Goal: Task Accomplishment & Management: Manage account settings

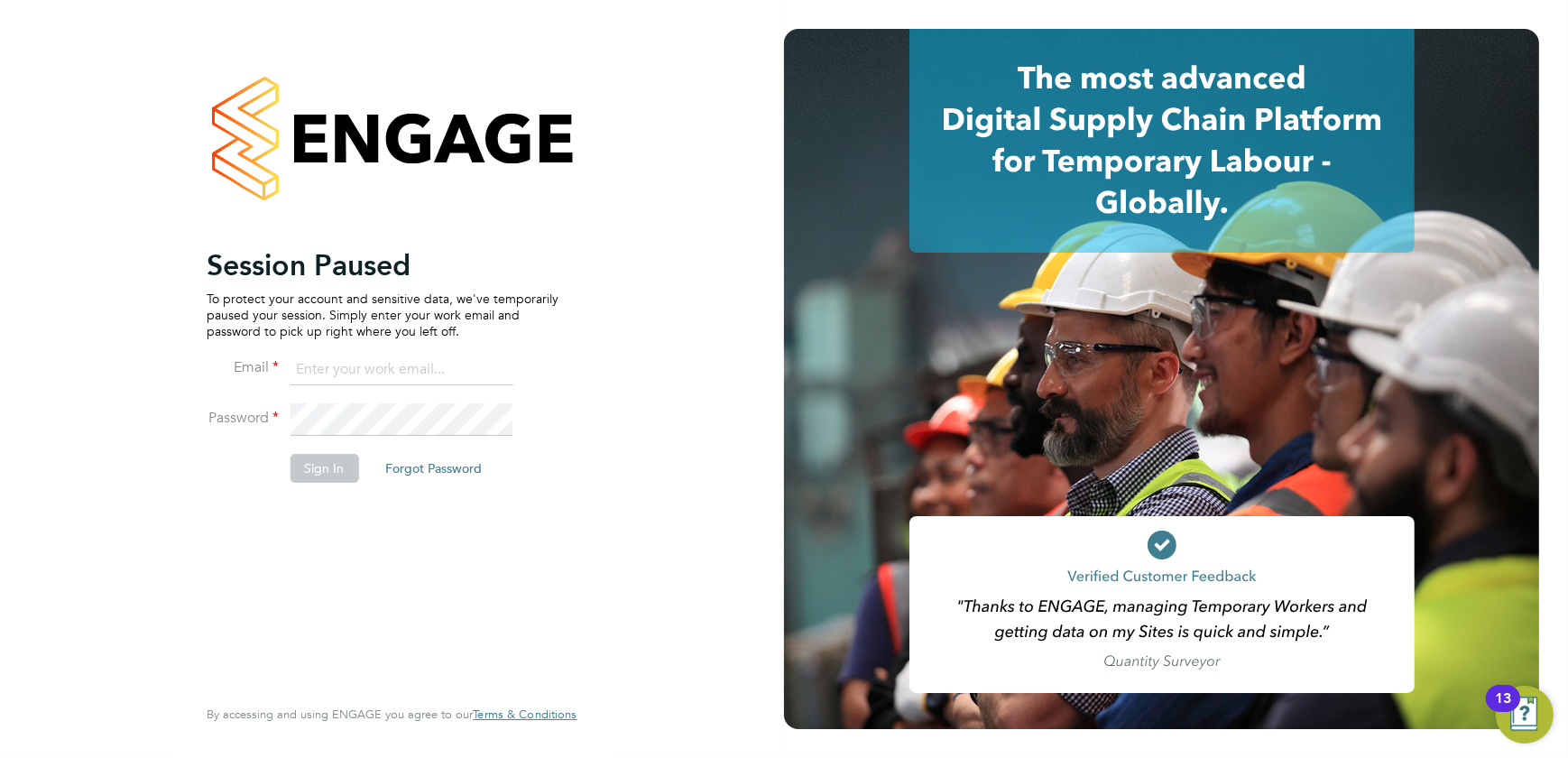
type input "shaun@simcott.co.uk"
click at [324, 475] on button "Sign In" at bounding box center [324, 468] width 69 height 29
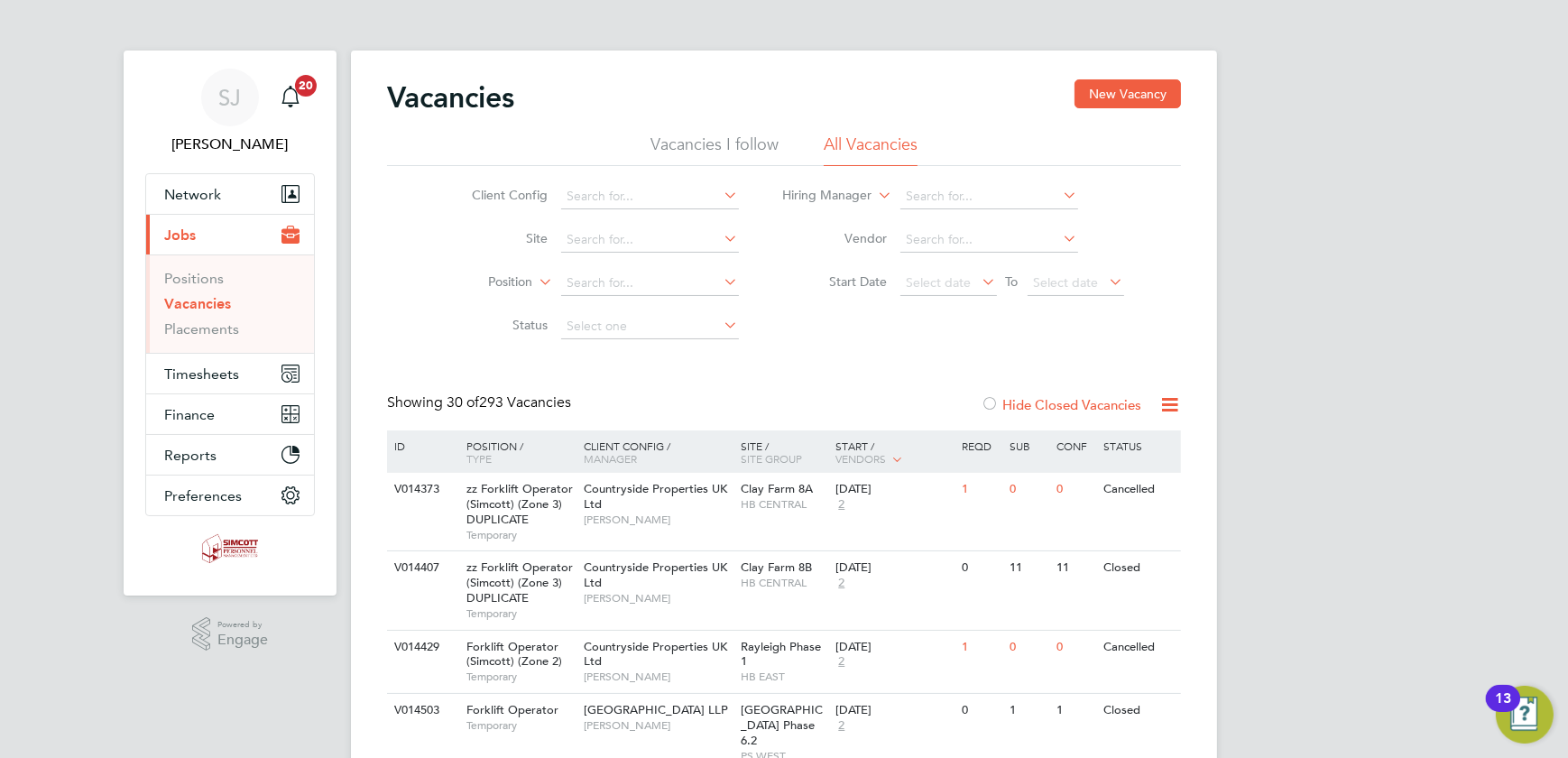
click at [1048, 396] on label "Hide Closed Vacancies" at bounding box center [1060, 405] width 160 height 17
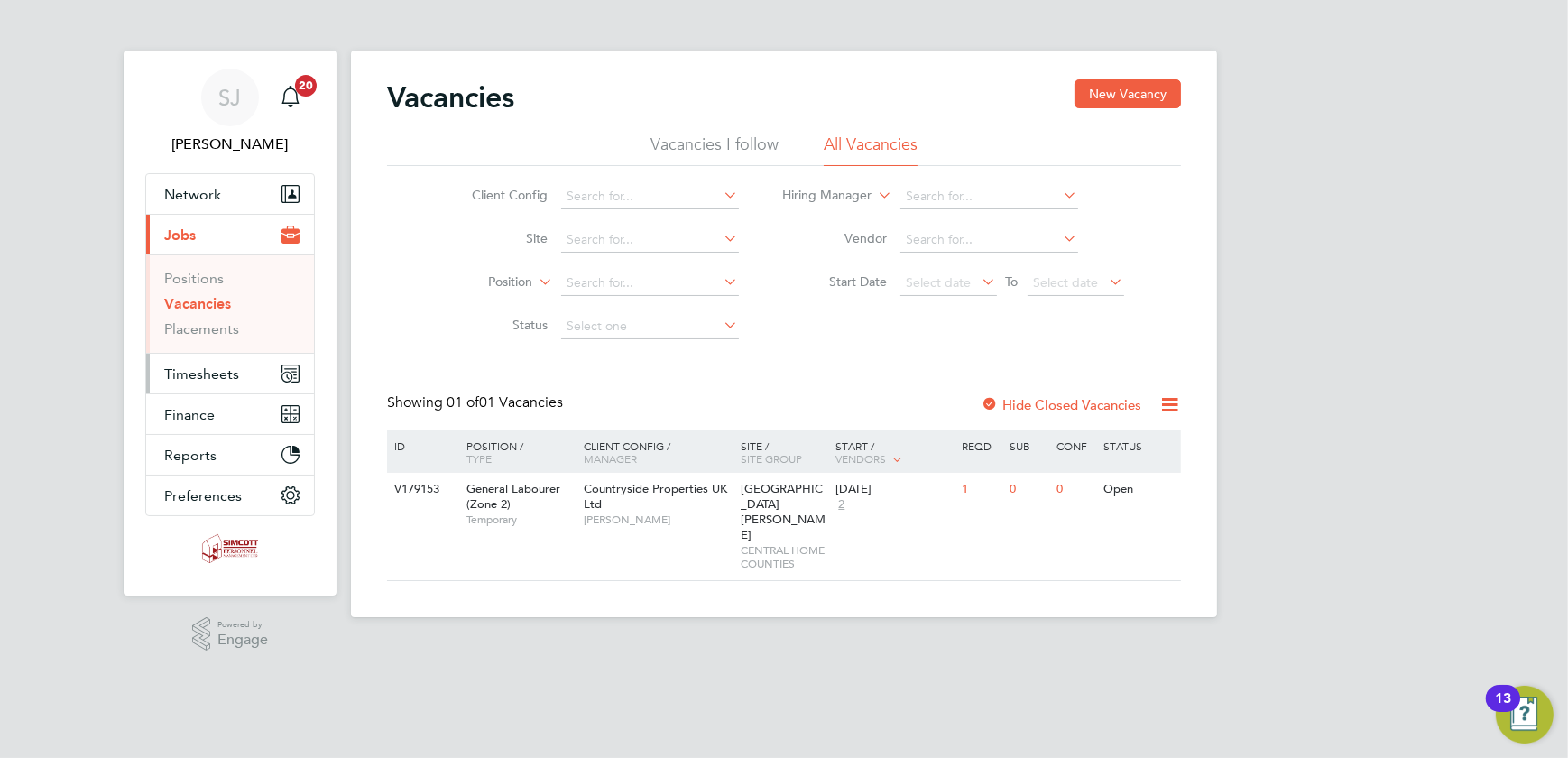
click at [220, 384] on button "Timesheets" at bounding box center [230, 373] width 168 height 40
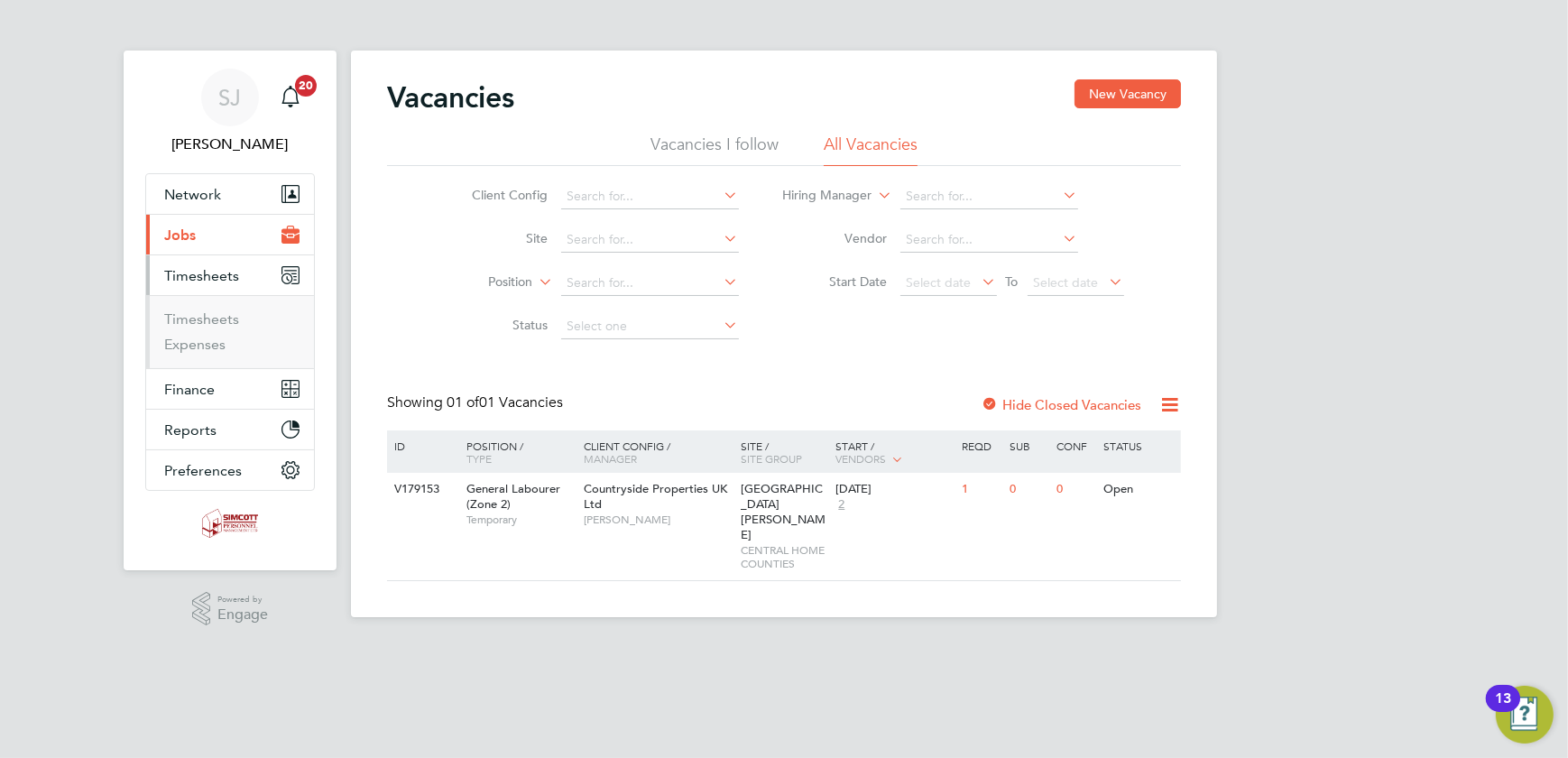
click at [209, 306] on ul "Timesheets Expenses" at bounding box center [230, 332] width 168 height 73
click at [207, 324] on link "Timesheets" at bounding box center [201, 319] width 74 height 17
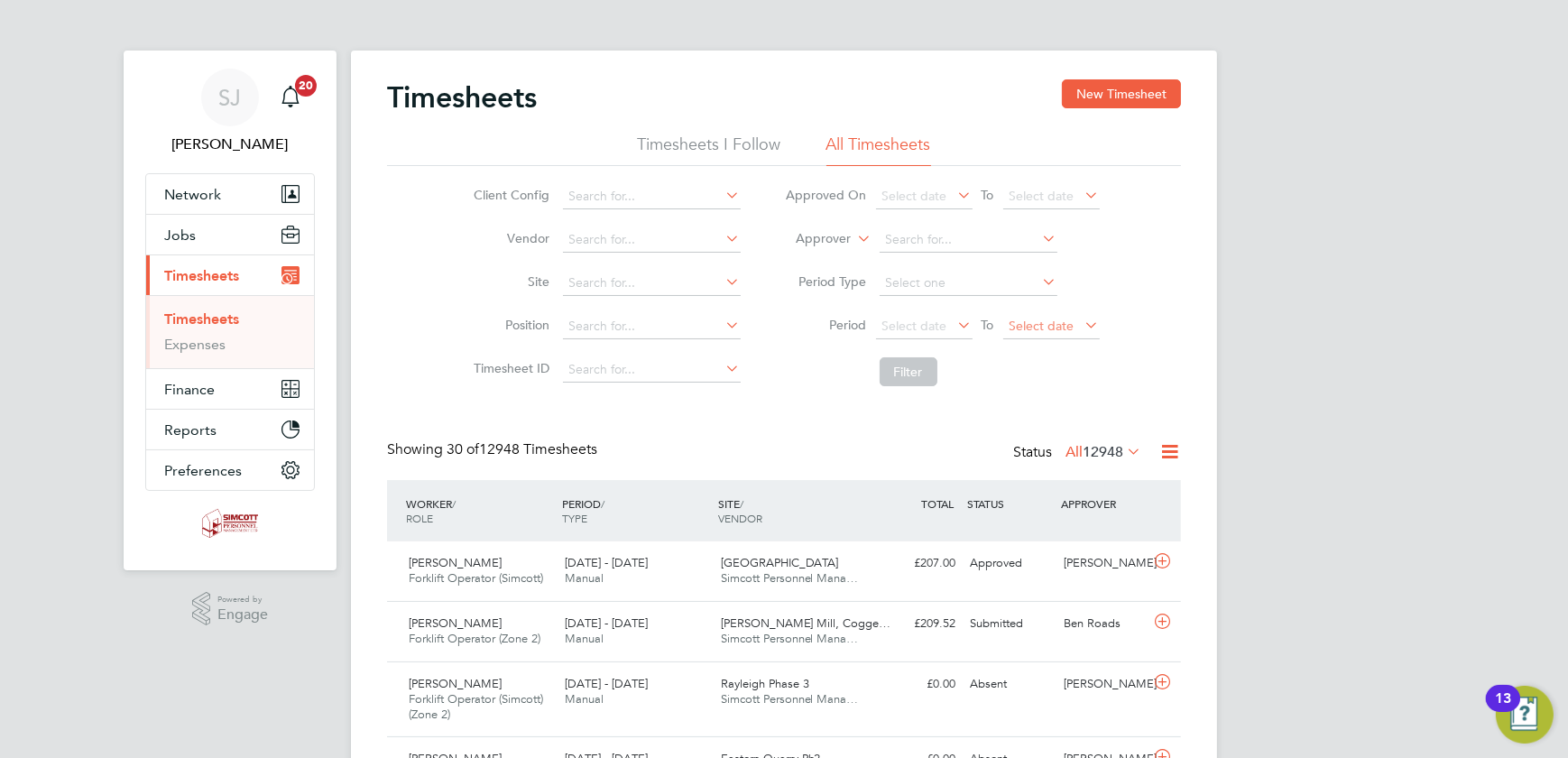
click at [1025, 320] on span "Select date" at bounding box center [1041, 325] width 65 height 16
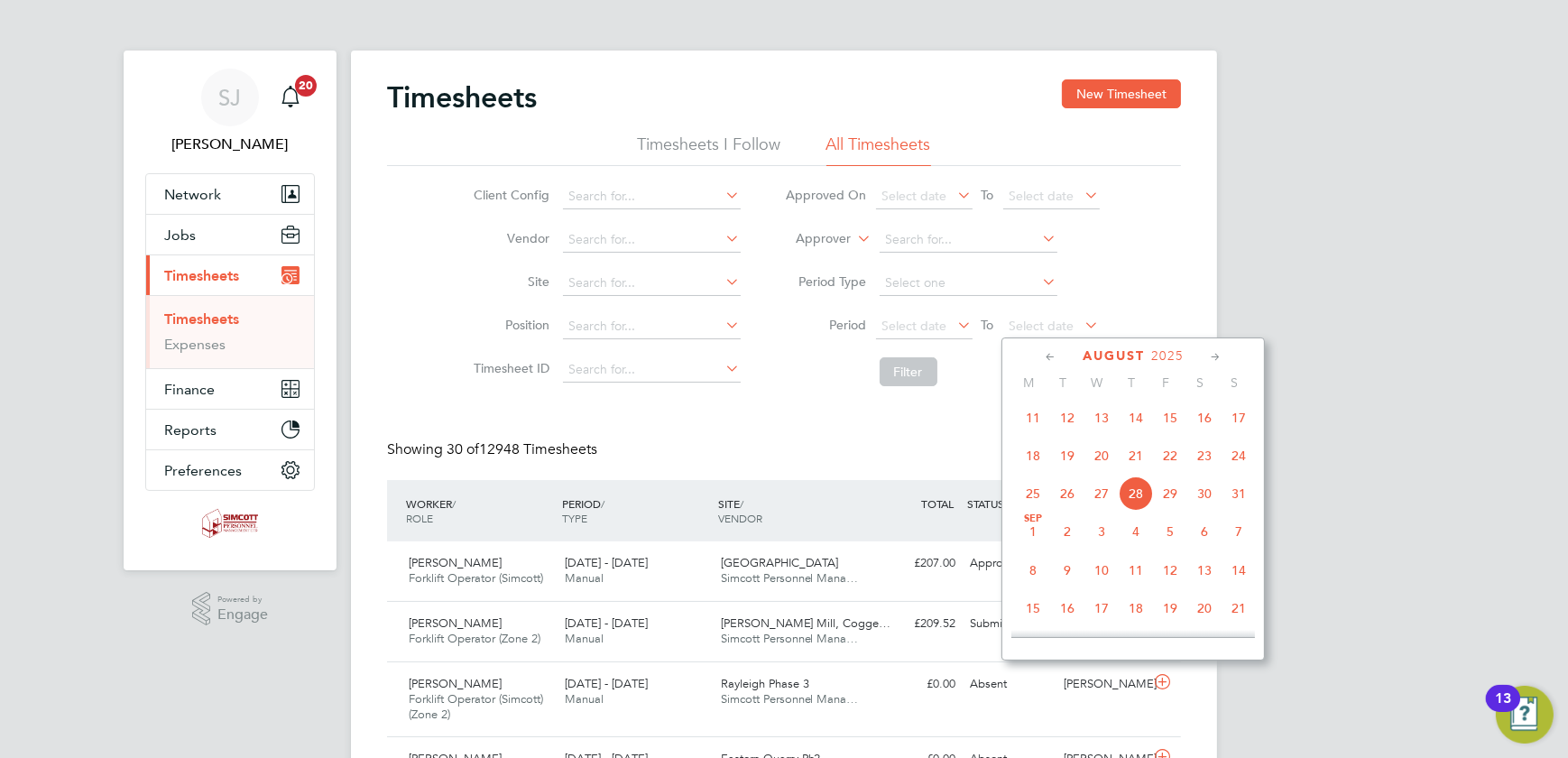
click at [1238, 459] on span "24" at bounding box center [1237, 455] width 34 height 34
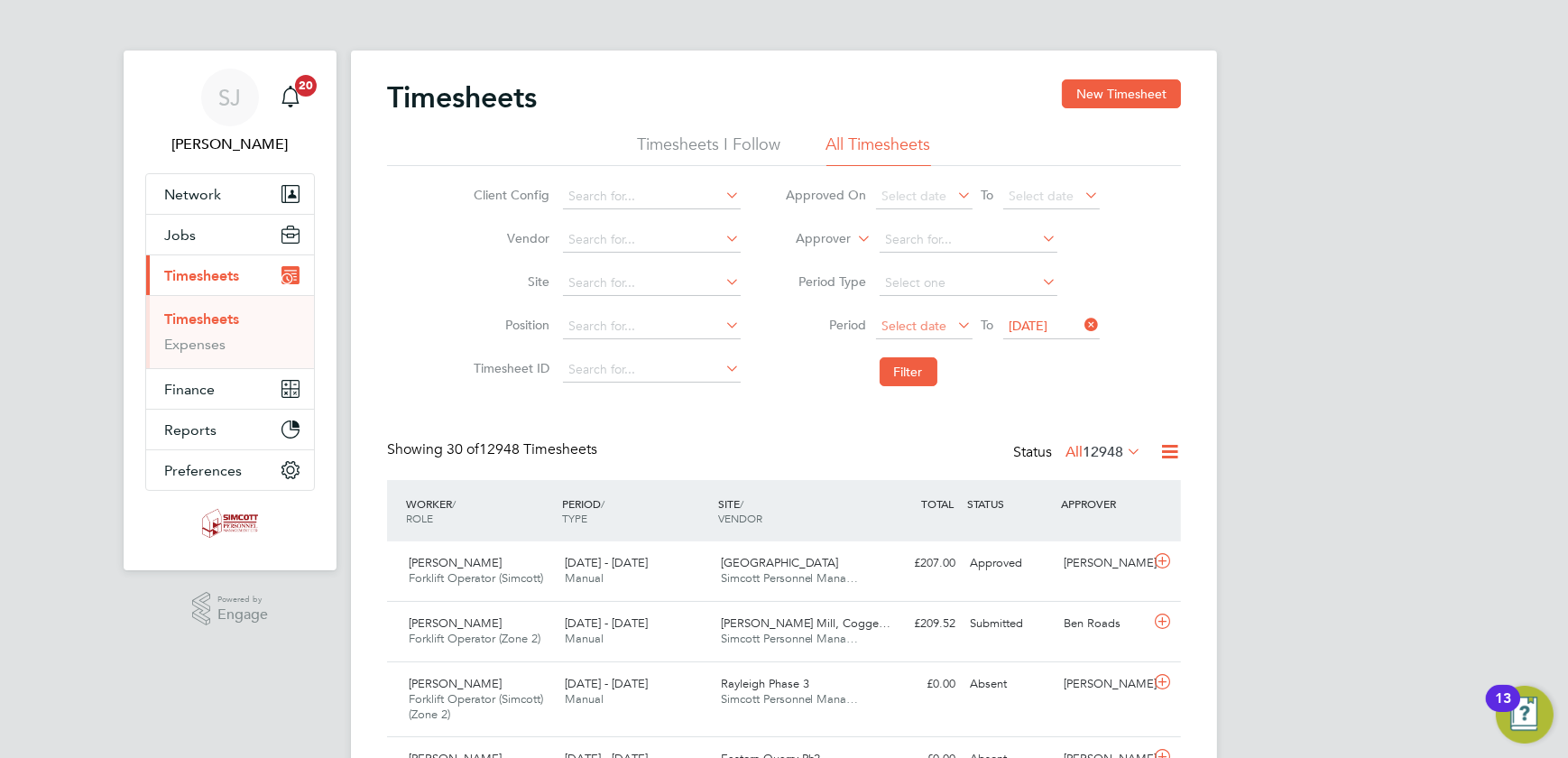
click at [940, 325] on span "Select date" at bounding box center [915, 325] width 65 height 16
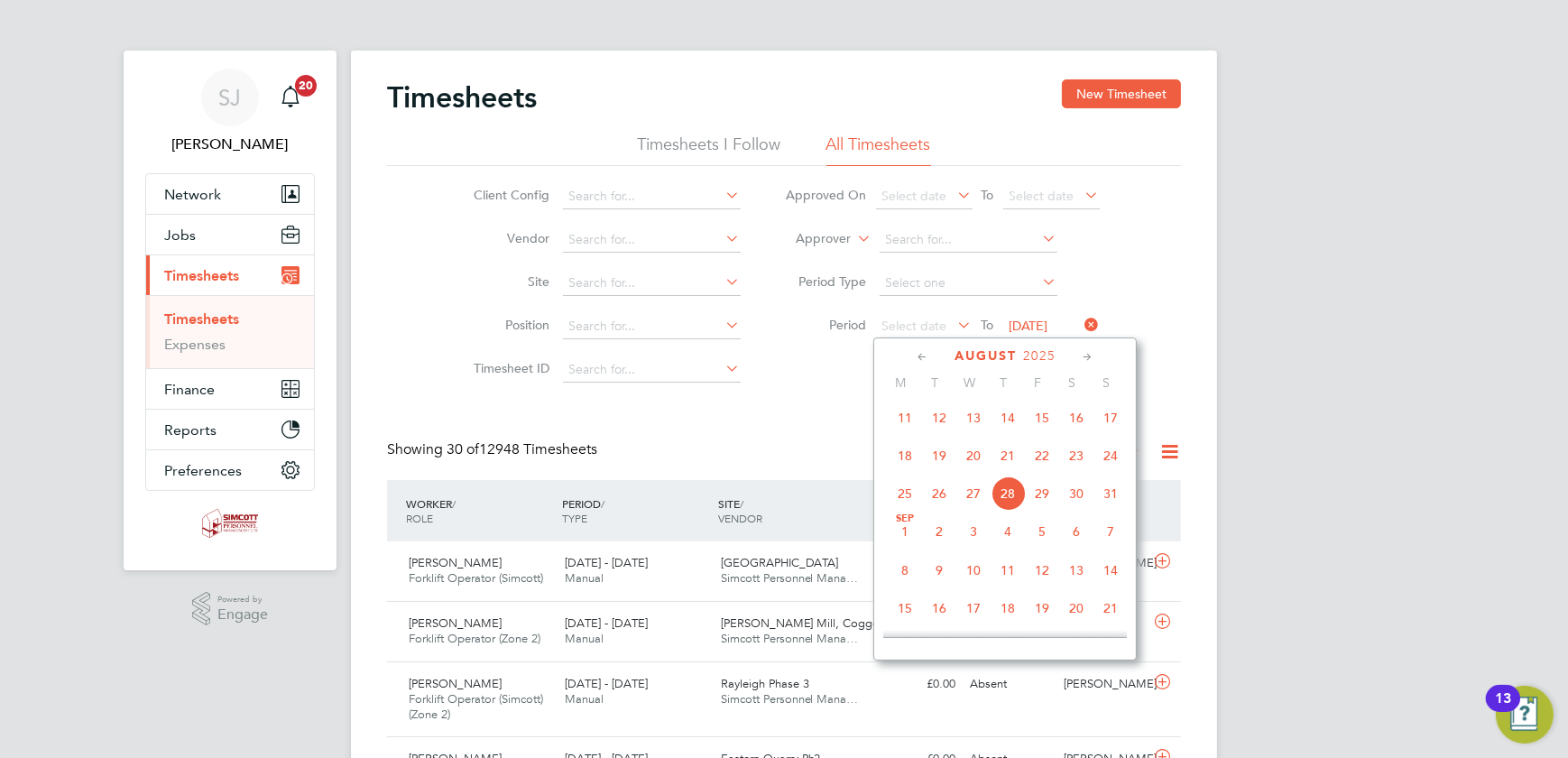
click at [901, 466] on span "18" at bounding box center [904, 455] width 34 height 34
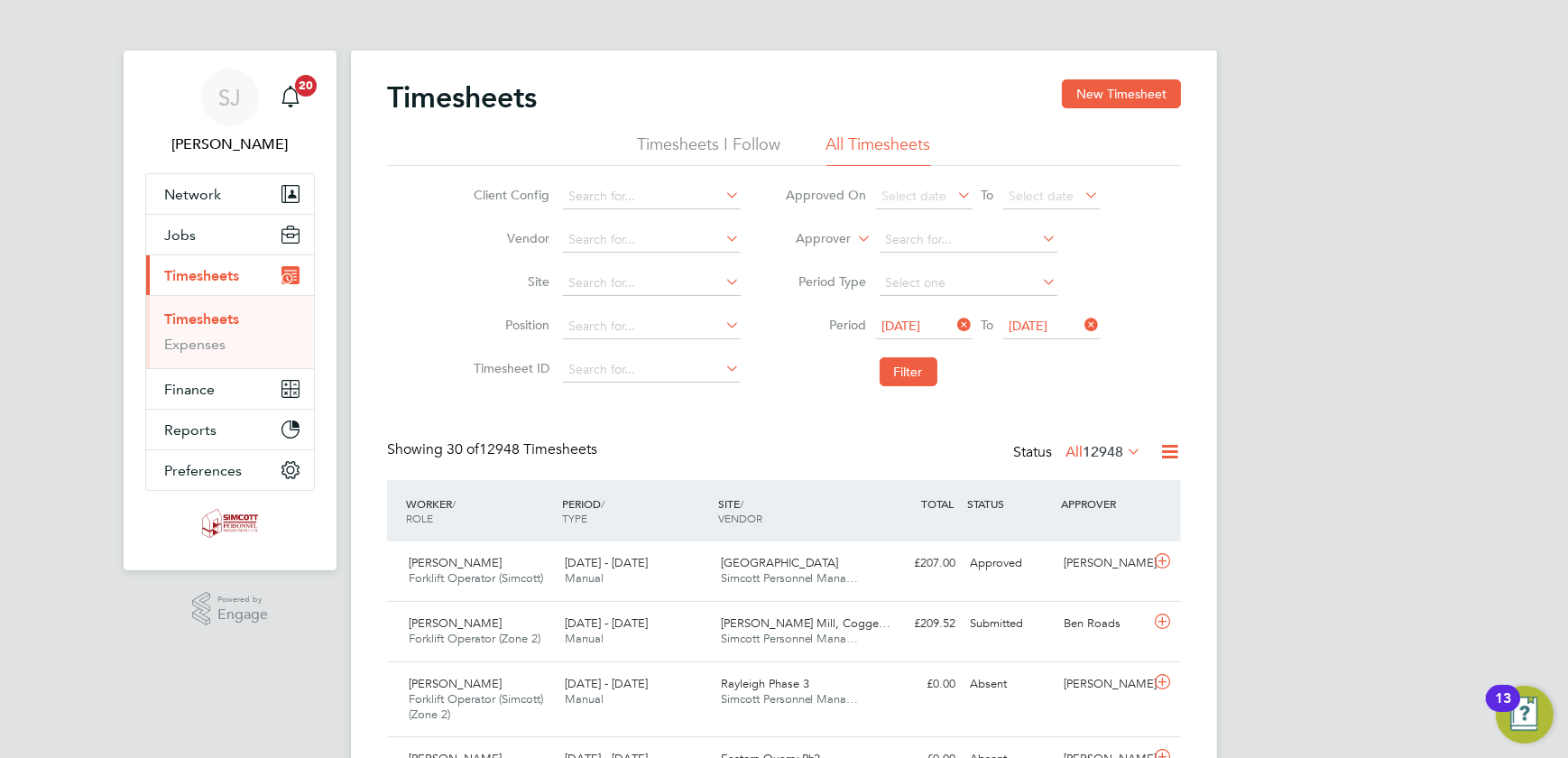
click at [909, 355] on li "Filter" at bounding box center [942, 371] width 359 height 47
click at [907, 376] on button "Filter" at bounding box center [909, 372] width 58 height 29
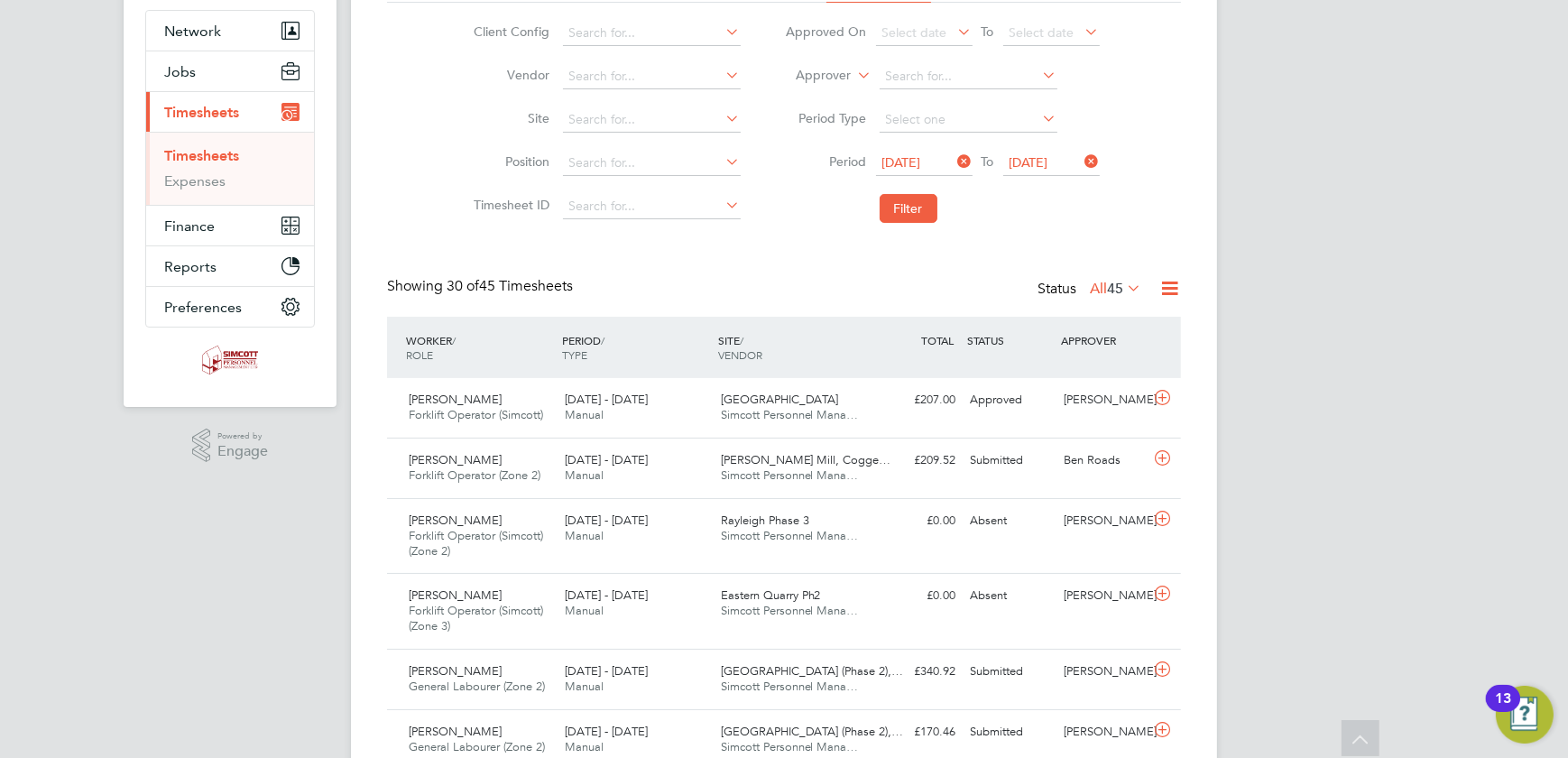
click at [1118, 289] on span "45" at bounding box center [1115, 288] width 16 height 18
click at [1077, 360] on li "Submitted" at bounding box center [1106, 370] width 83 height 25
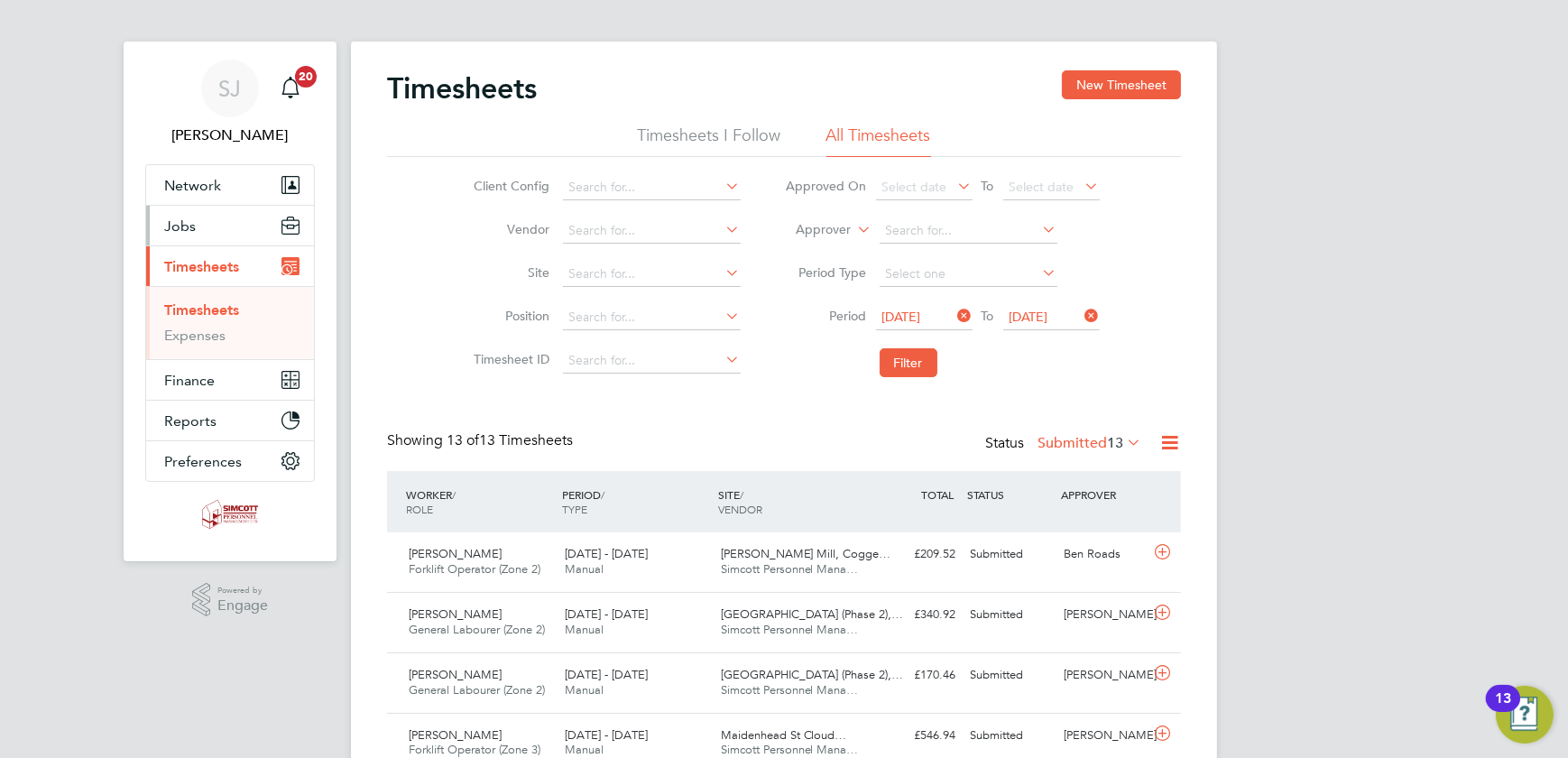
click at [190, 222] on span "Jobs" at bounding box center [180, 226] width 32 height 17
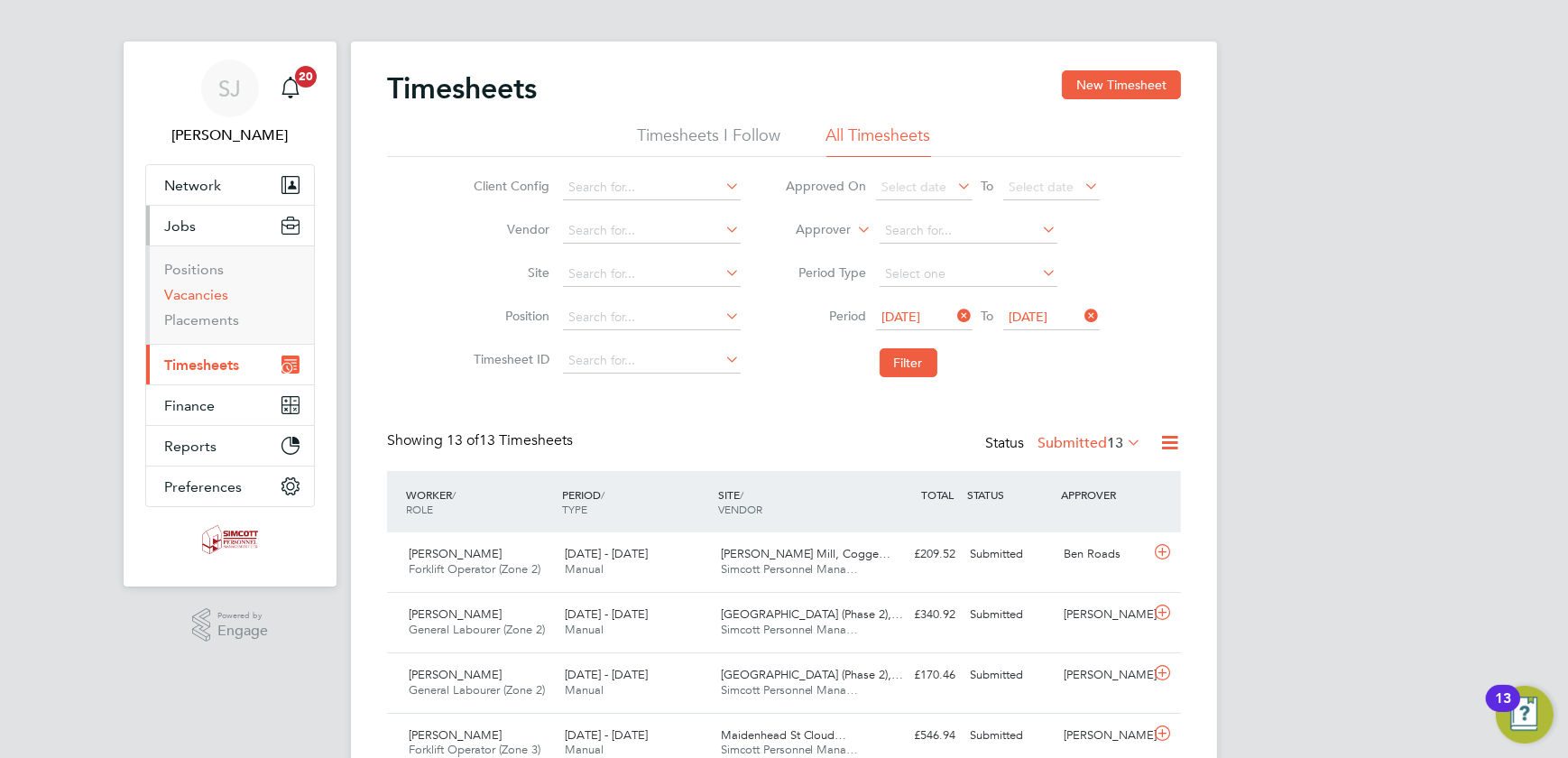
click at [194, 292] on link "Vacancies" at bounding box center [196, 295] width 64 height 17
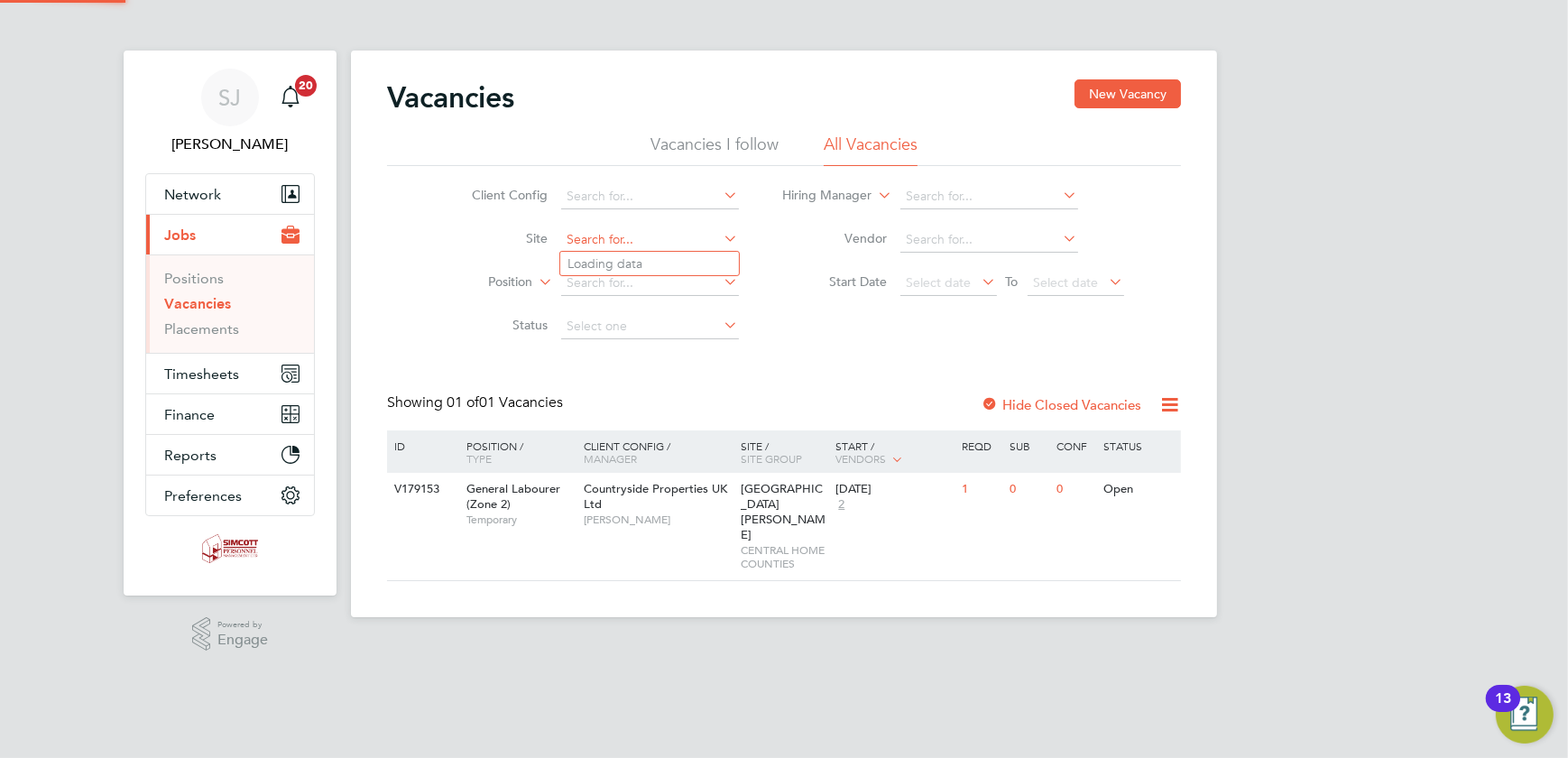
click at [627, 250] on div "Vacancies New Vacancy Vacancies I follow All Vacancies Client Config Site Posit…" at bounding box center [784, 334] width 866 height 567
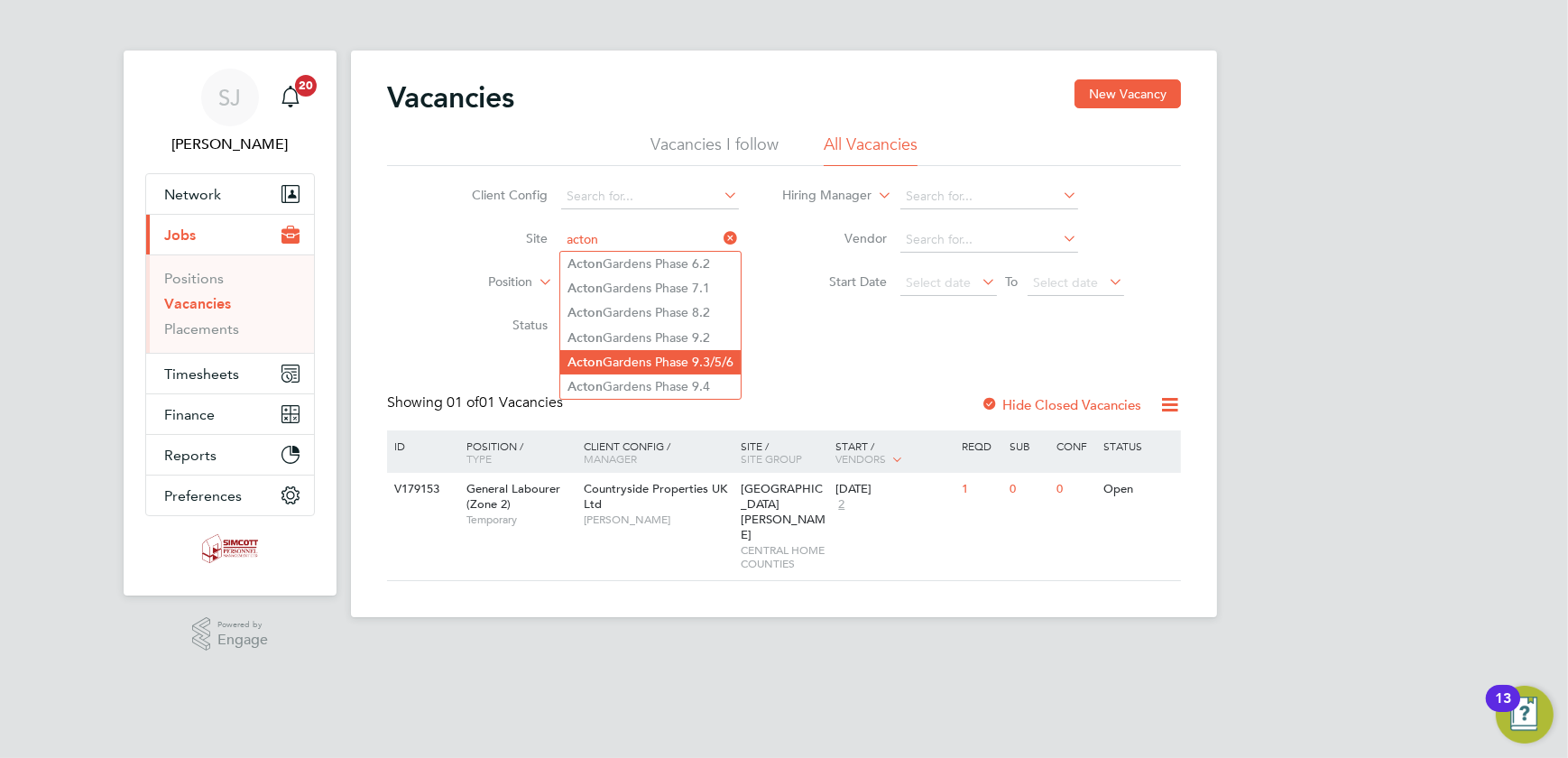
click at [705, 354] on li "Acton Gardens Phase 9.3/5/6" at bounding box center [650, 362] width 181 height 24
type input "Acton Gardens Phase 9.3/5/6"
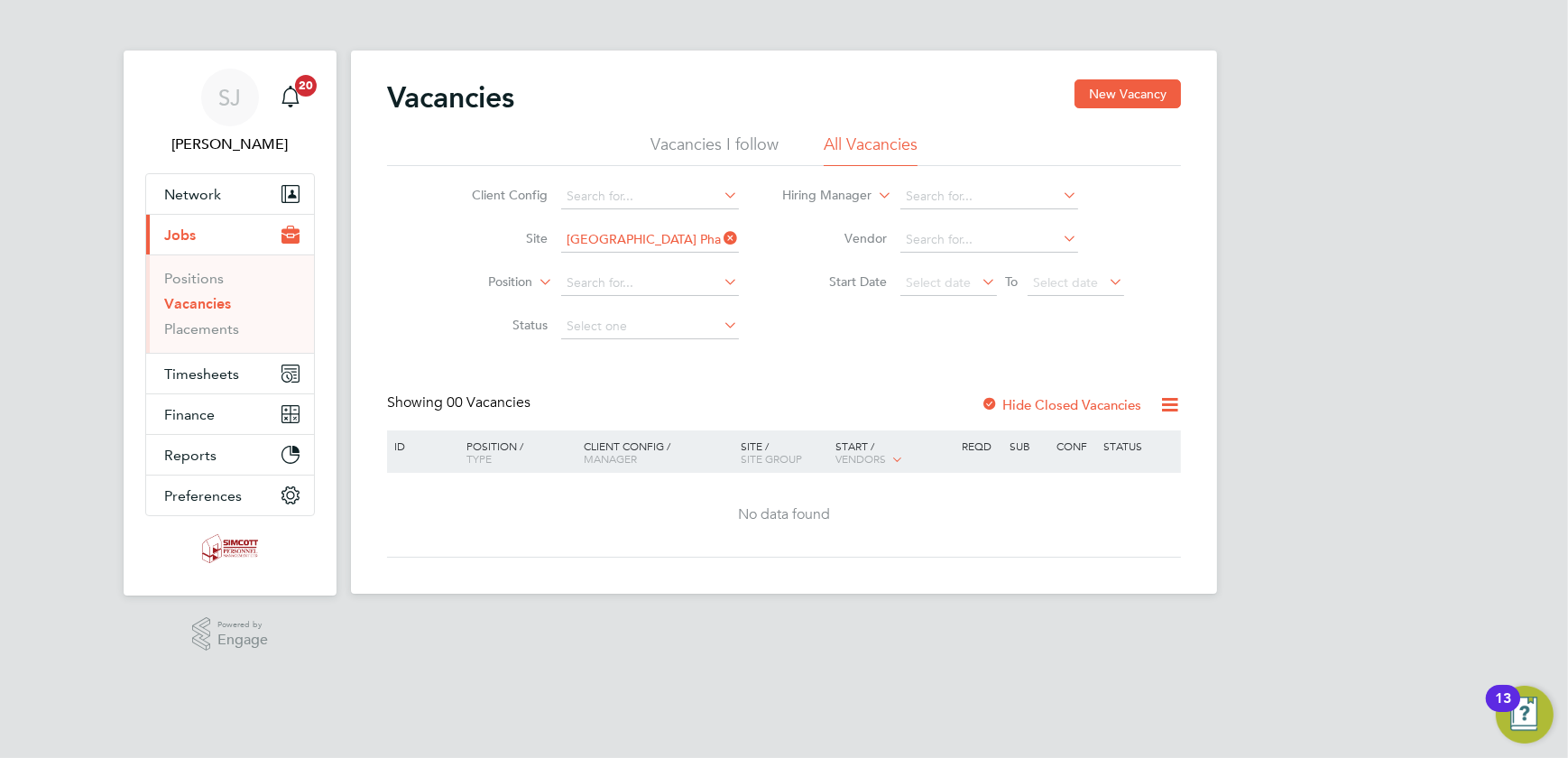
click at [1037, 402] on label "Hide Closed Vacancies" at bounding box center [1060, 405] width 160 height 17
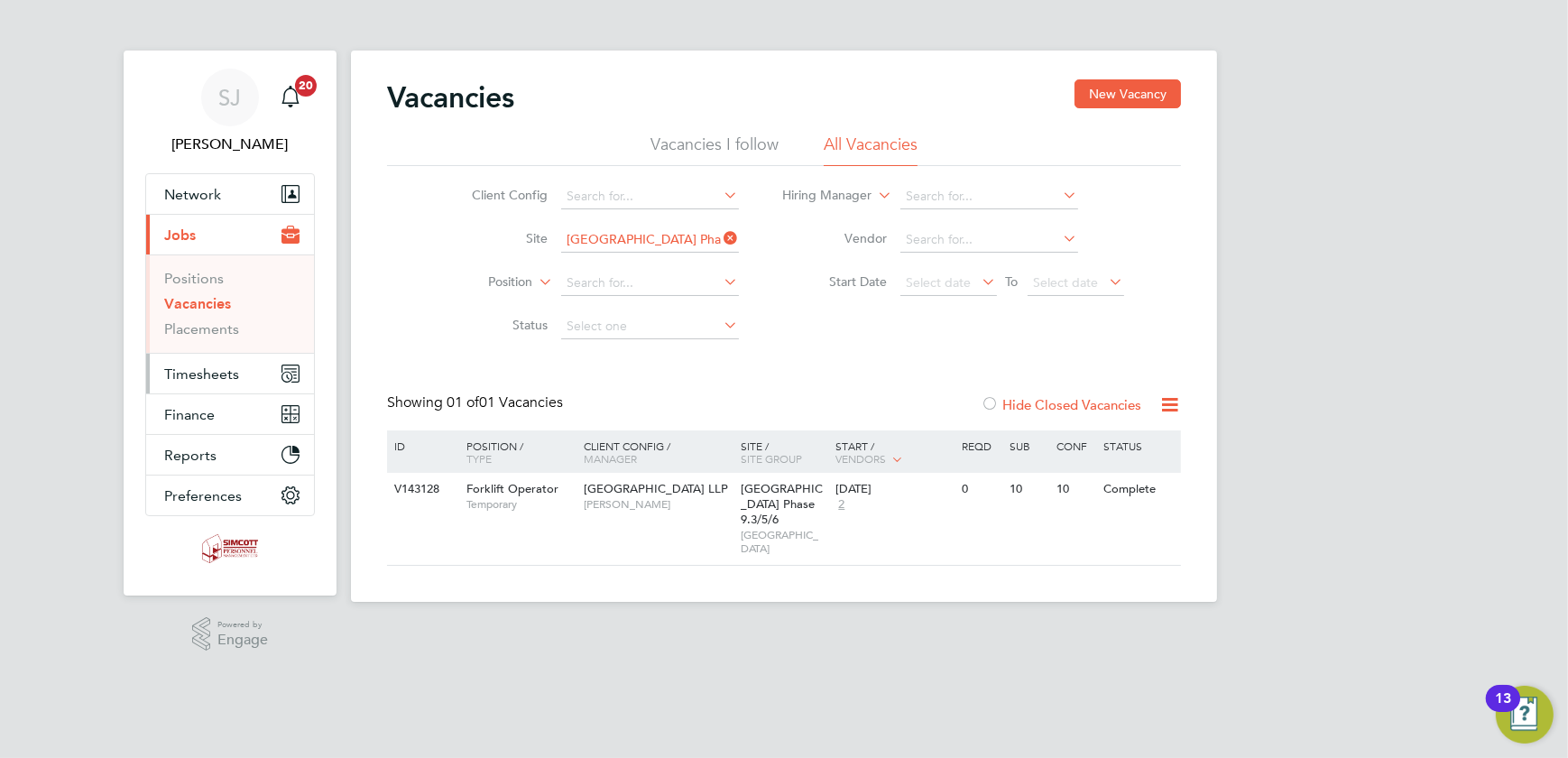
click at [197, 377] on span "Timesheets" at bounding box center [201, 374] width 74 height 17
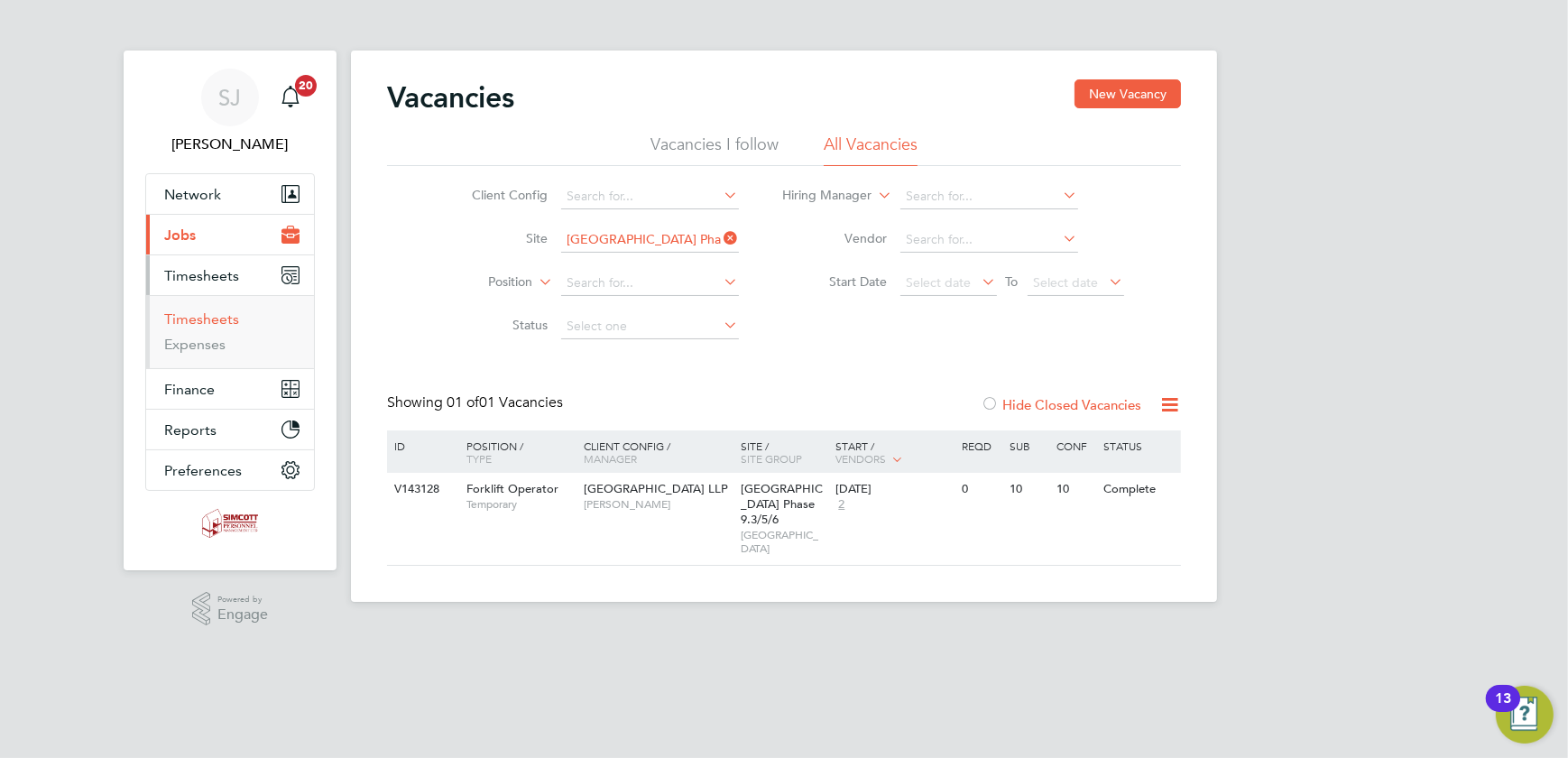
click at [197, 315] on link "Timesheets" at bounding box center [201, 319] width 74 height 17
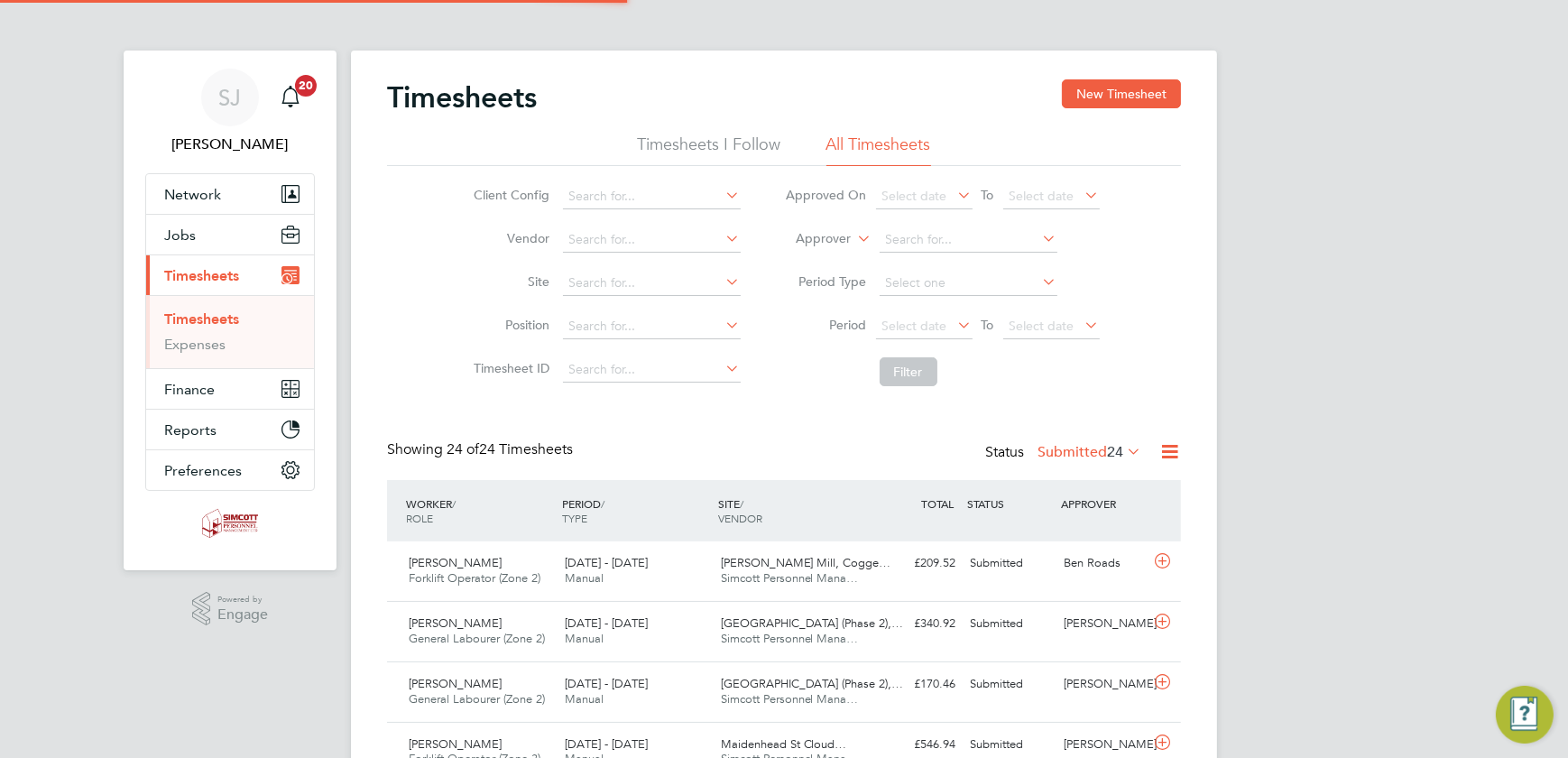
scroll to position [45, 156]
click at [1028, 331] on span "Select date" at bounding box center [1041, 325] width 65 height 16
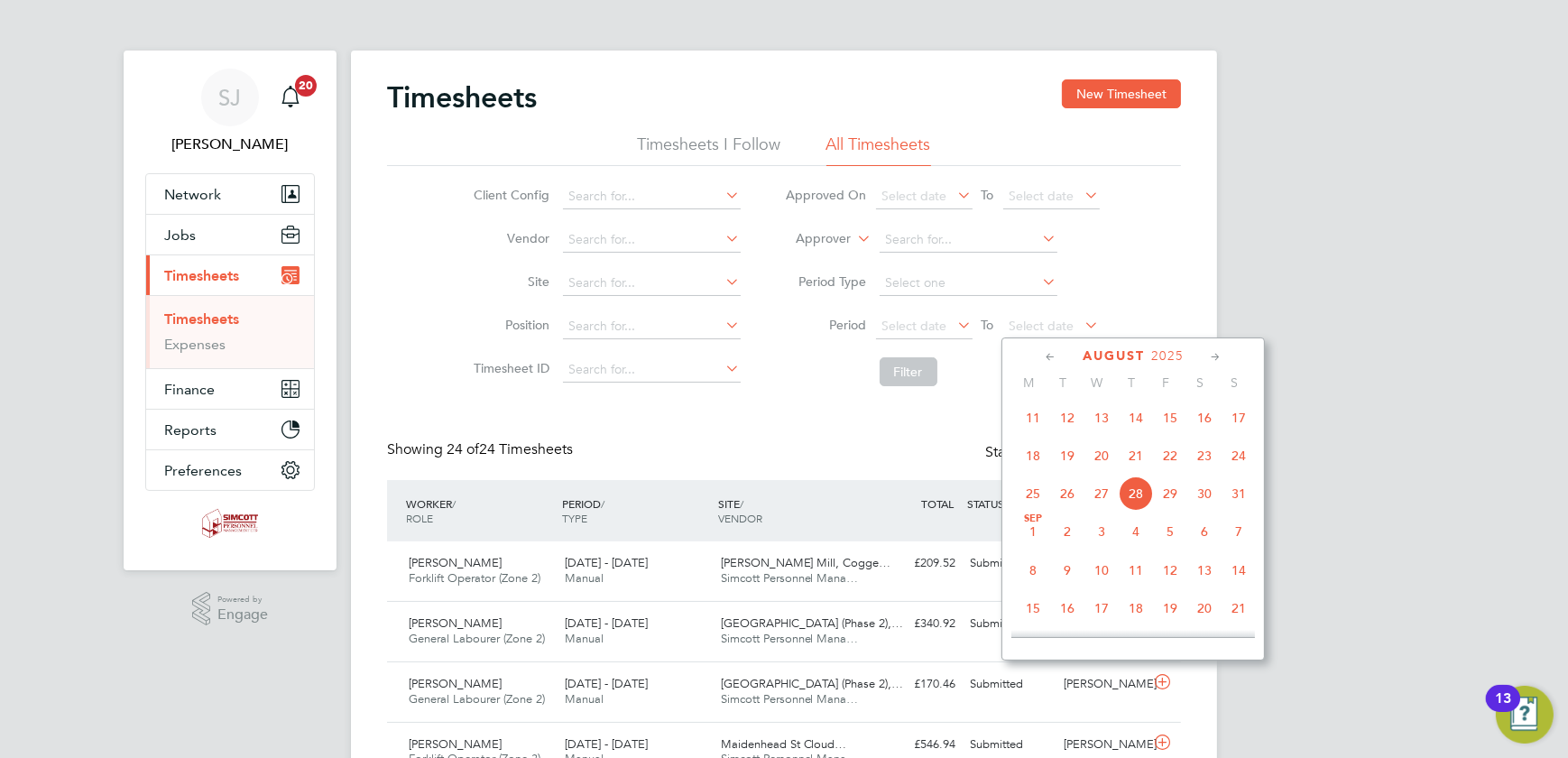
click at [1237, 466] on span "24" at bounding box center [1237, 455] width 34 height 34
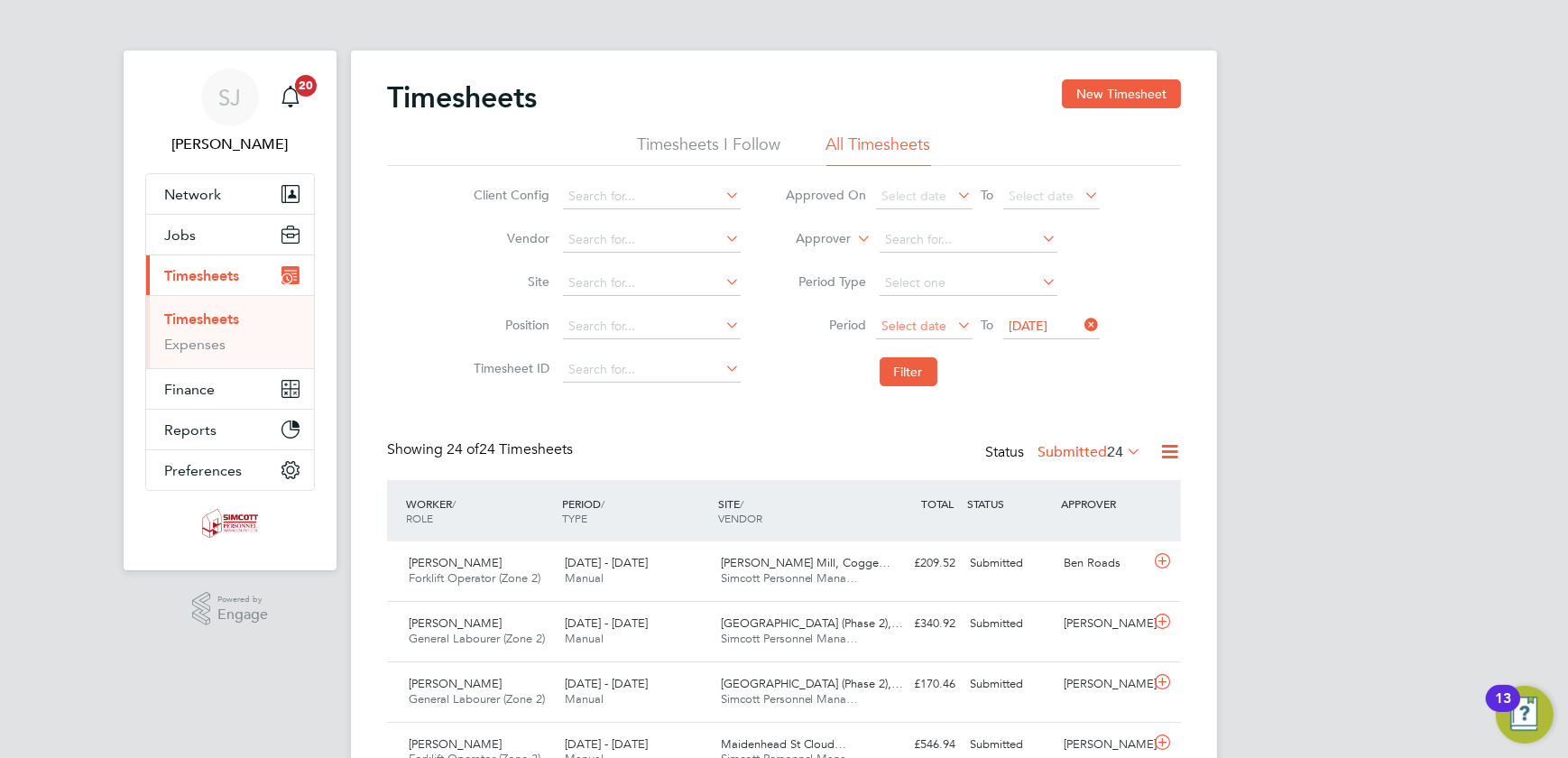
click at [937, 322] on span "Select date" at bounding box center [915, 325] width 65 height 16
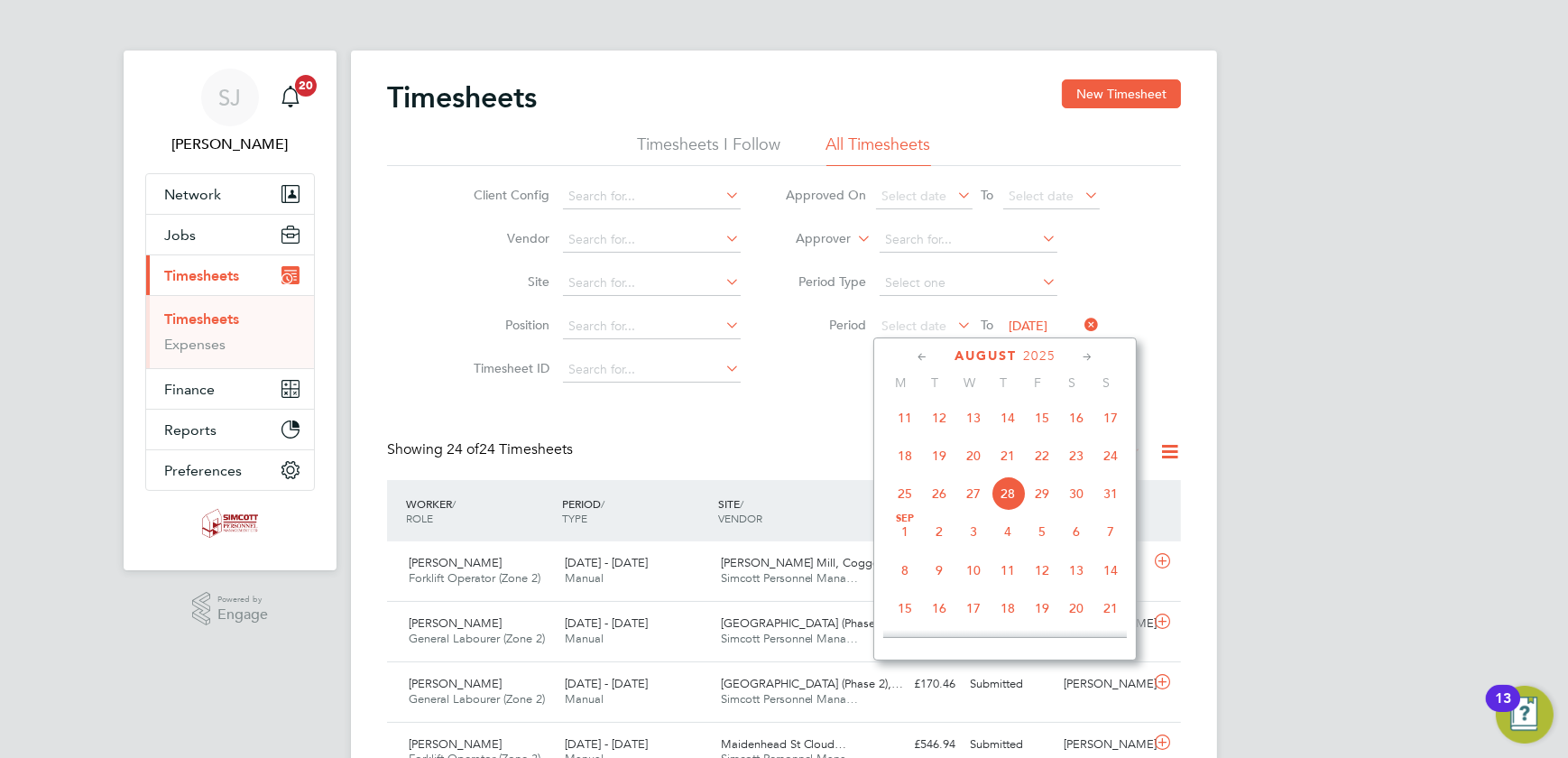
click at [911, 457] on span "18" at bounding box center [904, 455] width 34 height 34
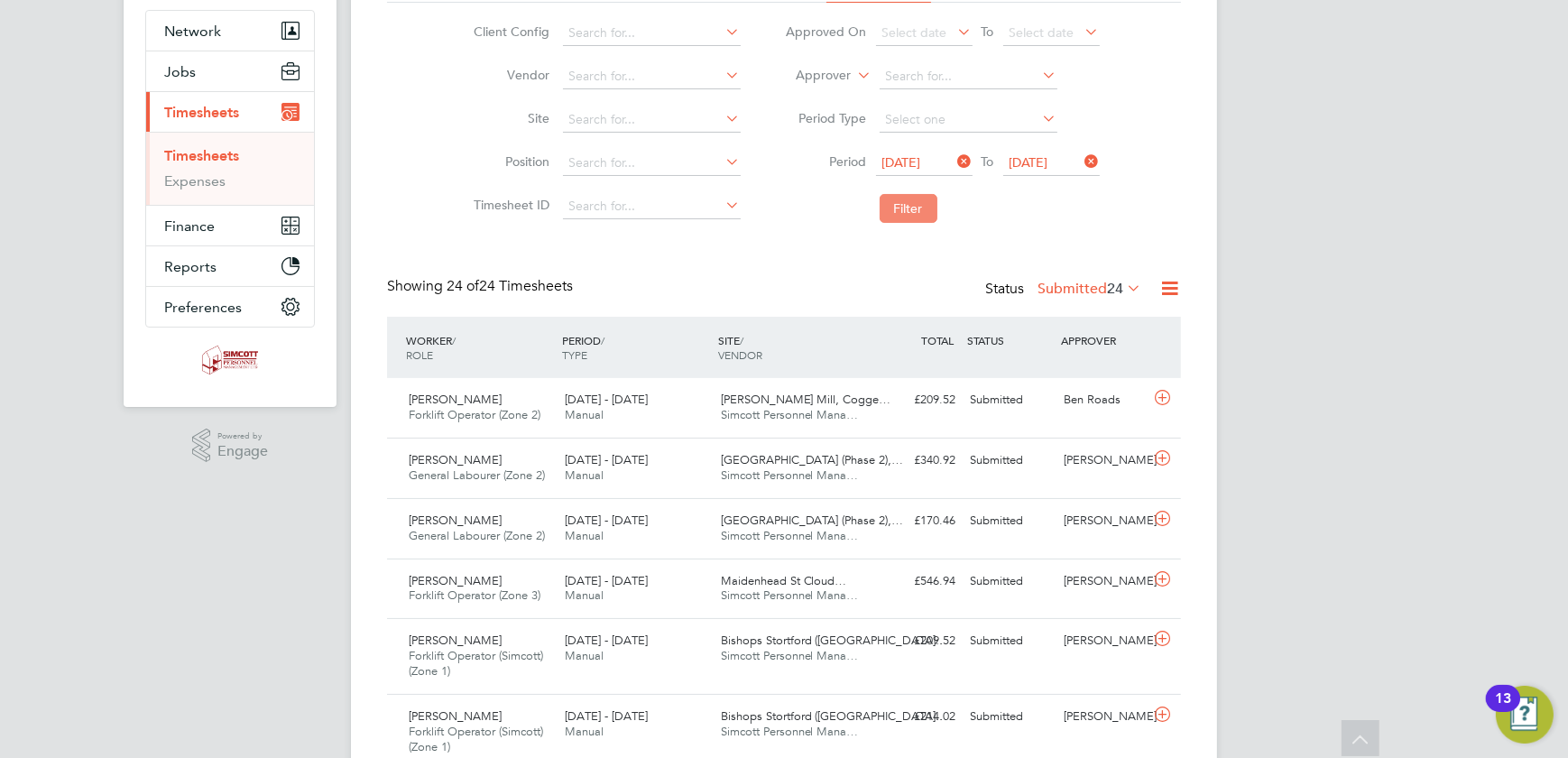
click at [912, 209] on button "Filter" at bounding box center [909, 209] width 58 height 29
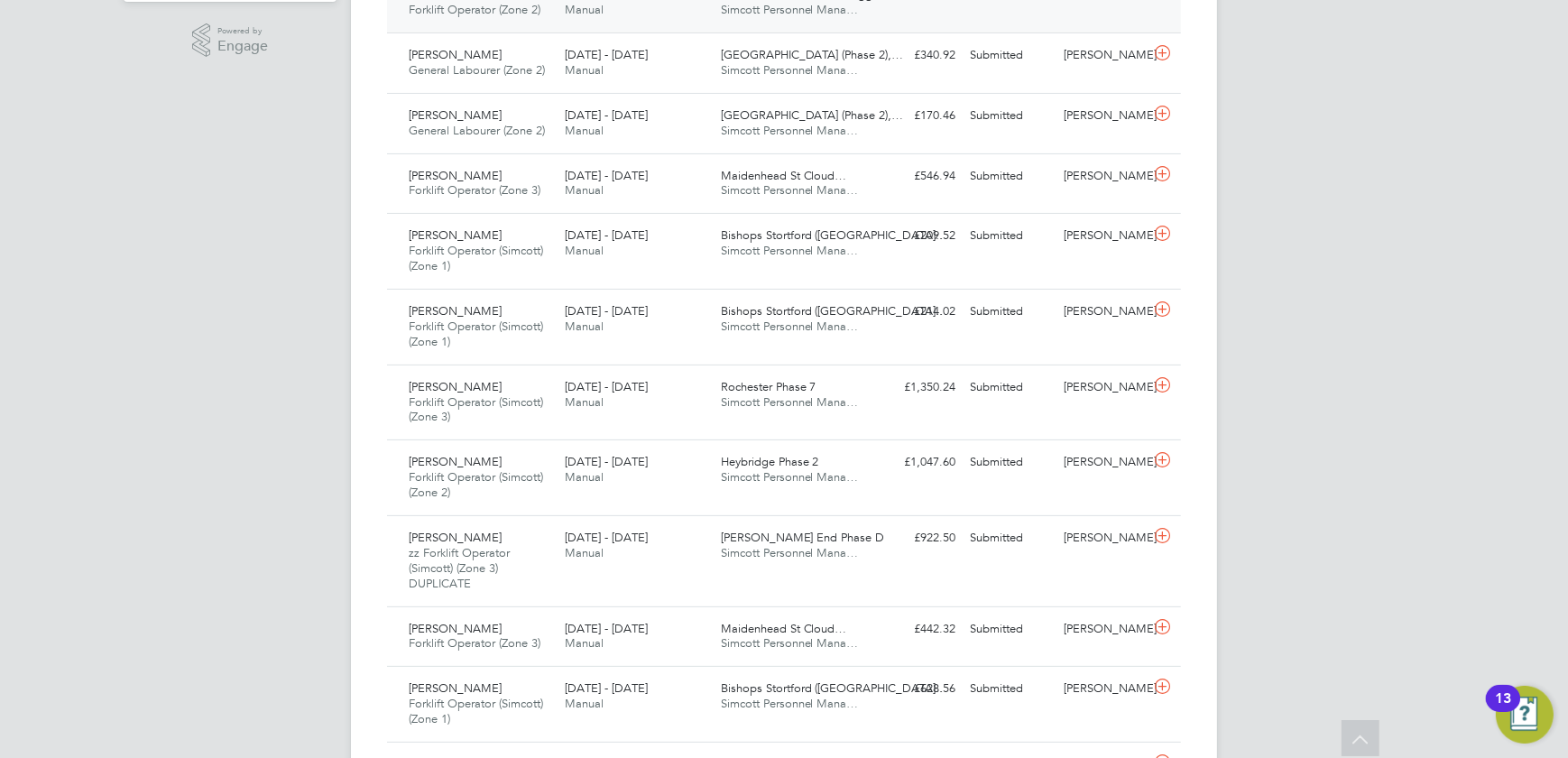
scroll to position [193, 0]
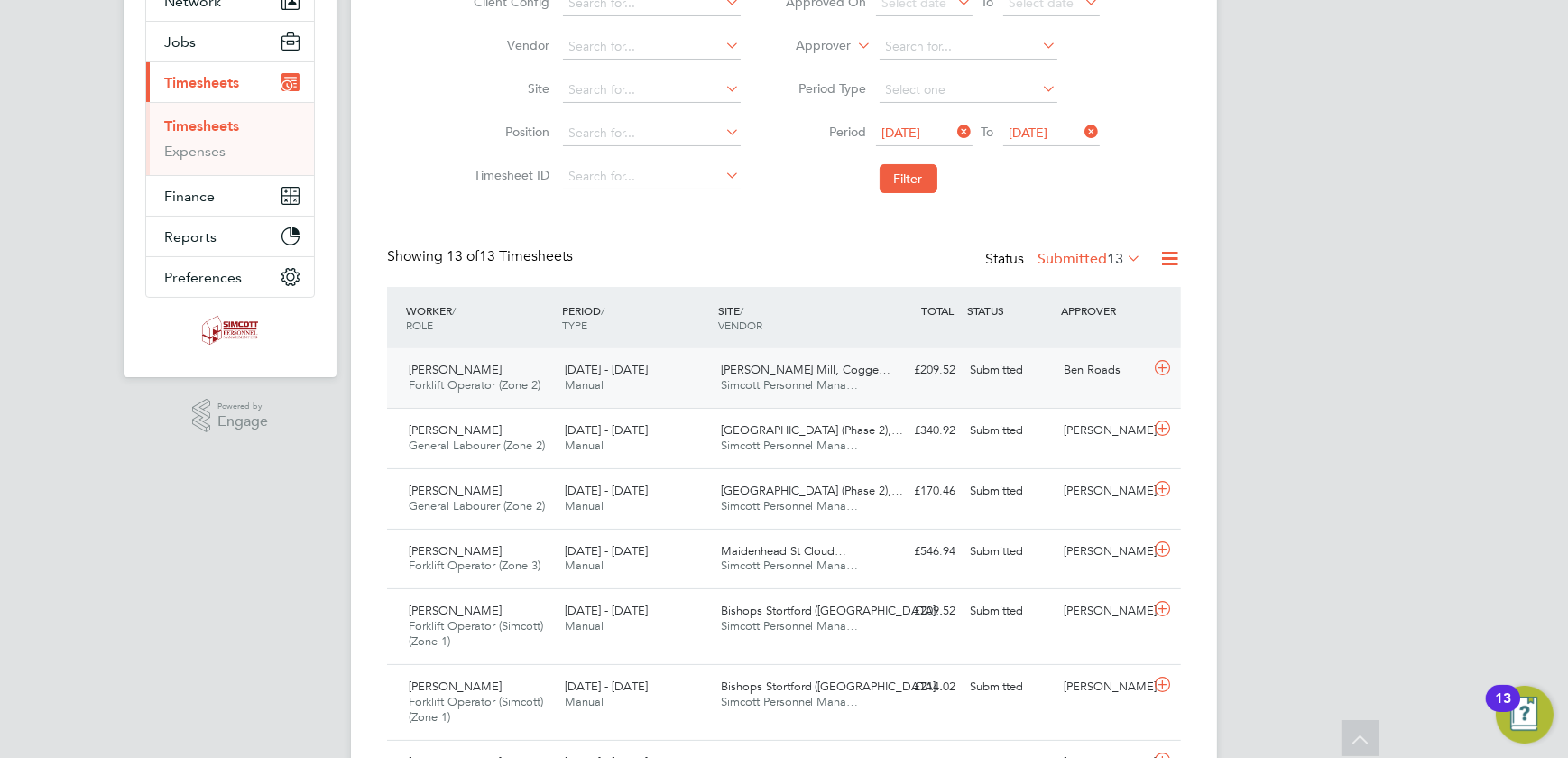
click at [887, 382] on div "£209.52 Submitted" at bounding box center [915, 370] width 94 height 30
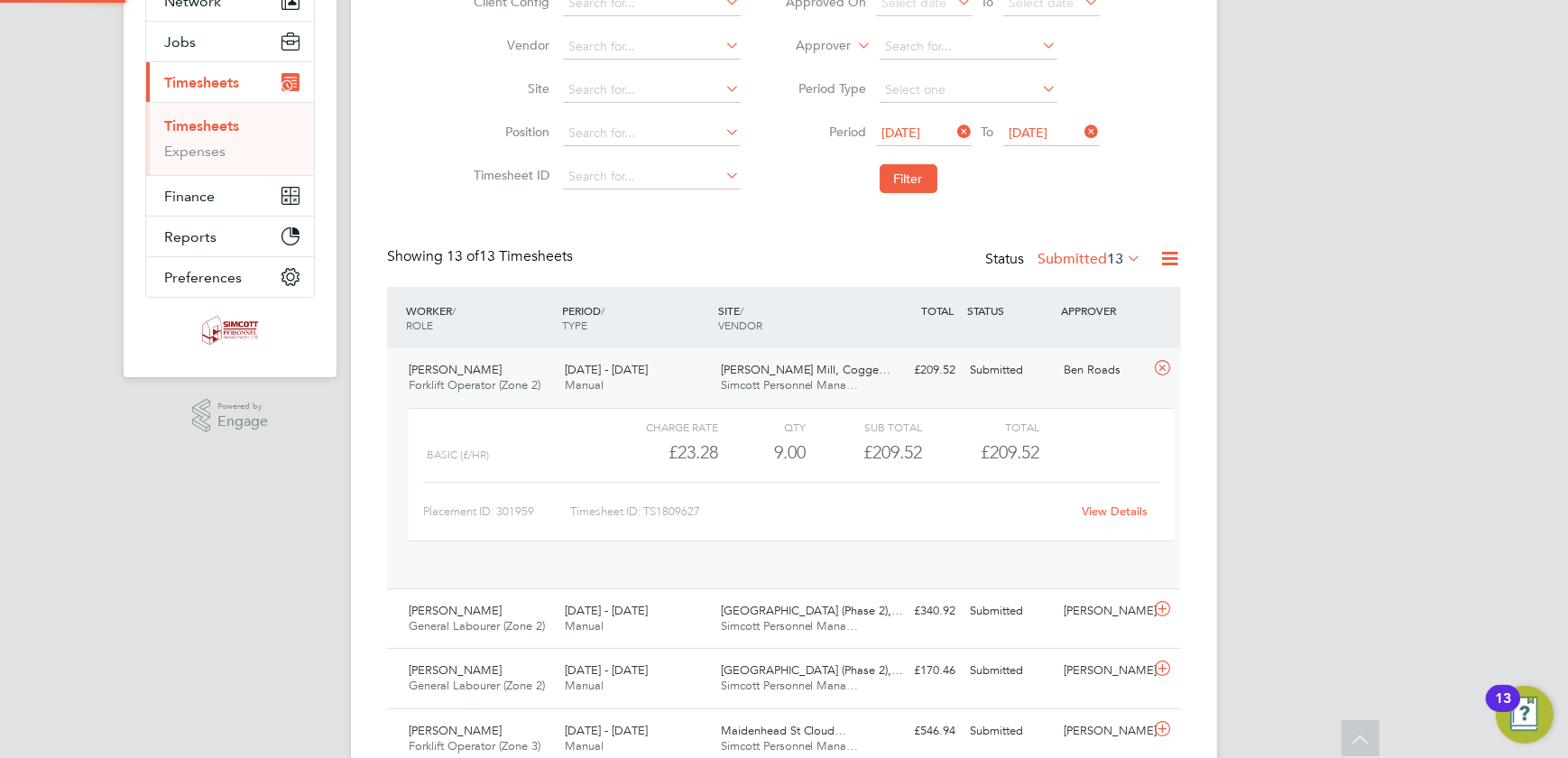
scroll to position [31, 176]
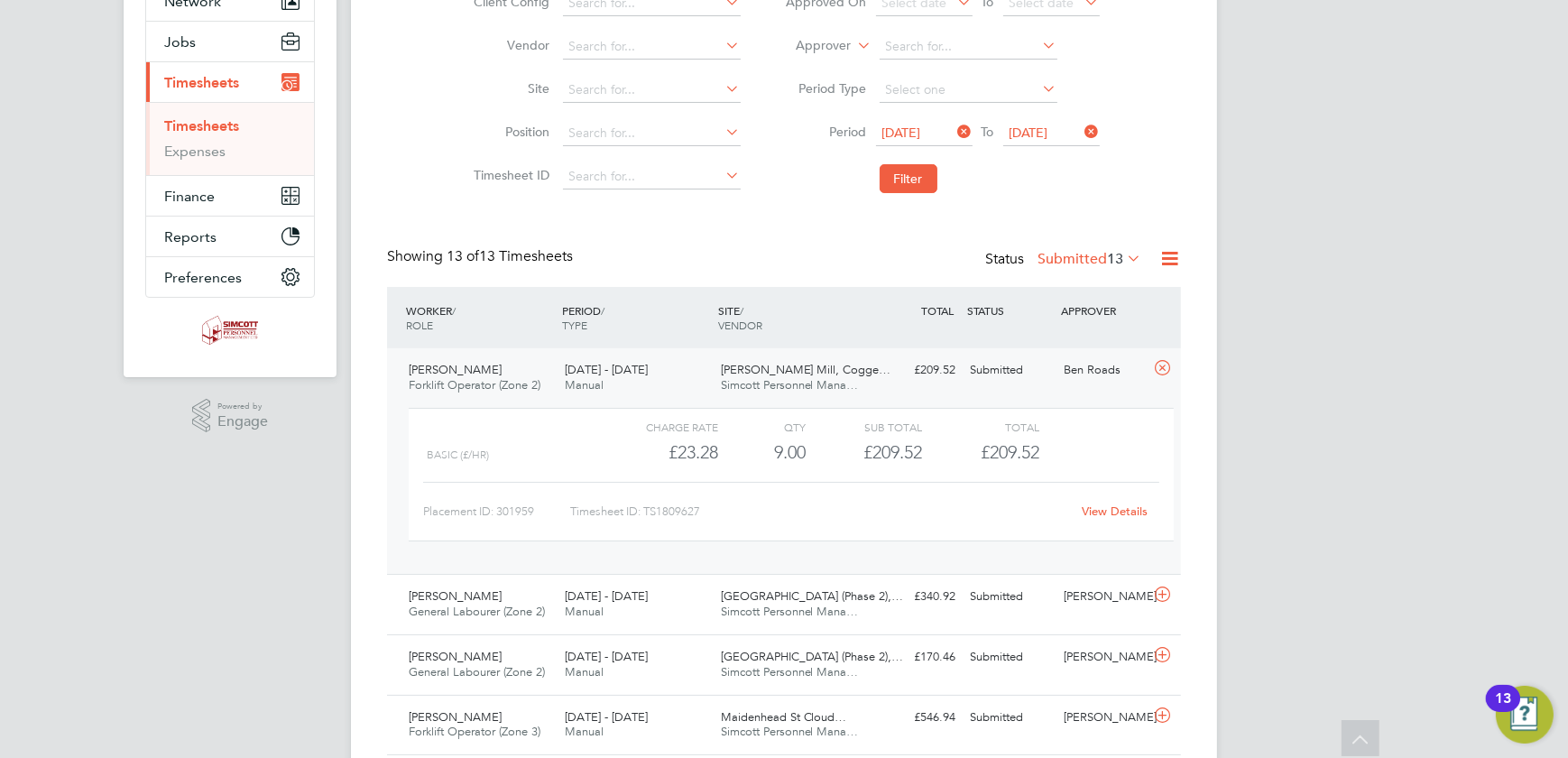
click at [1100, 509] on link "View Details" at bounding box center [1116, 511] width 66 height 15
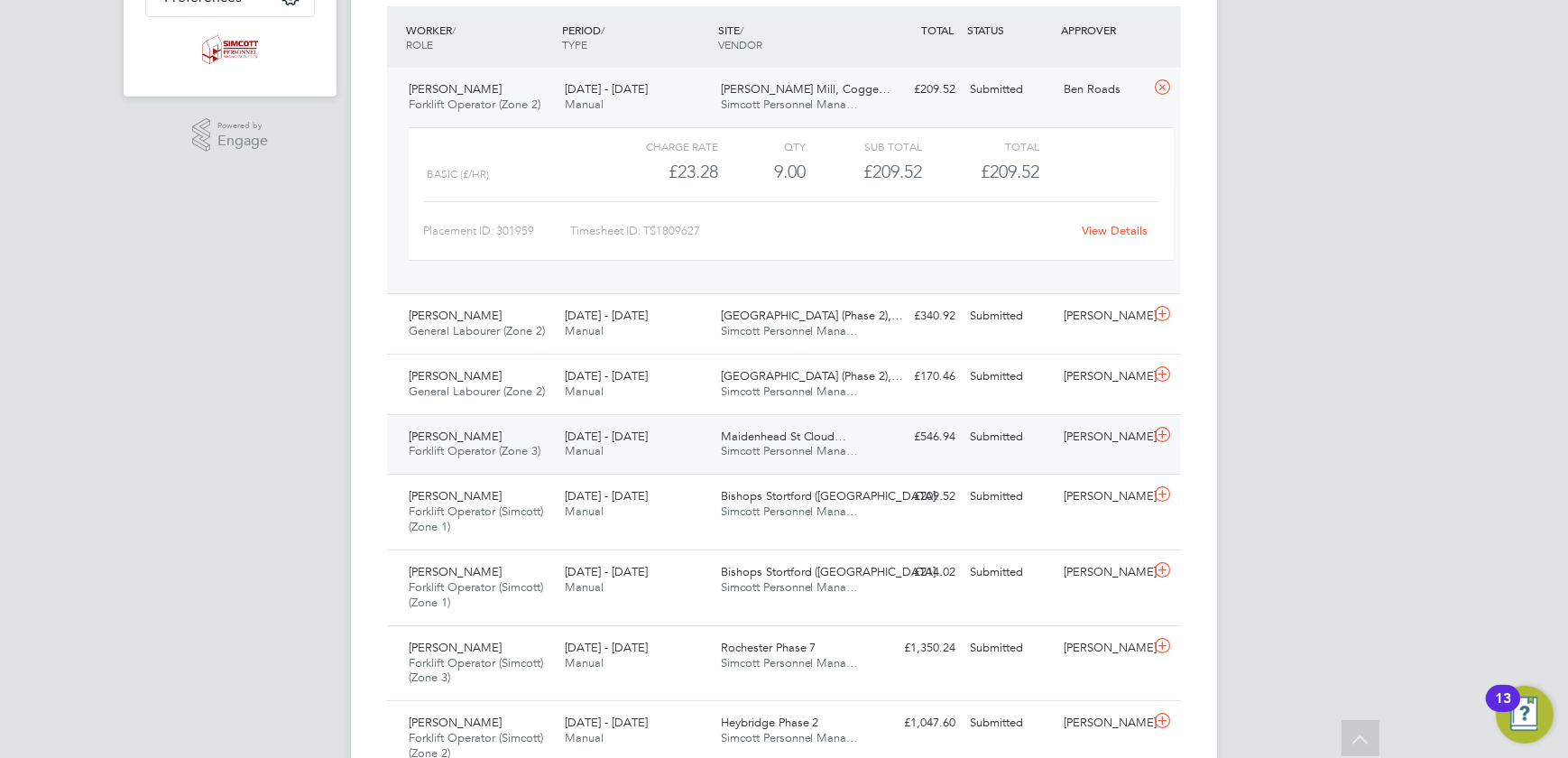
scroll to position [521, 0]
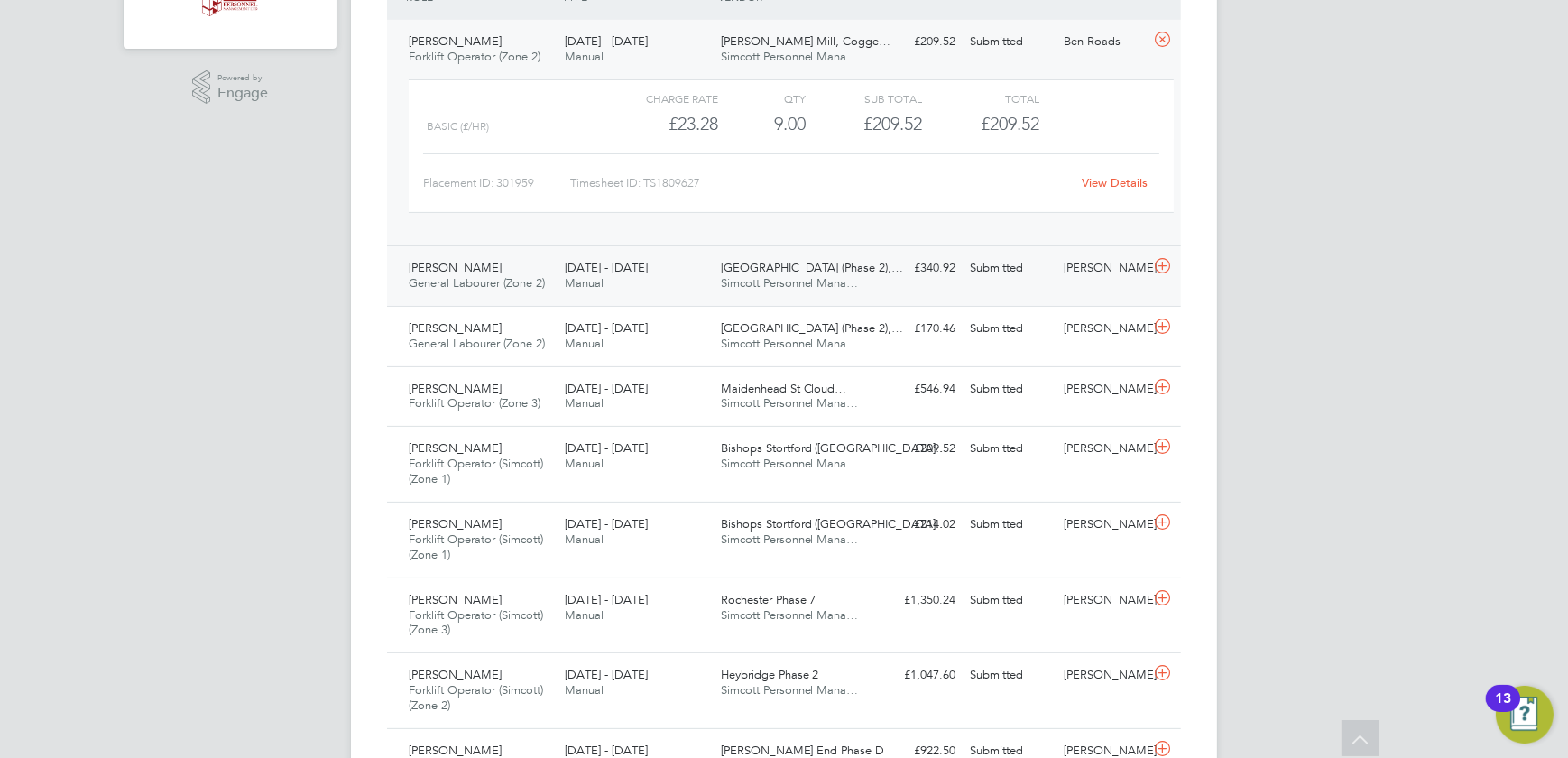
click at [938, 285] on div "Ben Wilson General Labourer (Zone 2) 18 - 24 Aug 2025 18 - 24 Aug 2025 Manual F…" at bounding box center [783, 276] width 794 height 61
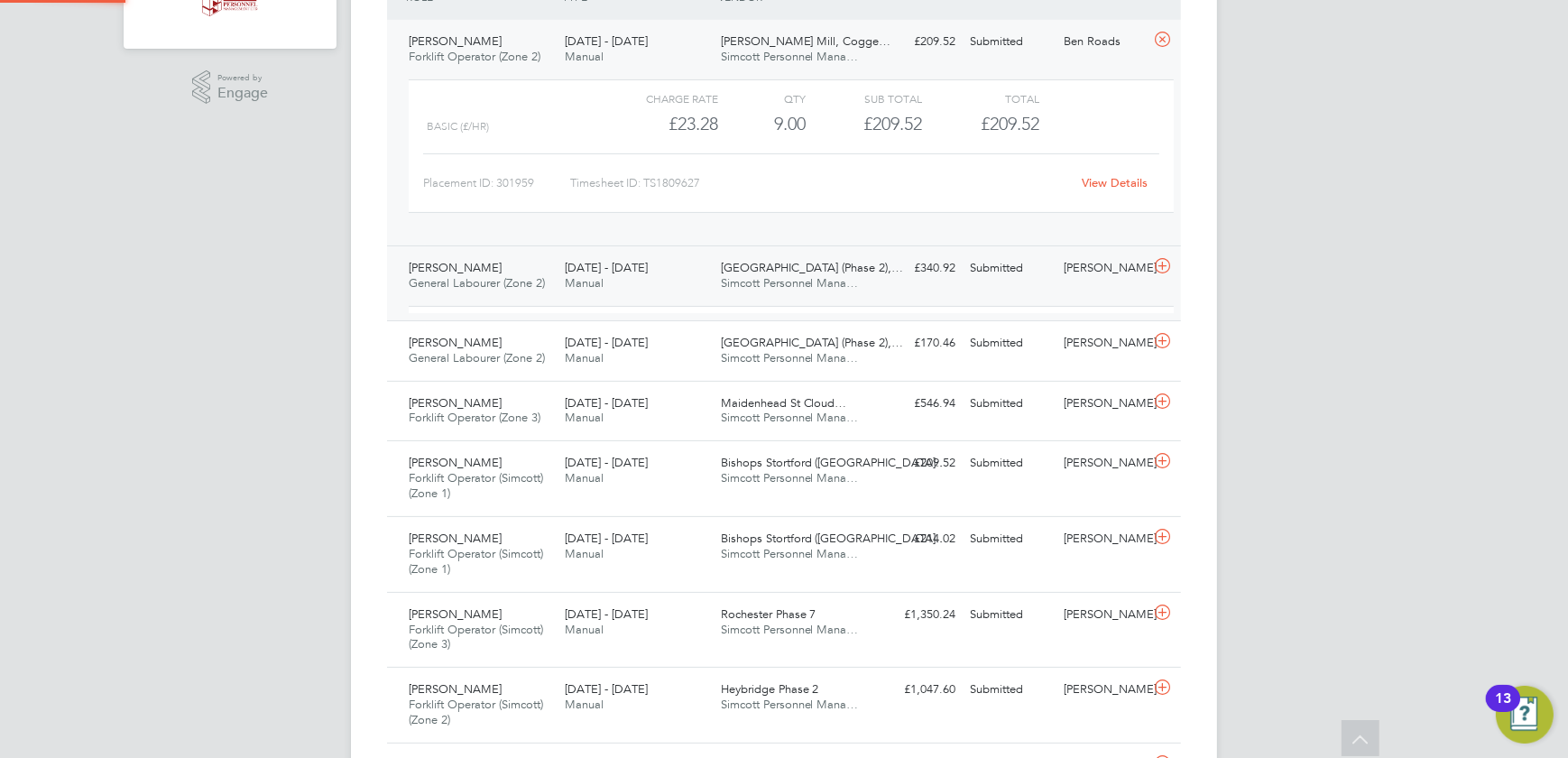
scroll to position [31, 176]
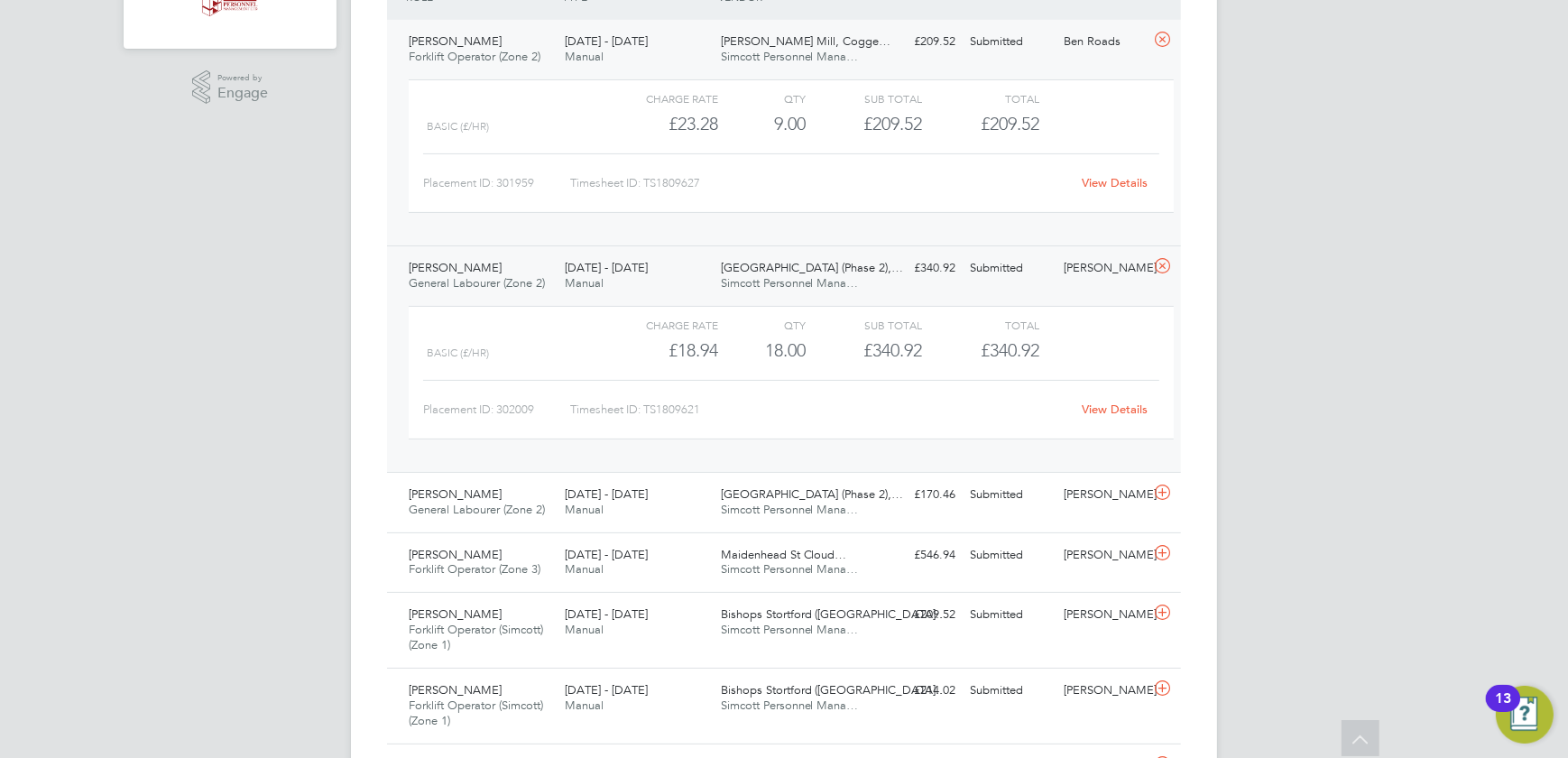
click at [1099, 405] on link "View Details" at bounding box center [1116, 409] width 66 height 15
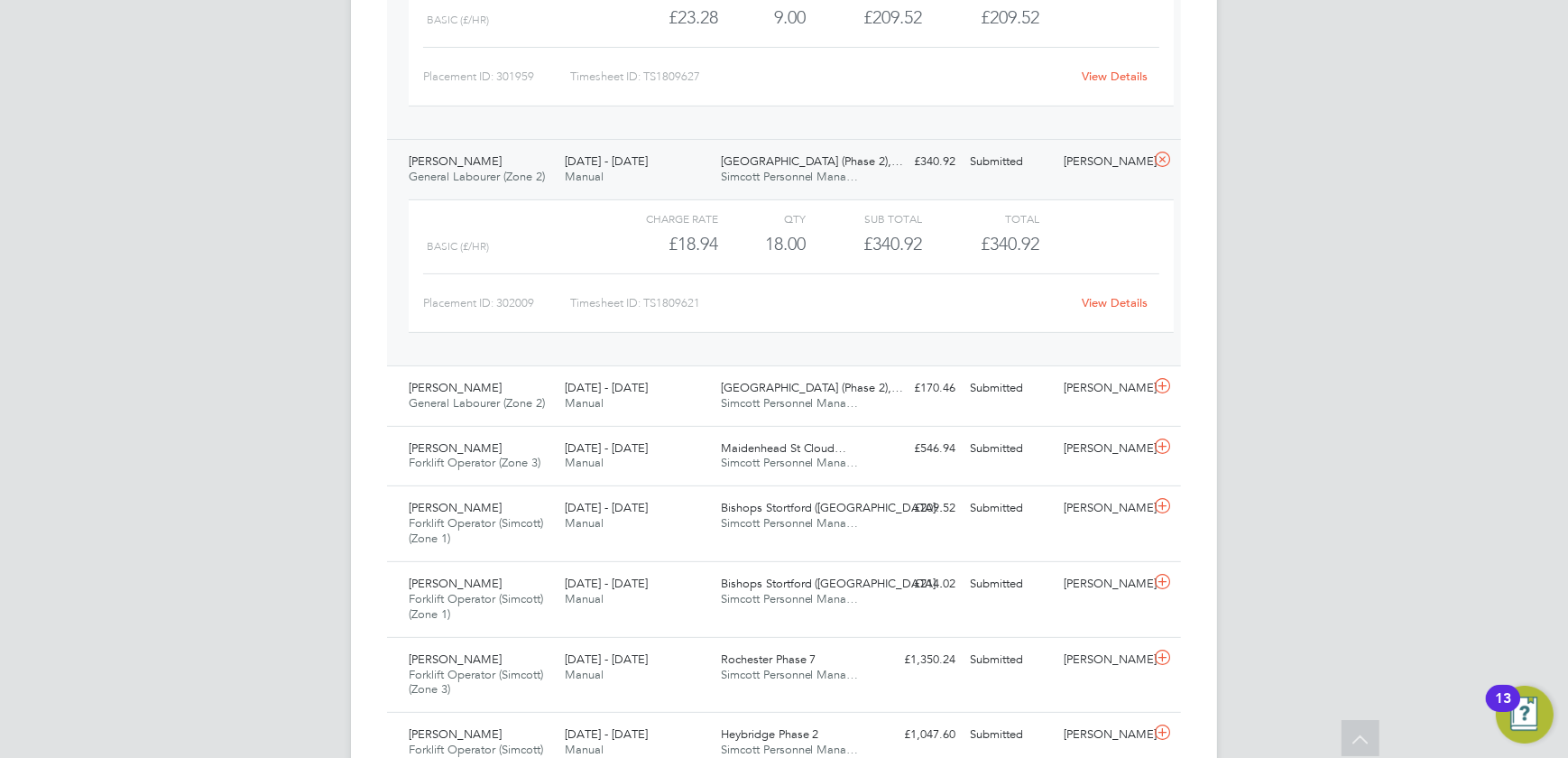
scroll to position [685, 0]
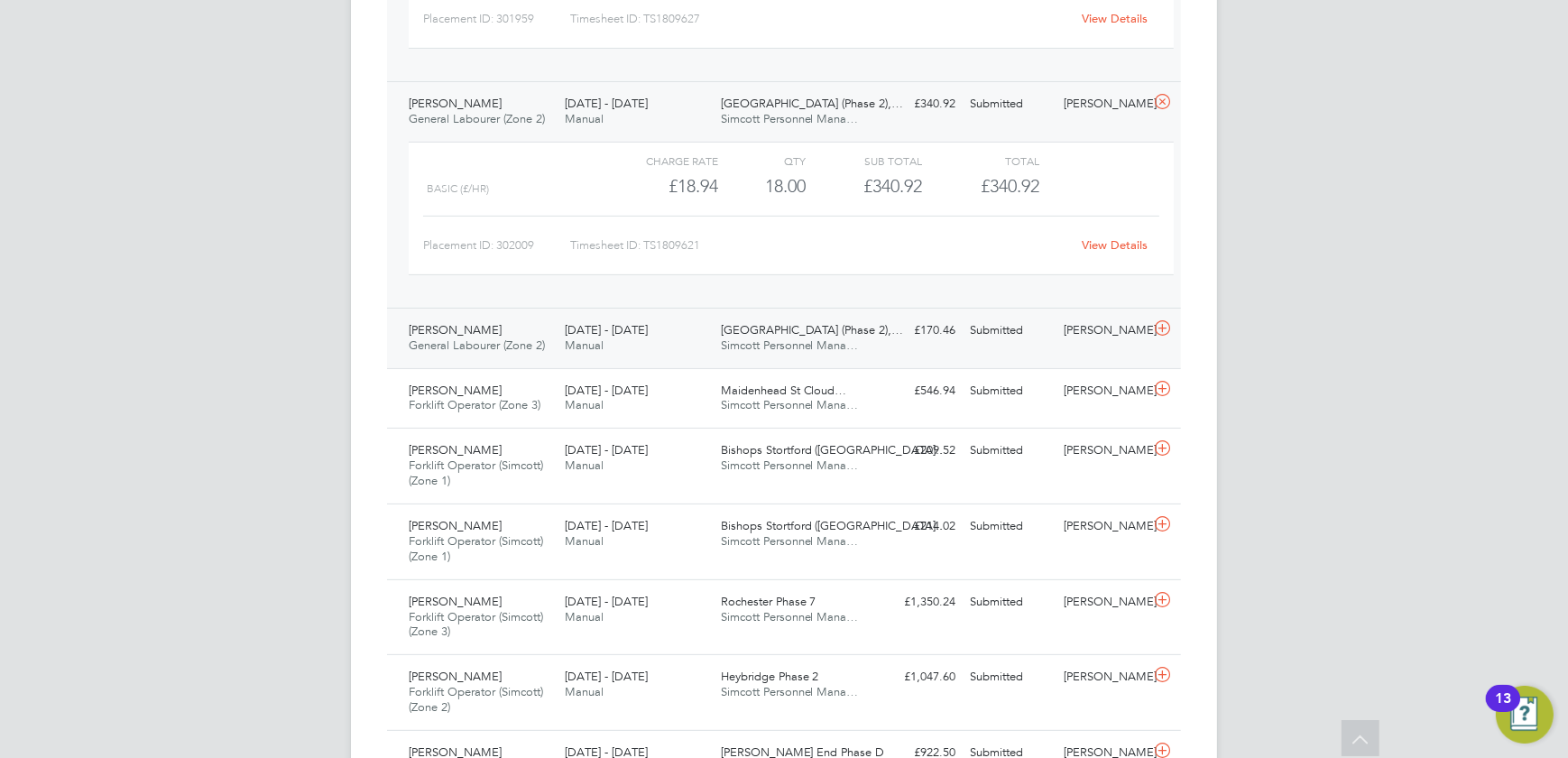
click at [885, 344] on div "Mark Accorsi General Labourer (Zone 2) 18 - 24 Aug 2025 18 - 24 Aug 2025 Manual…" at bounding box center [783, 337] width 794 height 61
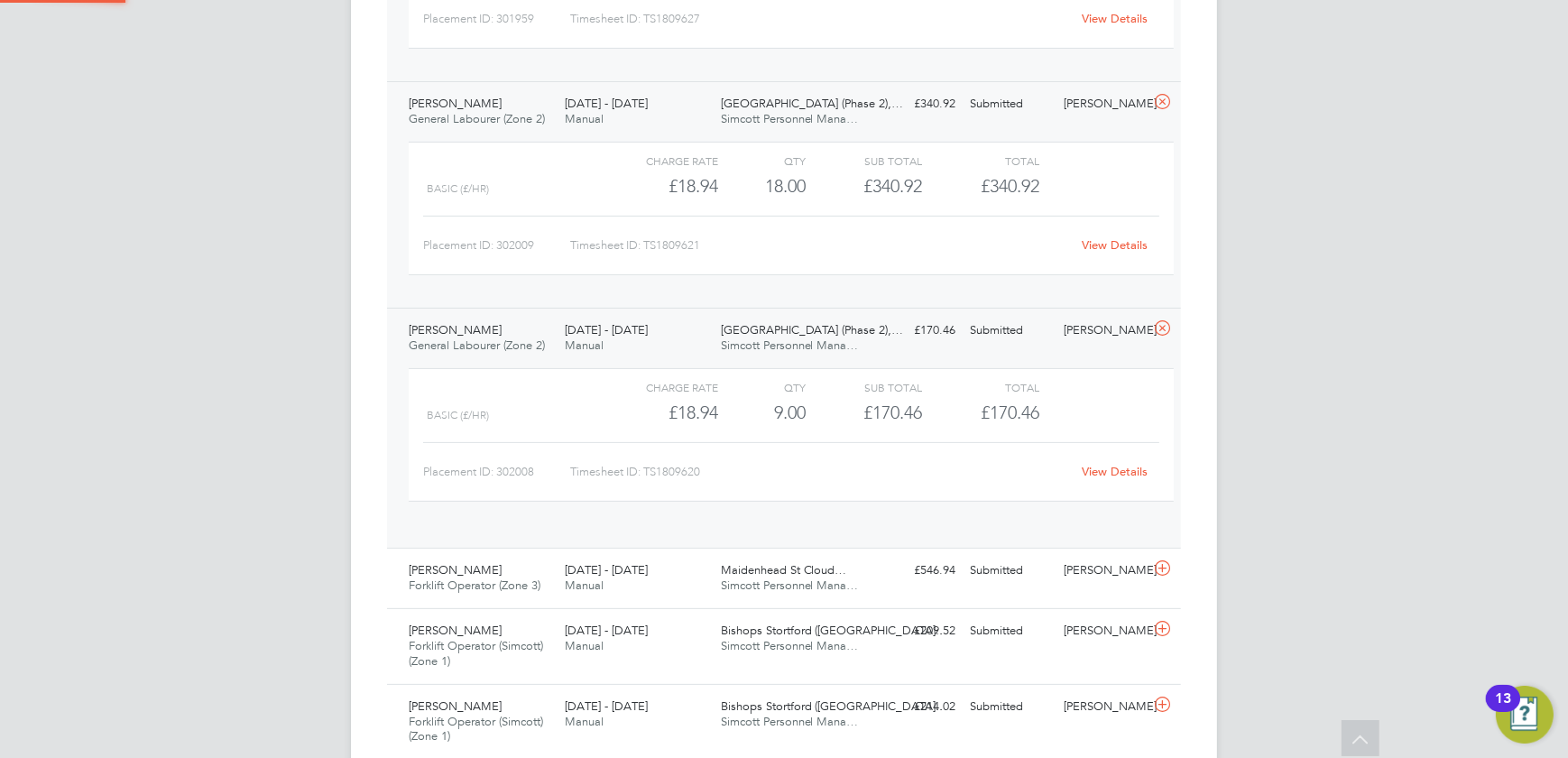
scroll to position [31, 176]
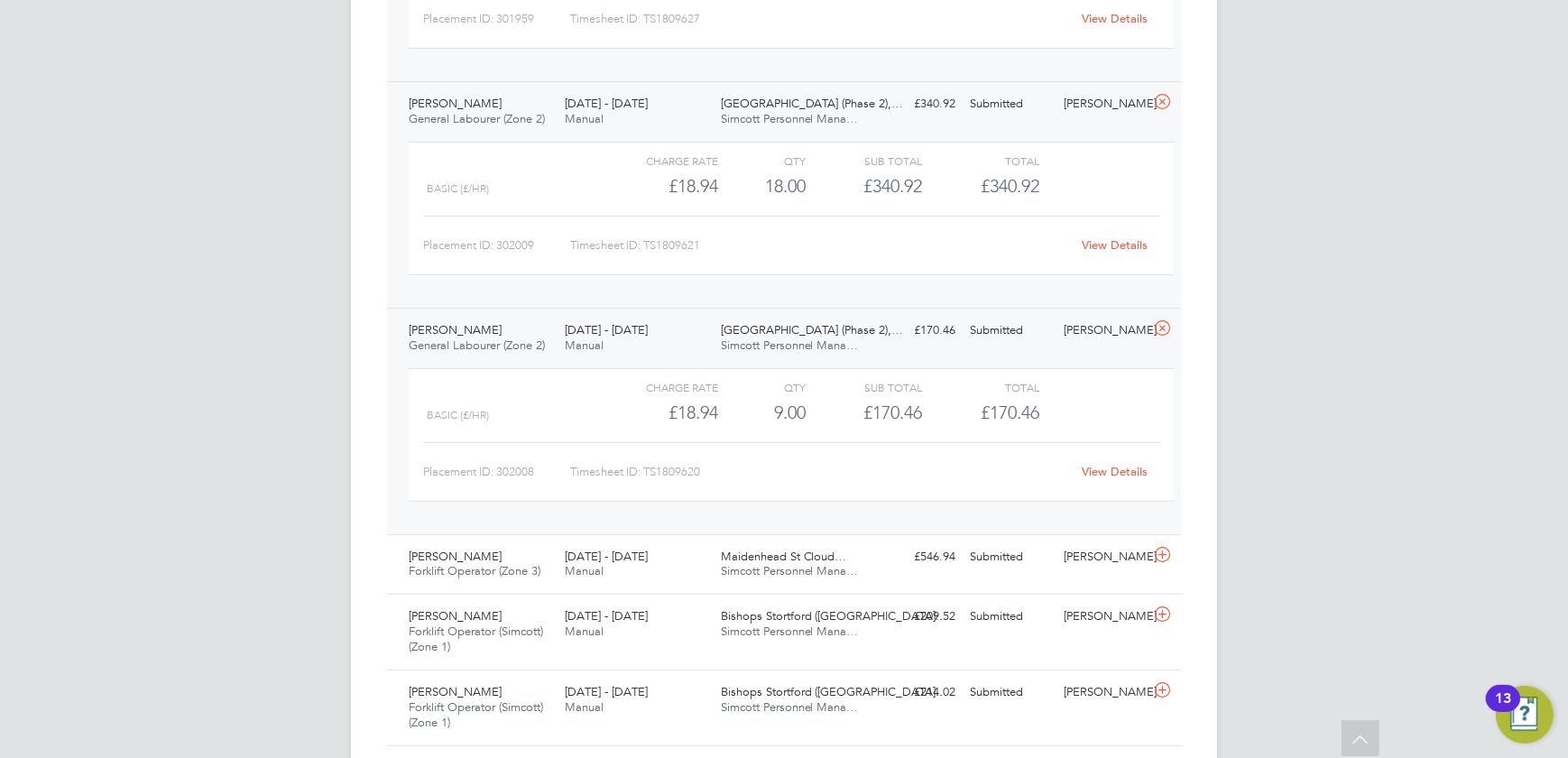
click at [1094, 470] on link "View Details" at bounding box center [1116, 472] width 66 height 15
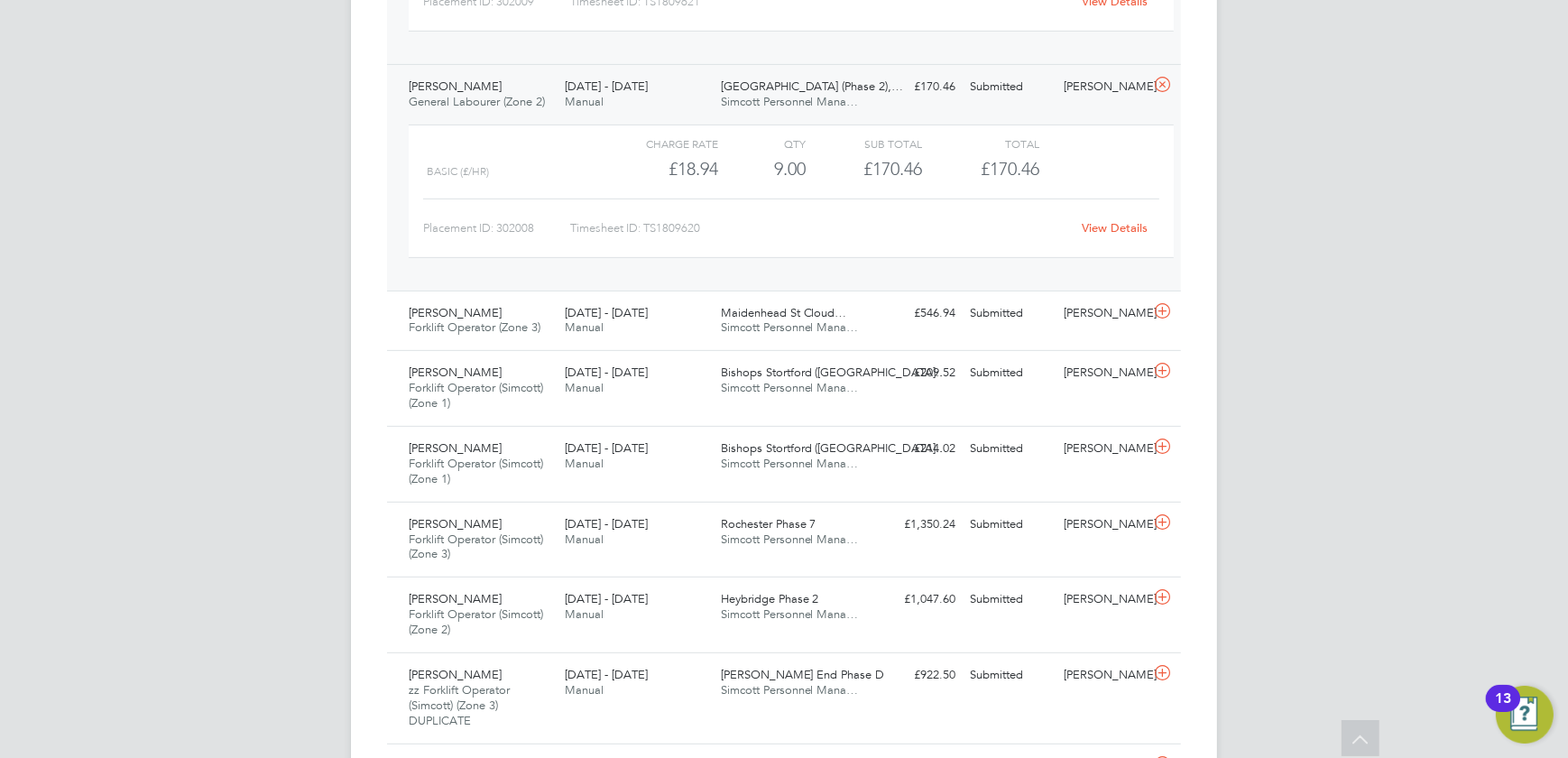
scroll to position [931, 0]
click at [891, 325] on div "Scott Moody Forklift Operator (Zone 3) 18 - 24 Aug 2025 18 - 24 Aug 2025 Manual…" at bounding box center [783, 319] width 794 height 61
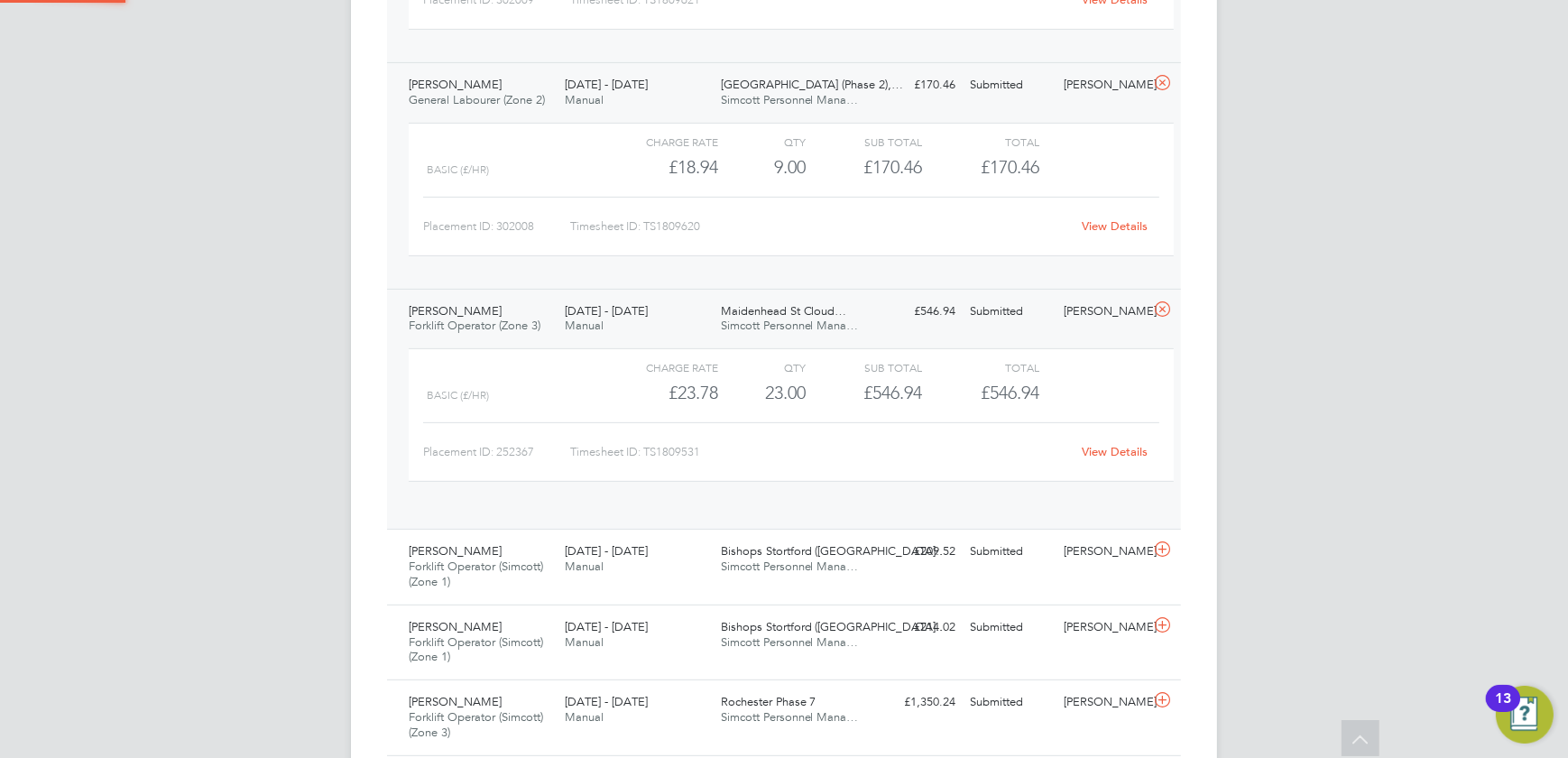
scroll to position [31, 176]
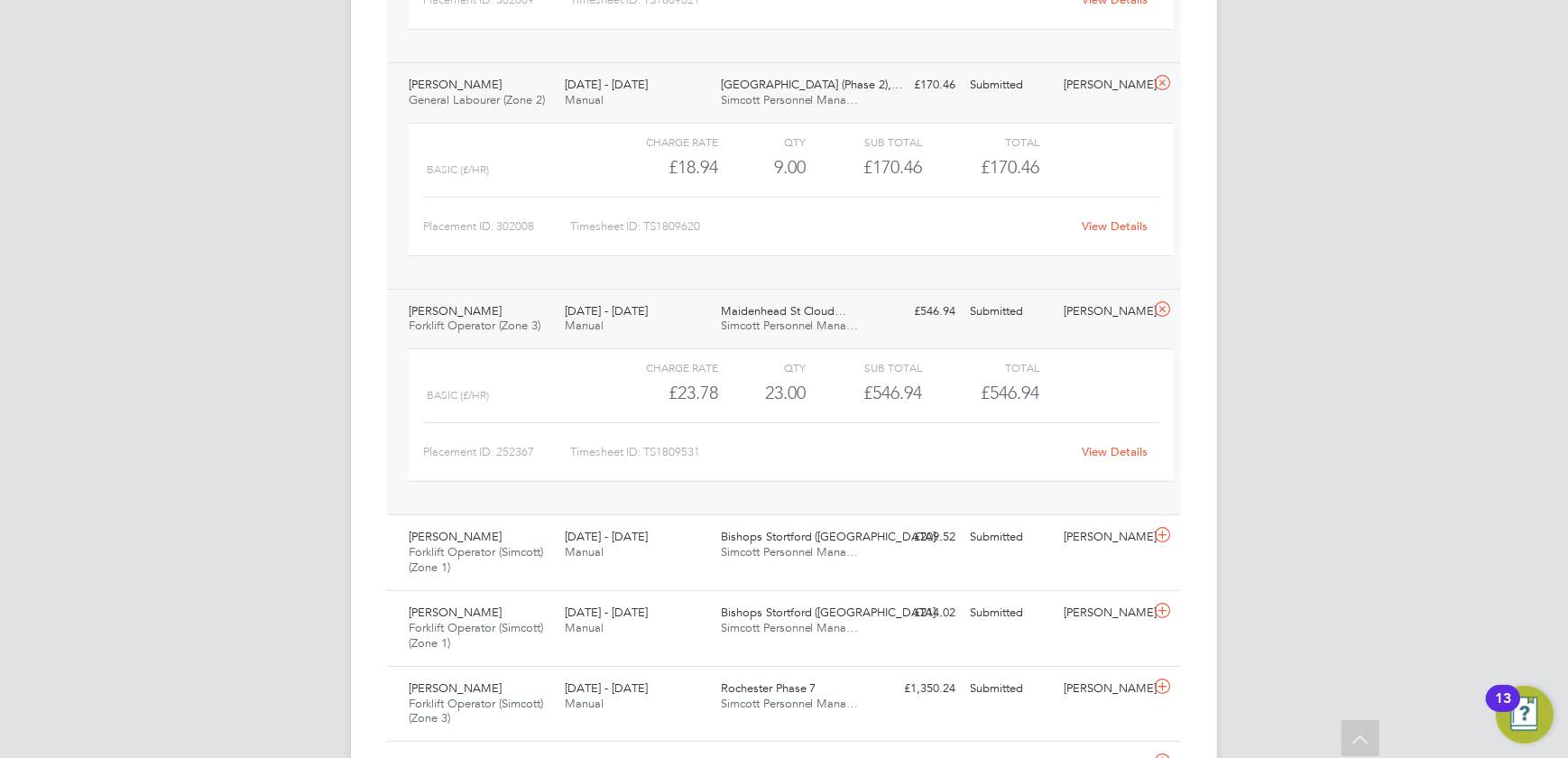
click at [1112, 444] on link "View Details" at bounding box center [1116, 452] width 66 height 15
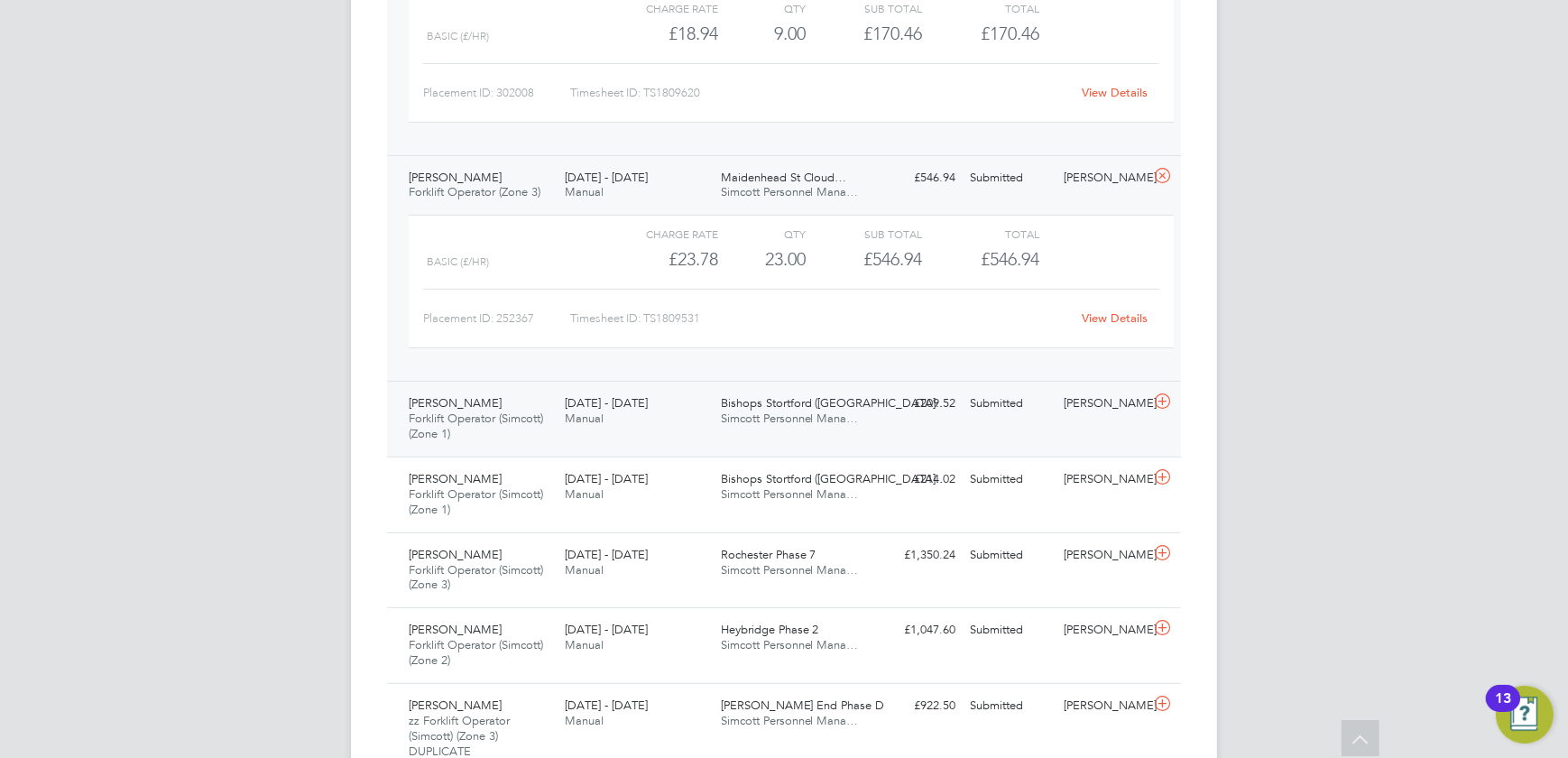
scroll to position [1260, 0]
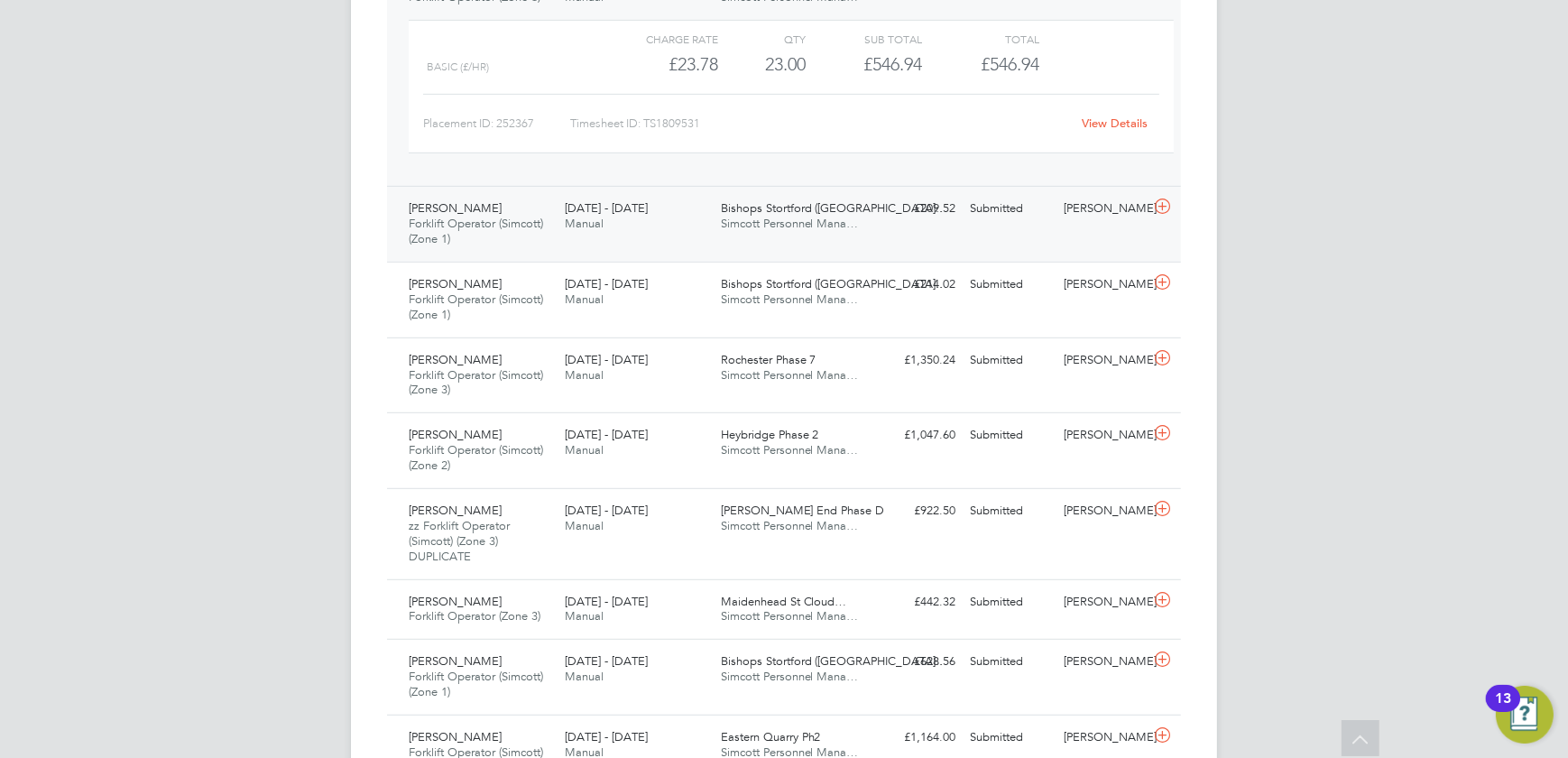
drag, startPoint x: 886, startPoint y: 216, endPoint x: 857, endPoint y: 215, distance: 29.0
click at [886, 216] on div "£209.52 Submitted" at bounding box center [915, 209] width 94 height 30
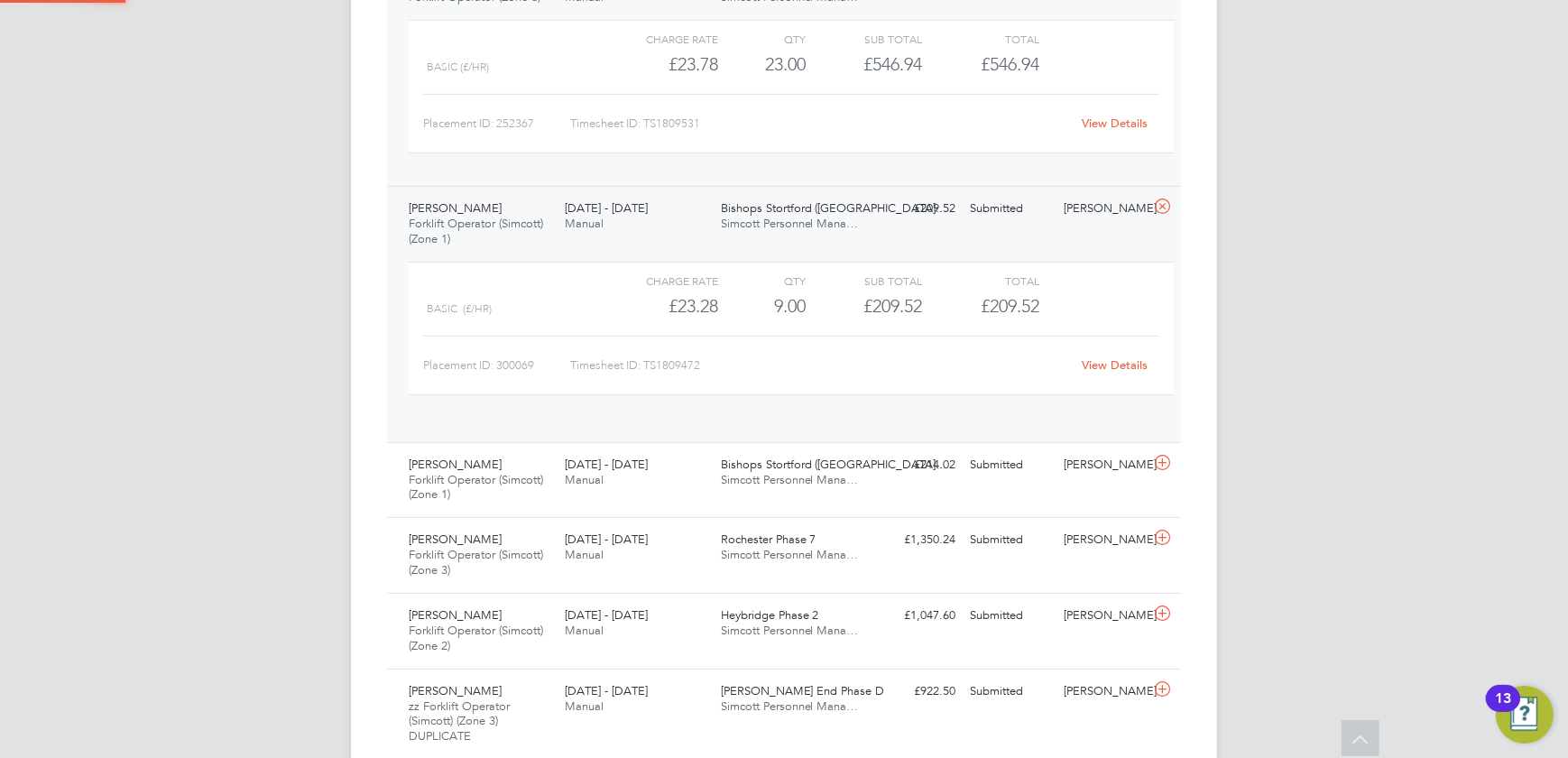
scroll to position [31, 176]
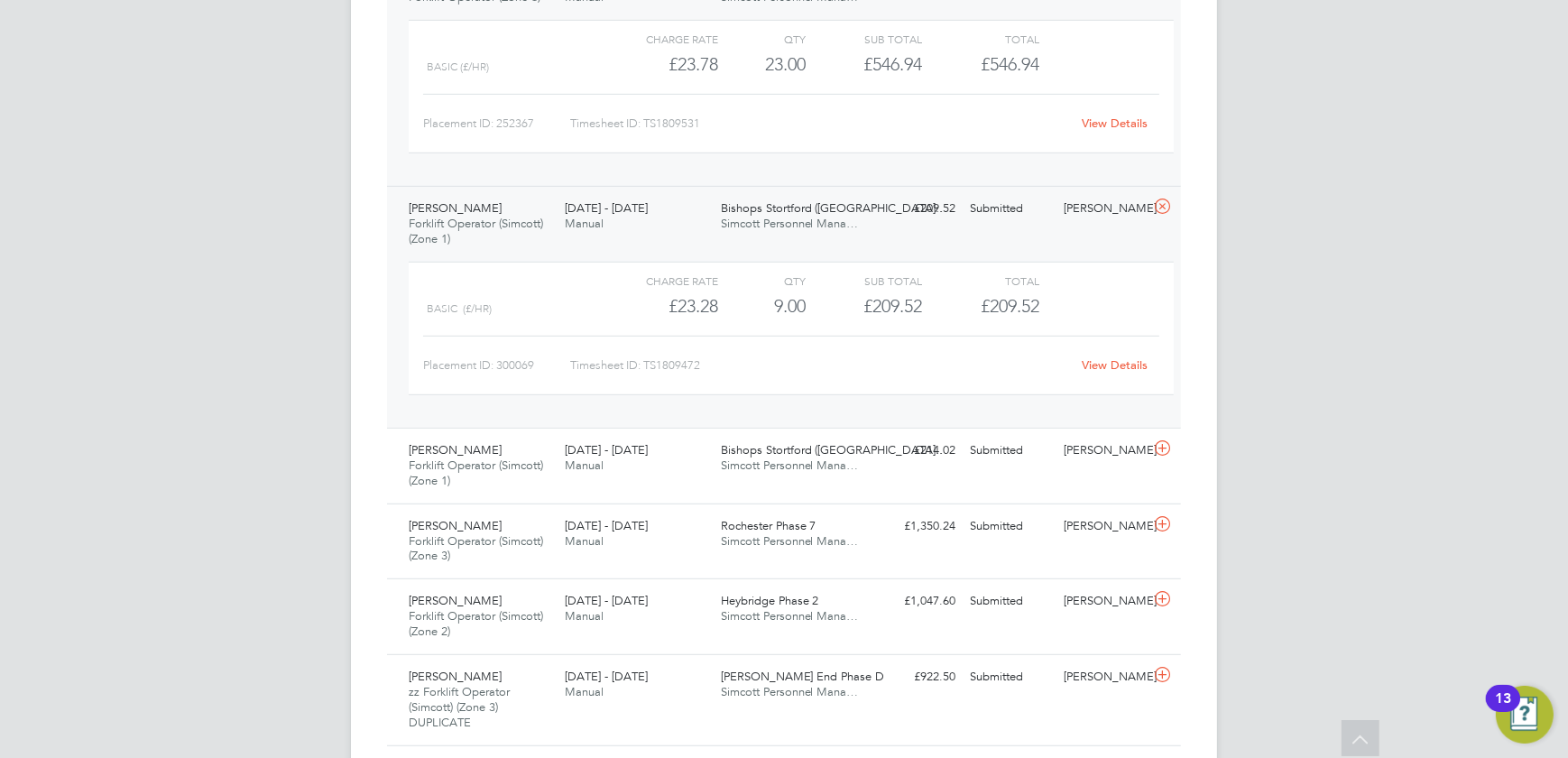
click at [1097, 360] on link "View Details" at bounding box center [1116, 365] width 66 height 15
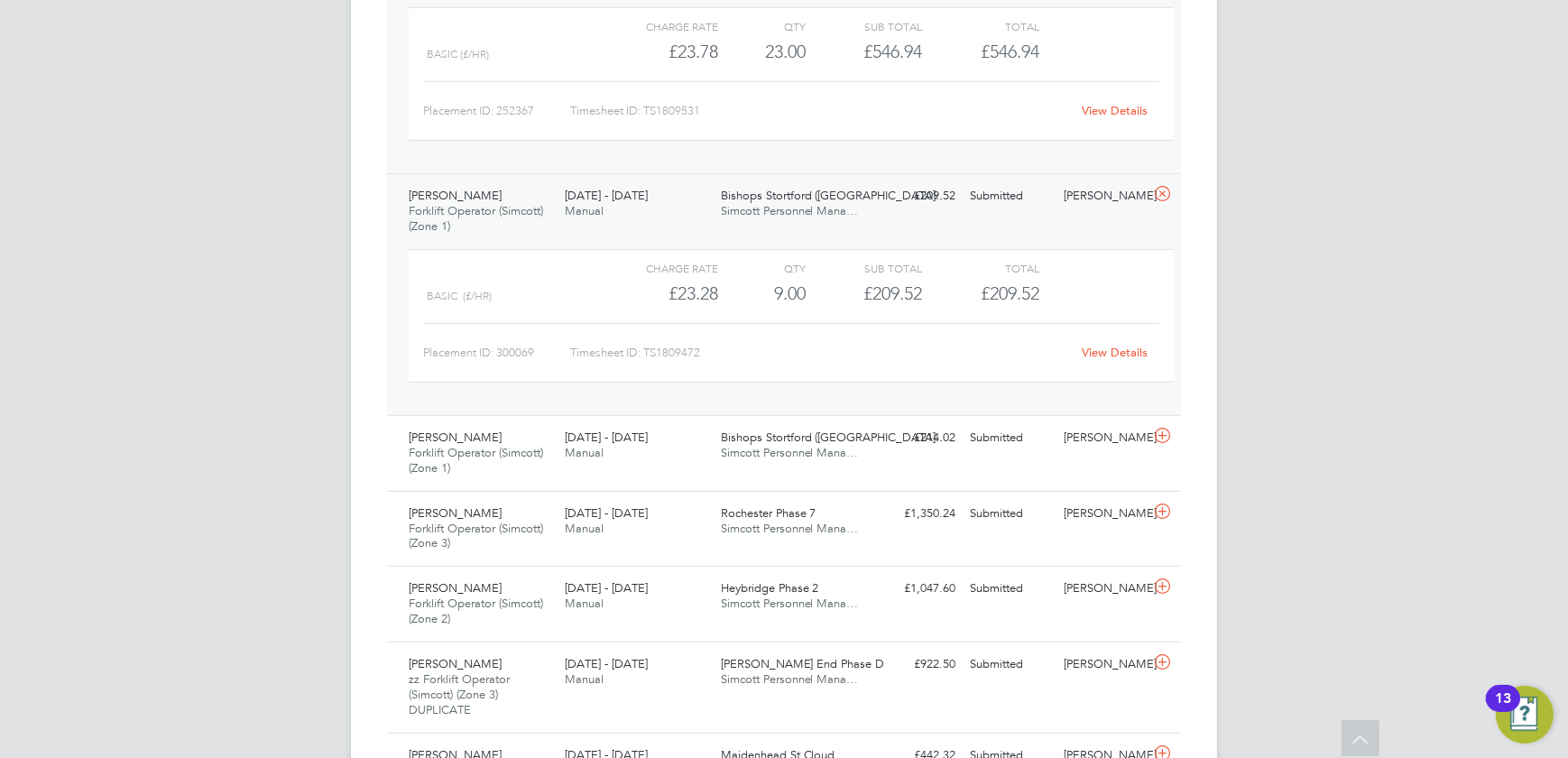
scroll to position [1588, 0]
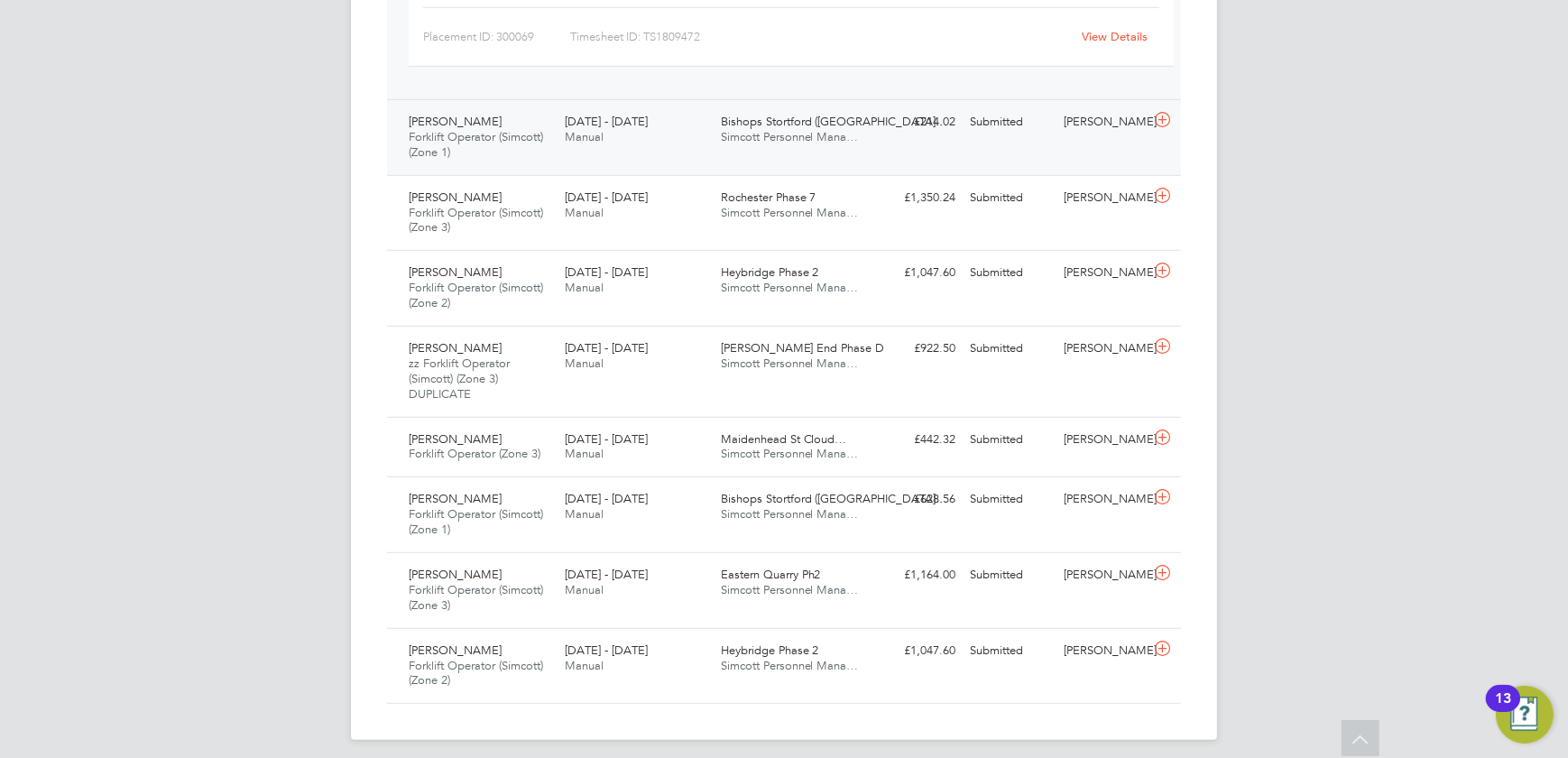
click at [889, 138] on div "David Bushnell Forklift Operator (Simcott) (Zone 1) 18 - 24 Aug 2025 18 - 24 Au…" at bounding box center [783, 137] width 794 height 75
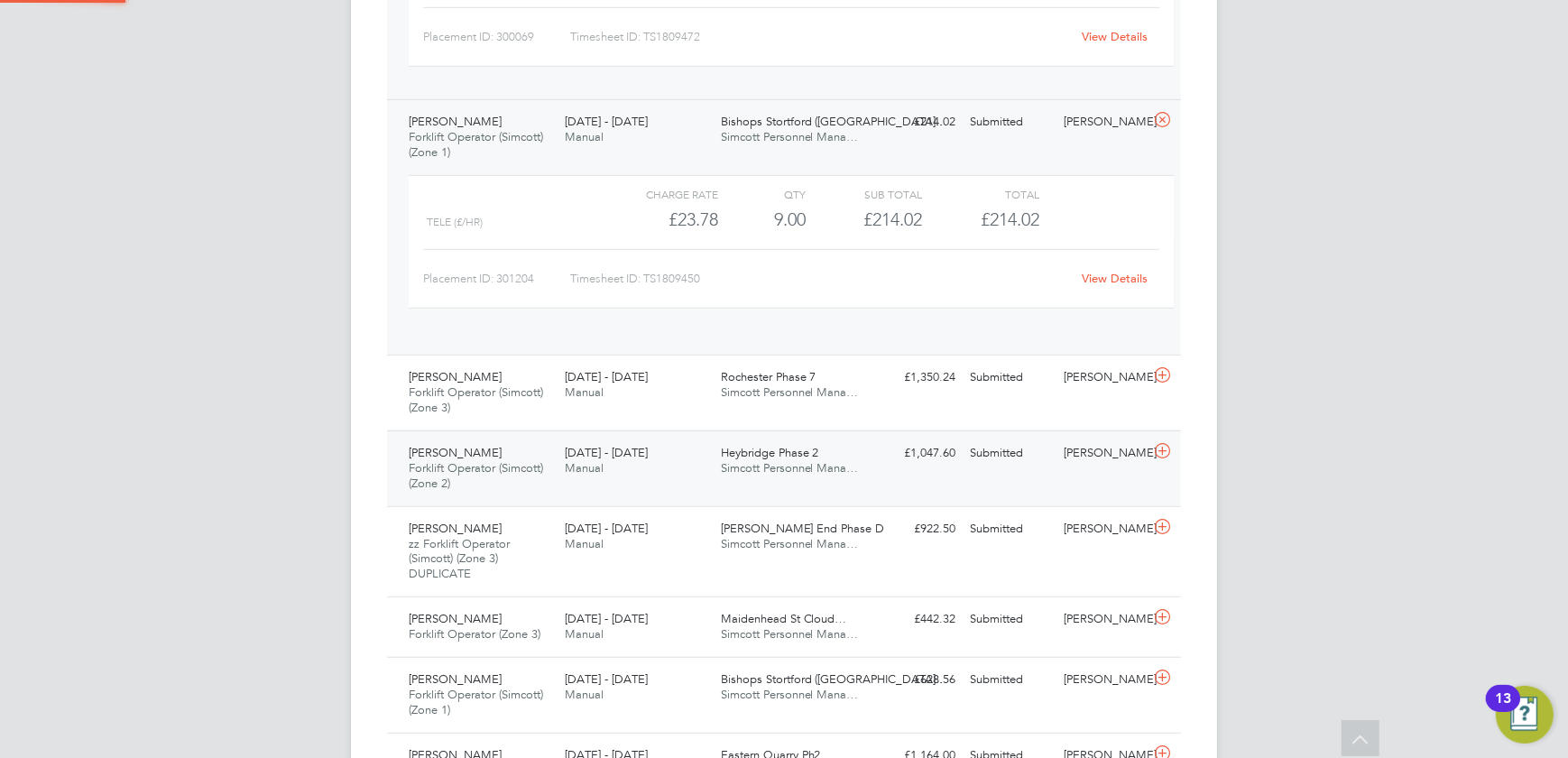
scroll to position [31, 176]
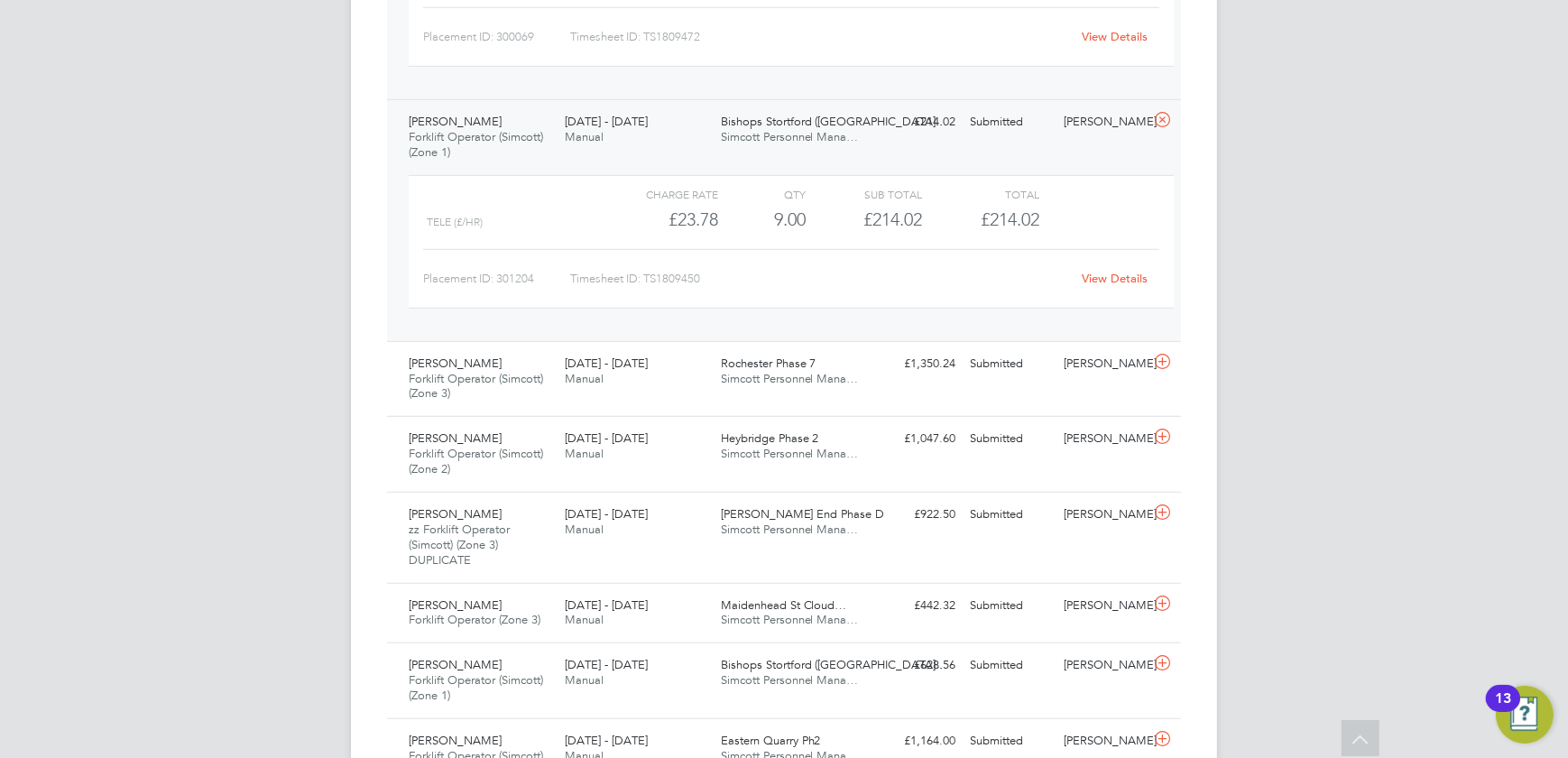
click at [1100, 275] on link "View Details" at bounding box center [1116, 278] width 66 height 15
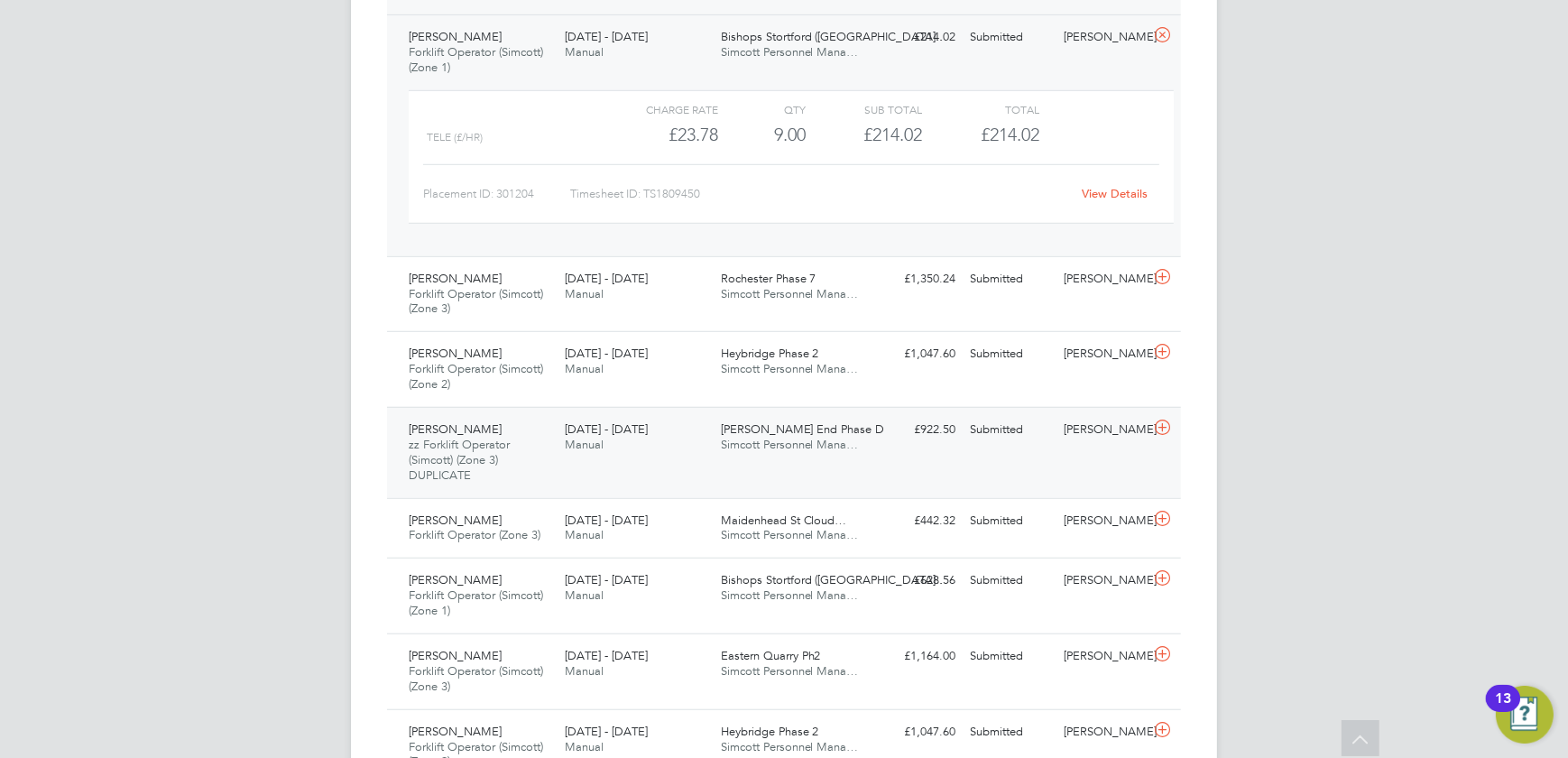
scroll to position [1751, 0]
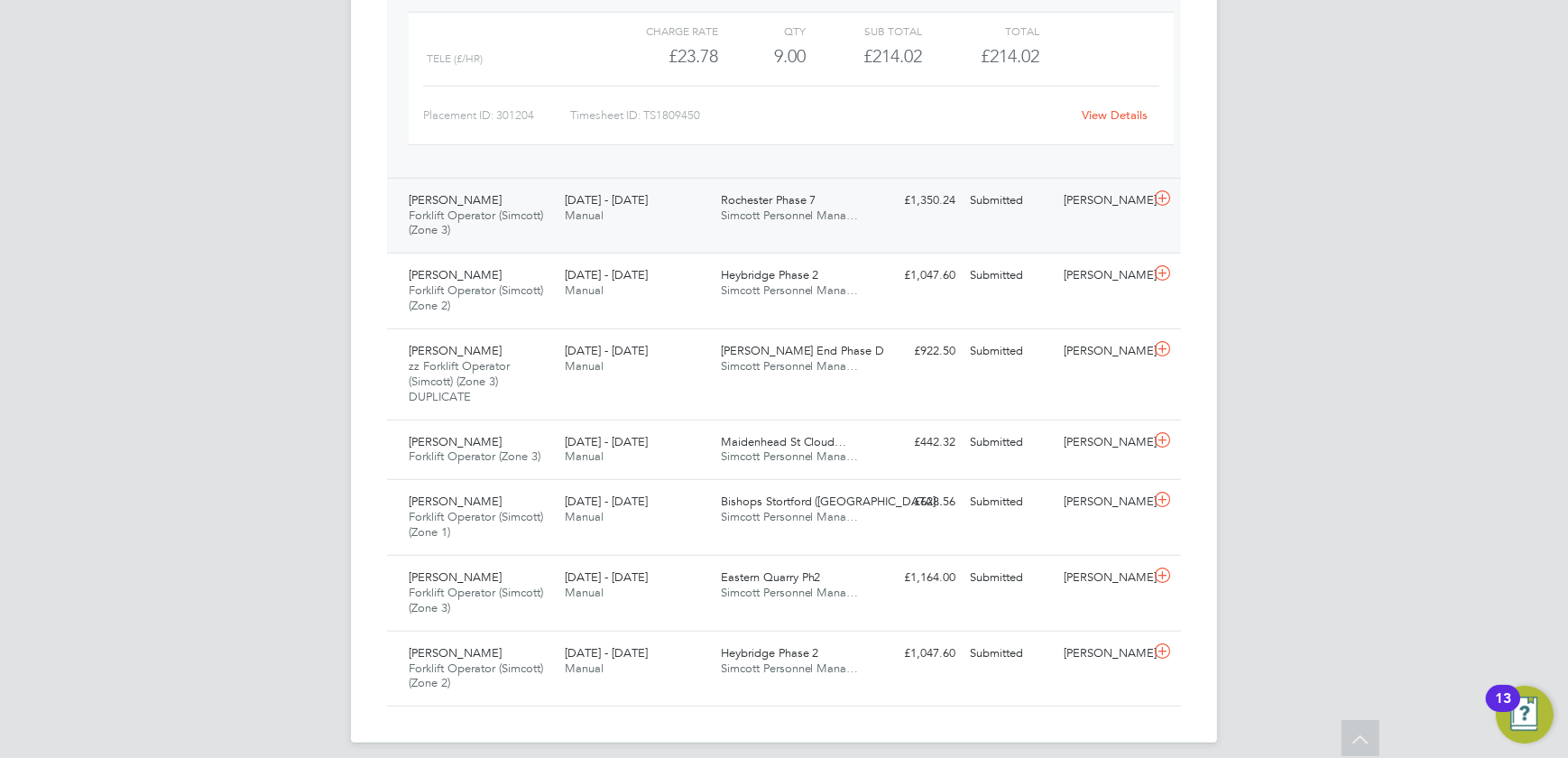
click at [805, 227] on div "Aleksander Atanasov Forklift Operator (Simcott) (Zone 3) 18 - 24 Aug 2025 18 - …" at bounding box center [783, 216] width 794 height 75
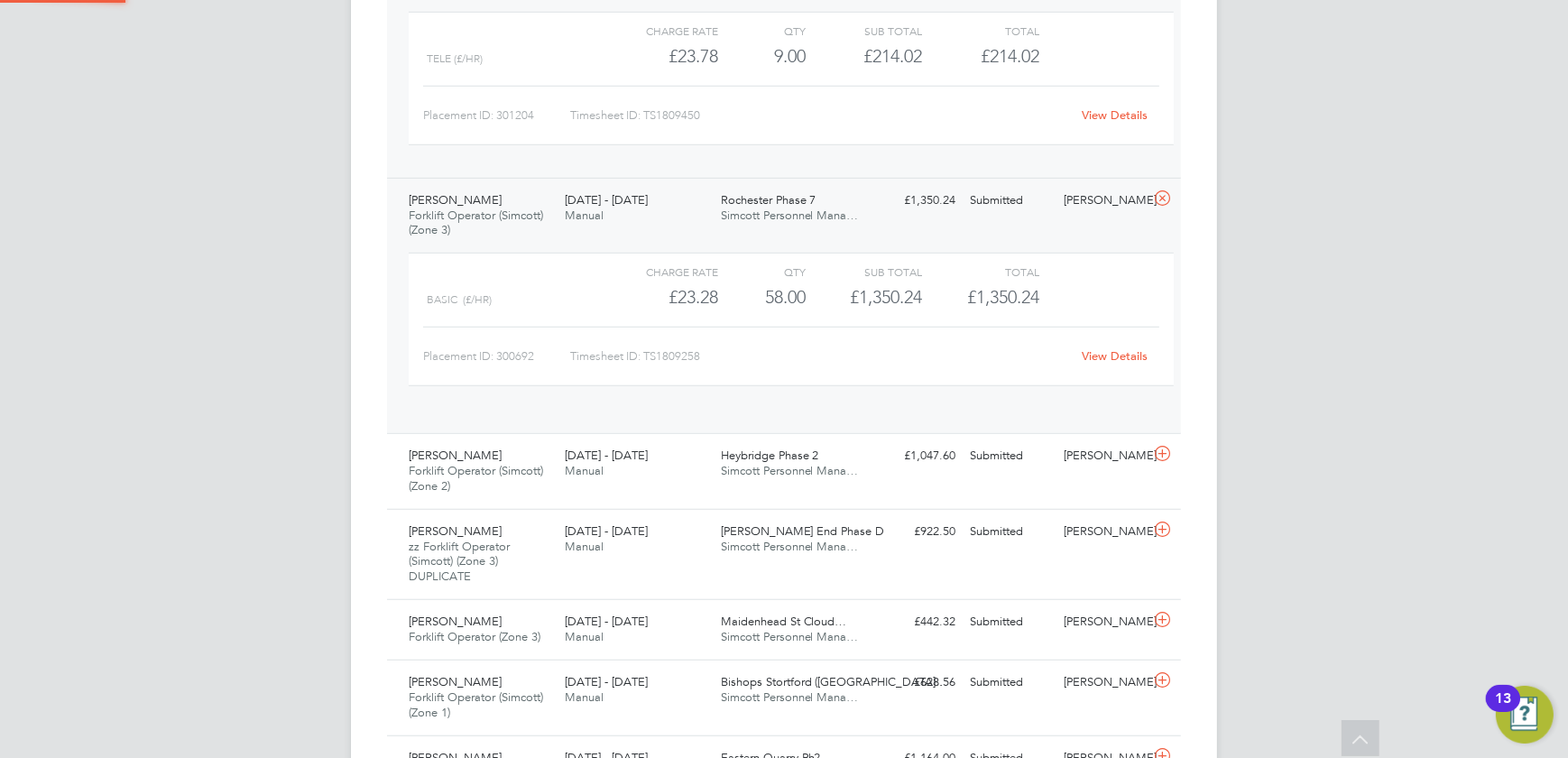
scroll to position [31, 176]
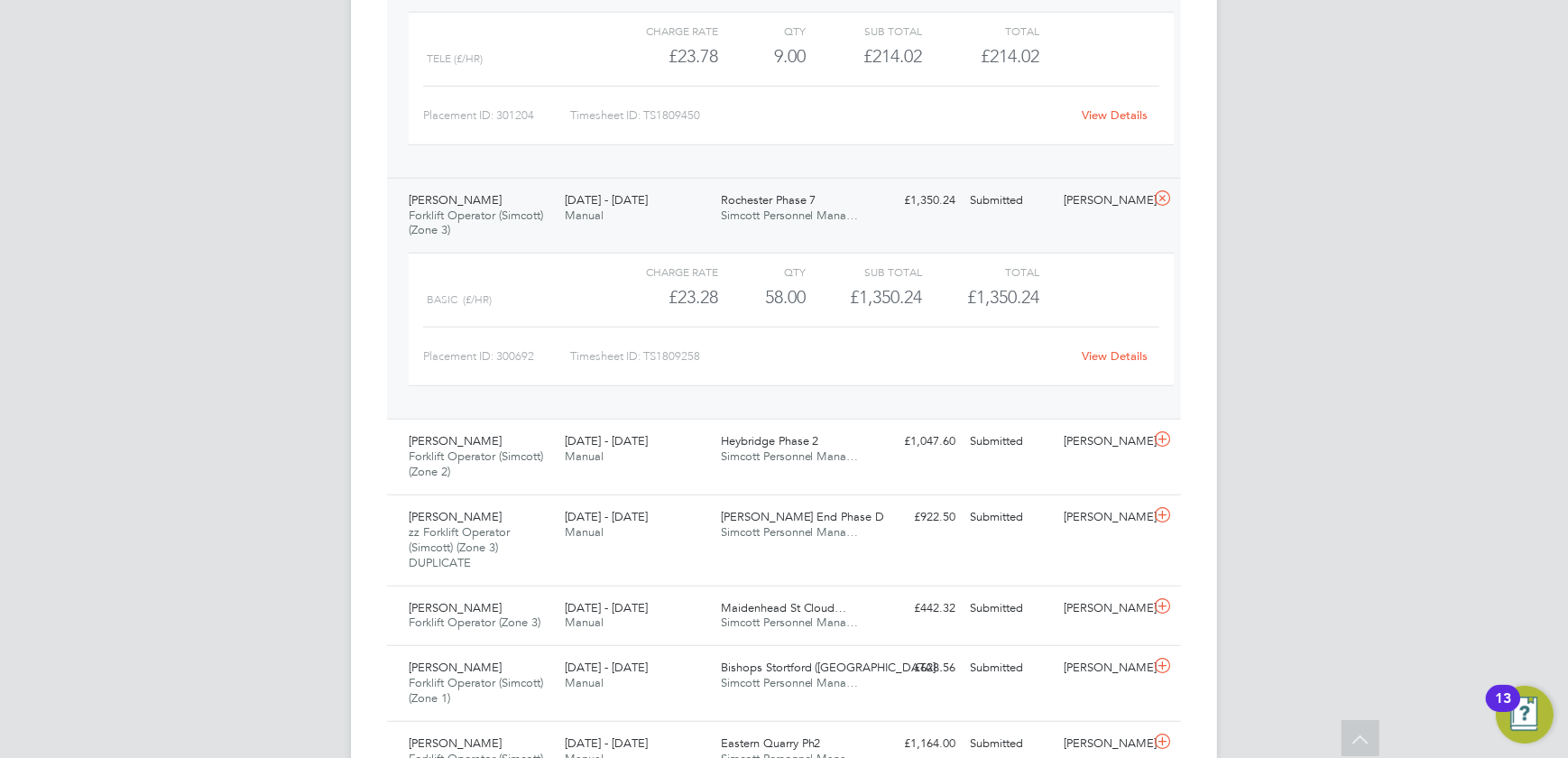
click at [1091, 356] on link "View Details" at bounding box center [1116, 356] width 66 height 15
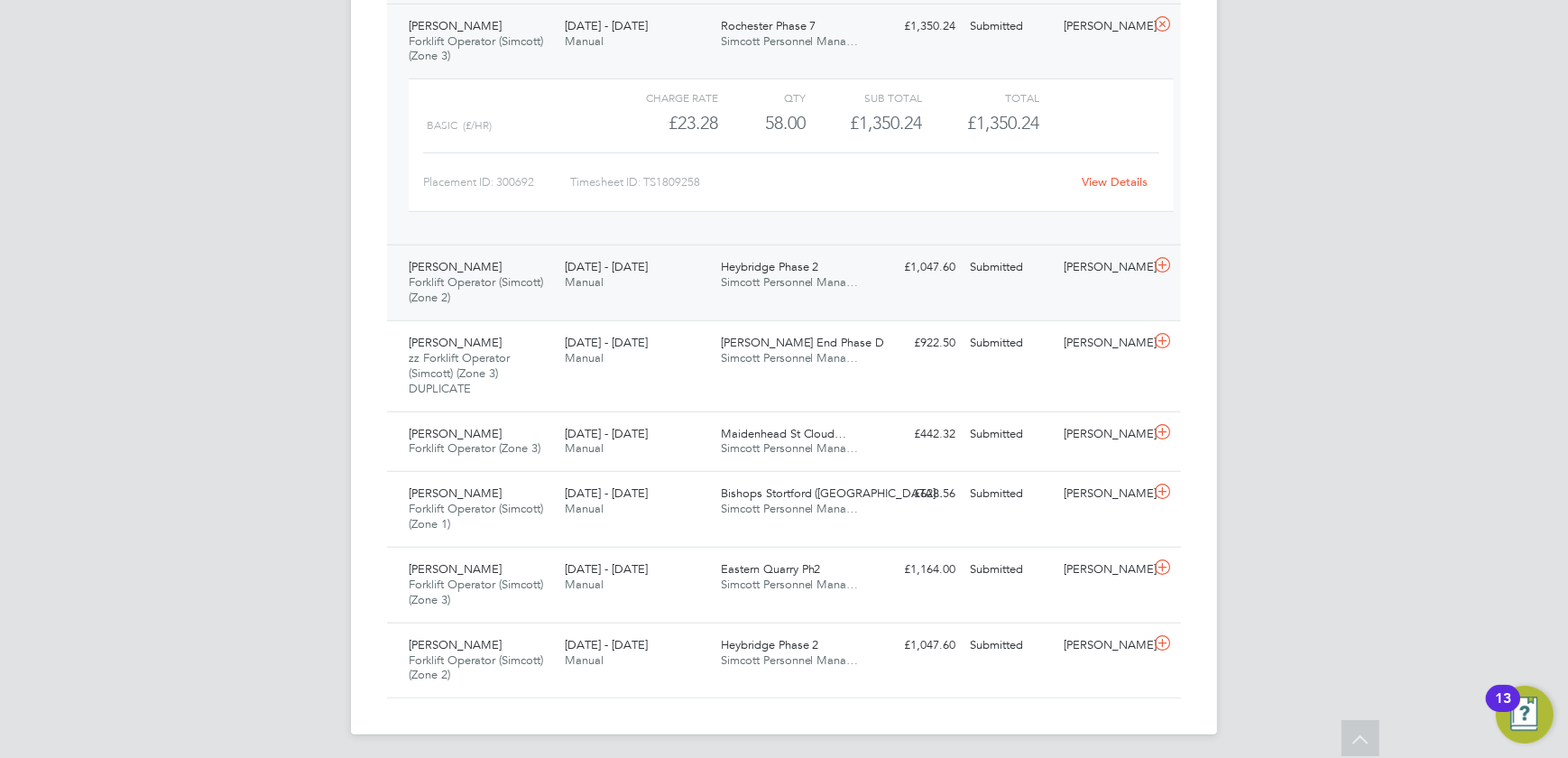
scroll to position [1927, 0]
click at [911, 296] on div "Mark George Forklift Operator (Simcott) (Zone 2) 18 - 24 Aug 2025 18 - 24 Aug 2…" at bounding box center [783, 280] width 794 height 75
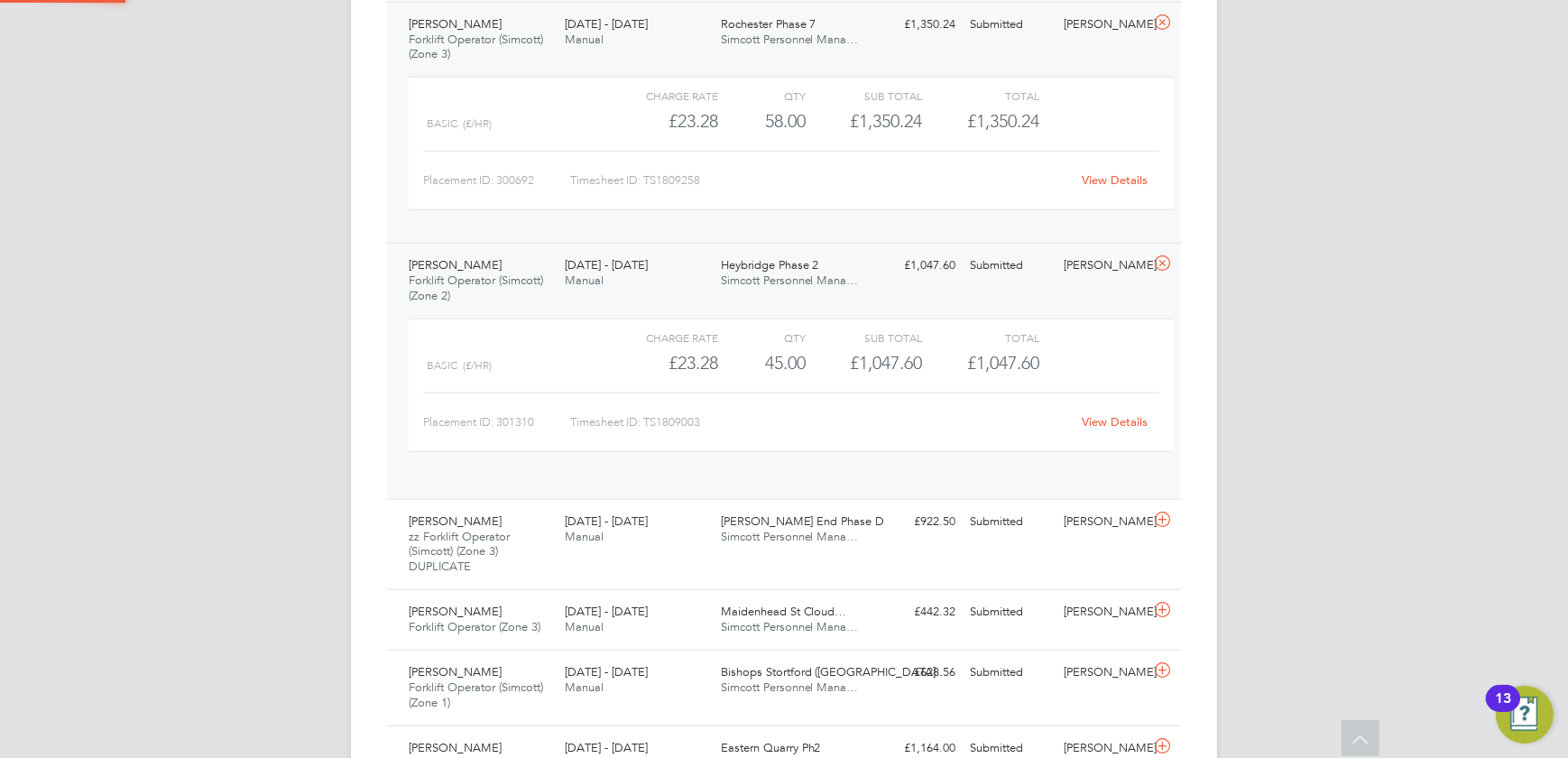
scroll to position [31, 176]
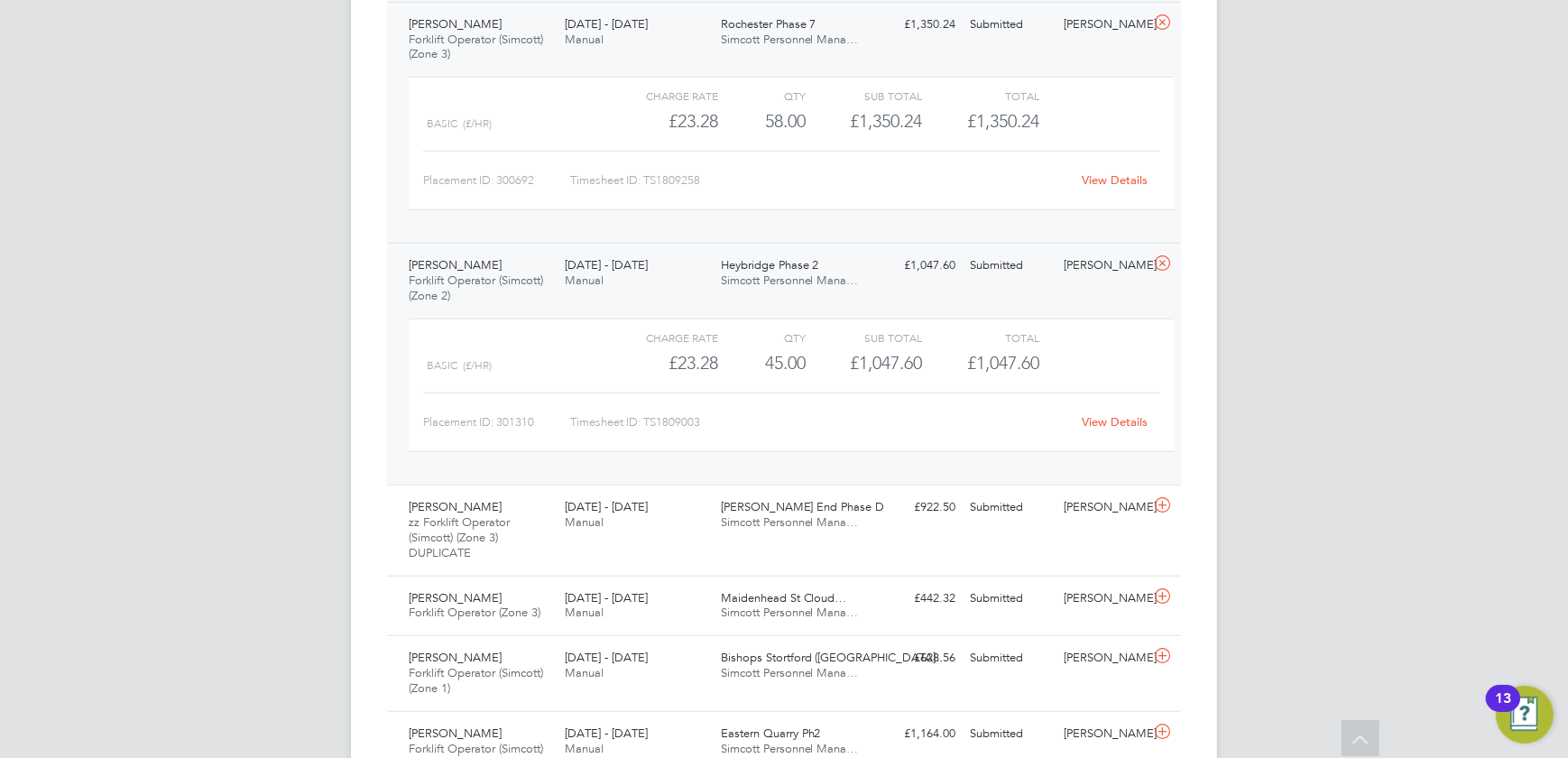
click at [1113, 424] on link "View Details" at bounding box center [1116, 422] width 66 height 15
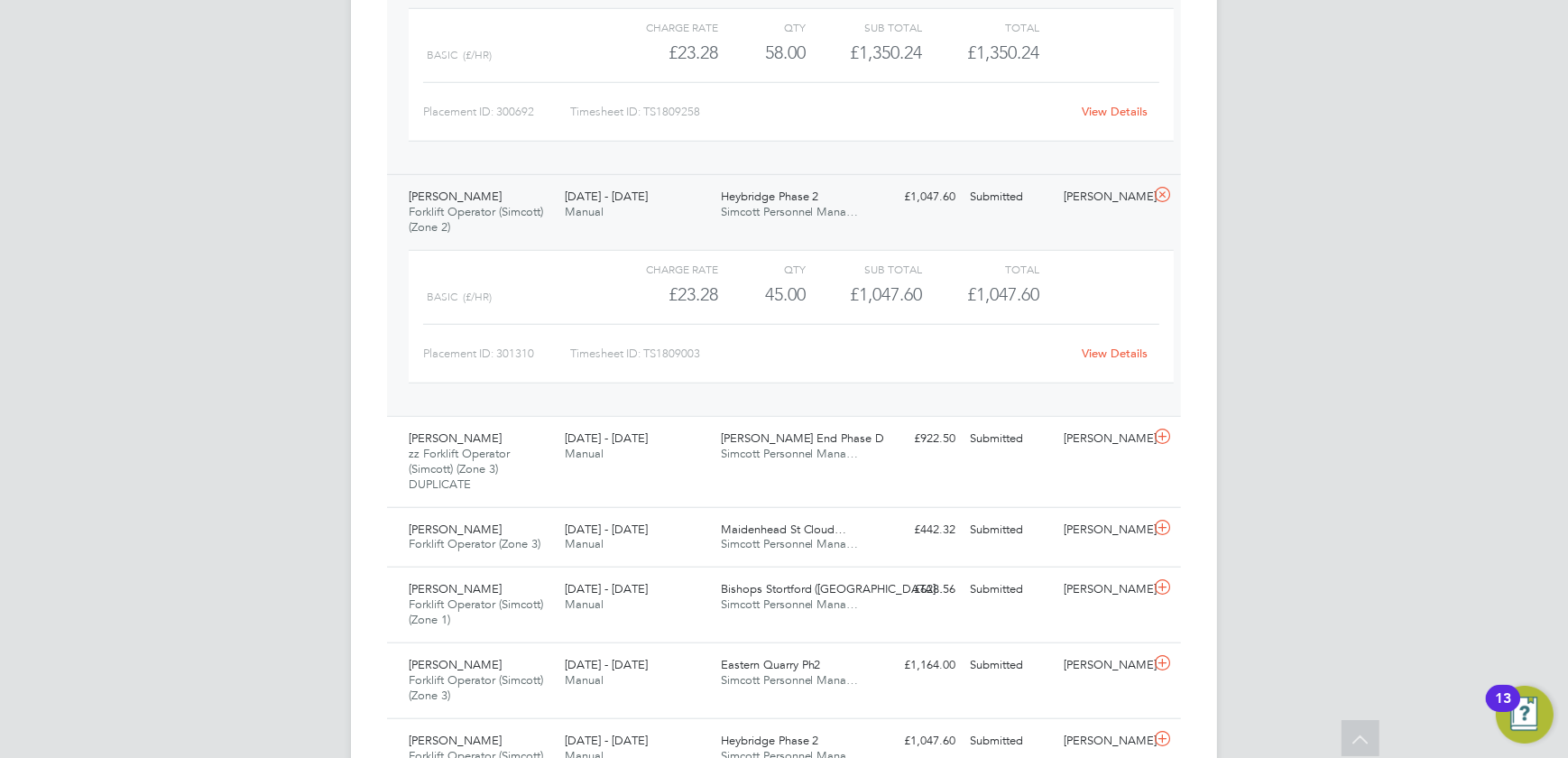
scroll to position [2091, 0]
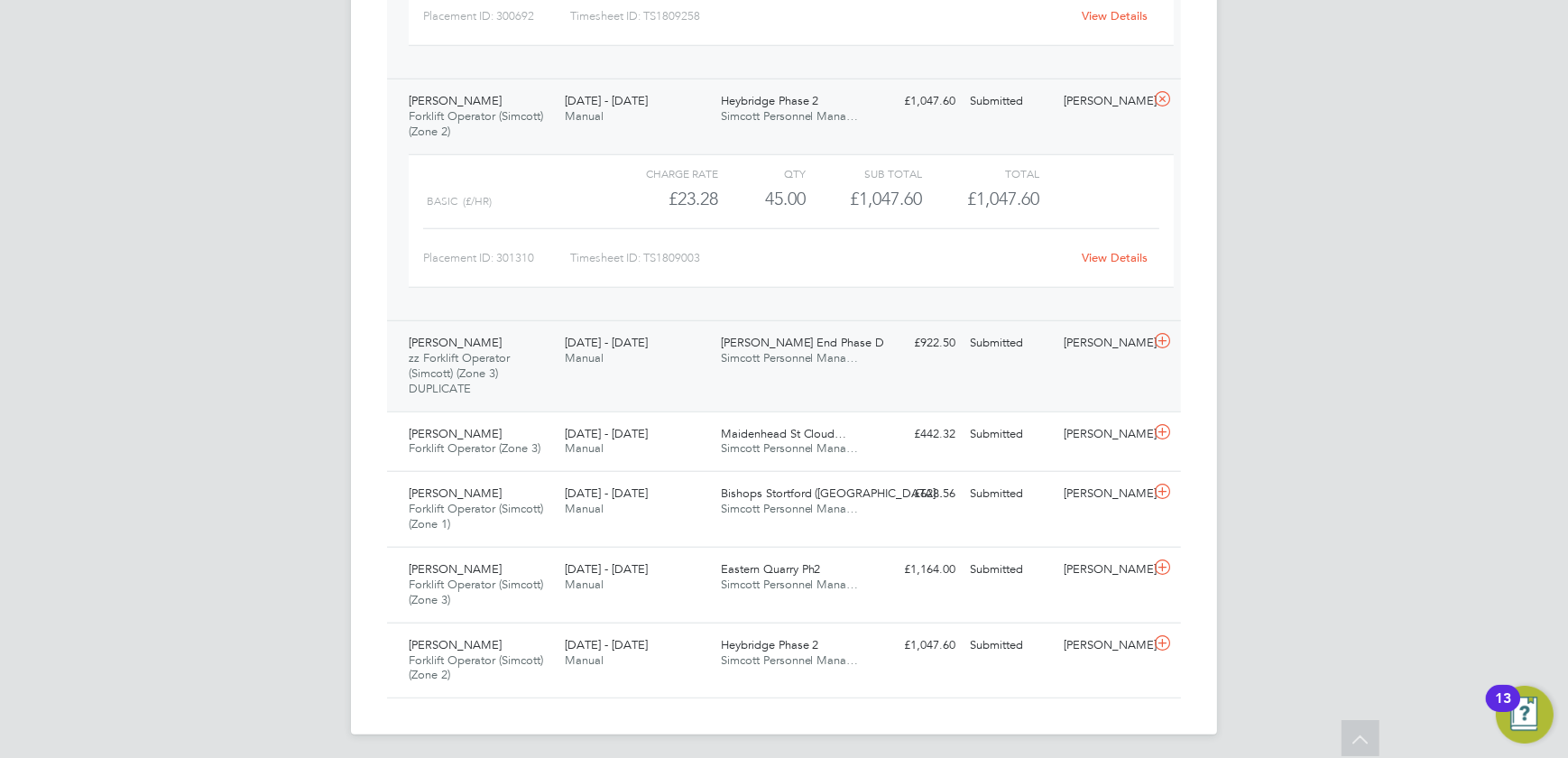
click at [881, 370] on div "Montague Mason zz Forklift Operator (Simcott) (Zone 3) DUPLICATE 18 - 24 Aug 20…" at bounding box center [783, 365] width 794 height 91
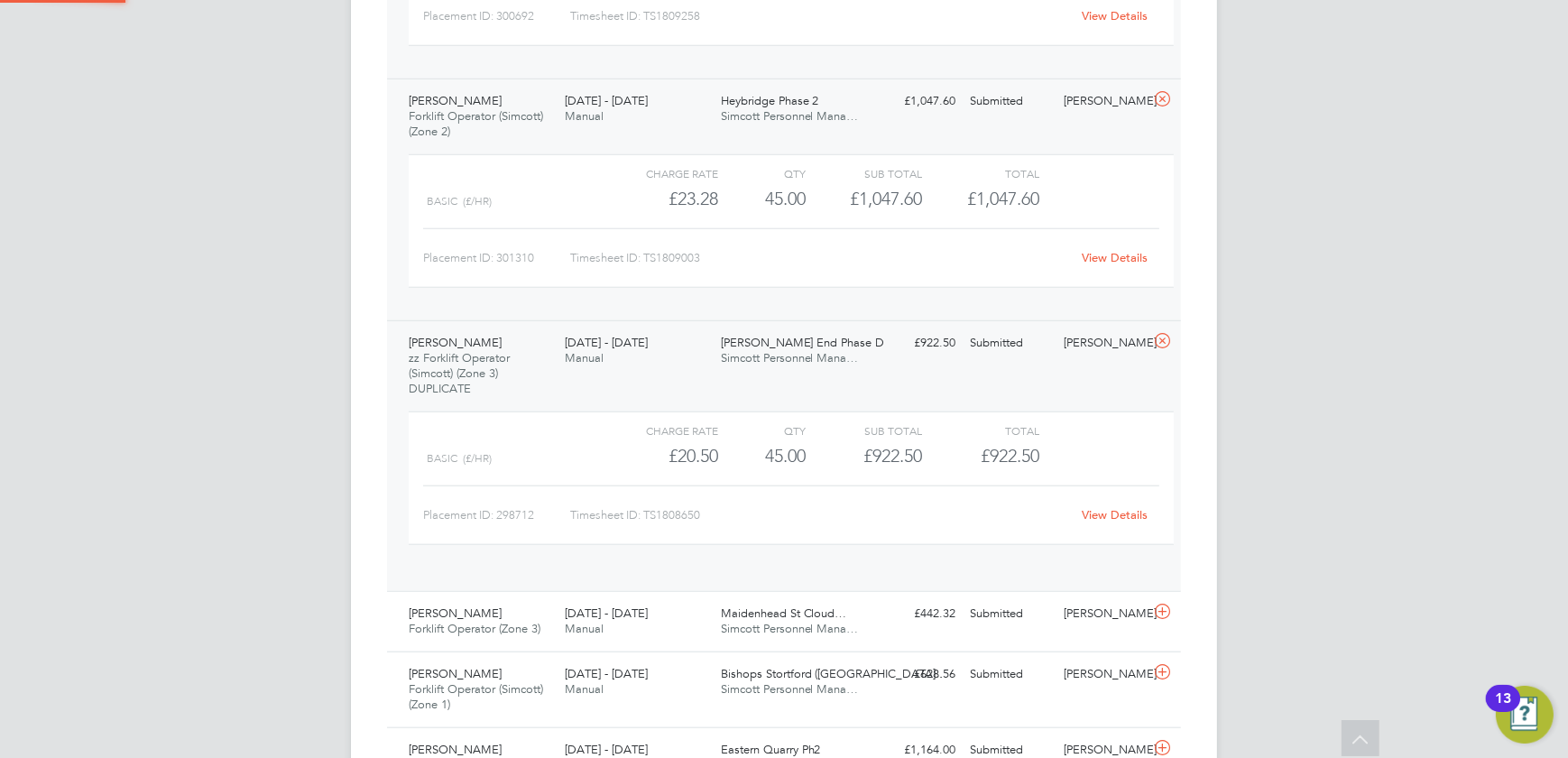
scroll to position [31, 176]
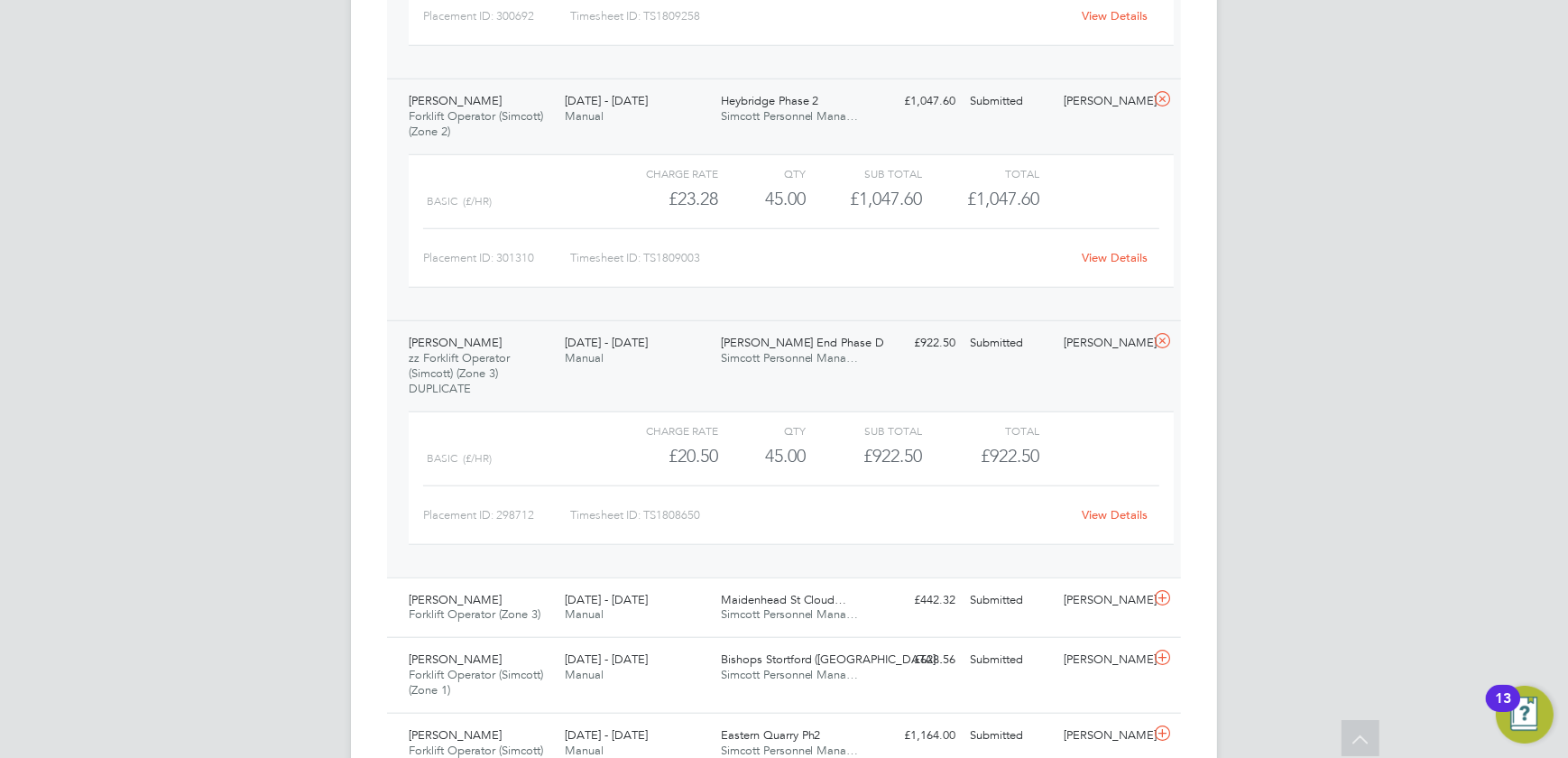
click at [1122, 512] on link "View Details" at bounding box center [1116, 514] width 66 height 15
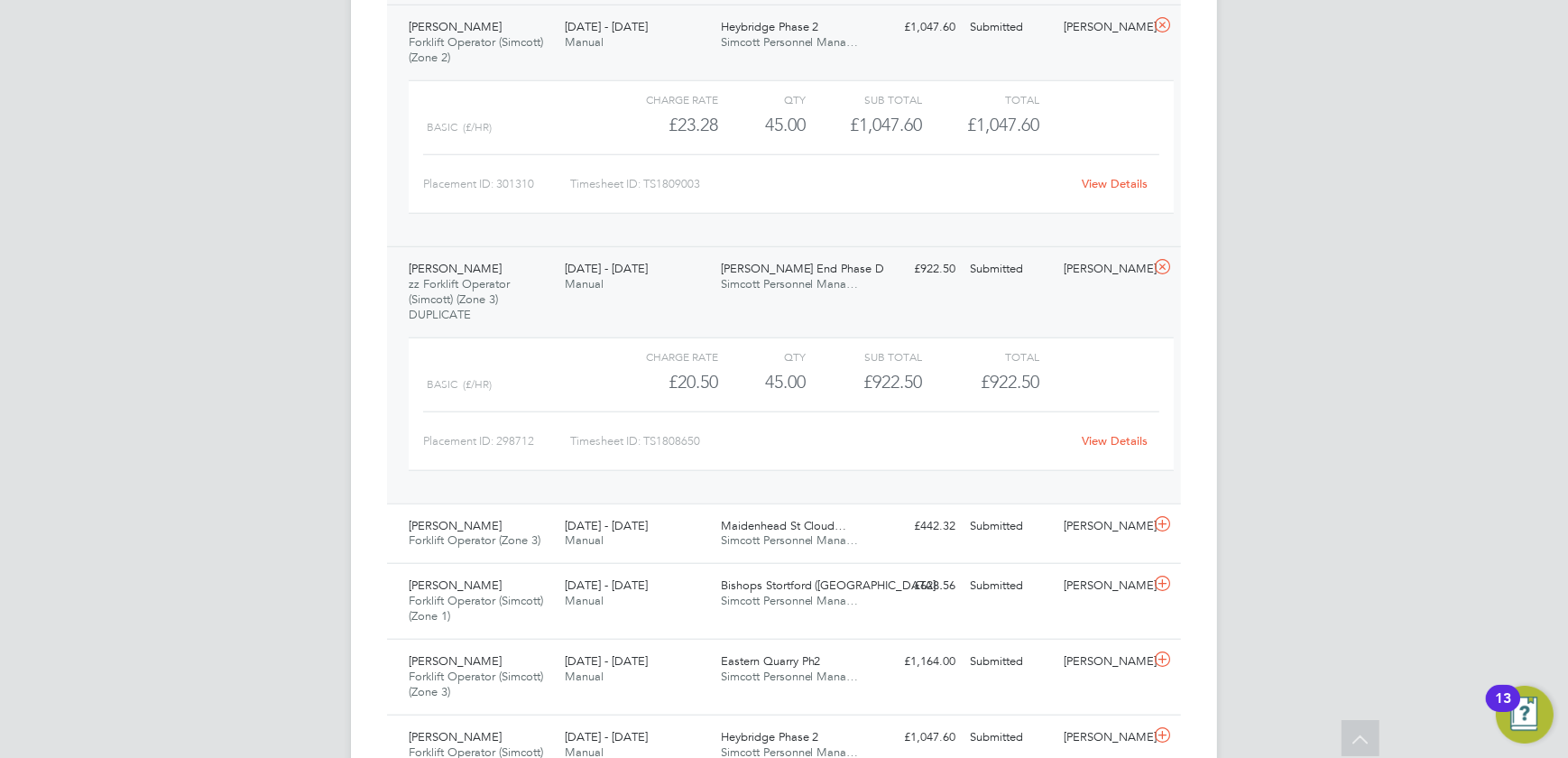
scroll to position [2259, 0]
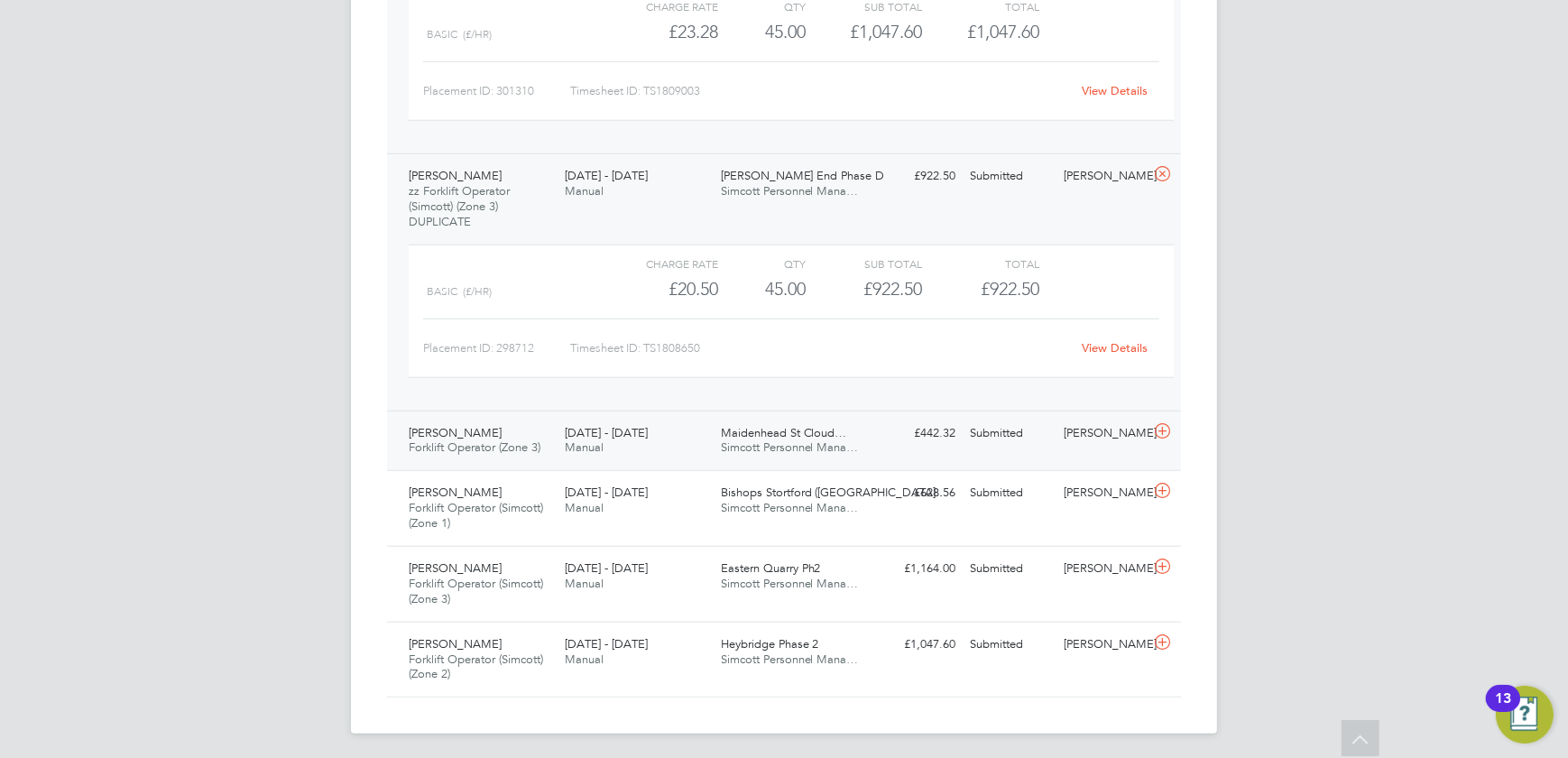
click at [890, 425] on div "£442.32 Submitted" at bounding box center [915, 433] width 94 height 30
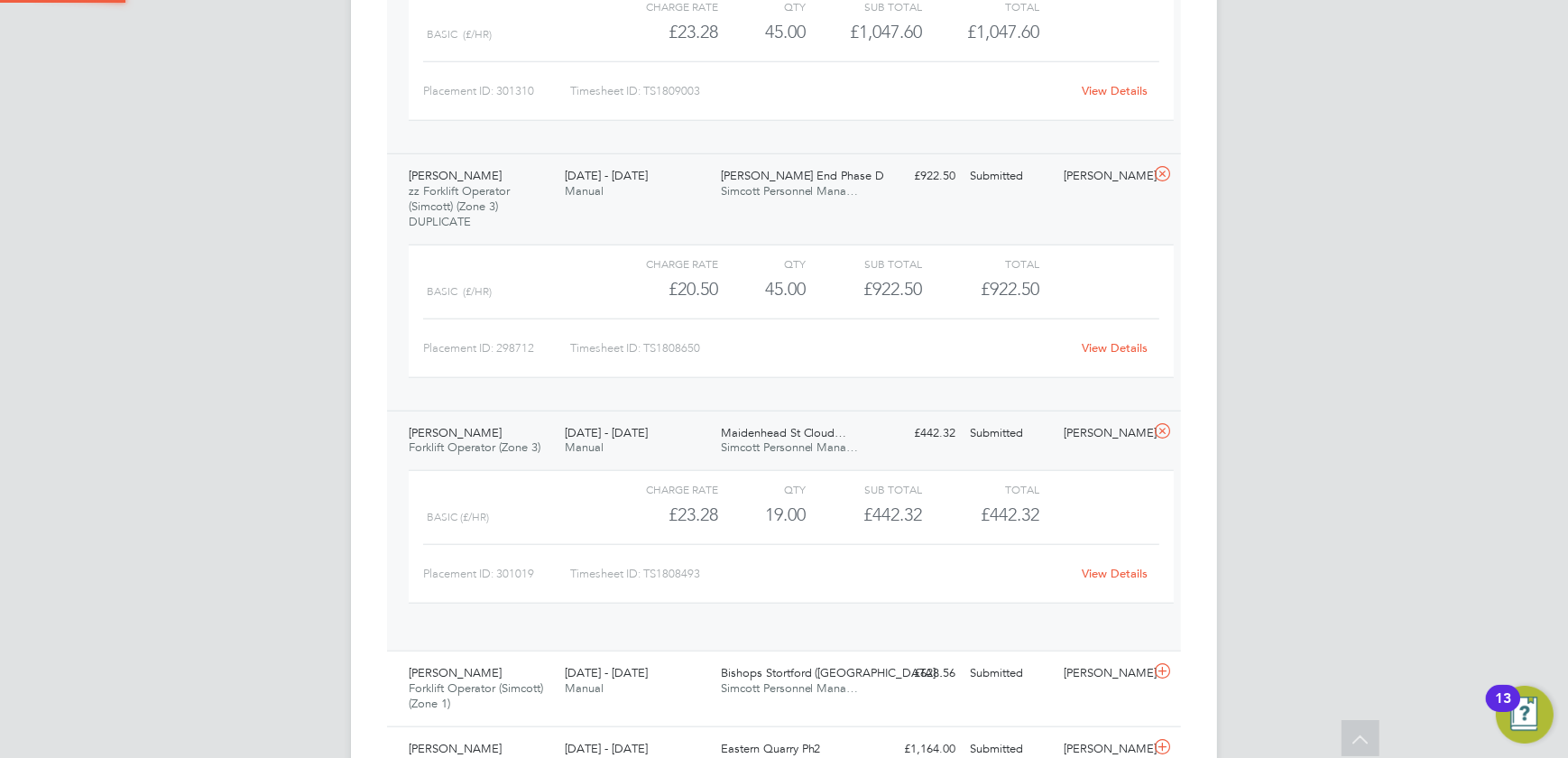
scroll to position [31, 176]
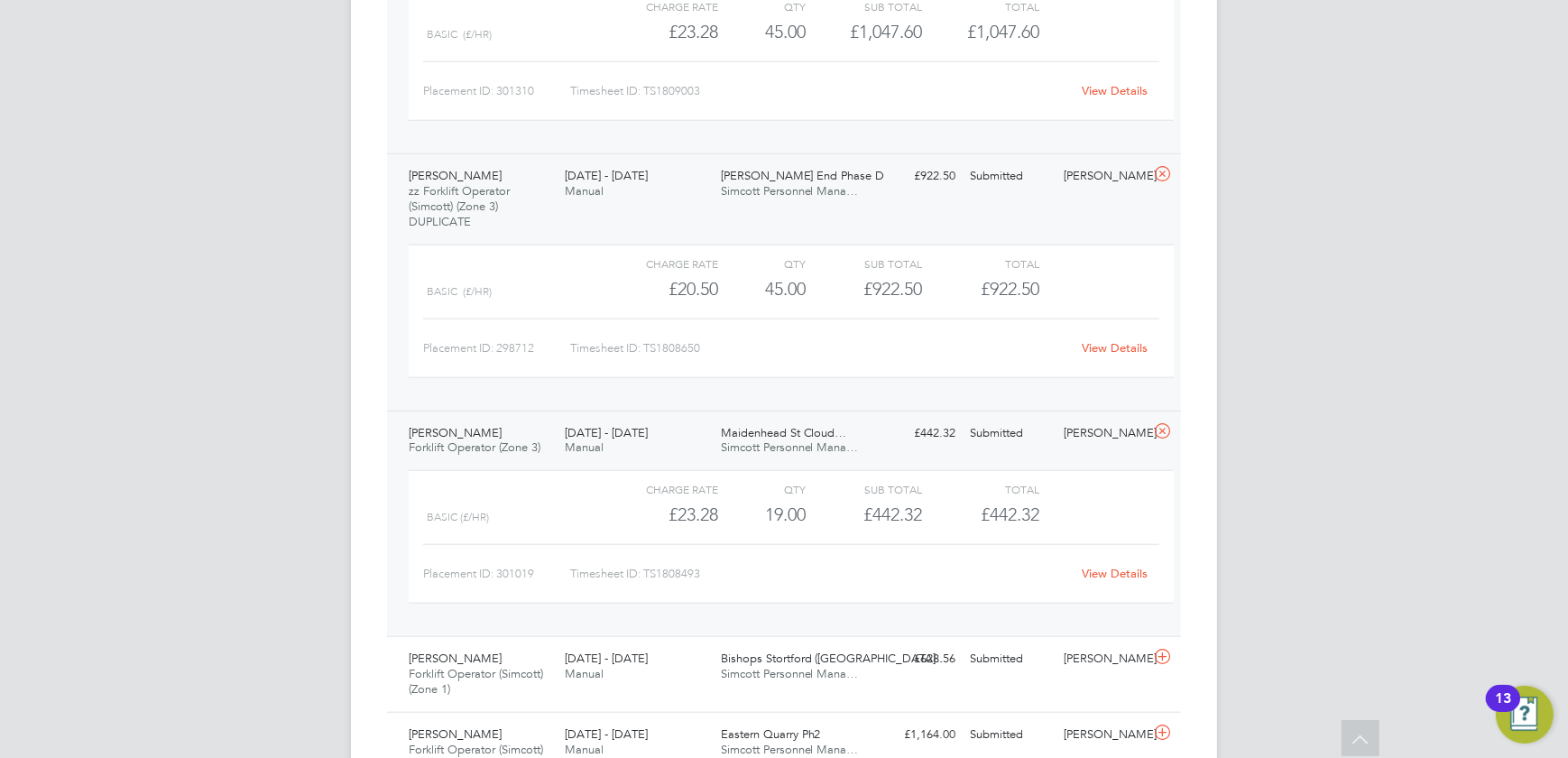
click at [1088, 567] on link "View Details" at bounding box center [1116, 573] width 66 height 15
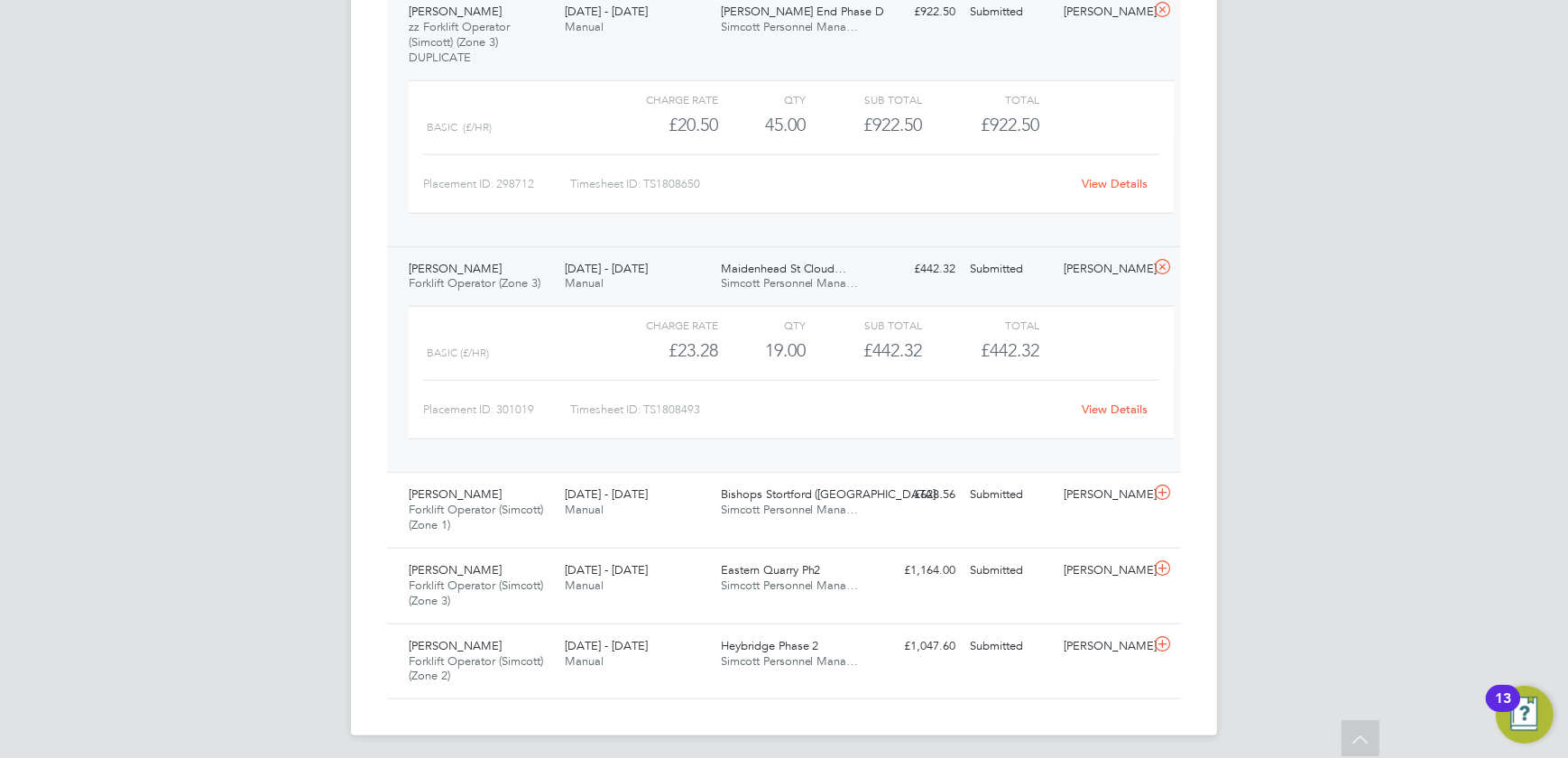
scroll to position [2424, 0]
click at [892, 497] on div "£628.56 Submitted" at bounding box center [915, 493] width 94 height 30
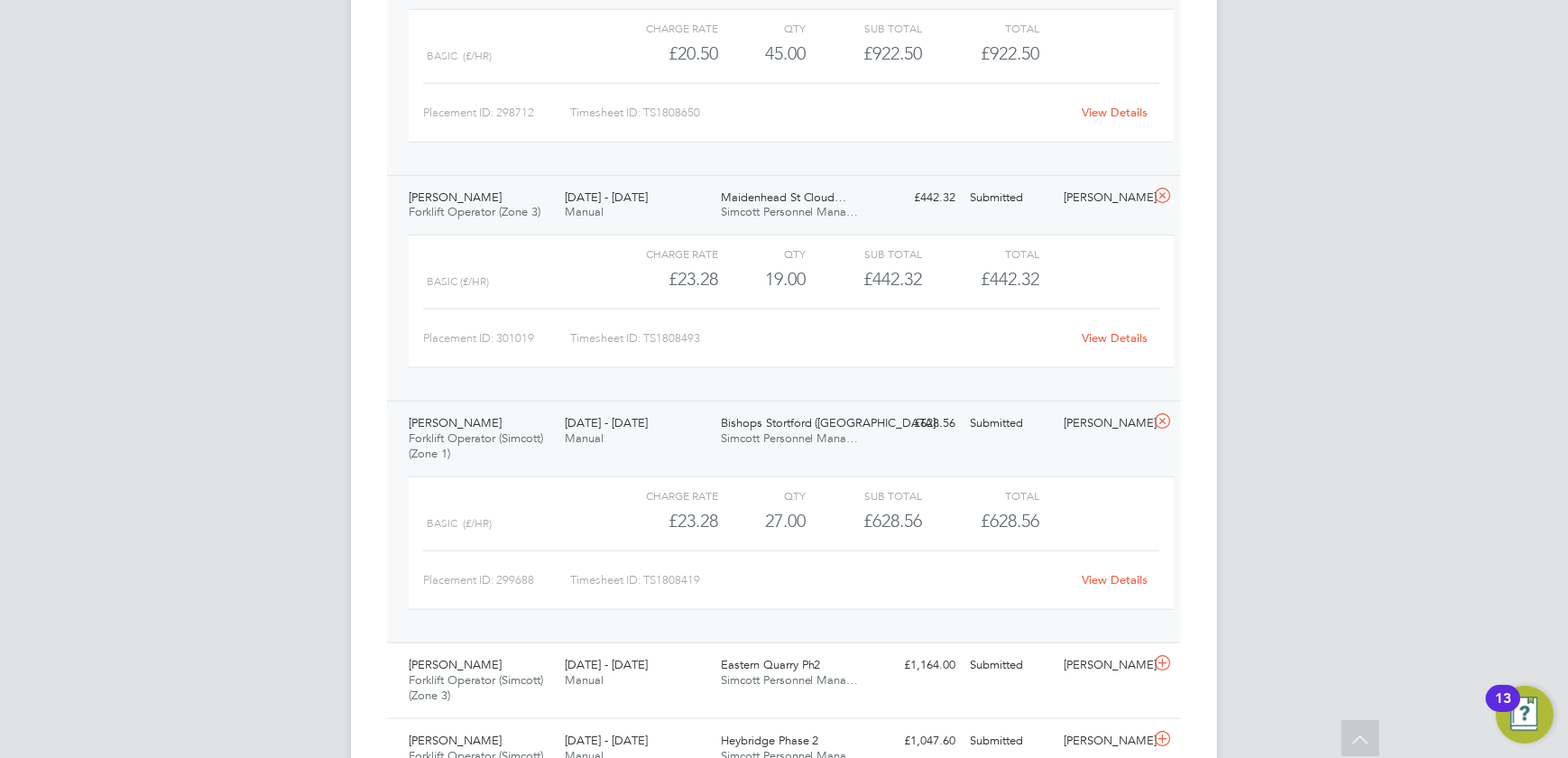
scroll to position [2589, 0]
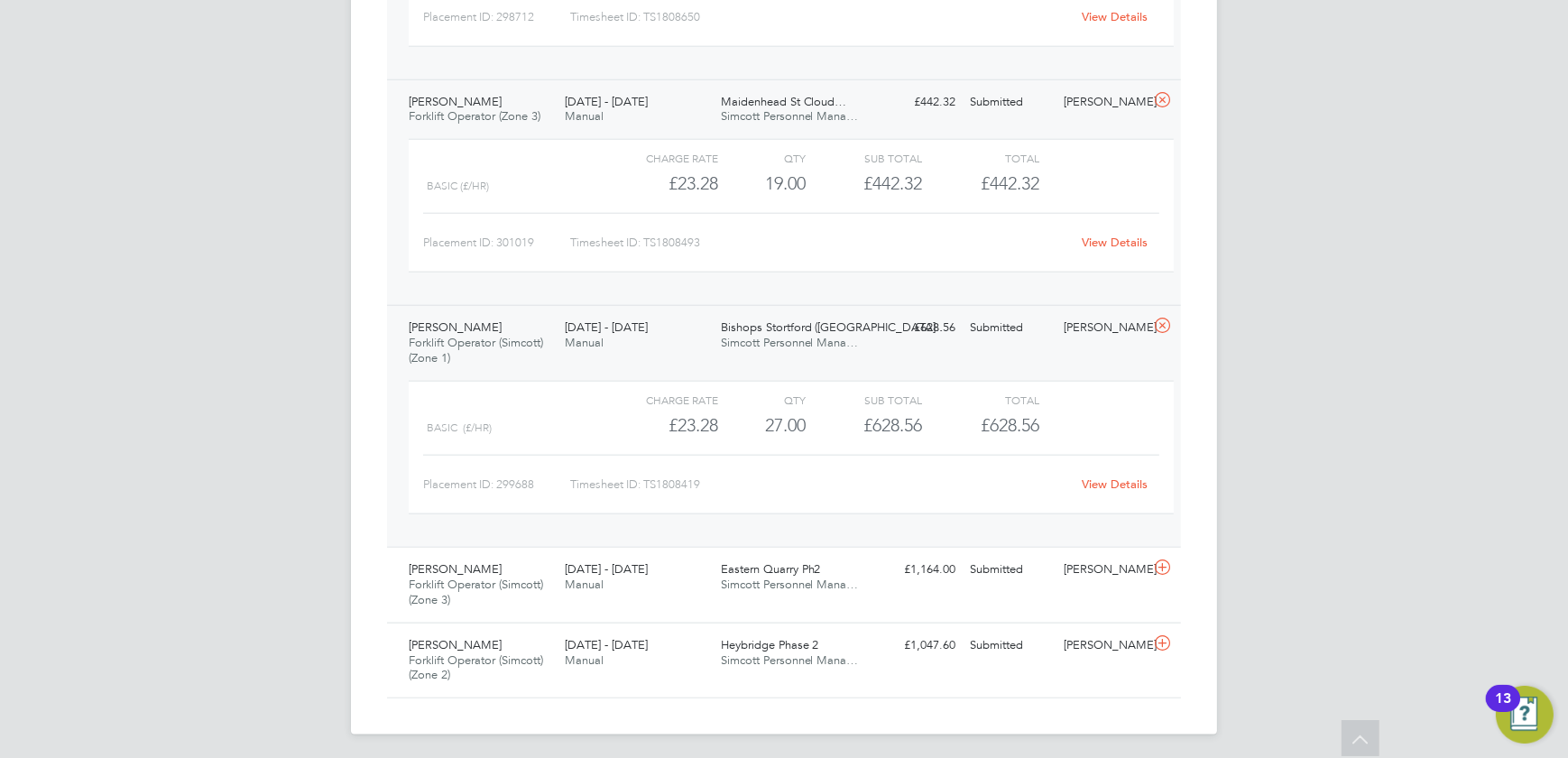
click at [1127, 482] on link "View Details" at bounding box center [1116, 484] width 66 height 15
click at [902, 565] on div "£1,164.00 Submitted" at bounding box center [915, 569] width 94 height 30
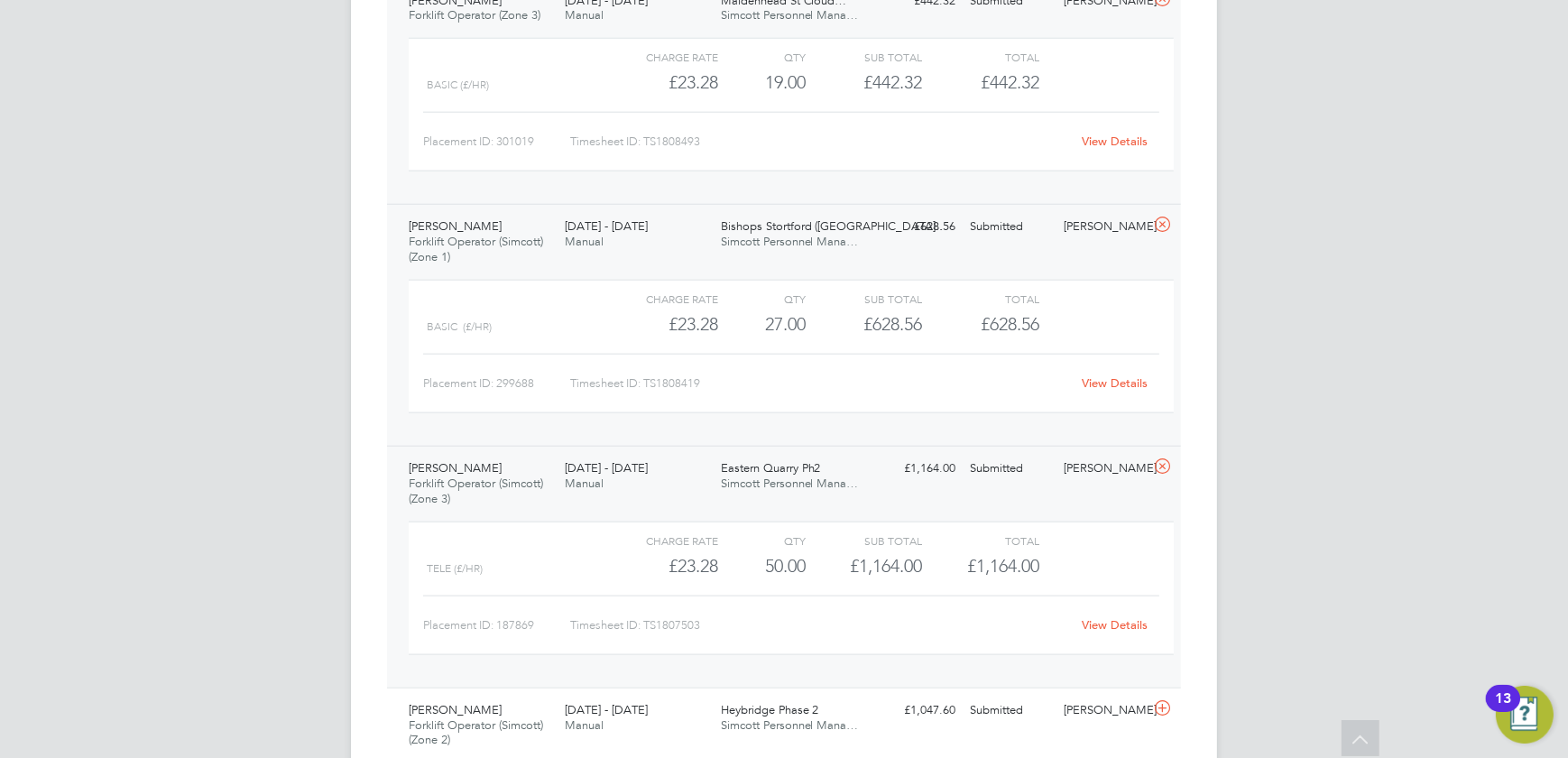
scroll to position [2756, 0]
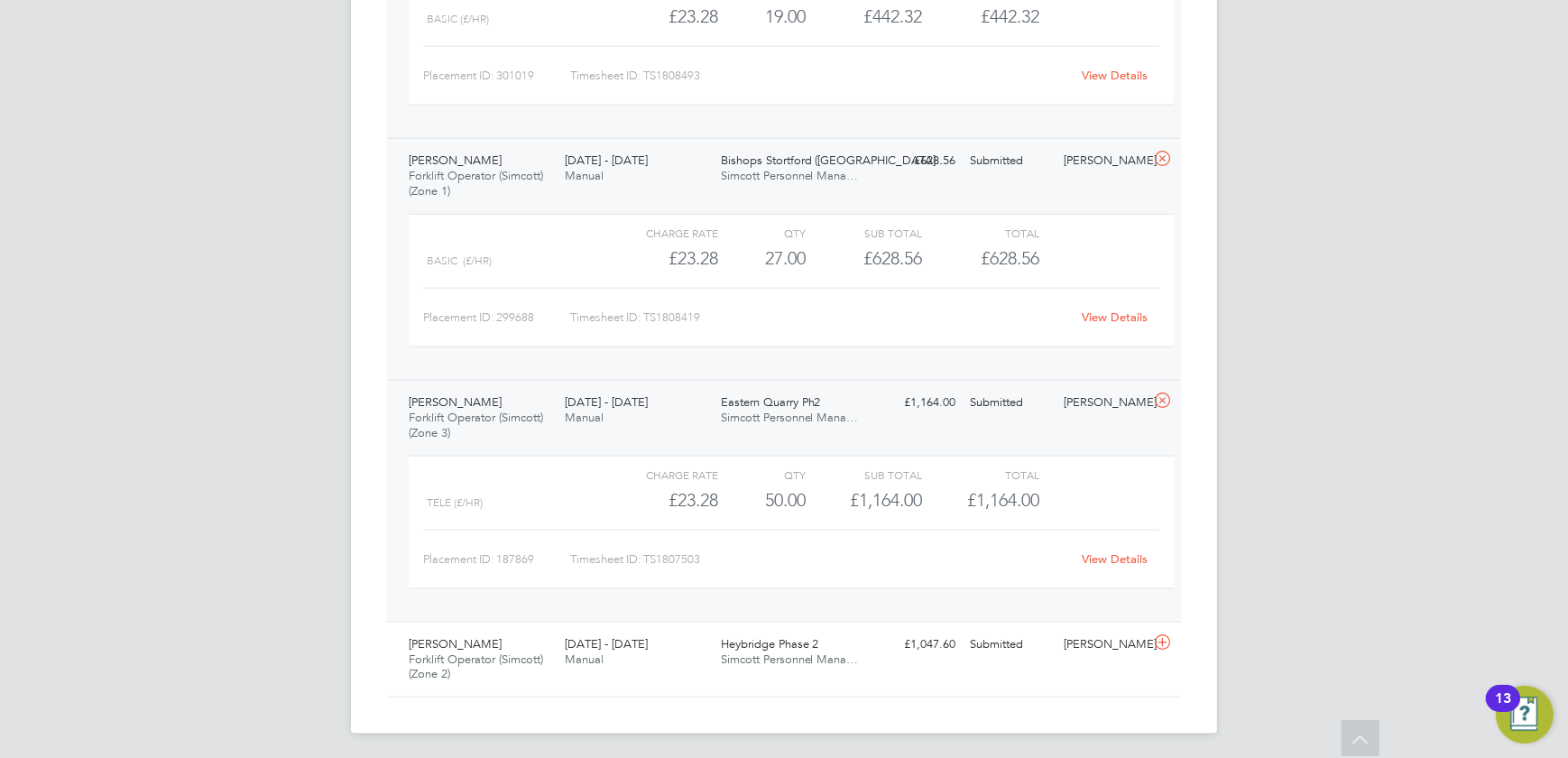
click at [1100, 551] on link "View Details" at bounding box center [1116, 559] width 66 height 15
click at [1089, 551] on link "View Details" at bounding box center [1116, 559] width 66 height 15
click at [997, 661] on div "Daniel Willingham Forklift Operator (Simcott) (Zone 2) 18 - 24 Aug 2025 18 - 24…" at bounding box center [783, 659] width 794 height 75
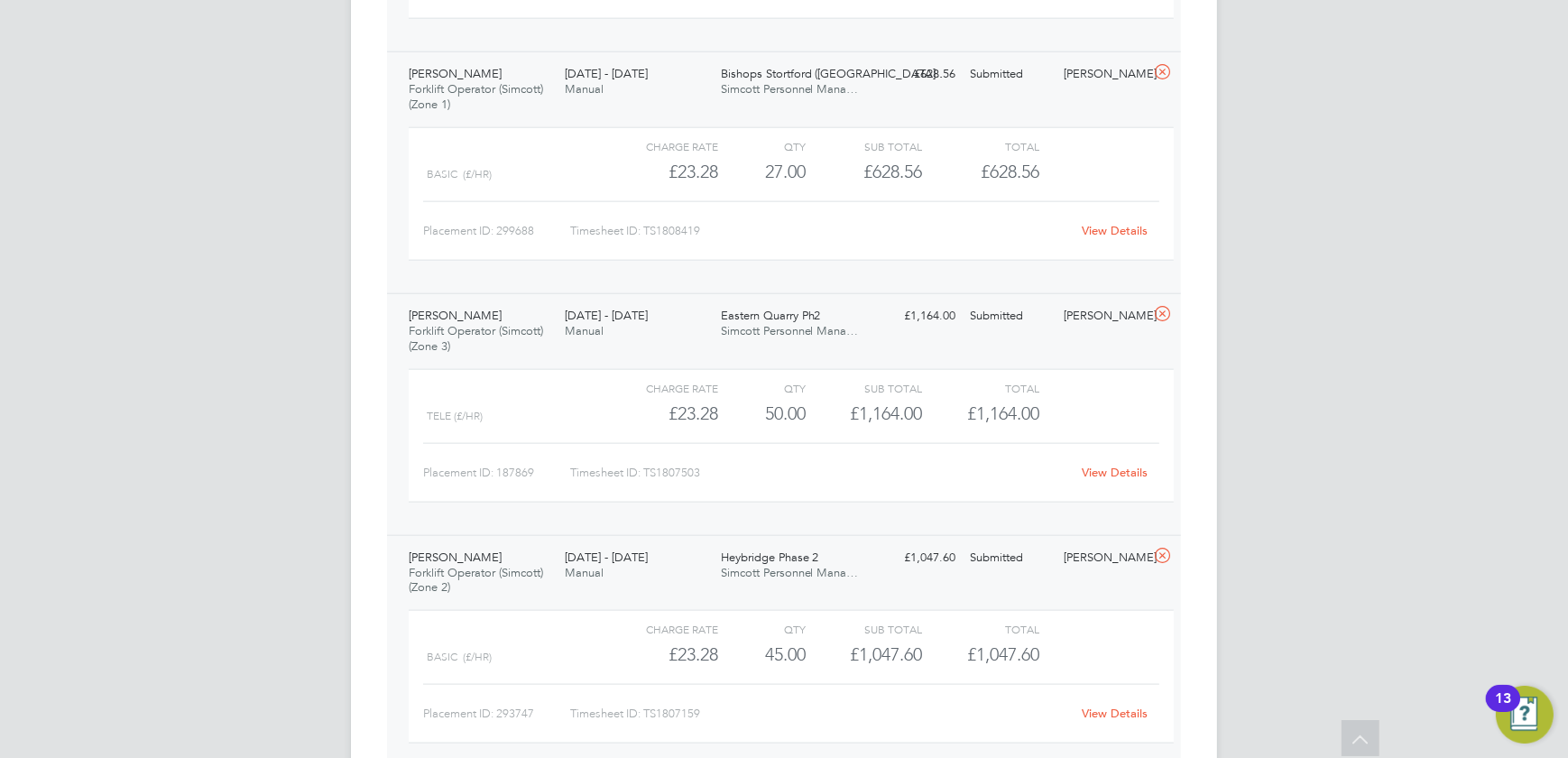
scroll to position [2922, 0]
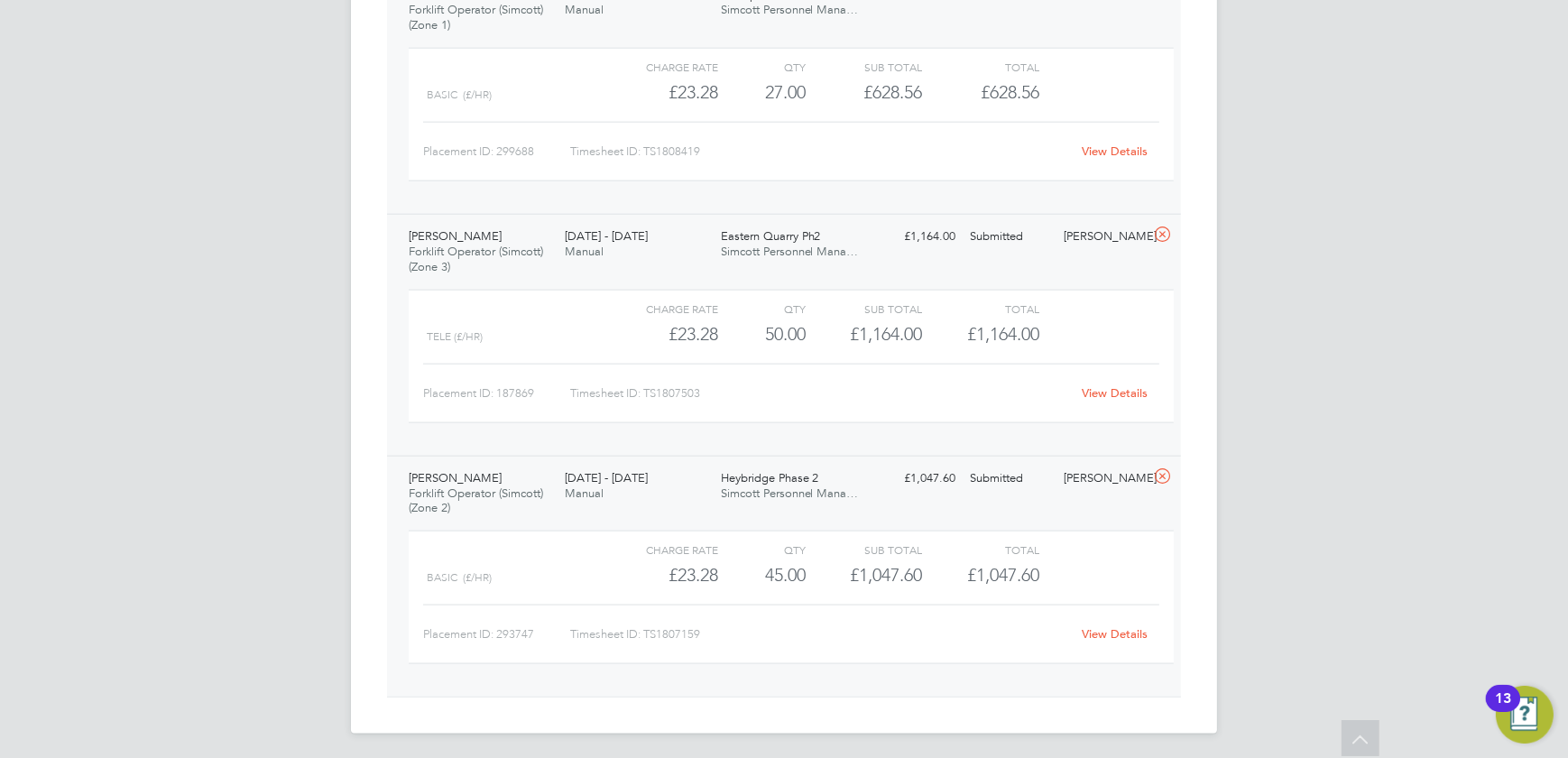
click at [1087, 621] on div "View Details" at bounding box center [1115, 634] width 88 height 29
click at [1096, 630] on link "View Details" at bounding box center [1116, 634] width 66 height 15
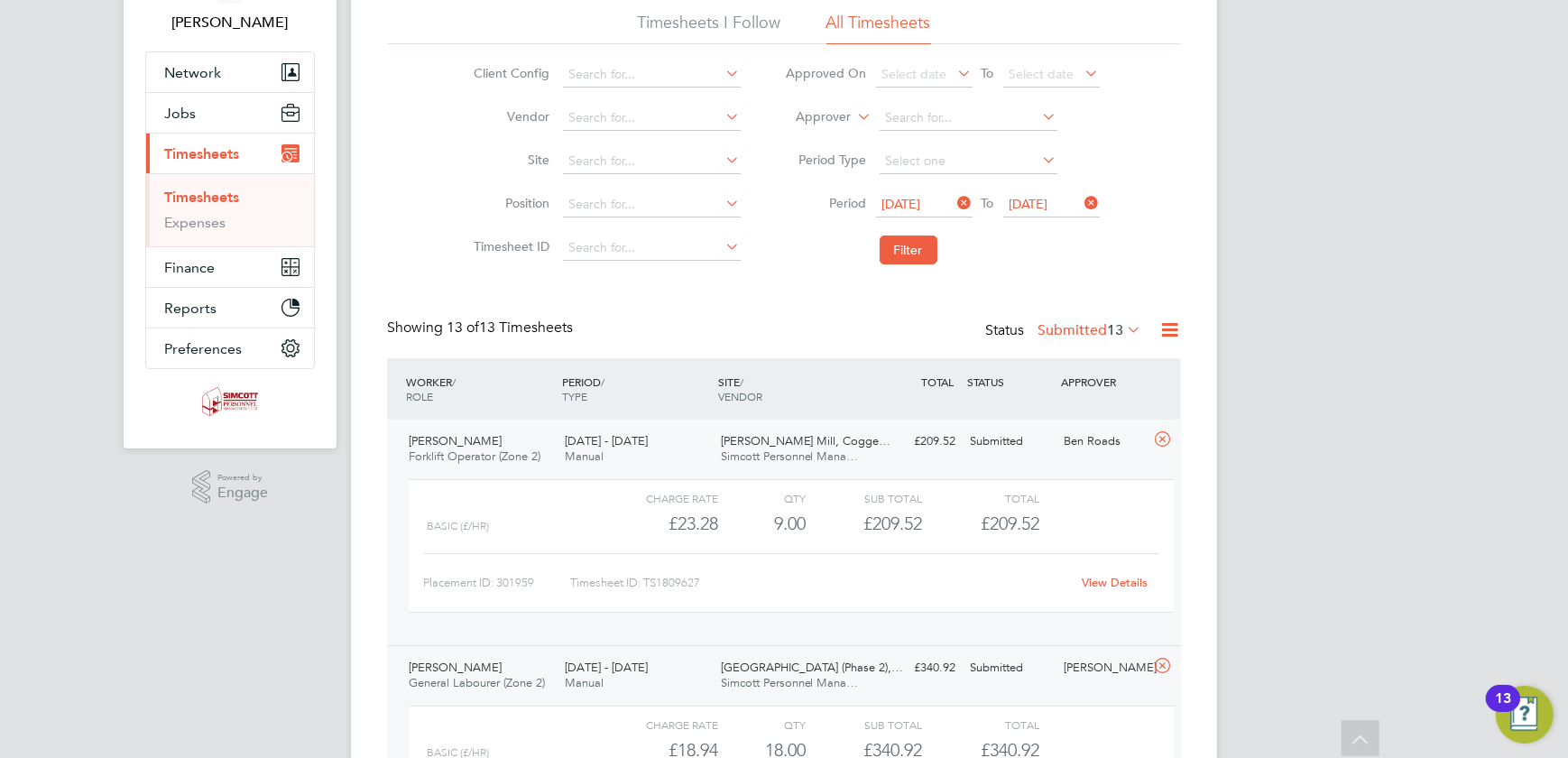
scroll to position [0, 0]
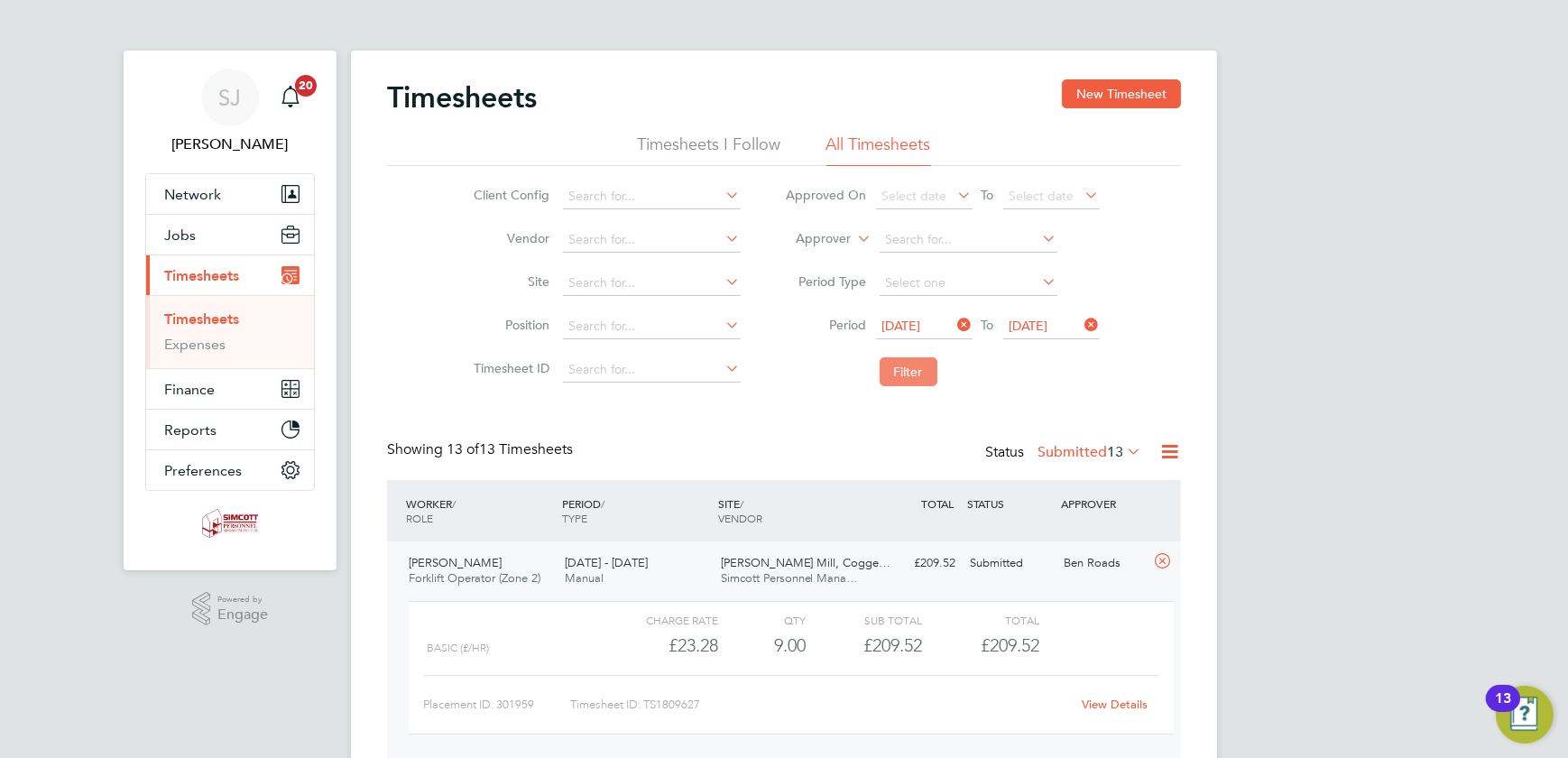
click at [912, 366] on button "Filter" at bounding box center [909, 372] width 58 height 29
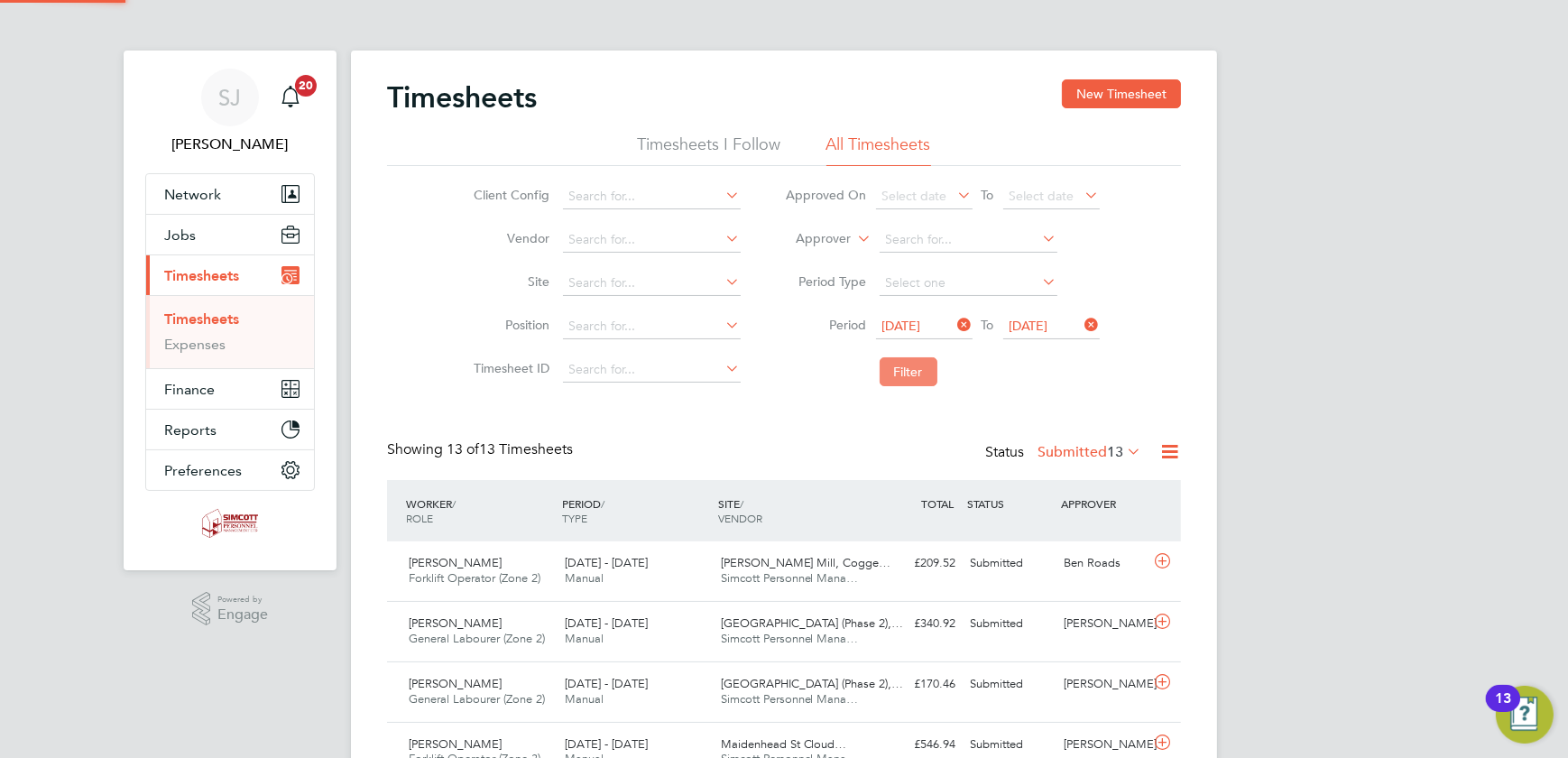
scroll to position [45, 156]
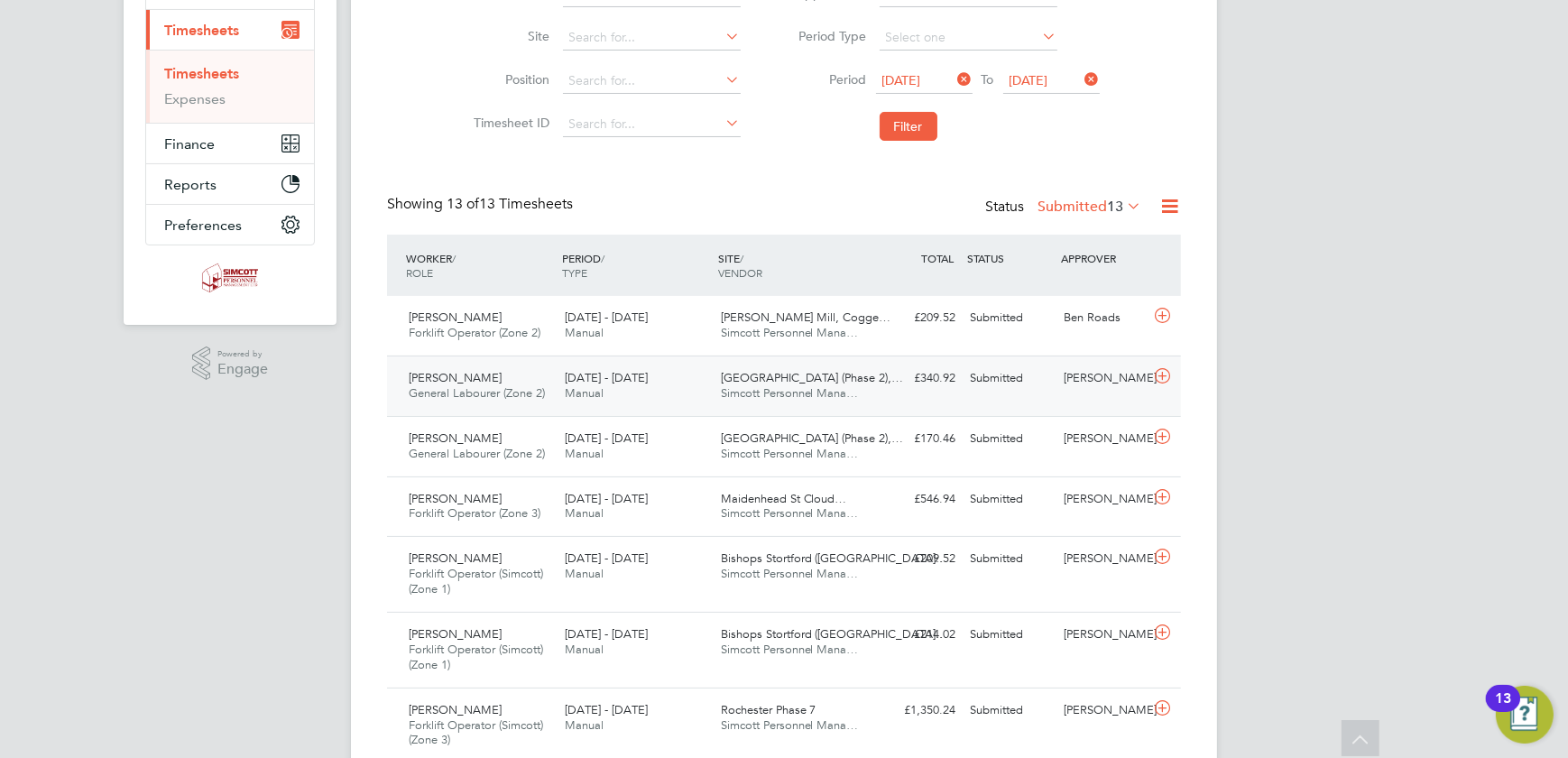
click at [642, 372] on span "[DATE] - [DATE]" at bounding box center [606, 378] width 83 height 15
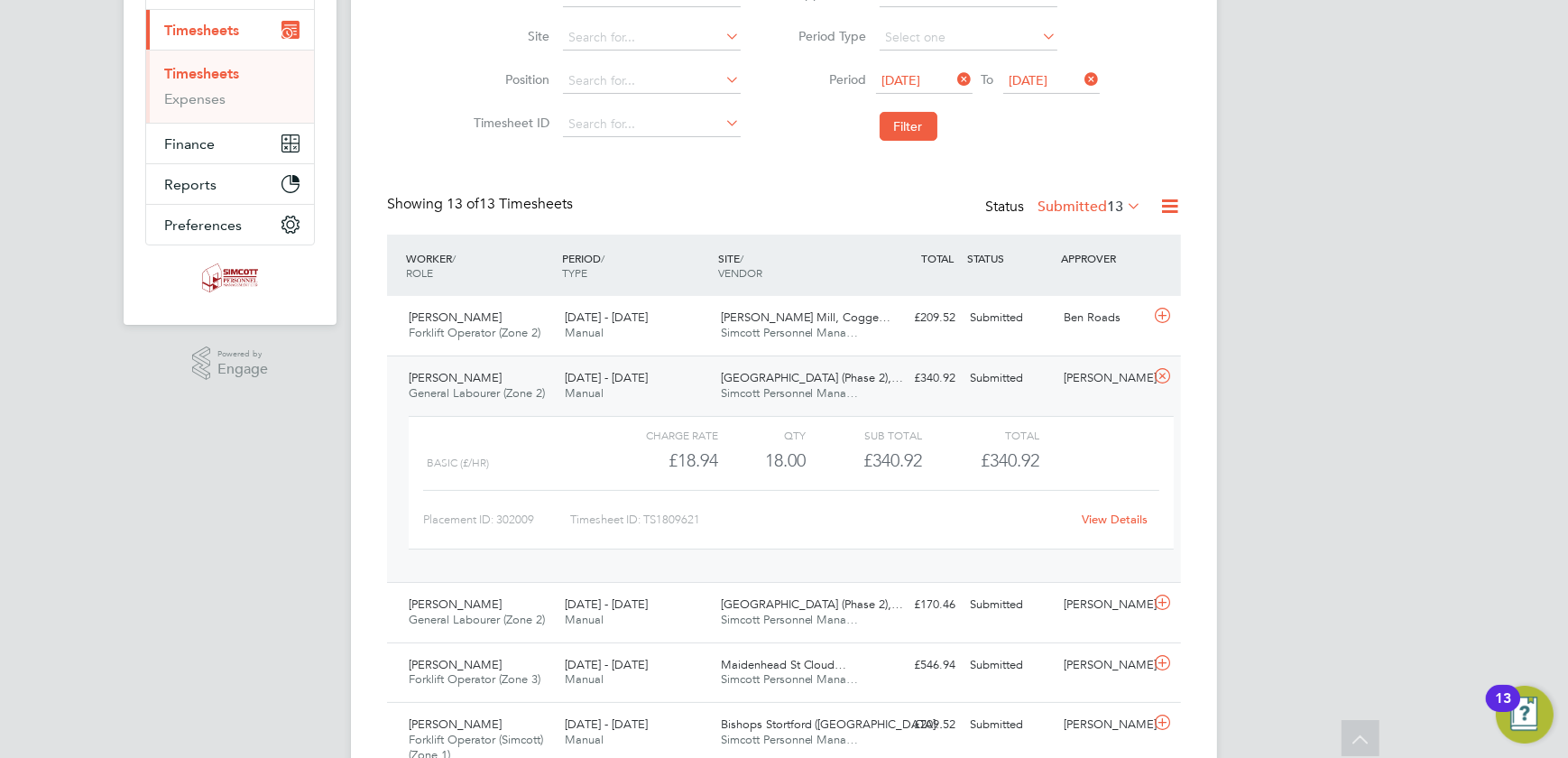
click at [657, 372] on div "18 - 24 Aug 2025 Manual" at bounding box center [635, 386] width 156 height 45
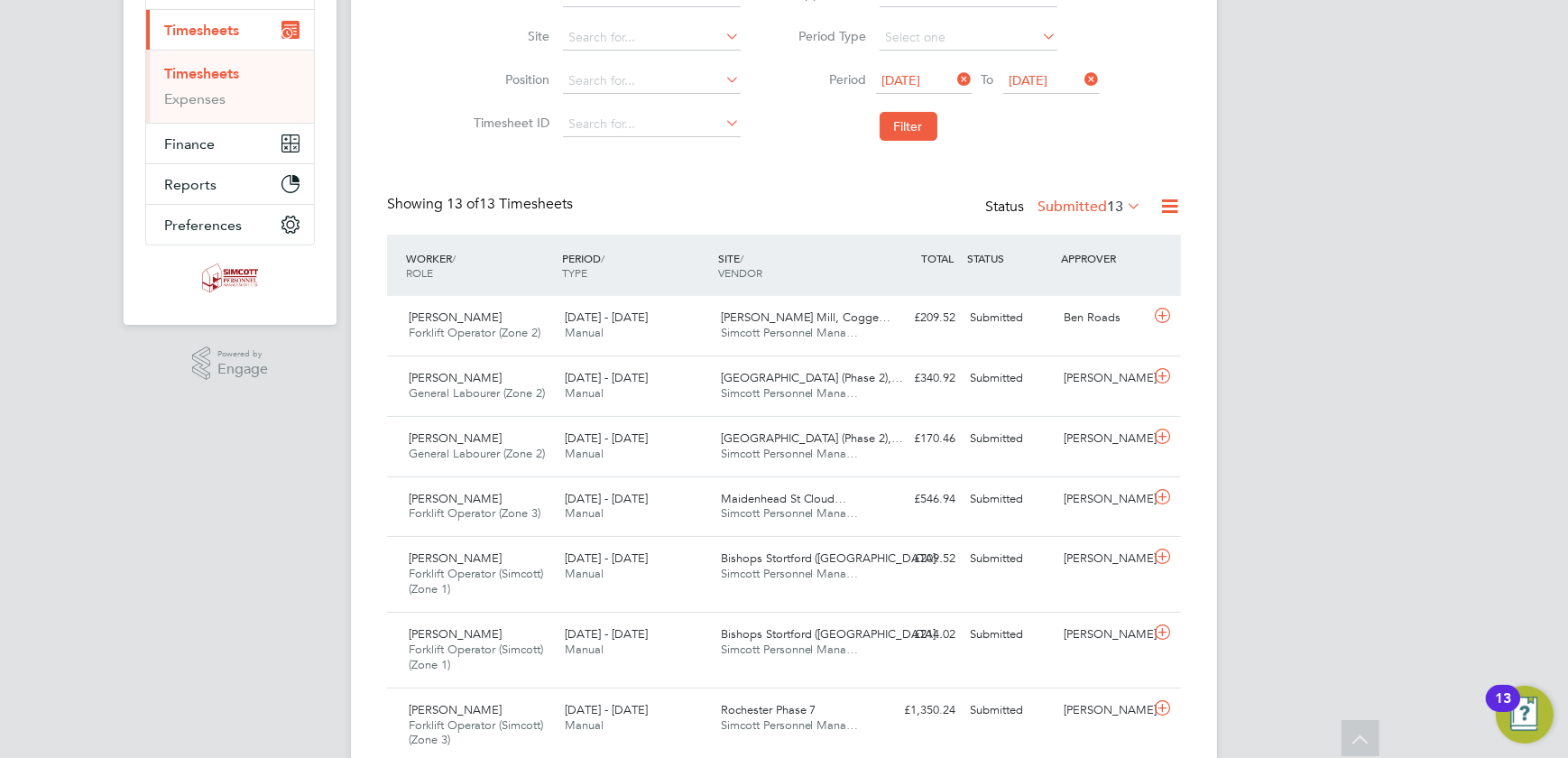
click at [927, 142] on li "Filter" at bounding box center [942, 126] width 359 height 47
click at [915, 134] on button "Filter" at bounding box center [909, 127] width 58 height 29
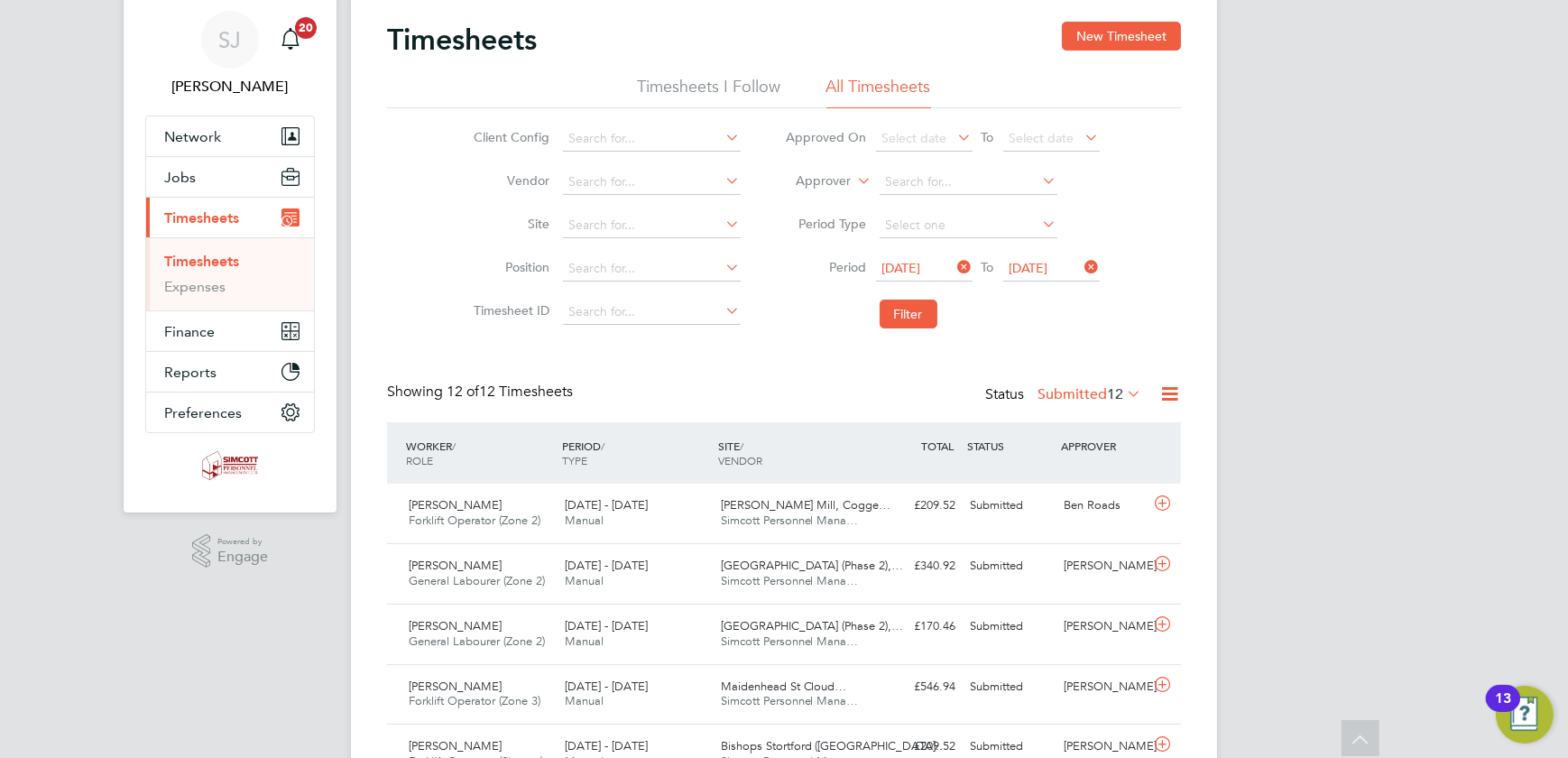
scroll to position [0, 0]
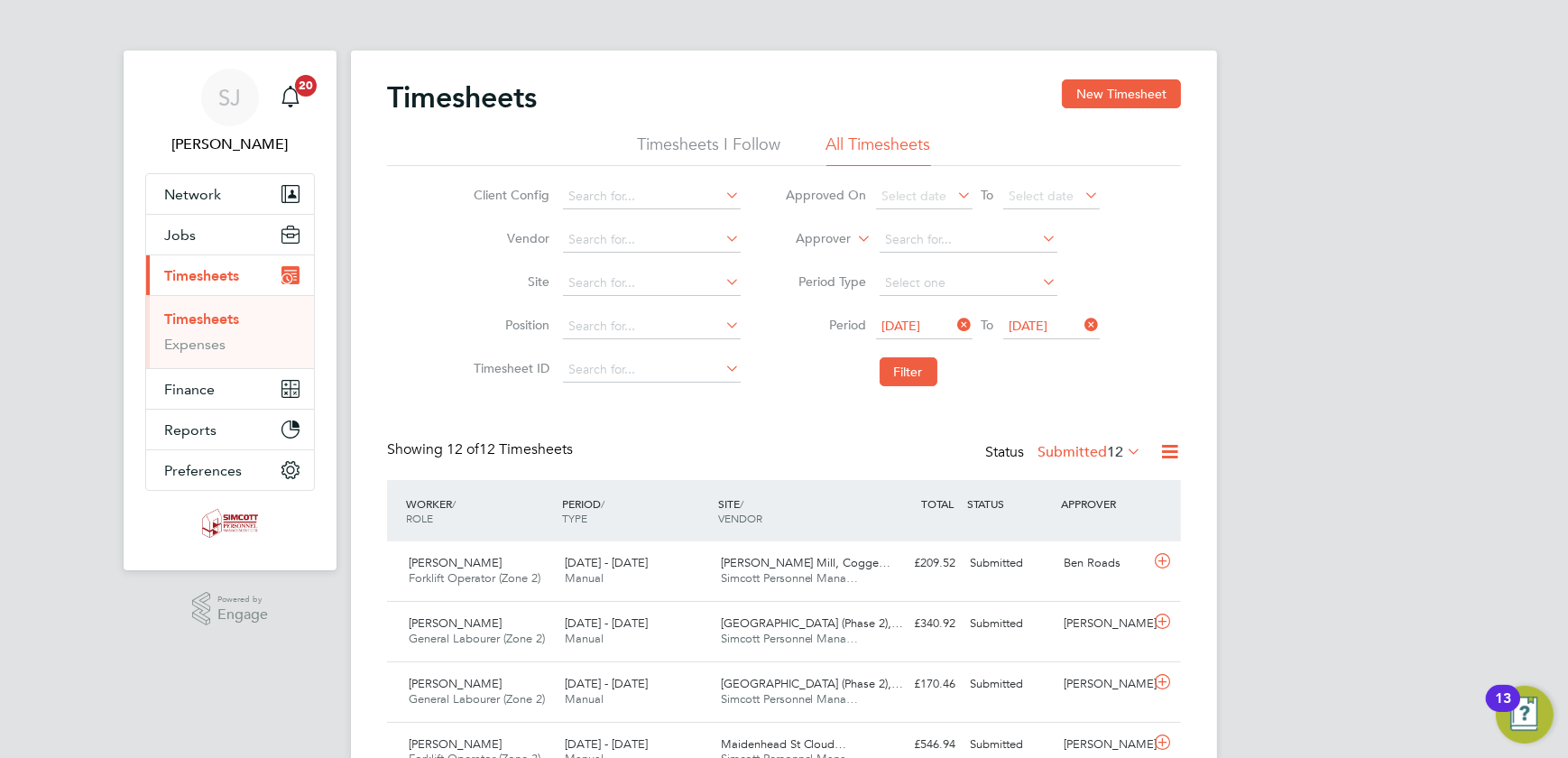
click at [1443, 256] on div "SJ Shaun Jex Notifications 20 Applications: Network Team Members Businesses Sit…" at bounding box center [784, 725] width 1568 height 1451
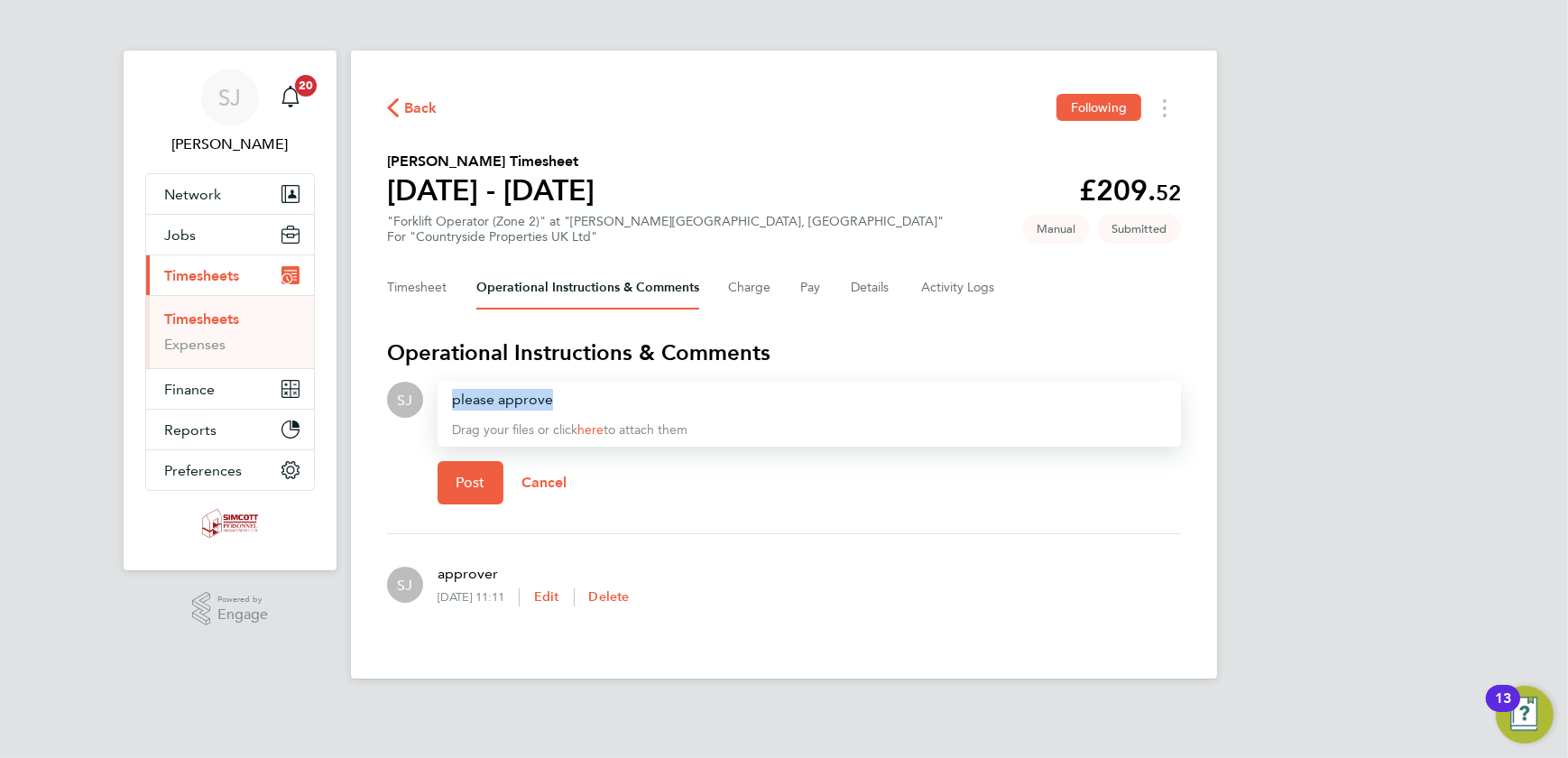
drag, startPoint x: 554, startPoint y: 397, endPoint x: 437, endPoint y: 402, distance: 117.1
click at [438, 402] on div "please approve Drag your files or click here to attach them" at bounding box center [809, 414] width 743 height 65
copy div "please approve"
click at [470, 487] on span "Post" at bounding box center [470, 482] width 30 height 18
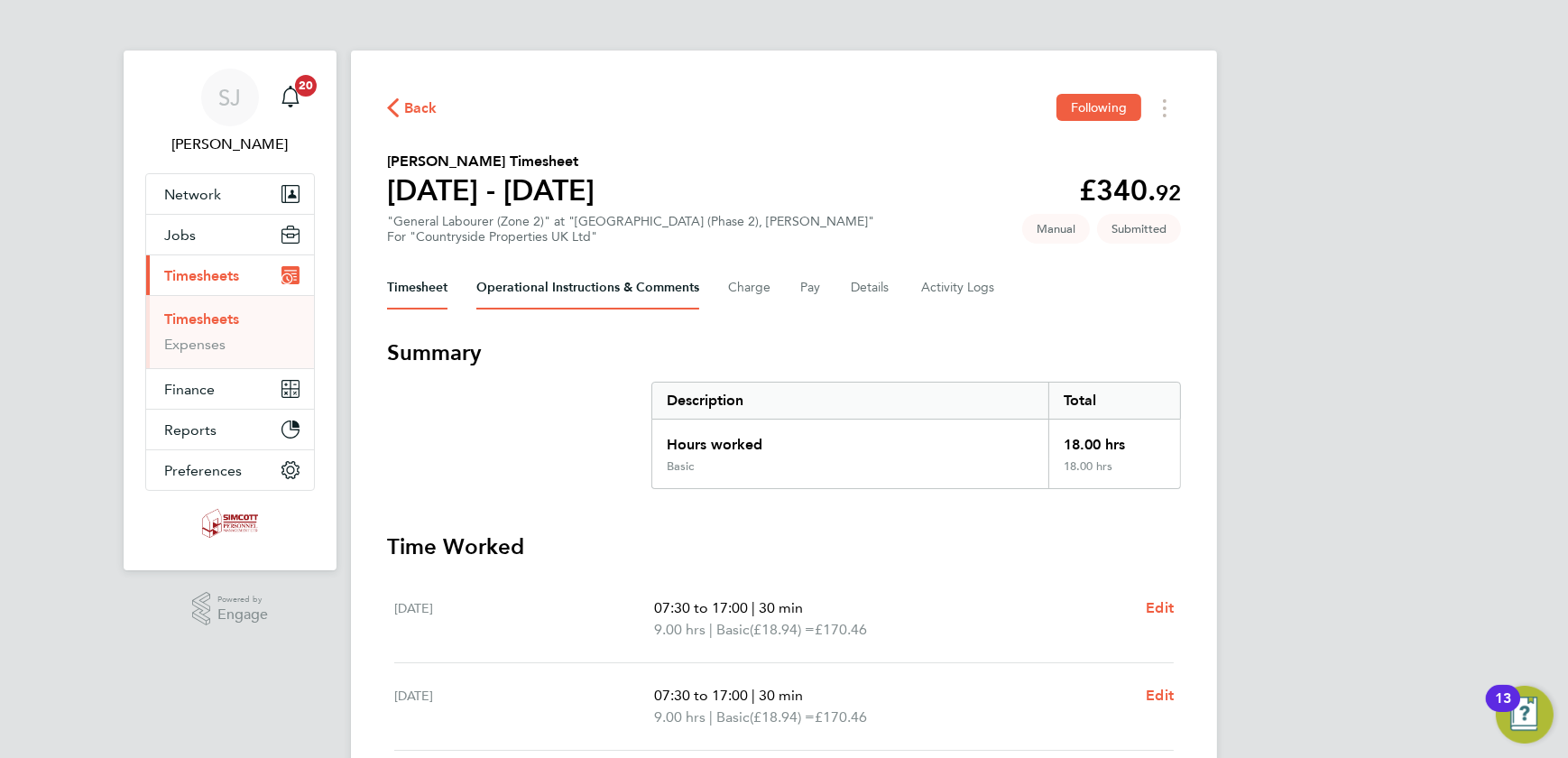
click at [573, 289] on Comments-tab "Operational Instructions & Comments" at bounding box center [588, 287] width 222 height 44
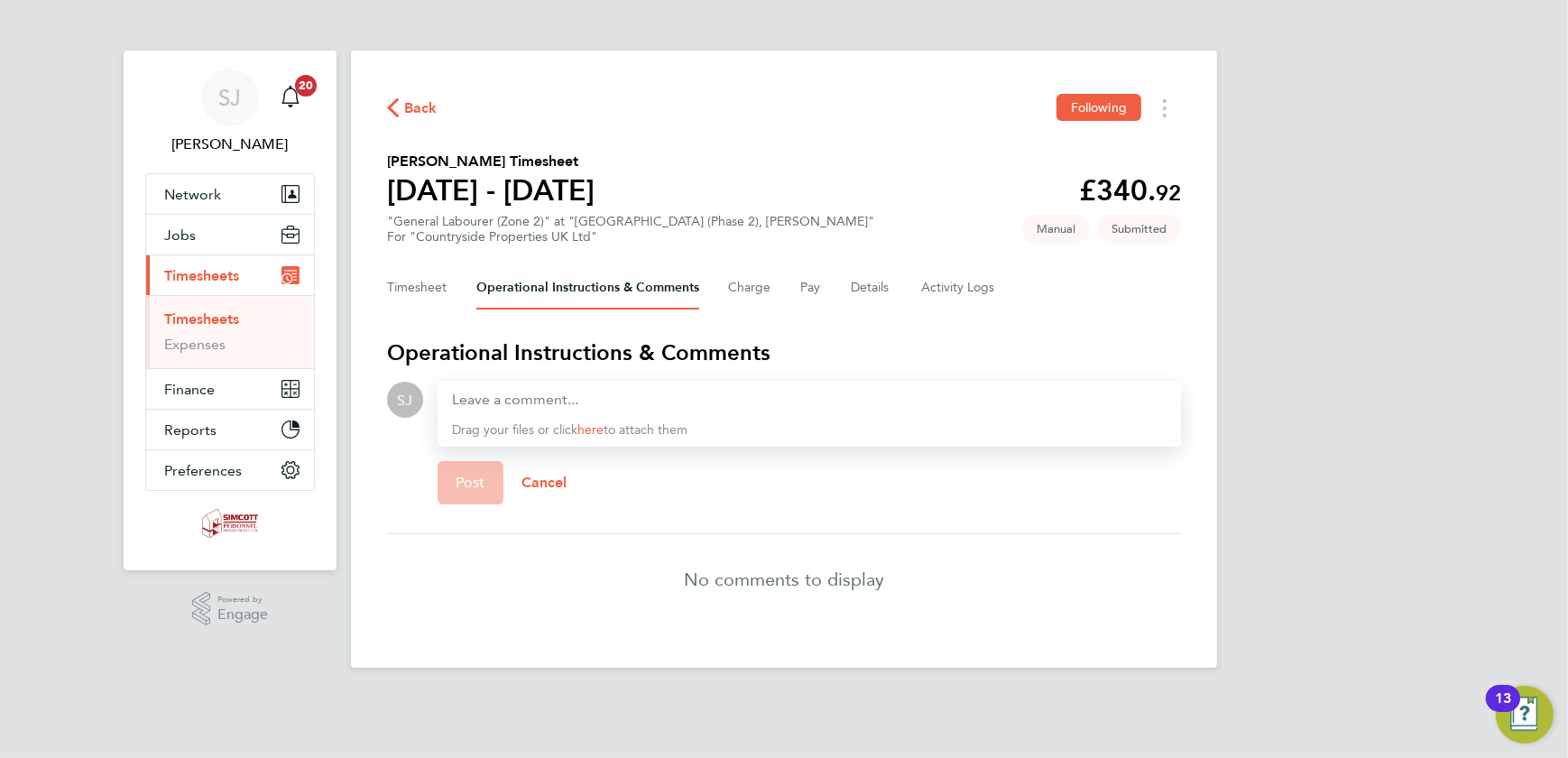
drag, startPoint x: 504, startPoint y: 412, endPoint x: 506, endPoint y: 398, distance: 14.1
click at [504, 411] on div "Drag your files or click here to attach them" at bounding box center [809, 414] width 743 height 65
click at [506, 398] on div at bounding box center [809, 399] width 714 height 21
paste div
click at [475, 494] on button "Post" at bounding box center [471, 482] width 66 height 44
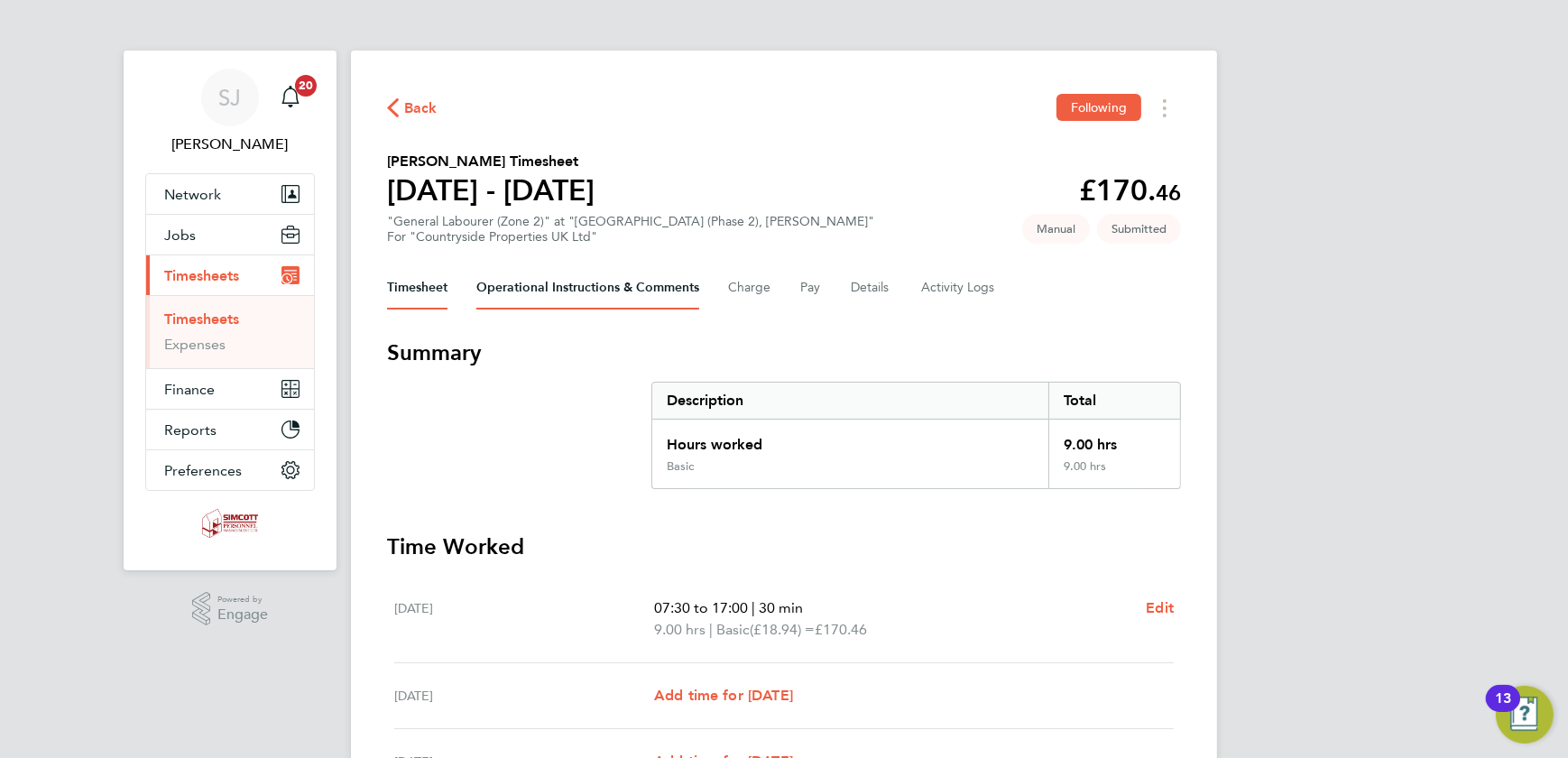
click at [635, 298] on Comments-tab "Operational Instructions & Comments" at bounding box center [588, 287] width 222 height 44
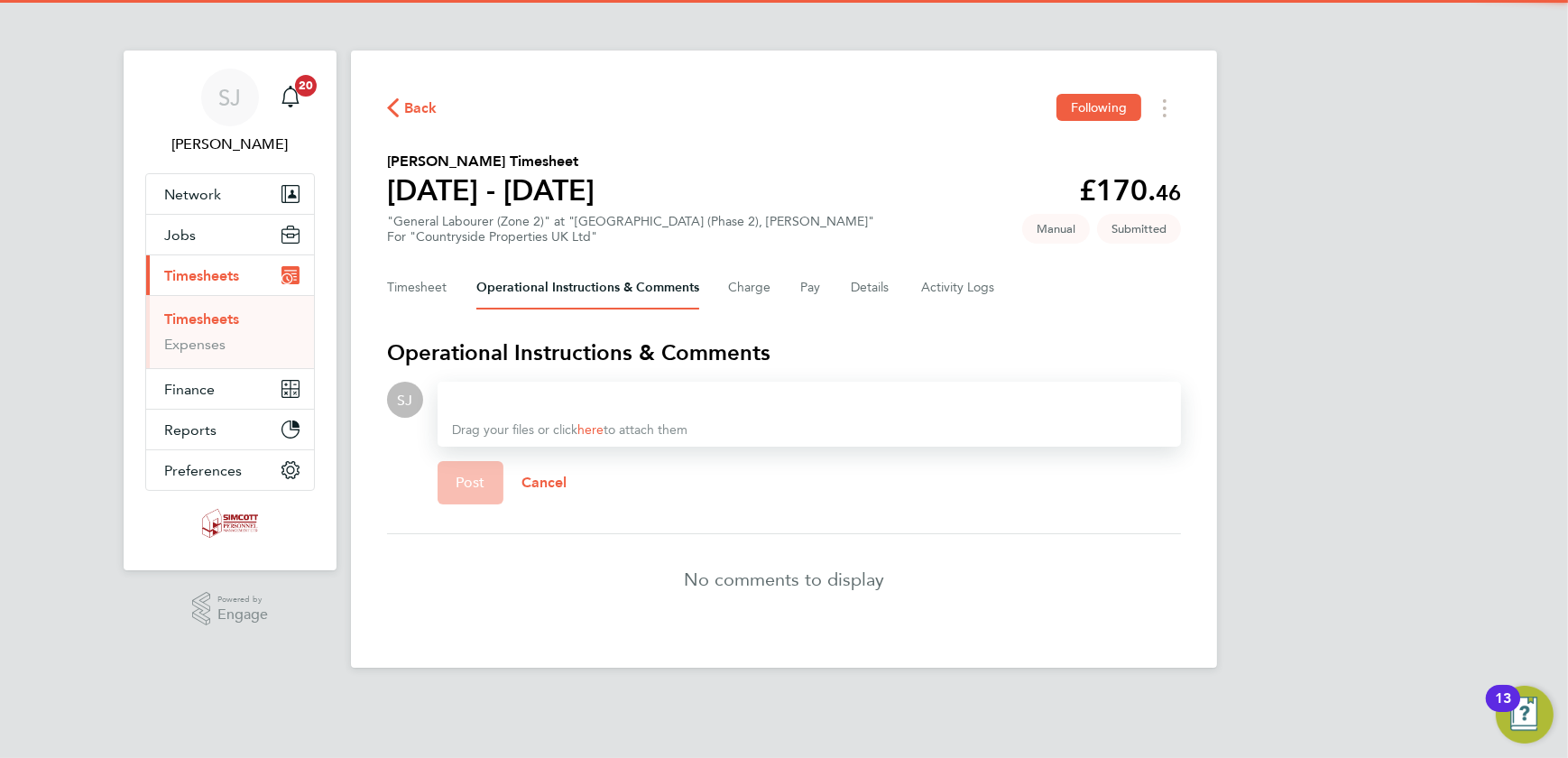
click at [494, 405] on div at bounding box center [809, 399] width 714 height 21
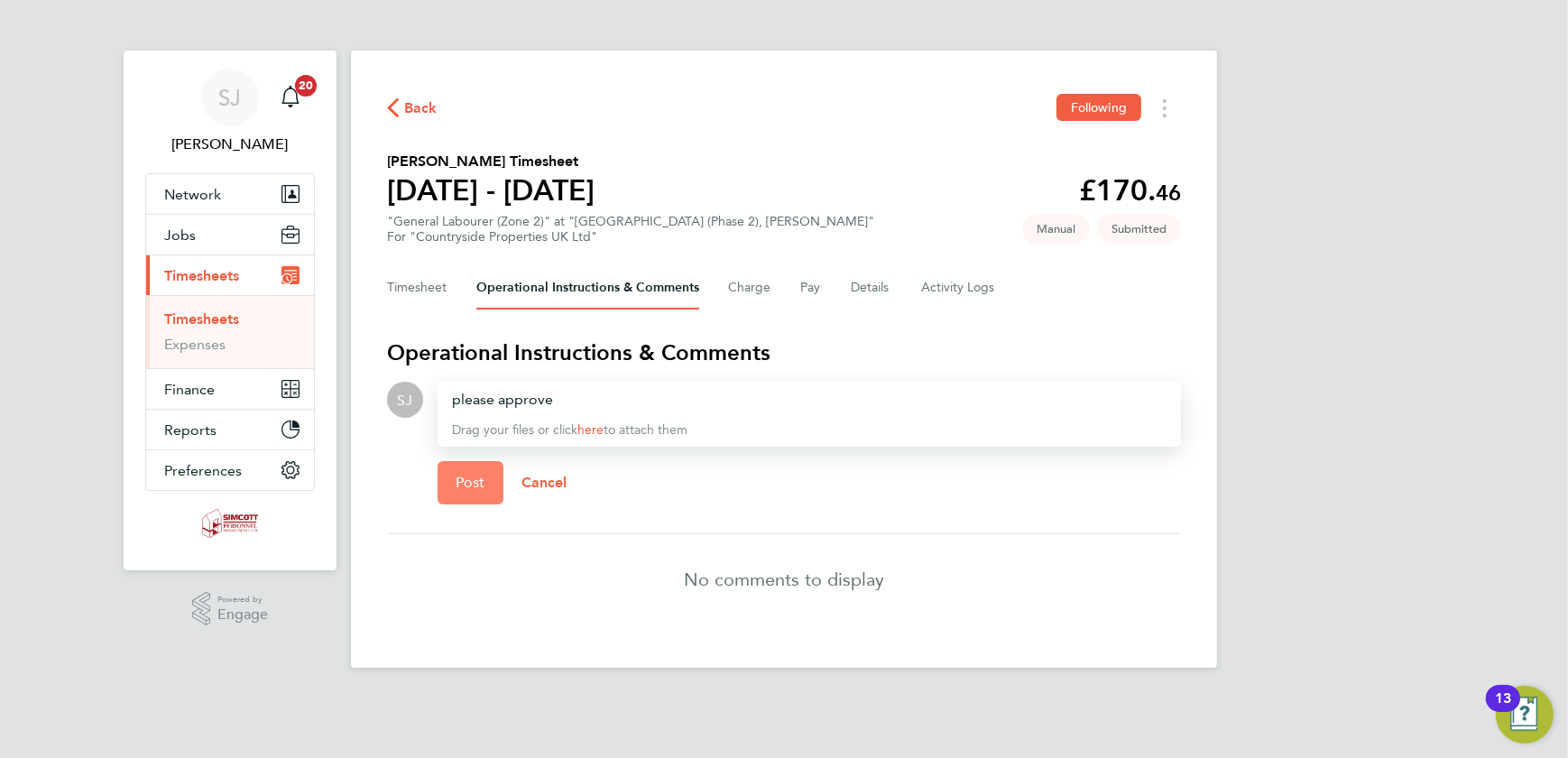
click at [493, 494] on button "Post" at bounding box center [471, 482] width 66 height 44
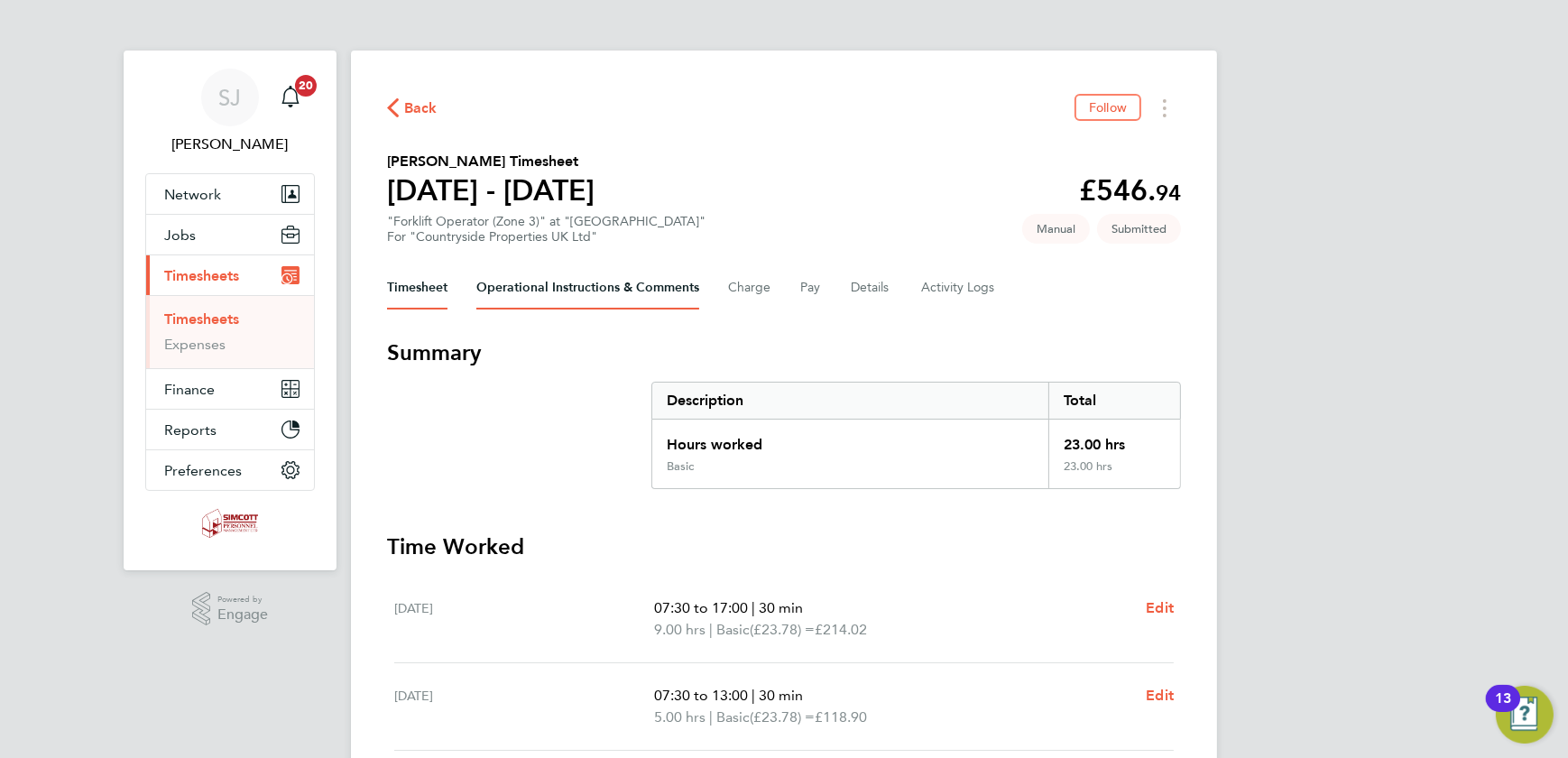
click at [612, 289] on Comments-tab "Operational Instructions & Comments" at bounding box center [588, 287] width 222 height 44
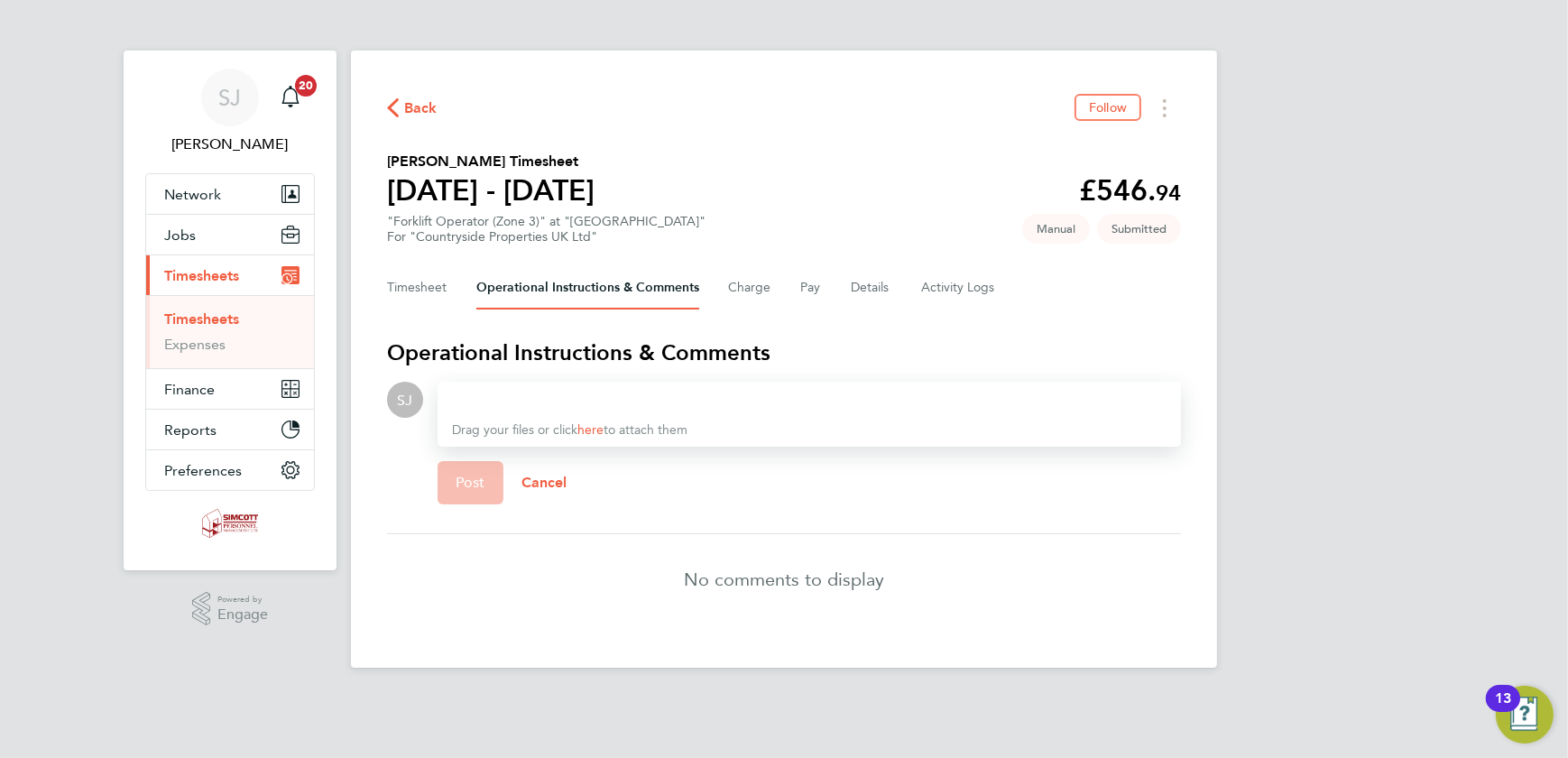
click at [506, 393] on div at bounding box center [809, 399] width 714 height 21
drag, startPoint x: 506, startPoint y: 506, endPoint x: 493, endPoint y: 498, distance: 15.3
click at [496, 500] on div "Post Cancel" at bounding box center [809, 482] width 743 height 73
drag, startPoint x: 493, startPoint y: 498, endPoint x: 469, endPoint y: 483, distance: 28.3
click at [469, 483] on span "Post" at bounding box center [470, 482] width 30 height 18
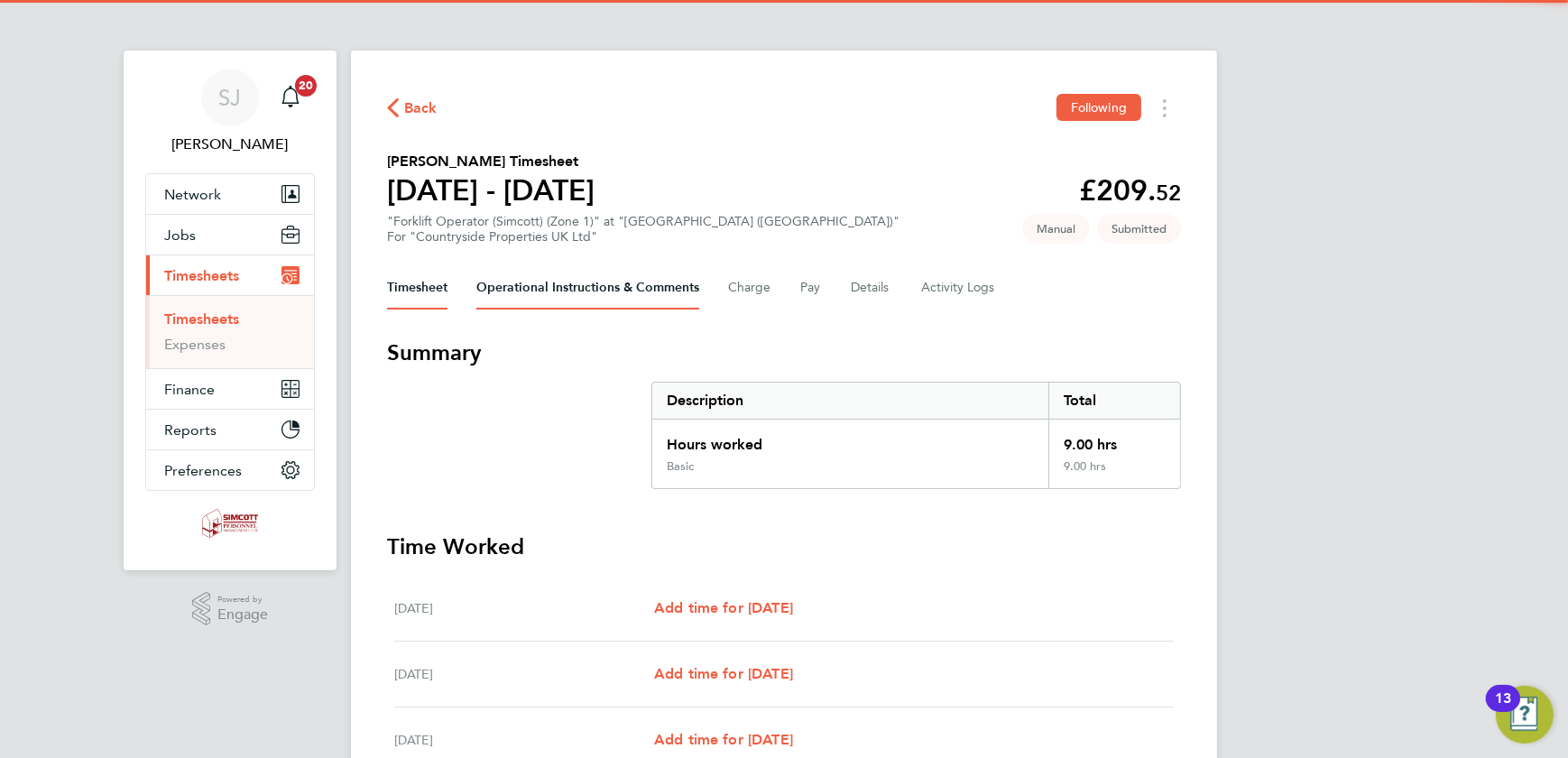
click at [564, 279] on Comments-tab "Operational Instructions & Comments" at bounding box center [588, 287] width 222 height 44
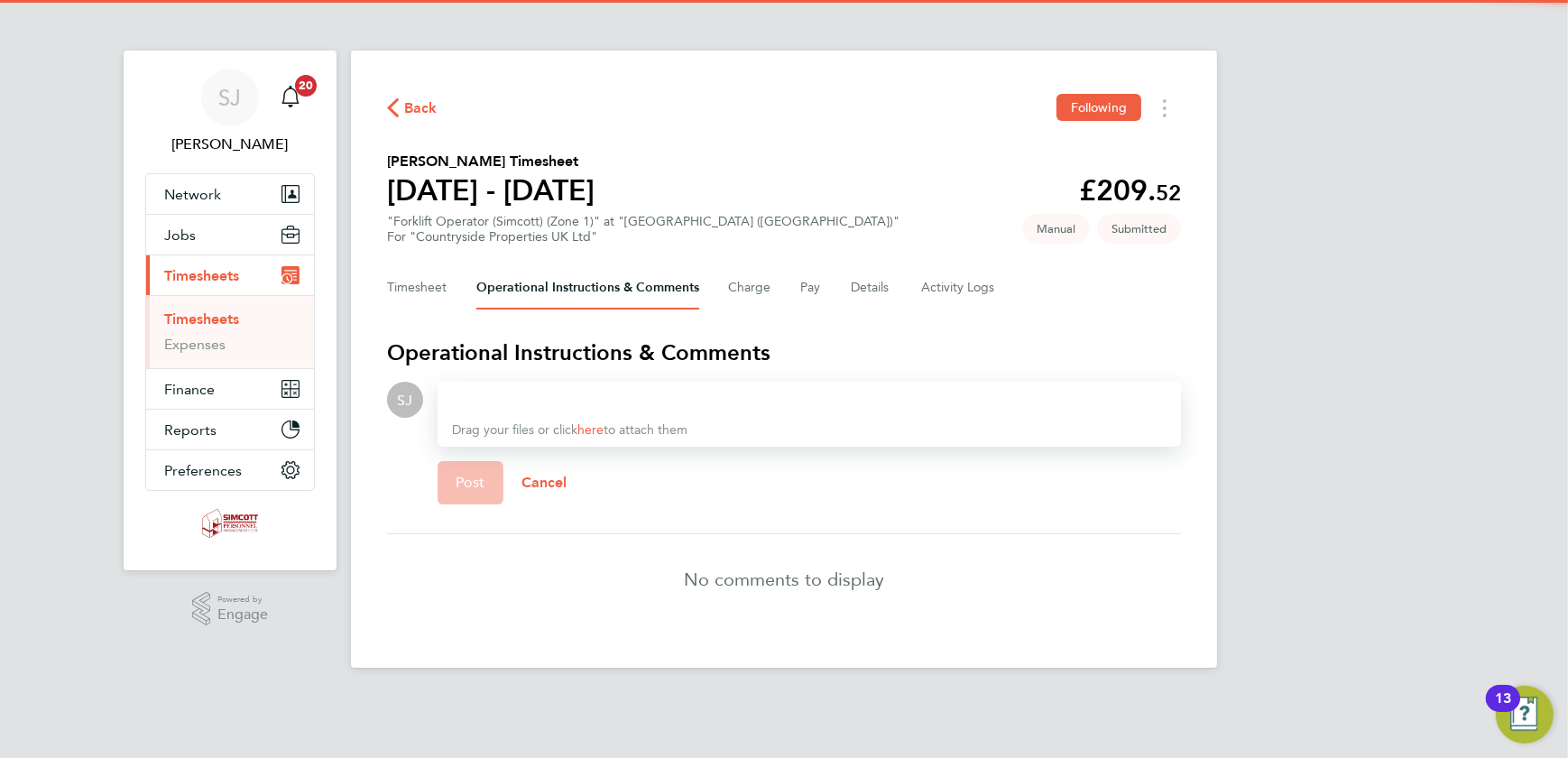
click at [489, 389] on div at bounding box center [809, 399] width 714 height 21
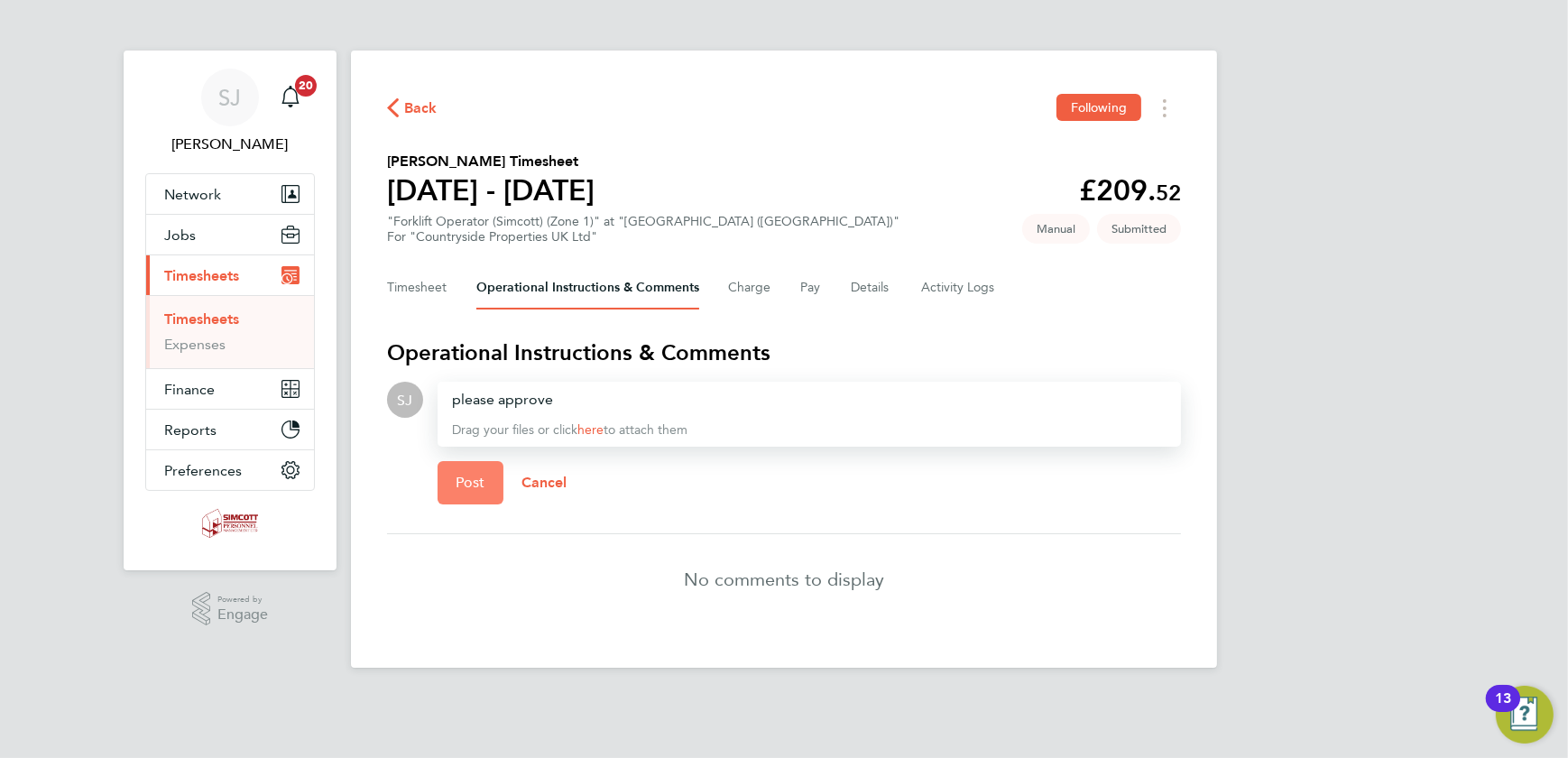
click at [459, 493] on button "Post" at bounding box center [471, 482] width 66 height 44
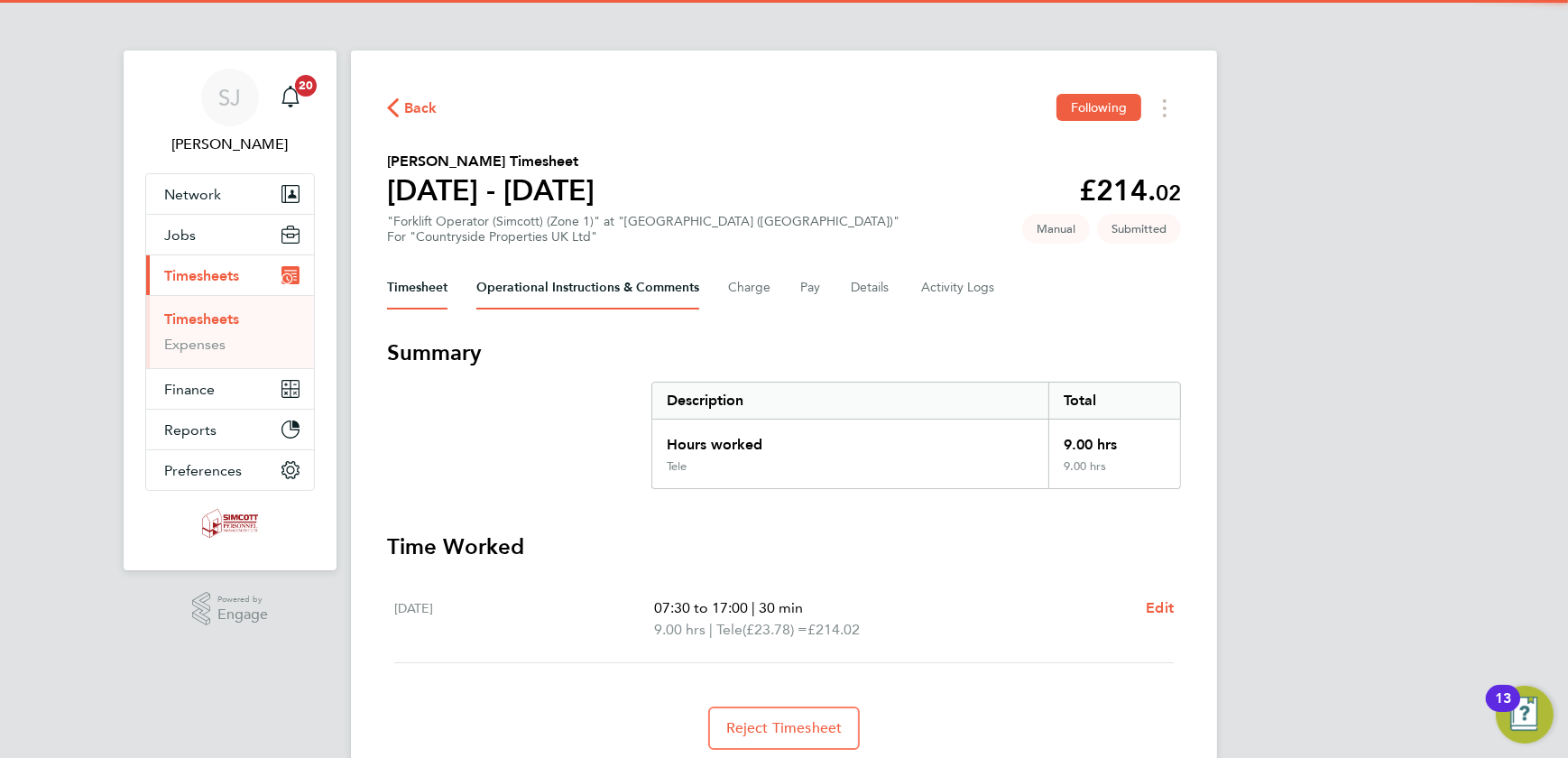
click at [566, 293] on Comments-tab "Operational Instructions & Comments" at bounding box center [588, 287] width 222 height 44
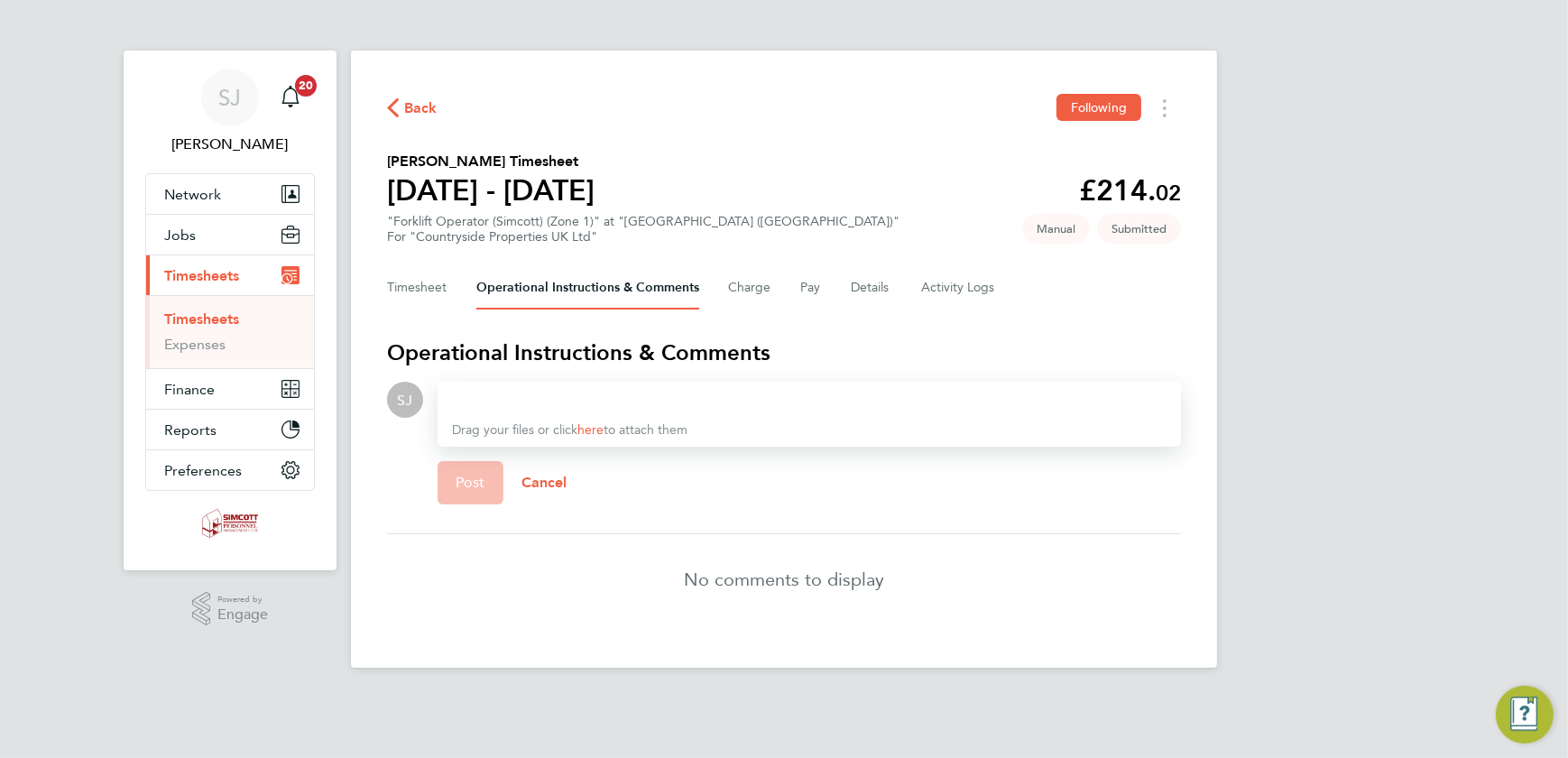
click at [555, 406] on div at bounding box center [809, 399] width 714 height 21
click at [457, 489] on span "Post" at bounding box center [470, 482] width 30 height 18
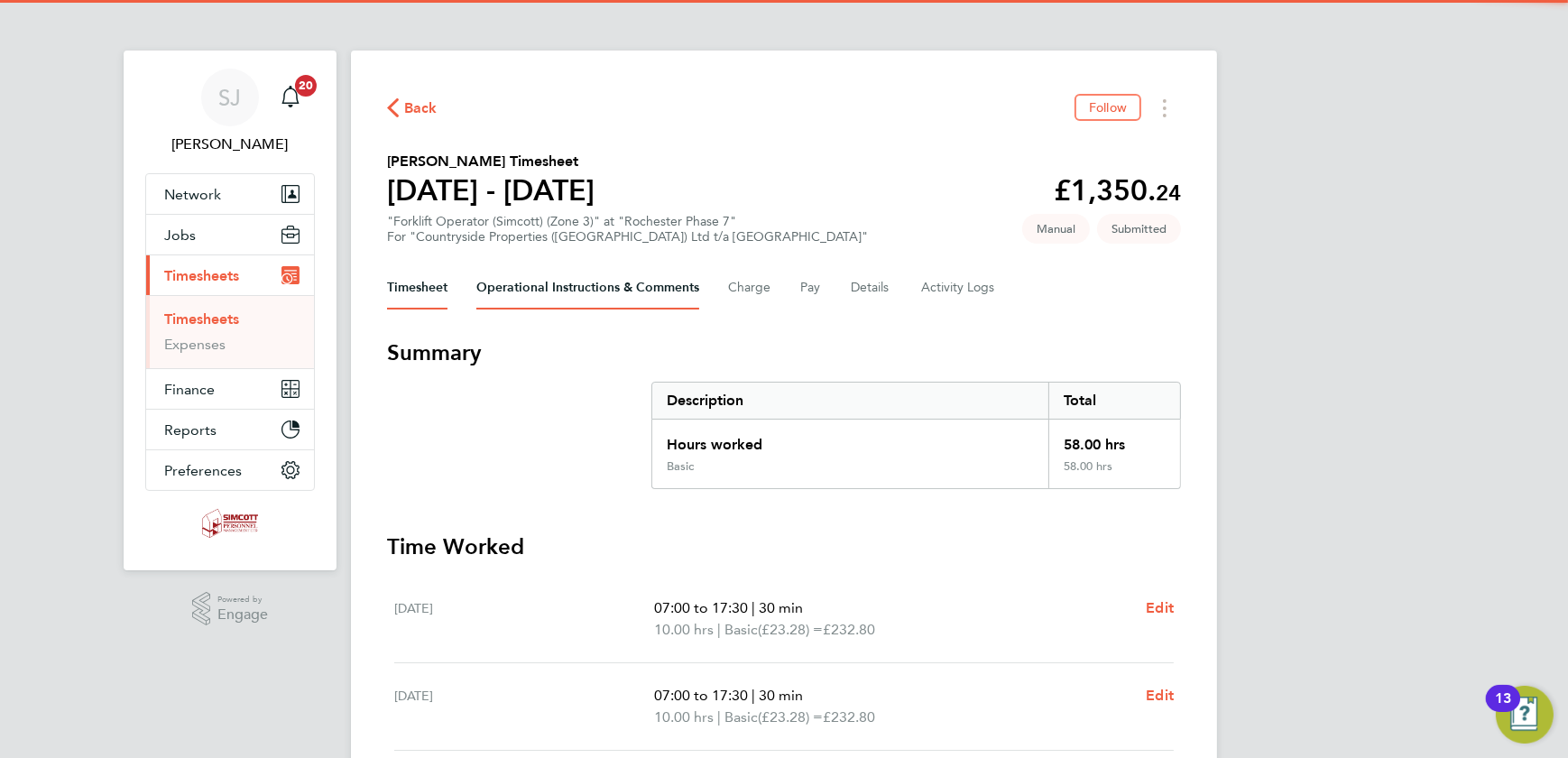
click at [614, 290] on Comments-tab "Operational Instructions & Comments" at bounding box center [588, 287] width 222 height 44
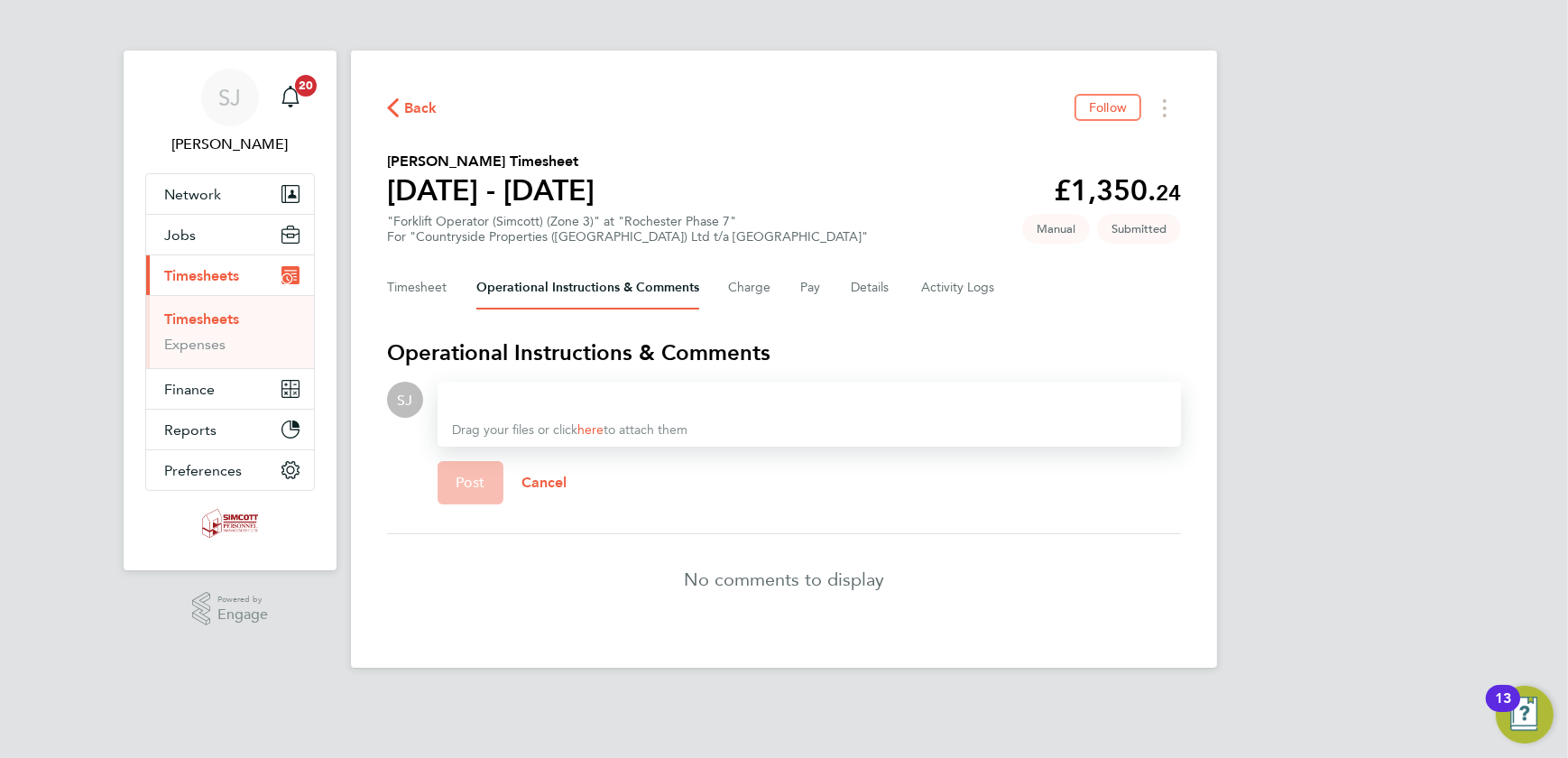
click at [476, 400] on div at bounding box center [809, 399] width 714 height 21
click at [460, 487] on span "Post" at bounding box center [470, 482] width 30 height 18
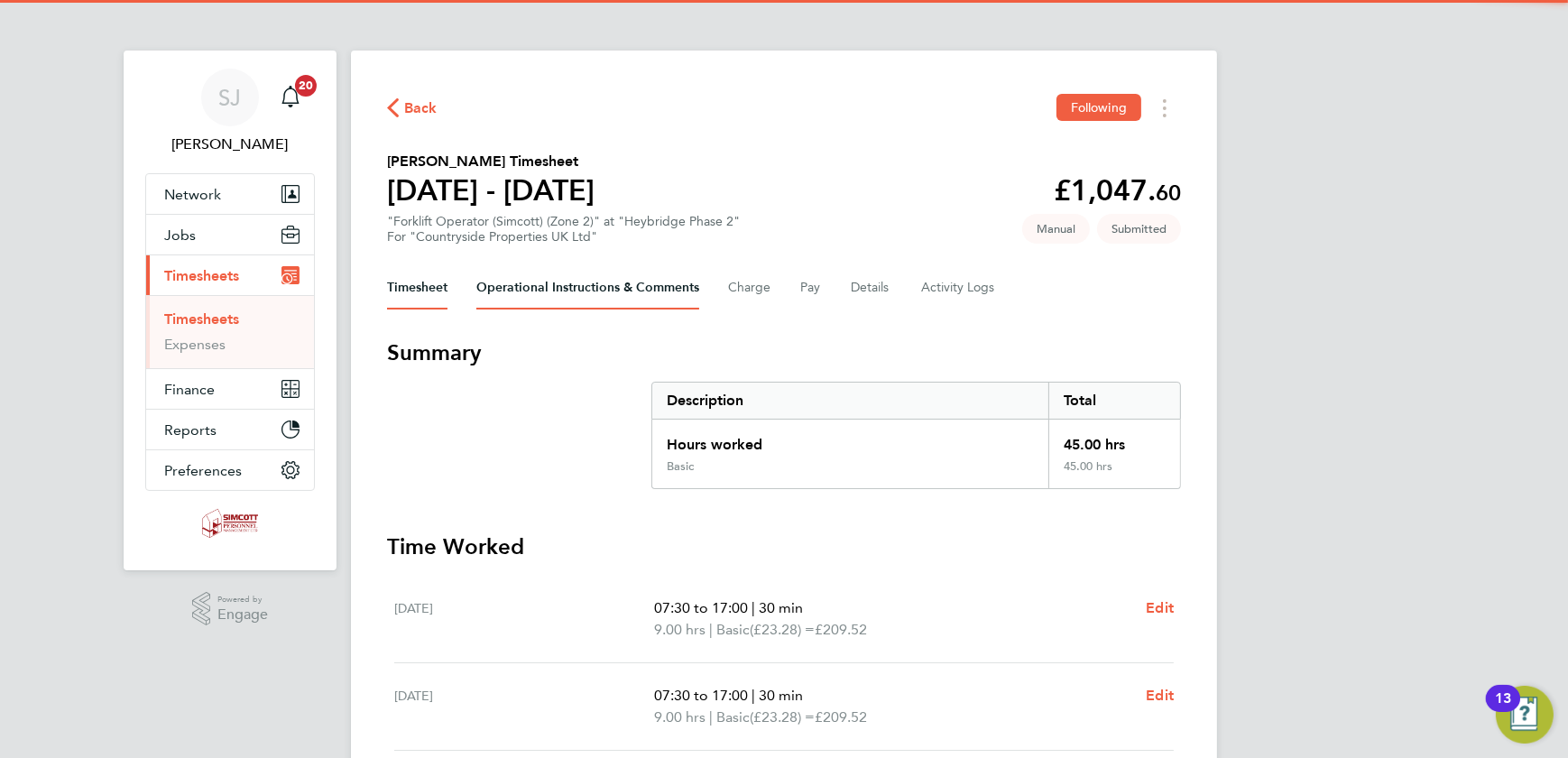
click at [535, 297] on Comments-tab "Operational Instructions & Comments" at bounding box center [588, 287] width 222 height 44
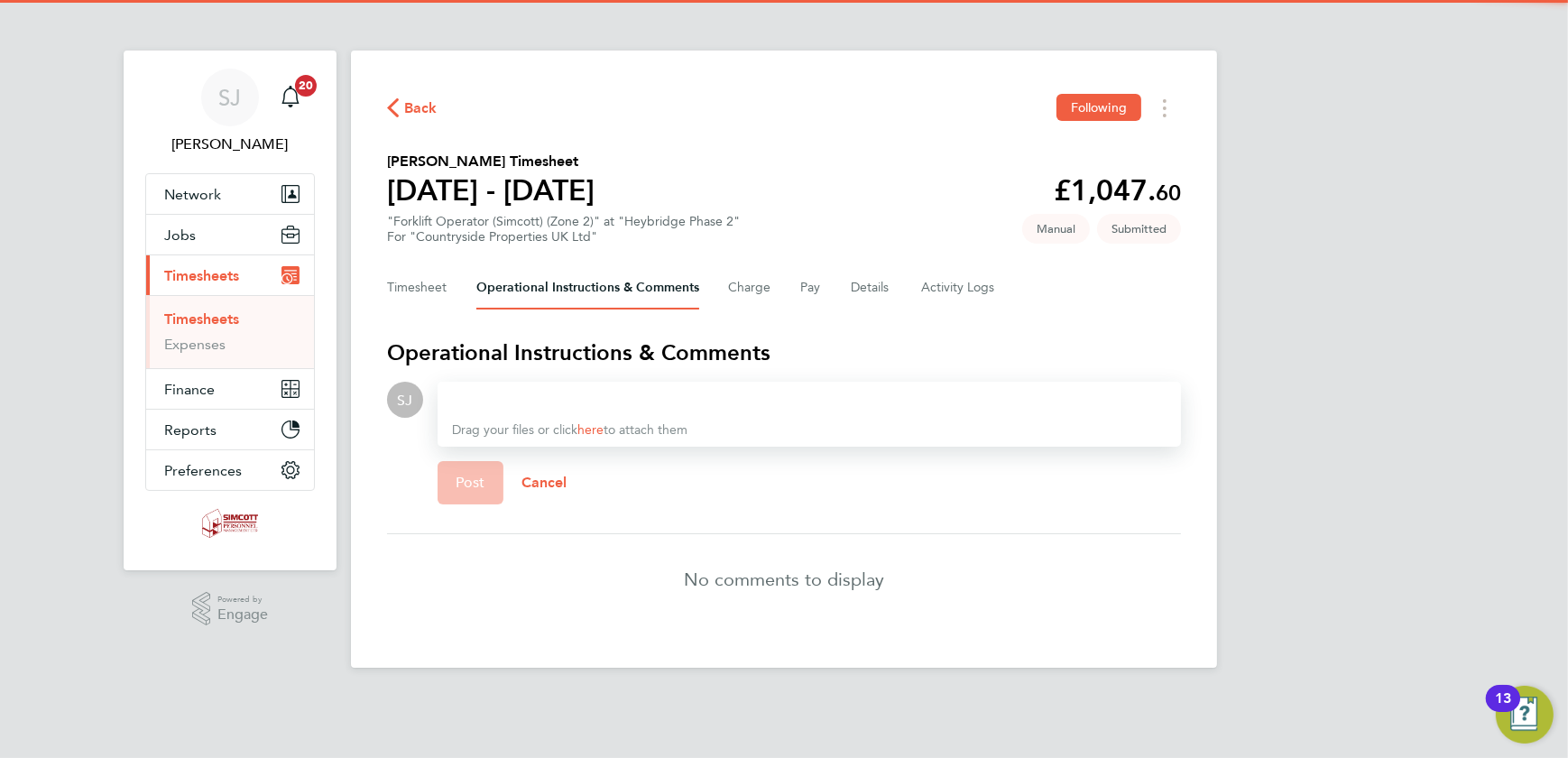
click at [483, 390] on div at bounding box center [809, 399] width 714 height 21
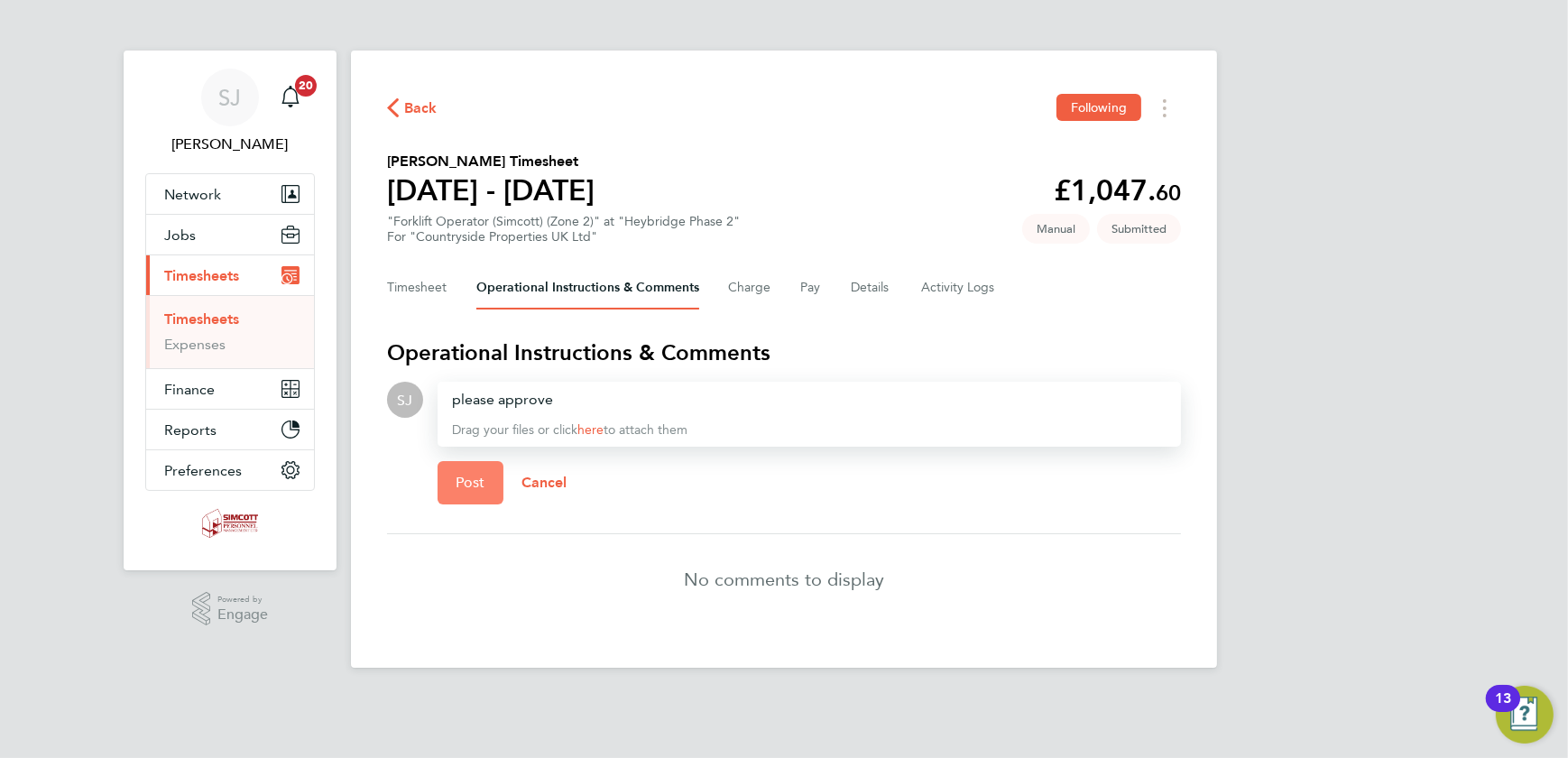
click at [469, 486] on span "Post" at bounding box center [470, 482] width 30 height 18
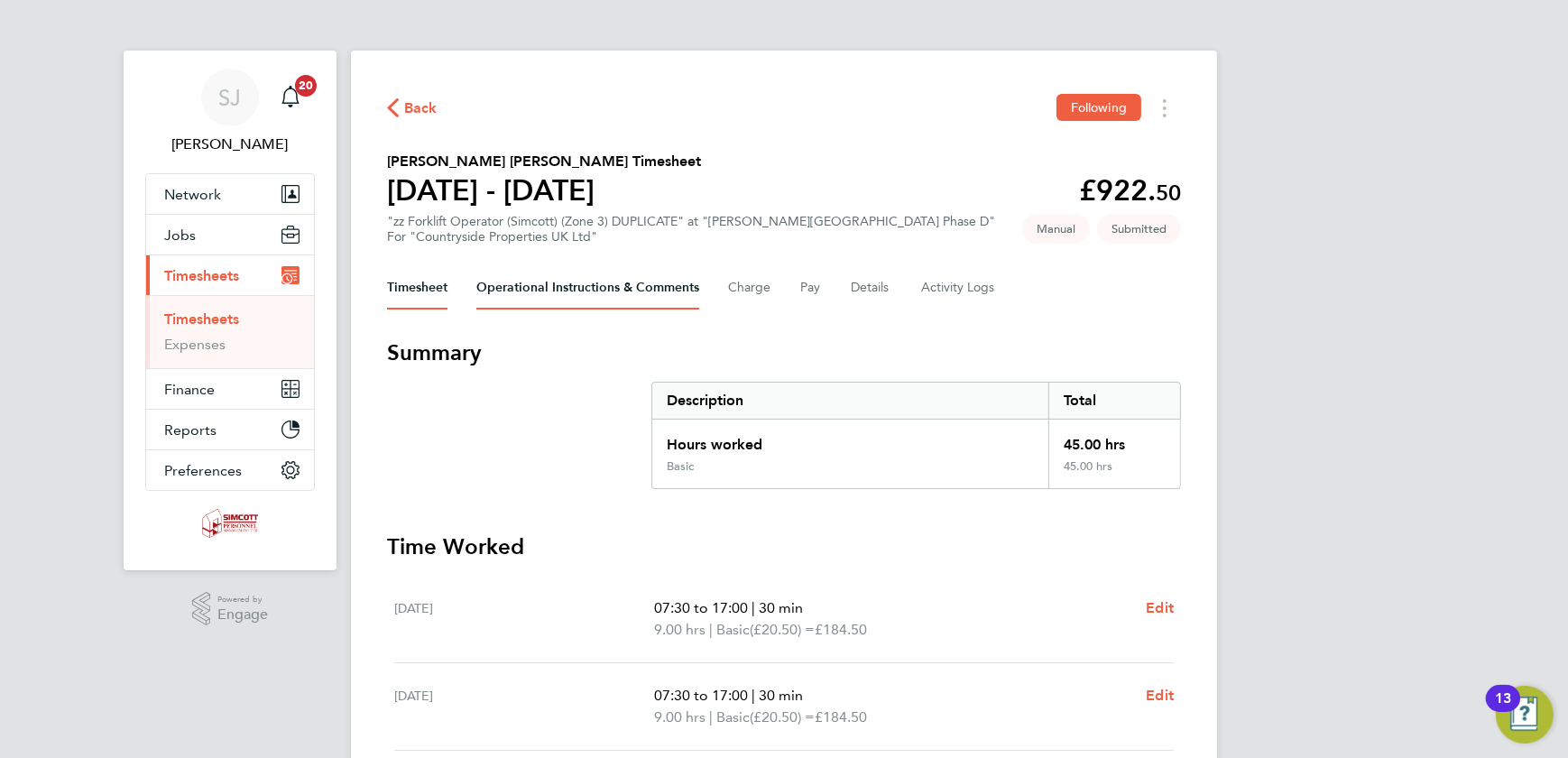
click at [568, 289] on Comments-tab "Operational Instructions & Comments" at bounding box center [588, 287] width 222 height 44
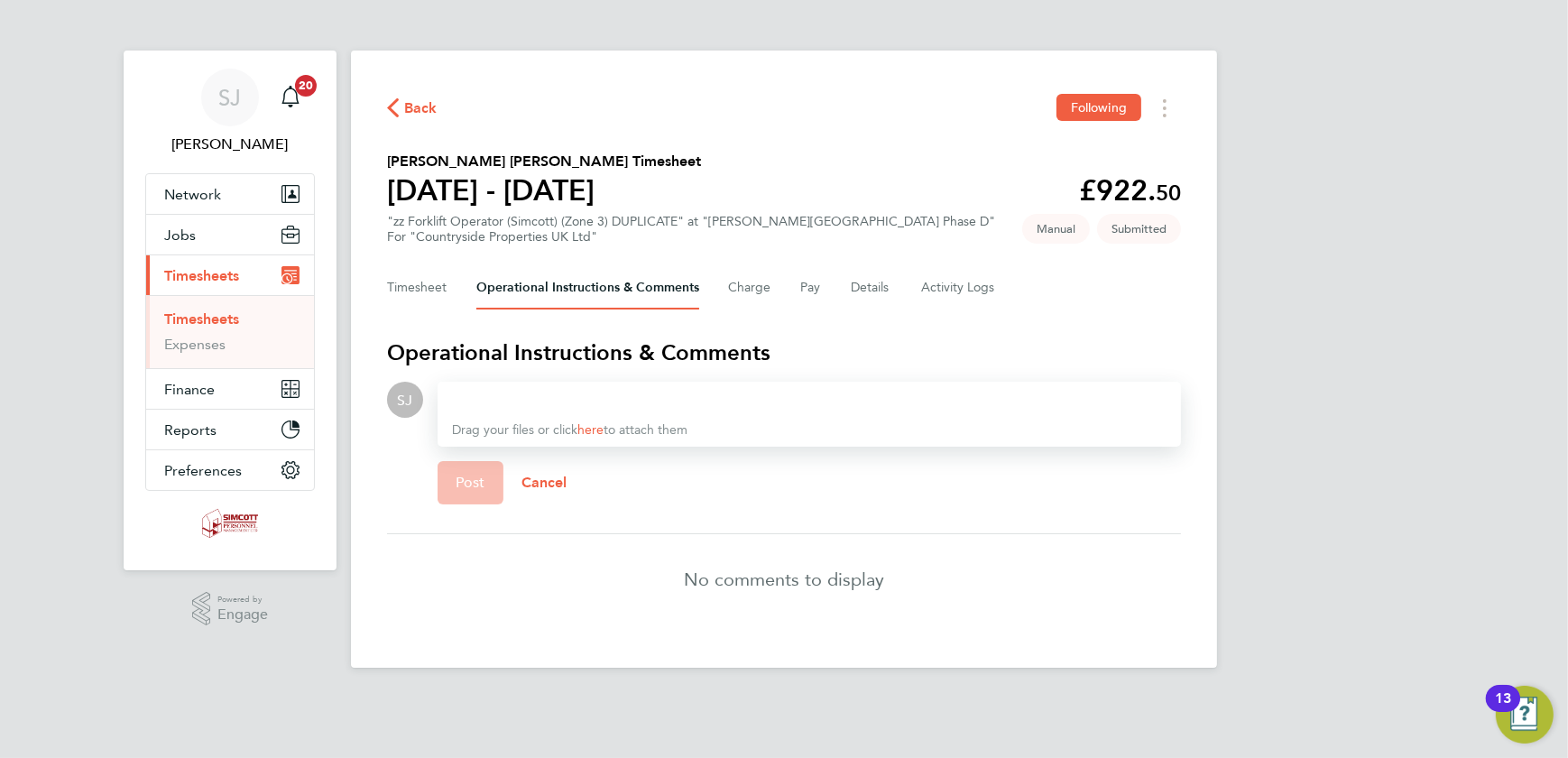
click at [469, 390] on div at bounding box center [809, 399] width 714 height 21
click at [469, 480] on span "Post" at bounding box center [470, 482] width 30 height 18
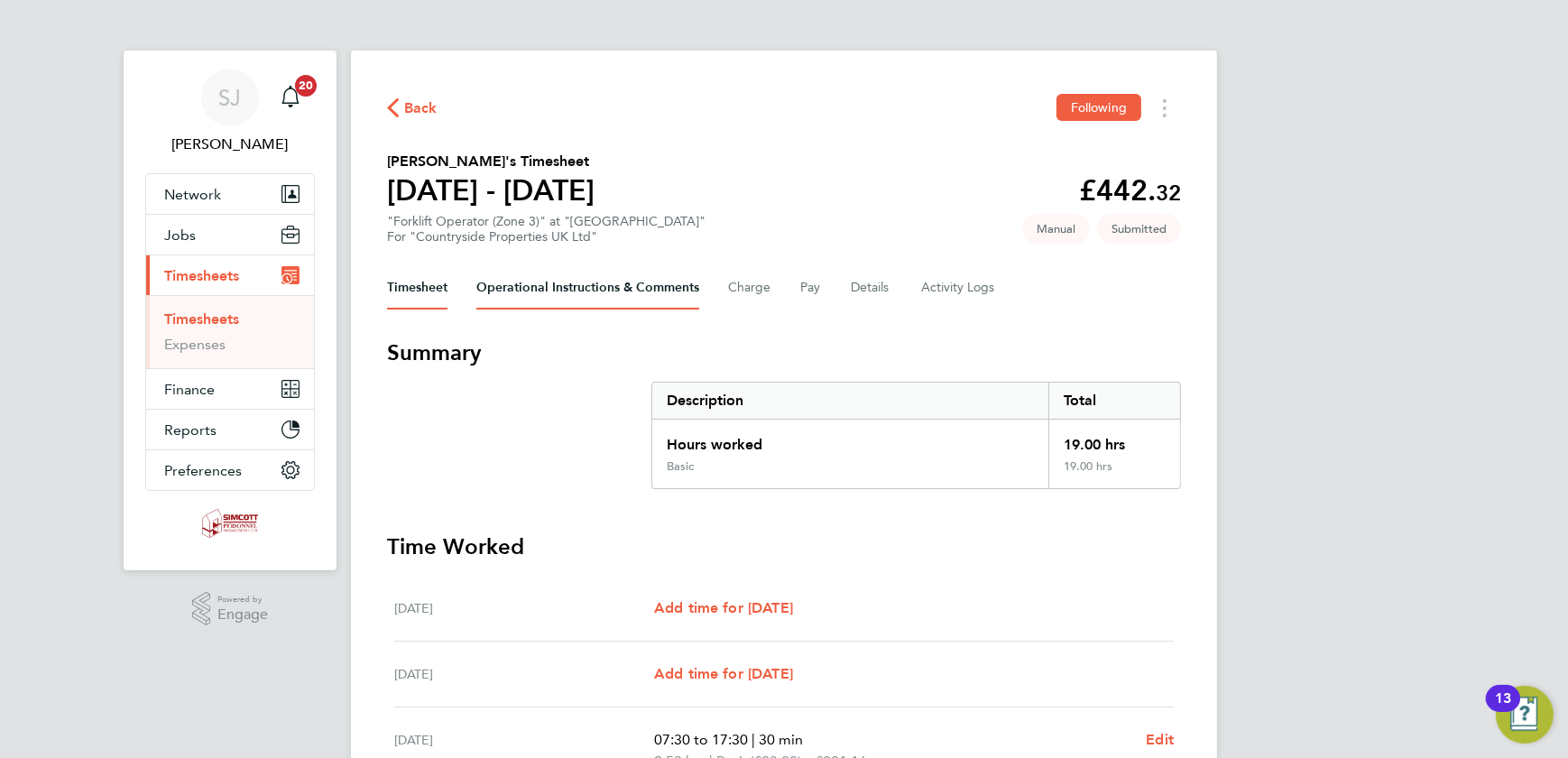
click at [533, 287] on Comments-tab "Operational Instructions & Comments" at bounding box center [588, 287] width 222 height 44
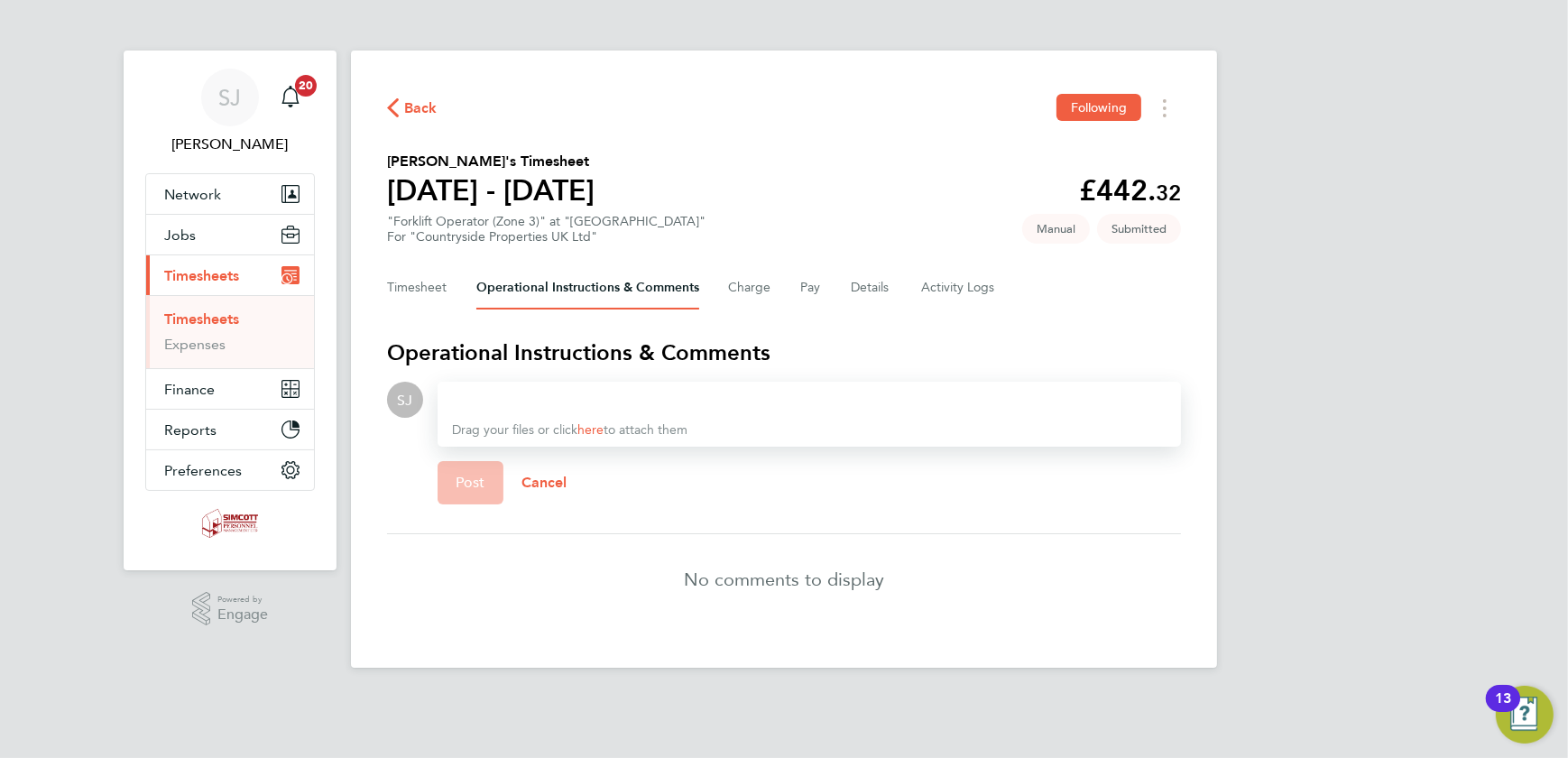
click at [501, 398] on div at bounding box center [809, 399] width 714 height 21
click at [490, 493] on button "Post" at bounding box center [471, 482] width 66 height 44
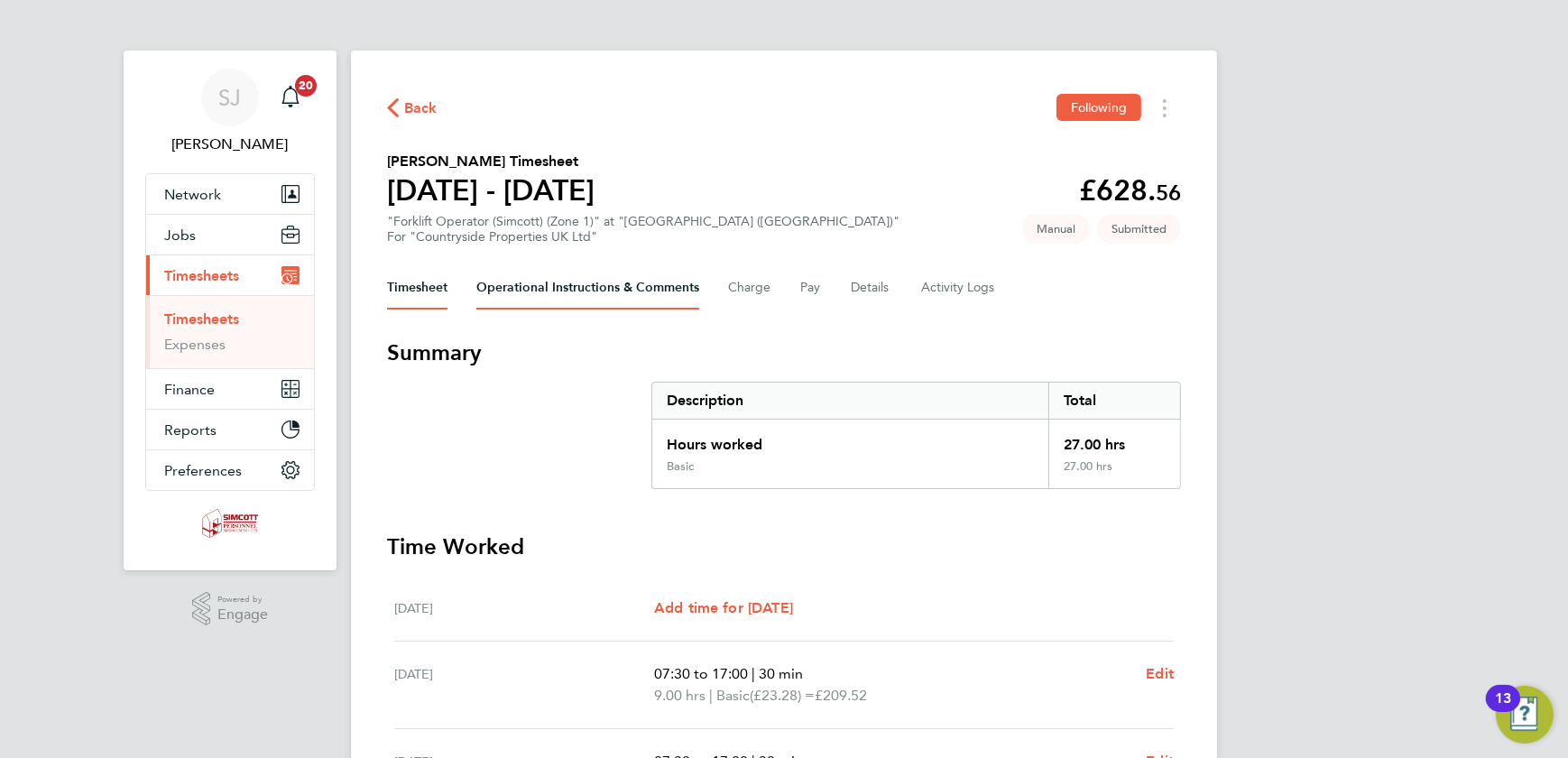
click at [614, 293] on Comments-tab "Operational Instructions & Comments" at bounding box center [588, 287] width 222 height 44
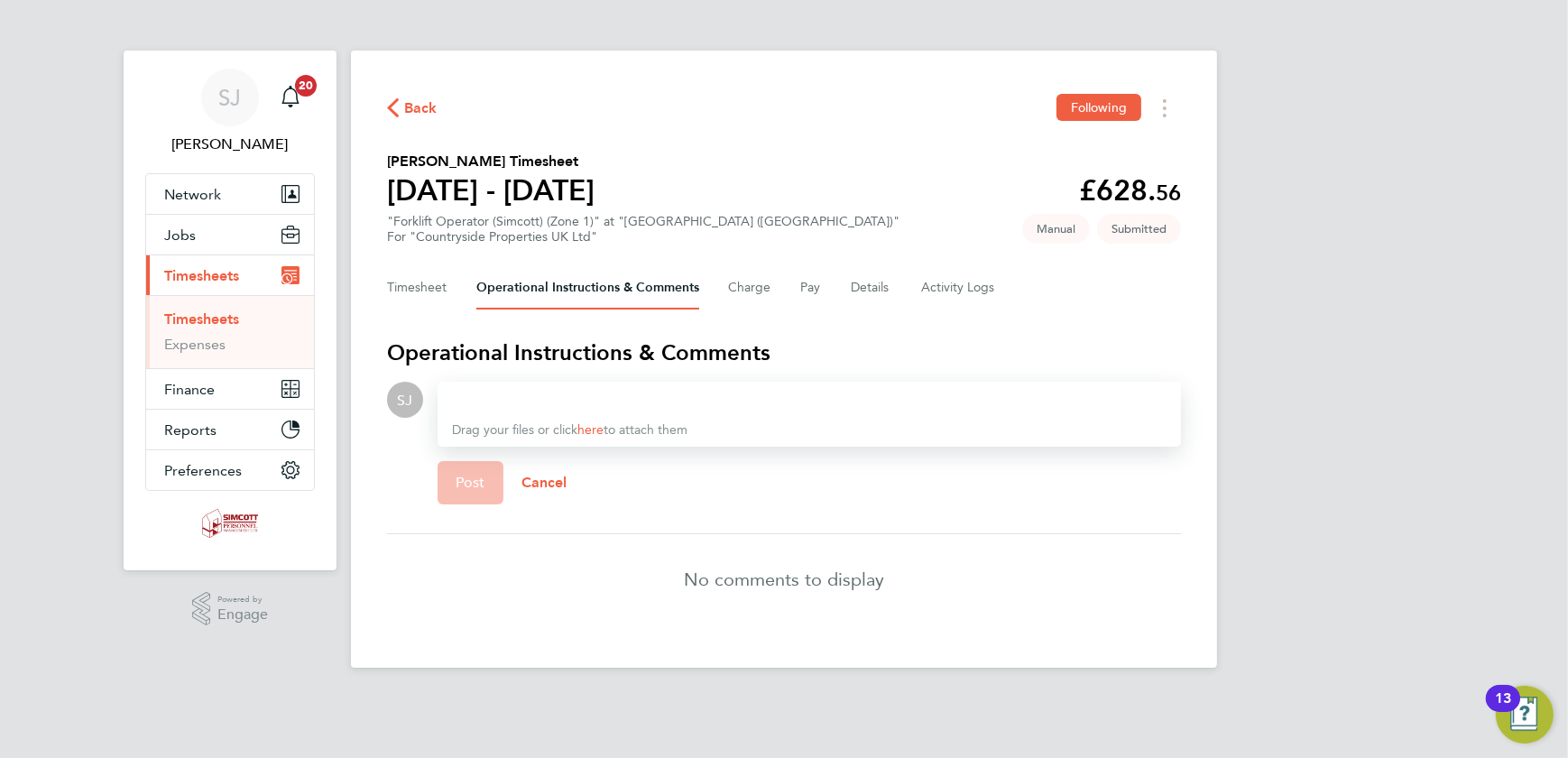
click at [487, 398] on div at bounding box center [809, 399] width 714 height 21
click at [466, 478] on span "Post" at bounding box center [470, 482] width 30 height 18
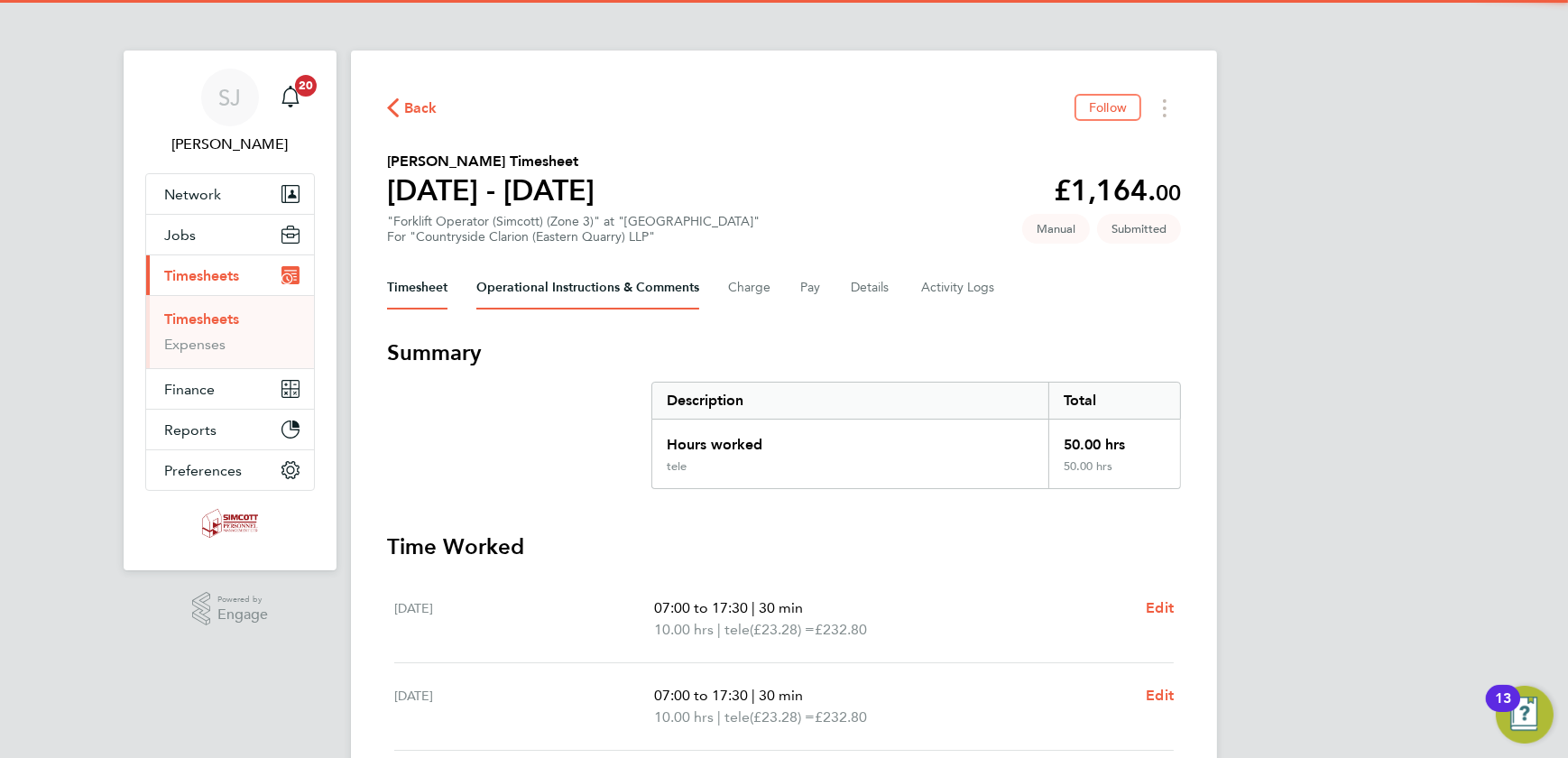
click at [560, 271] on Comments-tab "Operational Instructions & Comments" at bounding box center [588, 287] width 222 height 44
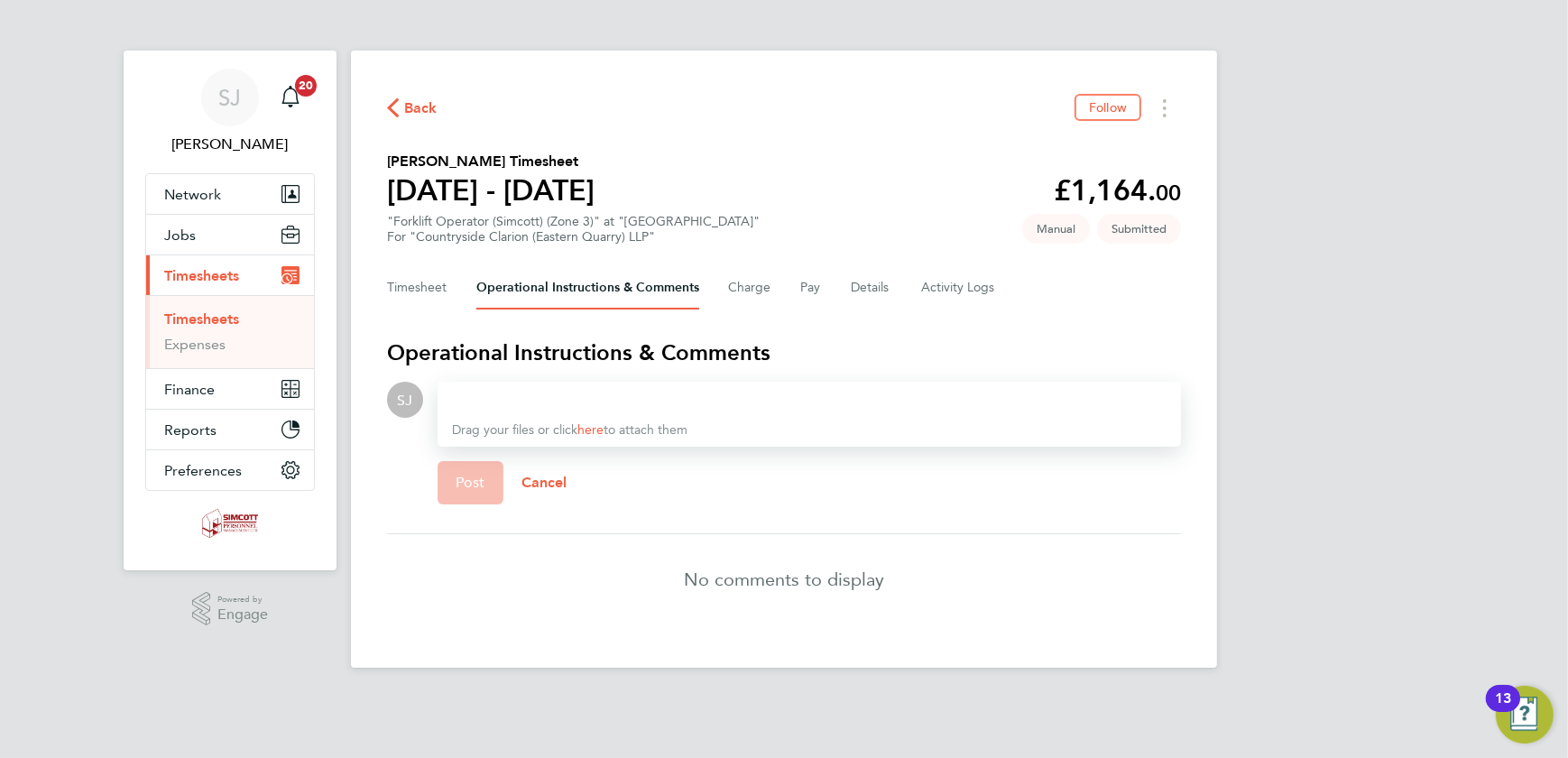
click at [502, 396] on div at bounding box center [809, 399] width 714 height 21
click at [481, 496] on button "Post" at bounding box center [471, 482] width 66 height 44
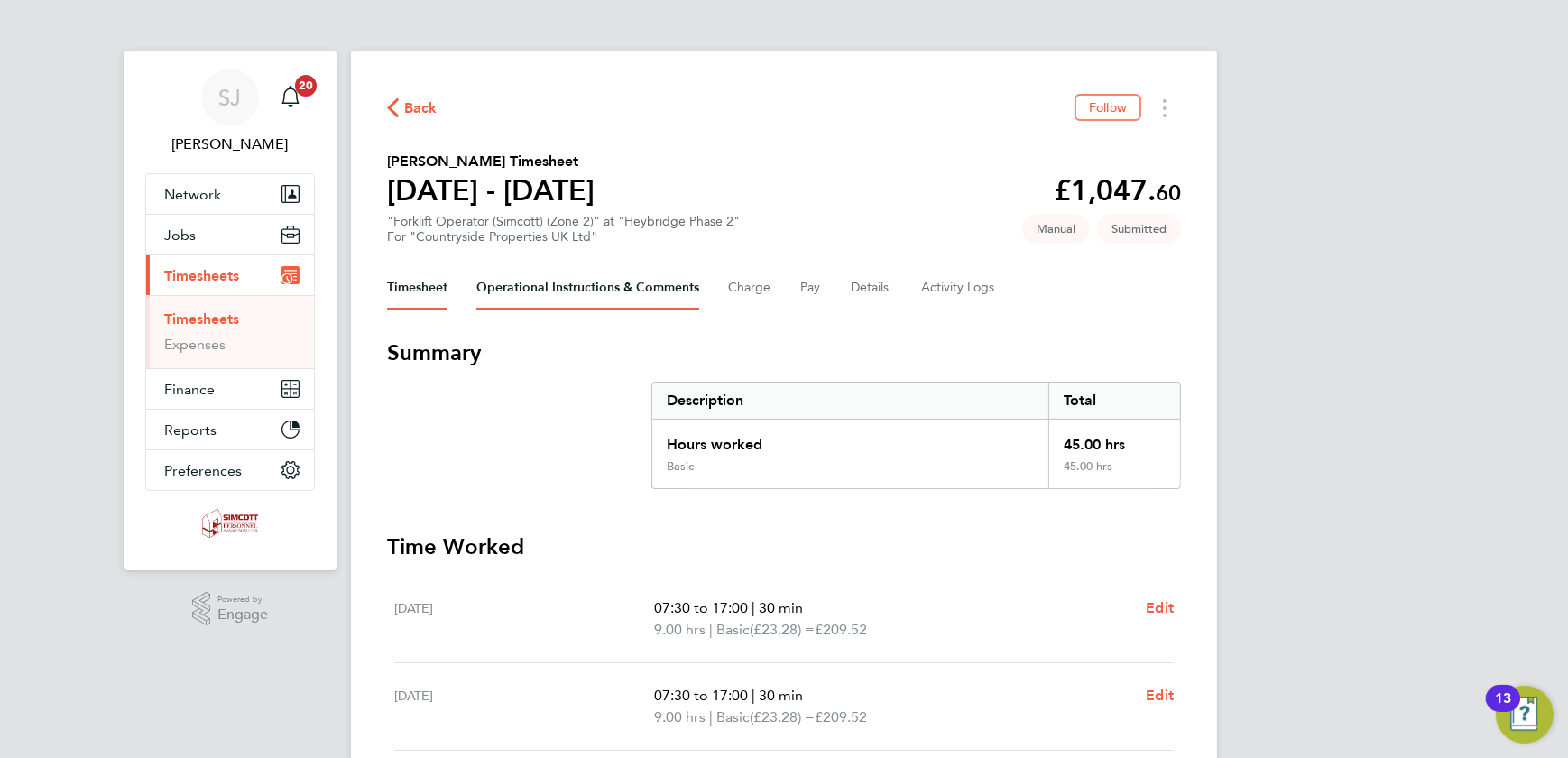
click at [606, 290] on Comments-tab "Operational Instructions & Comments" at bounding box center [588, 287] width 222 height 44
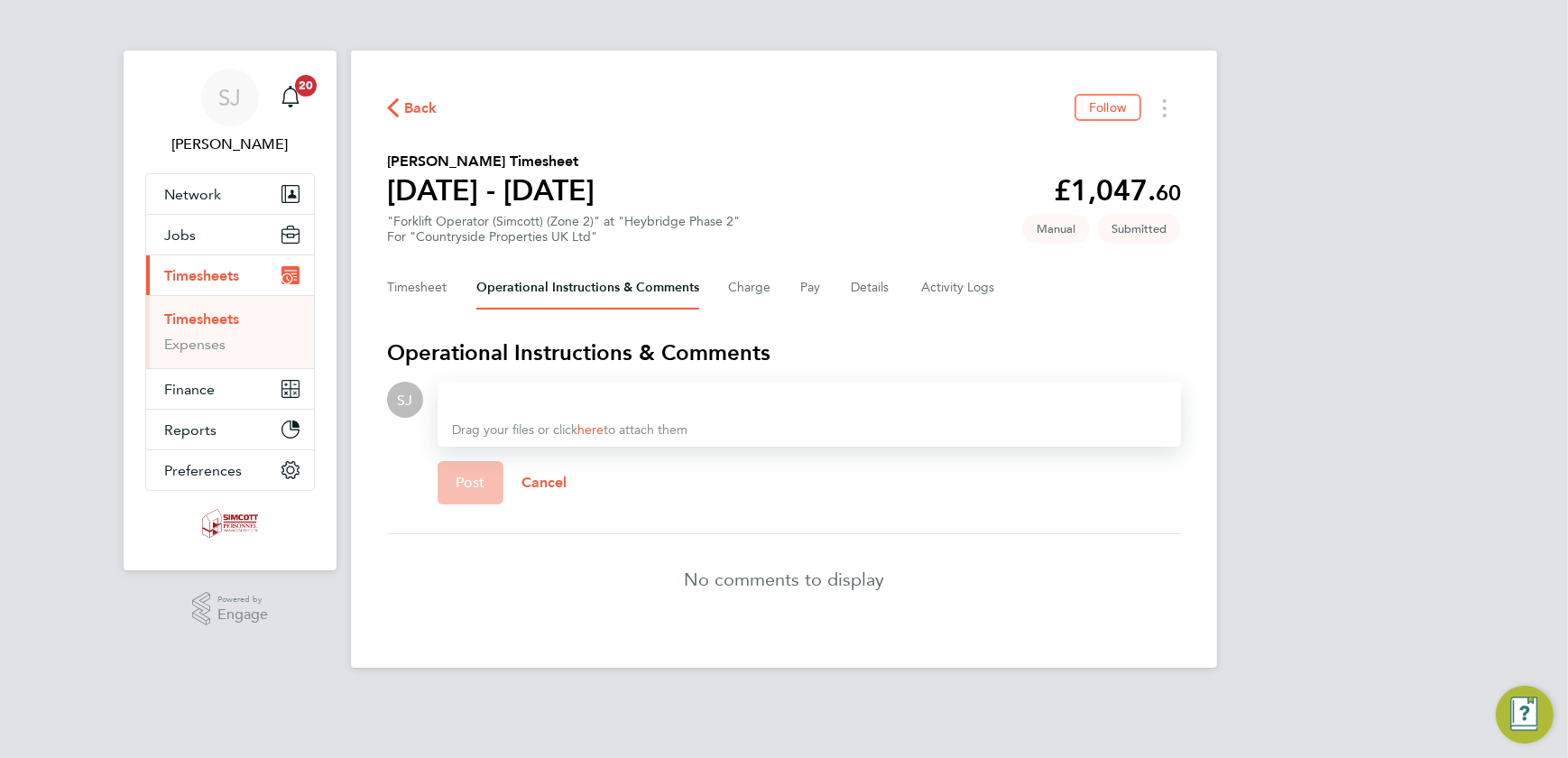
drag, startPoint x: 557, startPoint y: 380, endPoint x: 548, endPoint y: 389, distance: 12.7
click at [552, 383] on section "Operational Instructions & Comments SJ Drop your files here Supported files: JP…" at bounding box center [783, 481] width 794 height 286
click at [544, 394] on div at bounding box center [809, 399] width 714 height 21
paste div
click at [498, 496] on button "Post" at bounding box center [471, 482] width 66 height 44
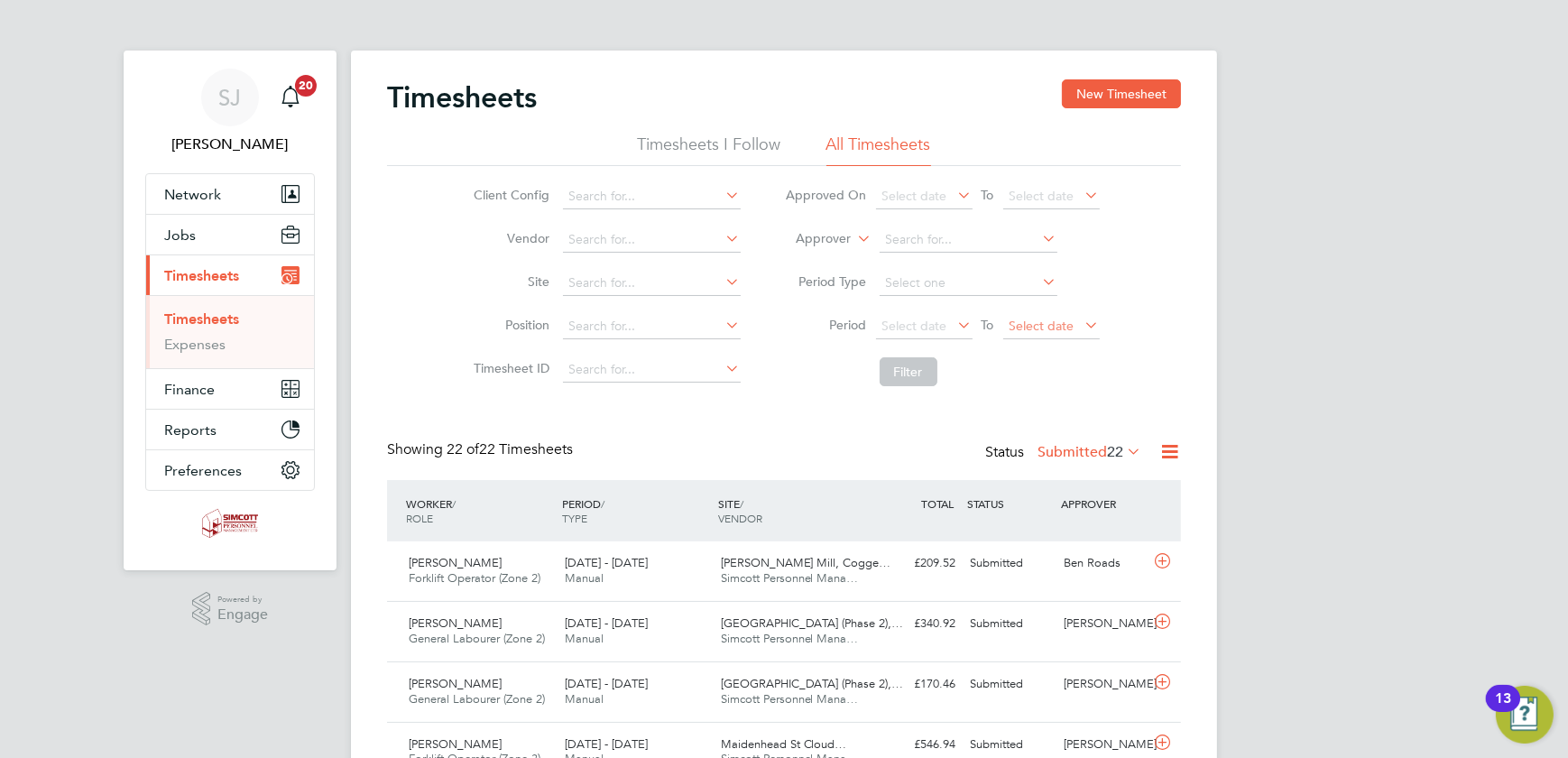
click at [1046, 316] on span "Select date" at bounding box center [1052, 327] width 97 height 24
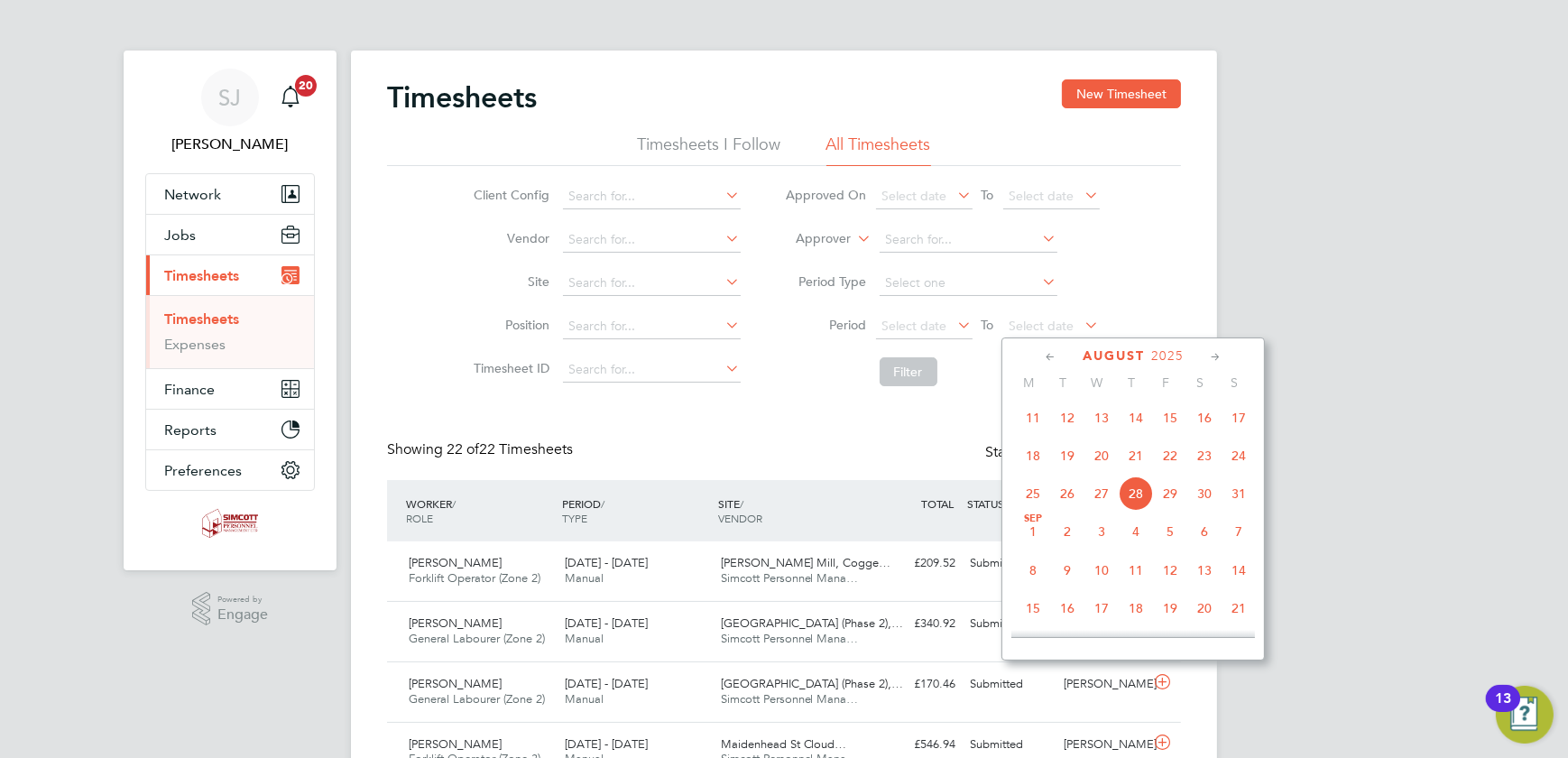
click at [1237, 458] on span "24" at bounding box center [1237, 455] width 34 height 34
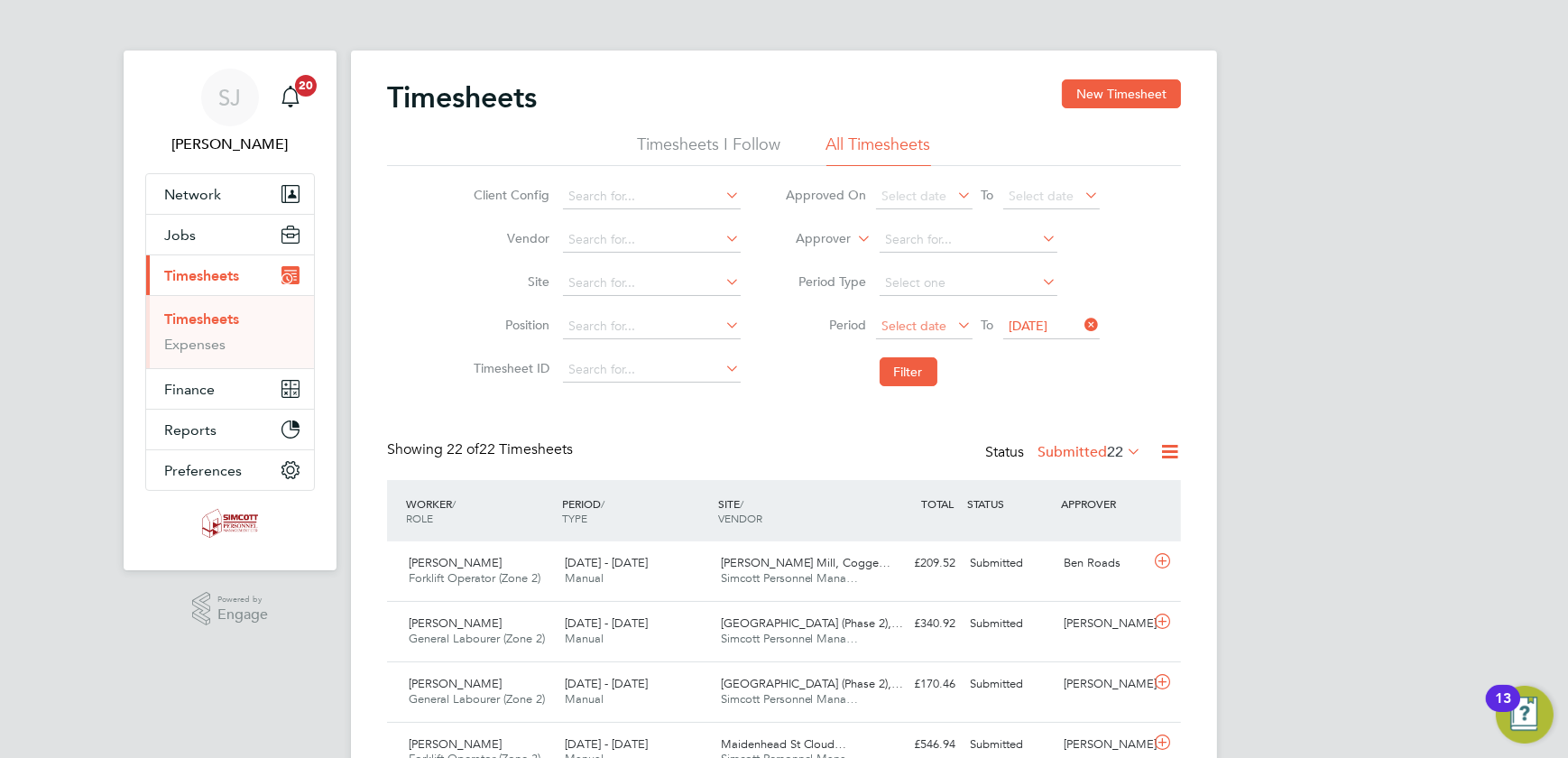
click at [947, 325] on span "Select date" at bounding box center [924, 327] width 97 height 24
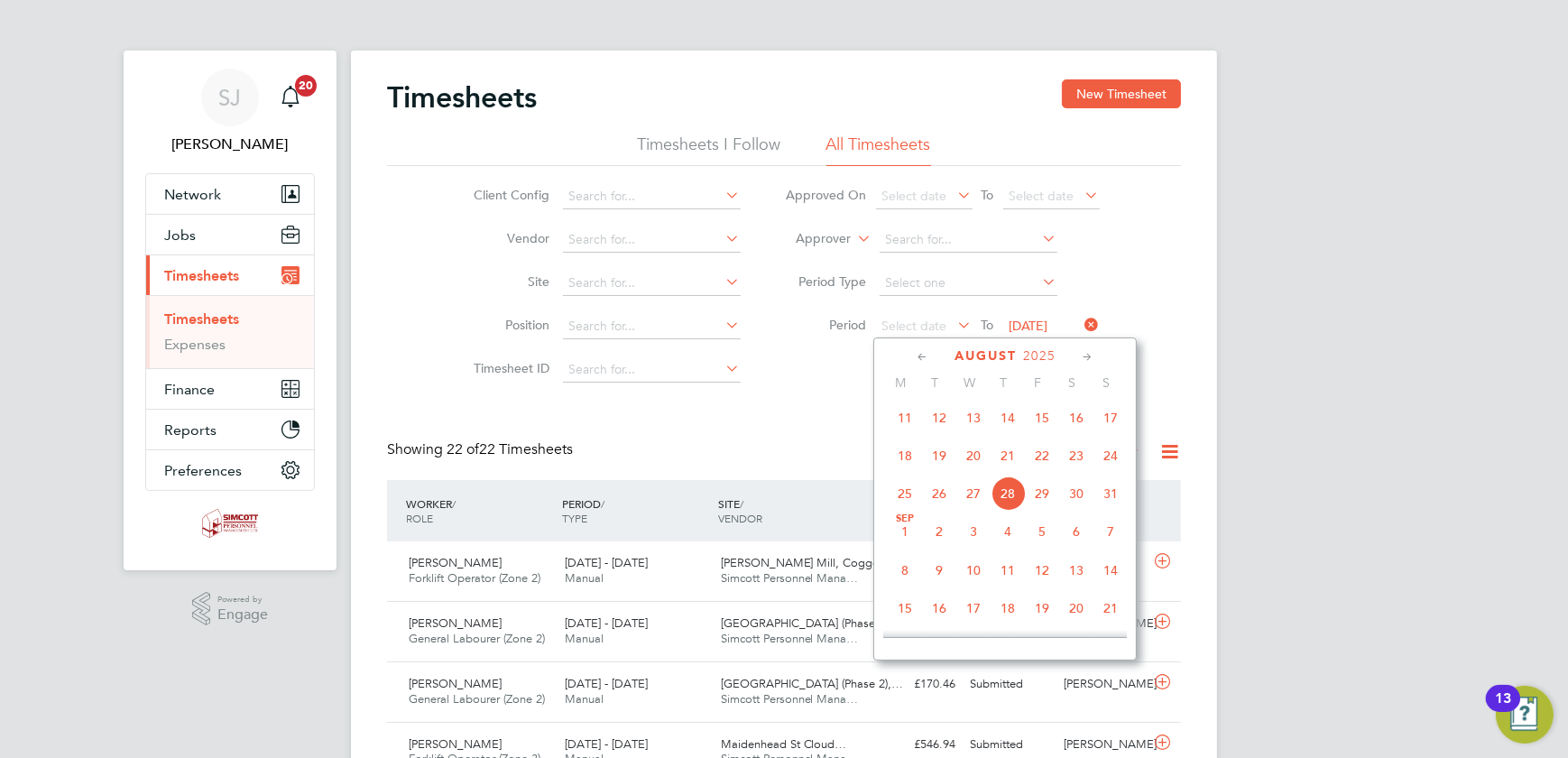
click at [909, 456] on span "18" at bounding box center [904, 455] width 34 height 34
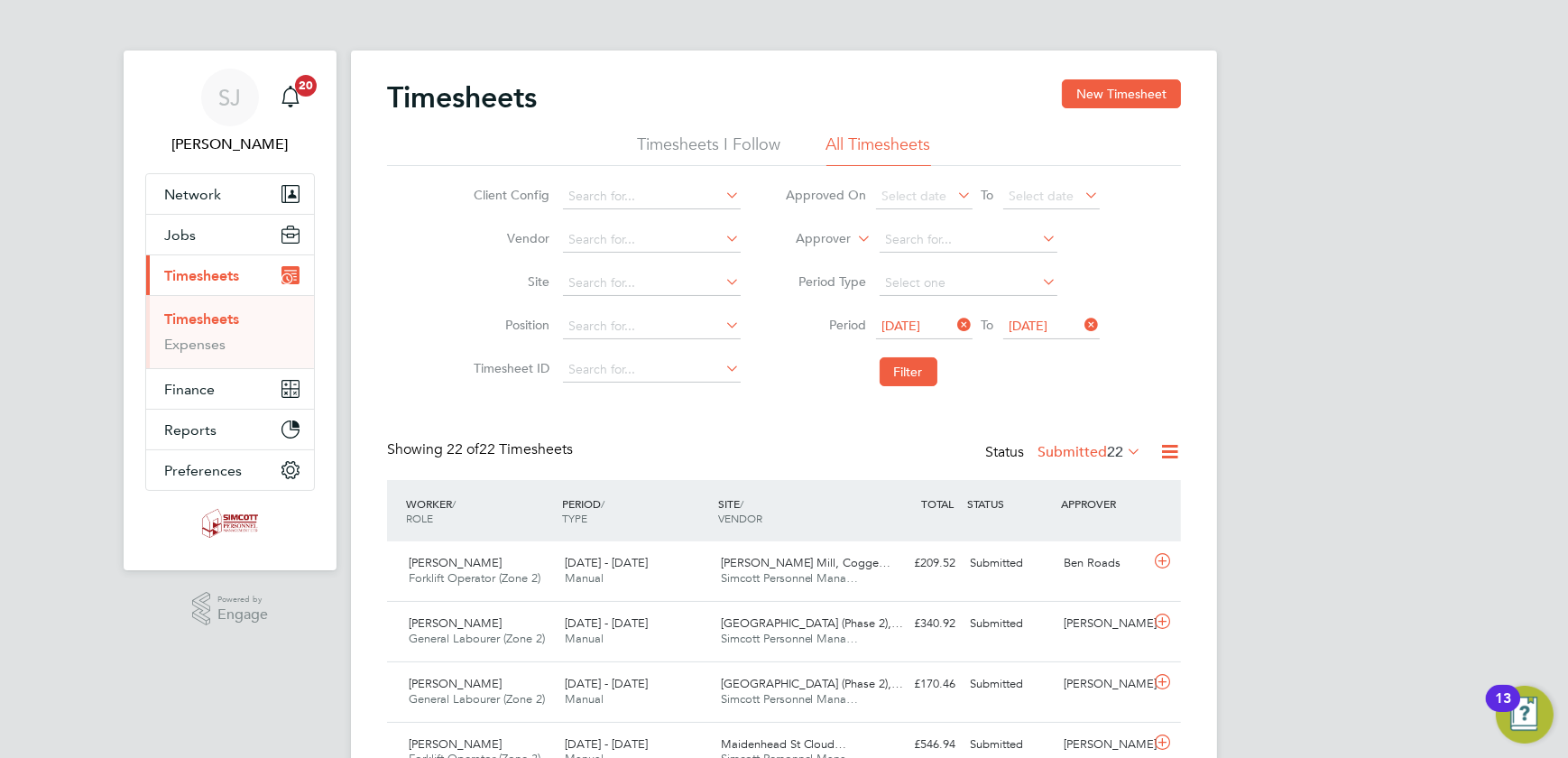
click at [897, 352] on li "Filter" at bounding box center [942, 371] width 359 height 47
click at [896, 366] on button "Filter" at bounding box center [909, 372] width 58 height 29
click at [624, 283] on input at bounding box center [652, 283] width 178 height 25
click at [650, 325] on li "Fresh Wharf Phase 2" at bounding box center [651, 331] width 179 height 24
type input "Fresh Wharf Phase 2"
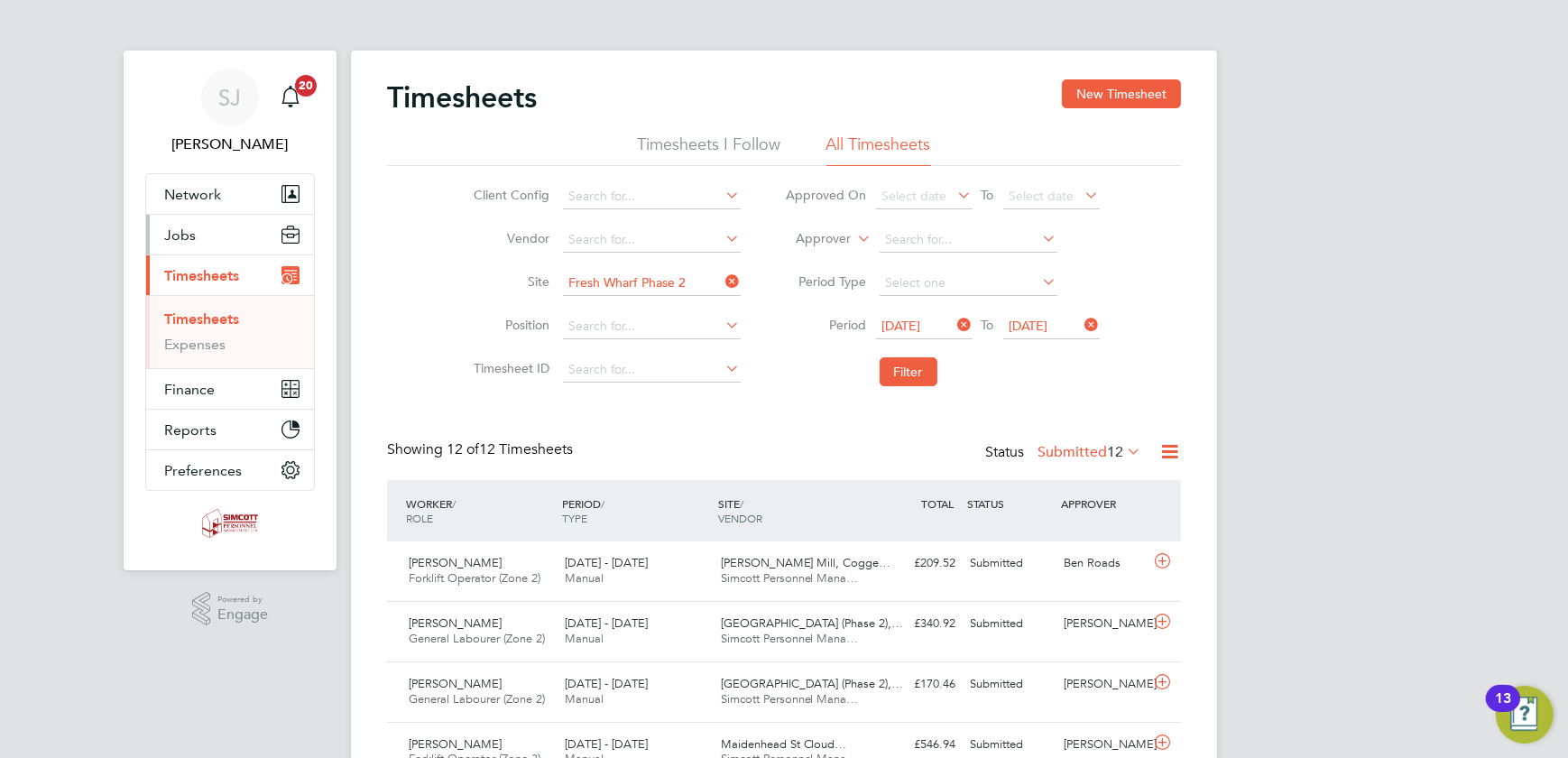
click at [221, 242] on button "Jobs" at bounding box center [230, 234] width 168 height 40
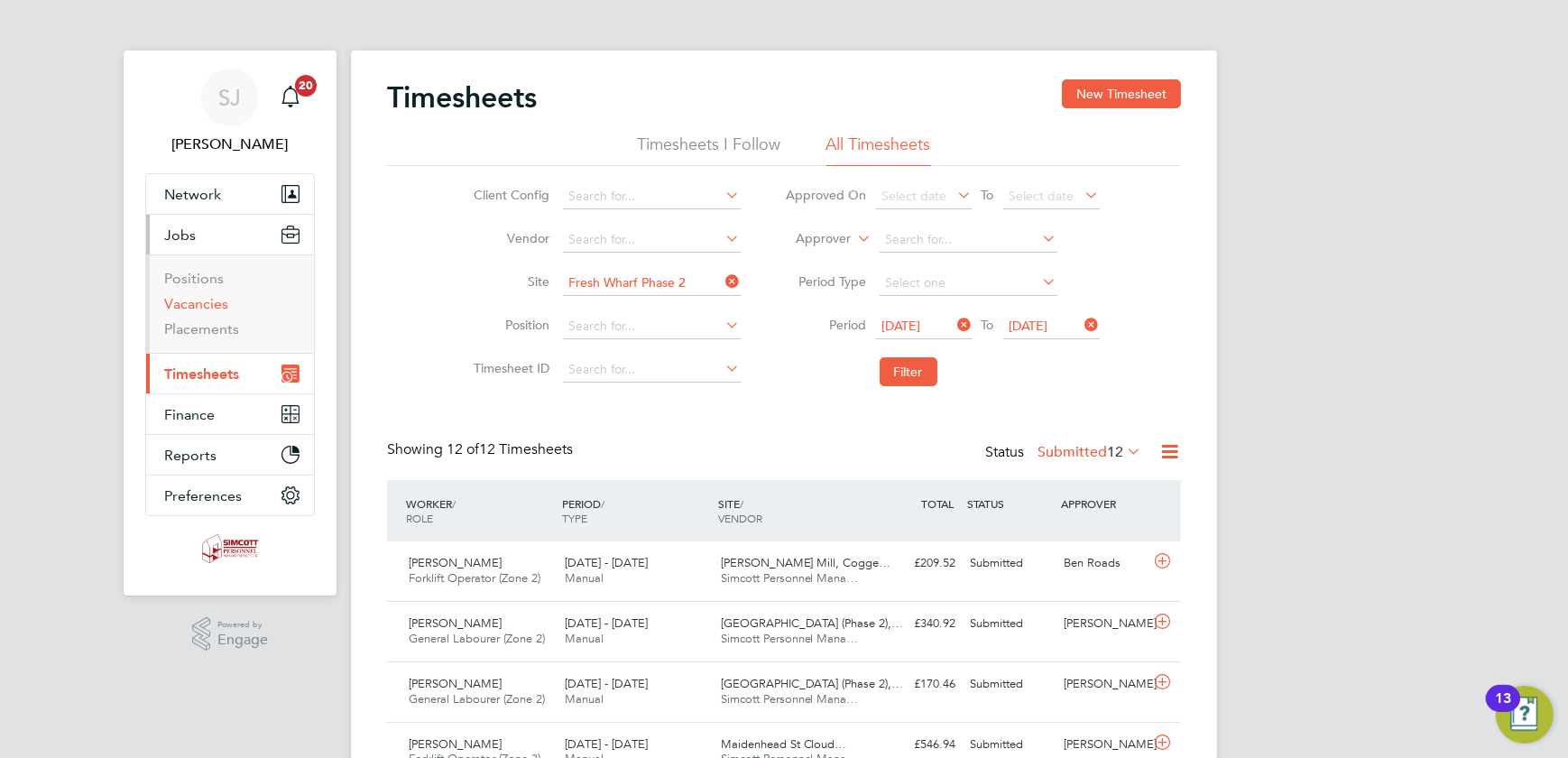
click at [201, 307] on link "Vacancies" at bounding box center [196, 304] width 64 height 17
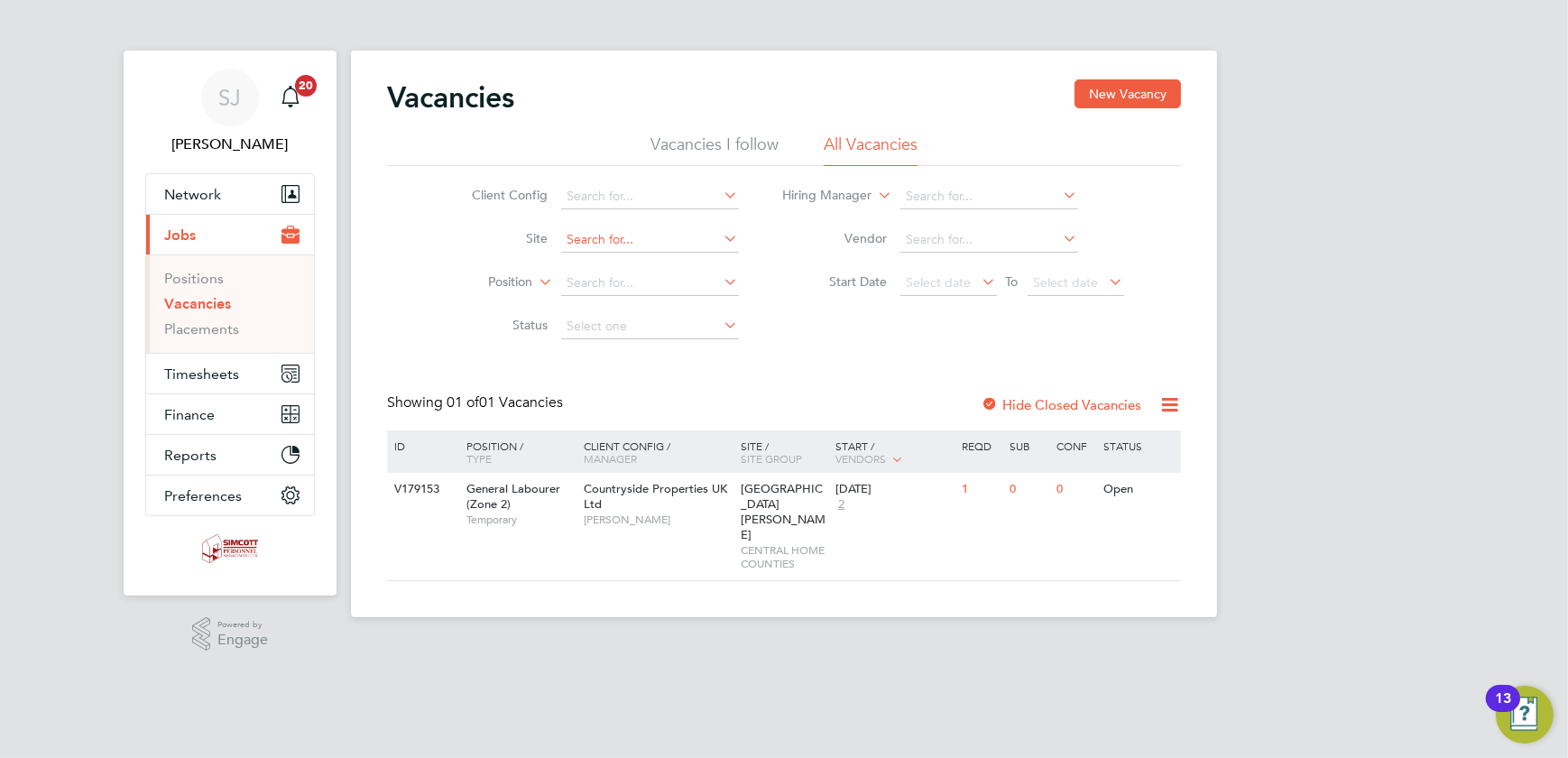
click at [660, 236] on input at bounding box center [650, 240] width 178 height 25
type input "fresh"
click at [651, 299] on ul "Fresh Wharf Phase 1 Fresh Wharf Phase 2" at bounding box center [650, 276] width 181 height 50
click at [653, 287] on input at bounding box center [650, 283] width 178 height 25
click at [626, 239] on input at bounding box center [650, 240] width 178 height 25
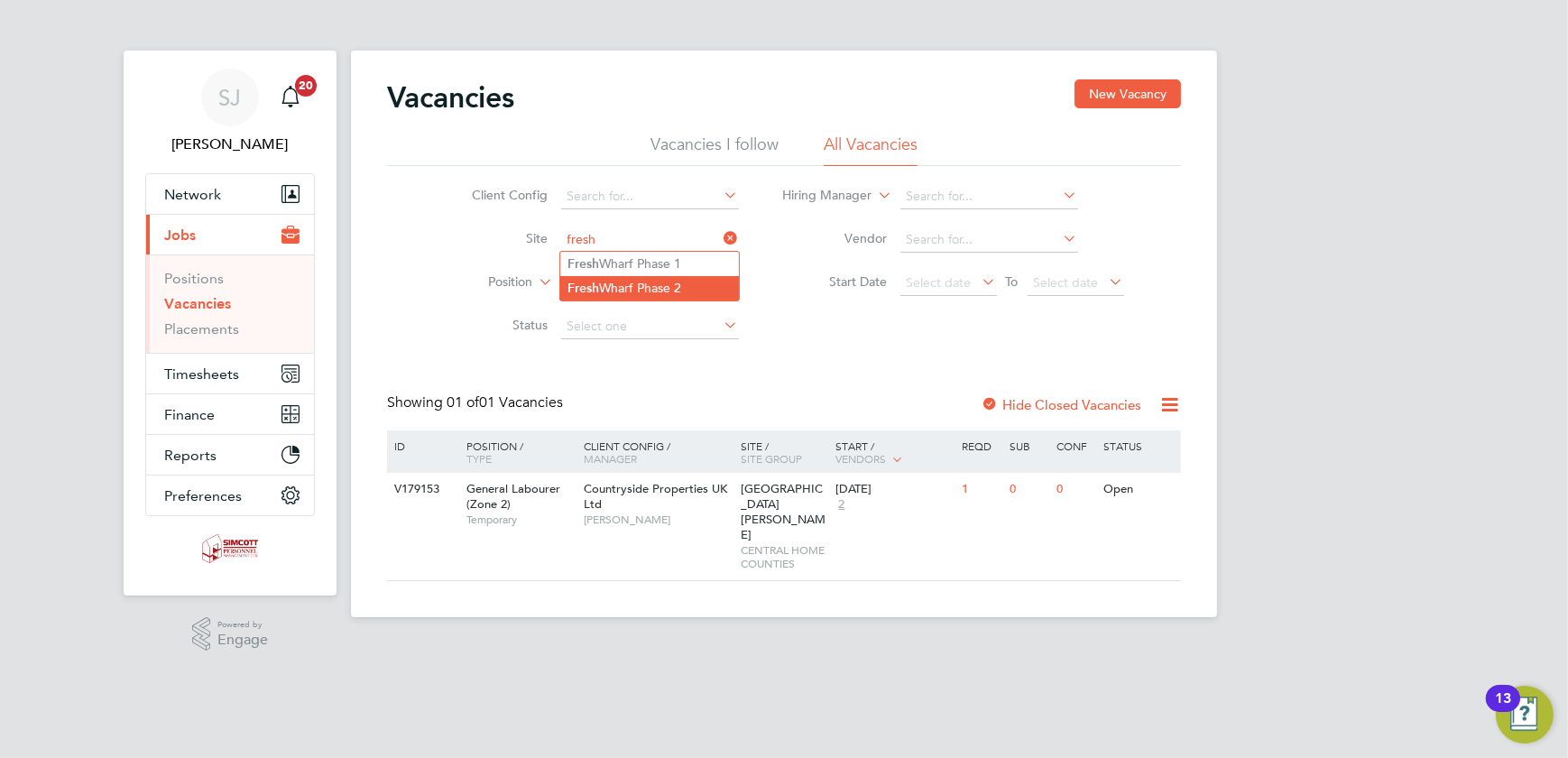
click at [625, 282] on li "Fresh Wharf Phase 2" at bounding box center [649, 288] width 179 height 24
type input "Fresh Wharf Phase 2"
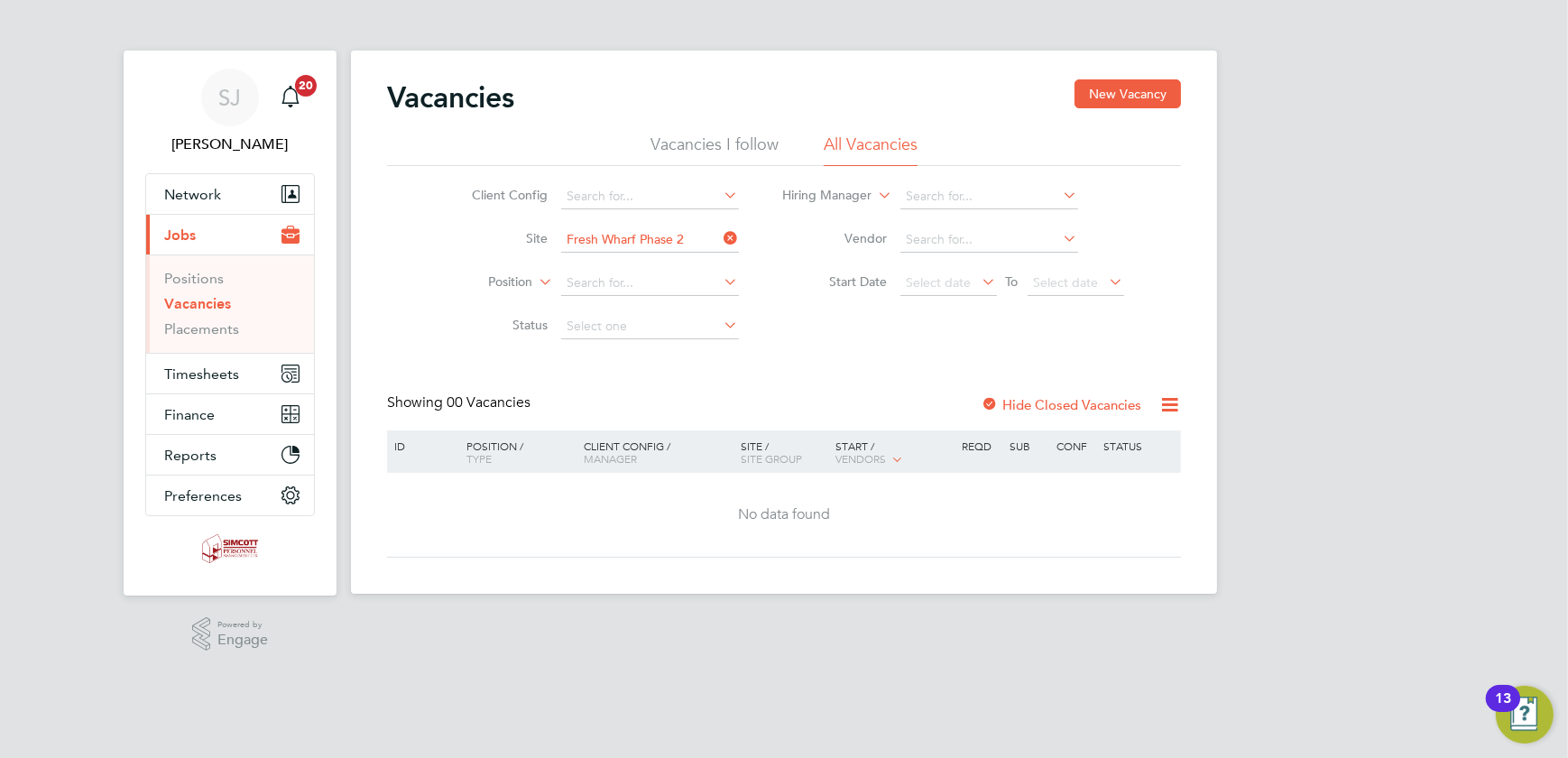
click at [1044, 401] on label "Hide Closed Vacancies" at bounding box center [1060, 405] width 160 height 17
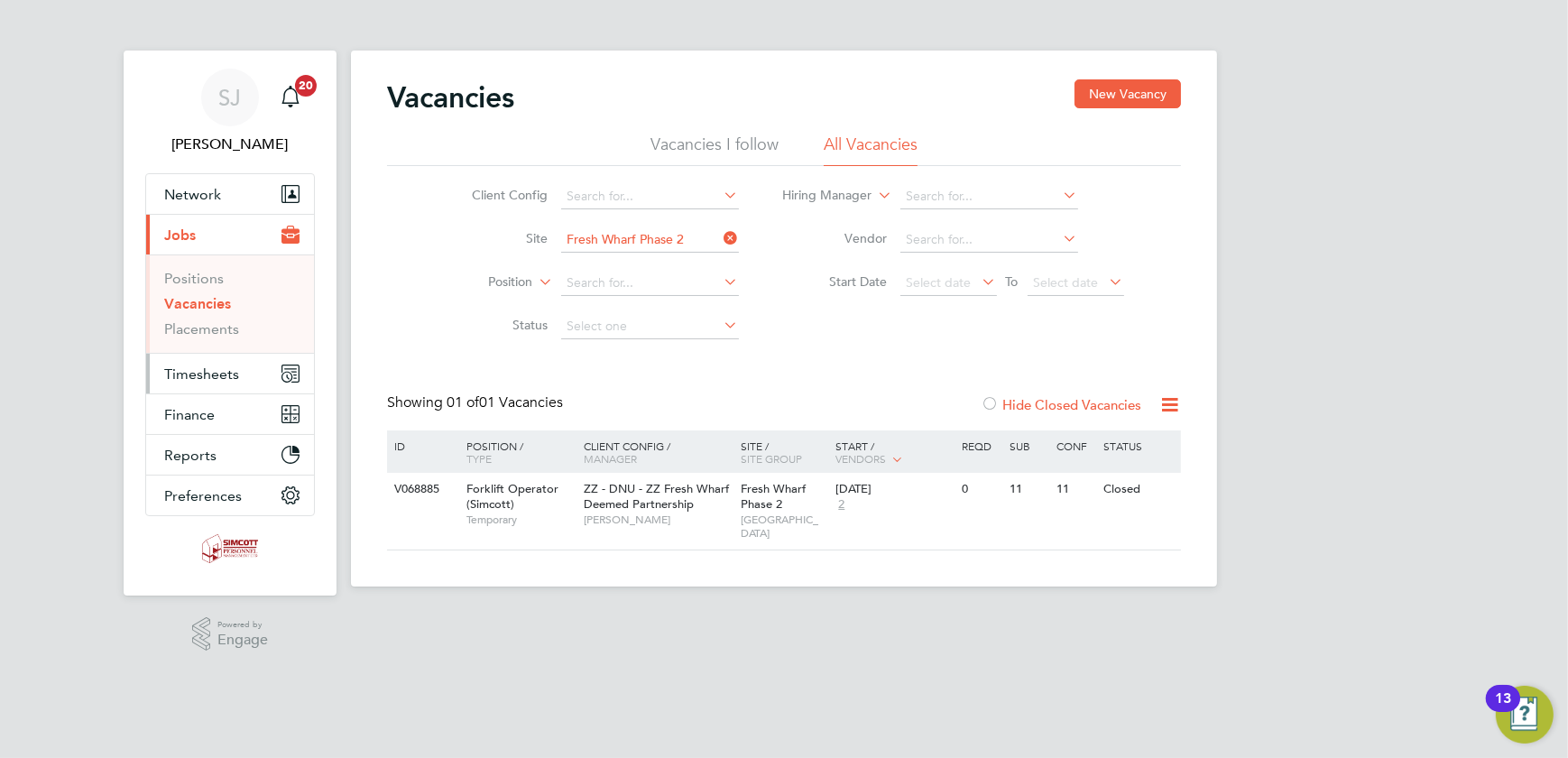
click at [227, 379] on span "Timesheets" at bounding box center [201, 374] width 74 height 17
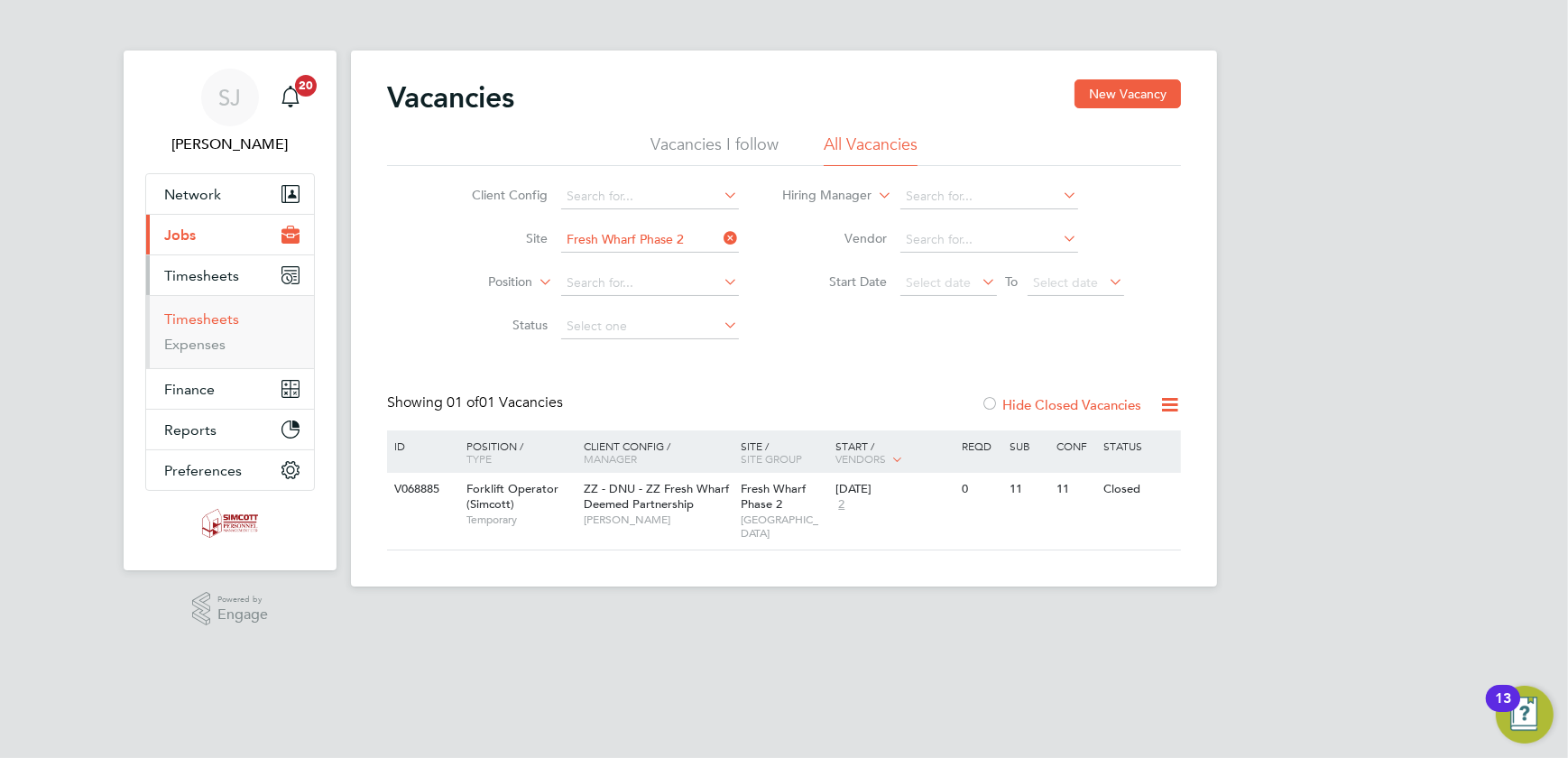
click at [189, 317] on link "Timesheets" at bounding box center [201, 319] width 74 height 17
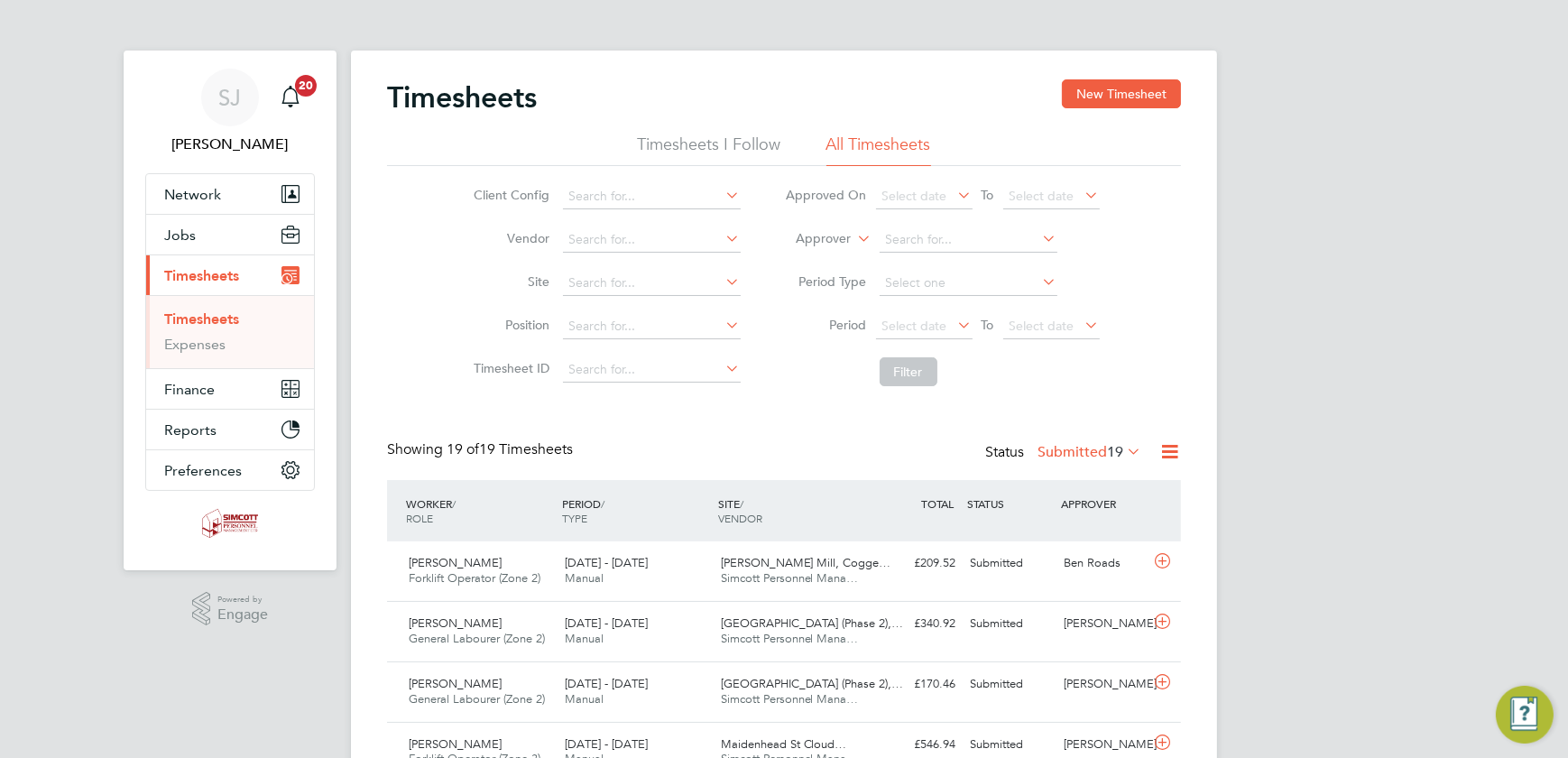
scroll to position [45, 156]
click at [1073, 331] on span "Select date" at bounding box center [1052, 327] width 97 height 24
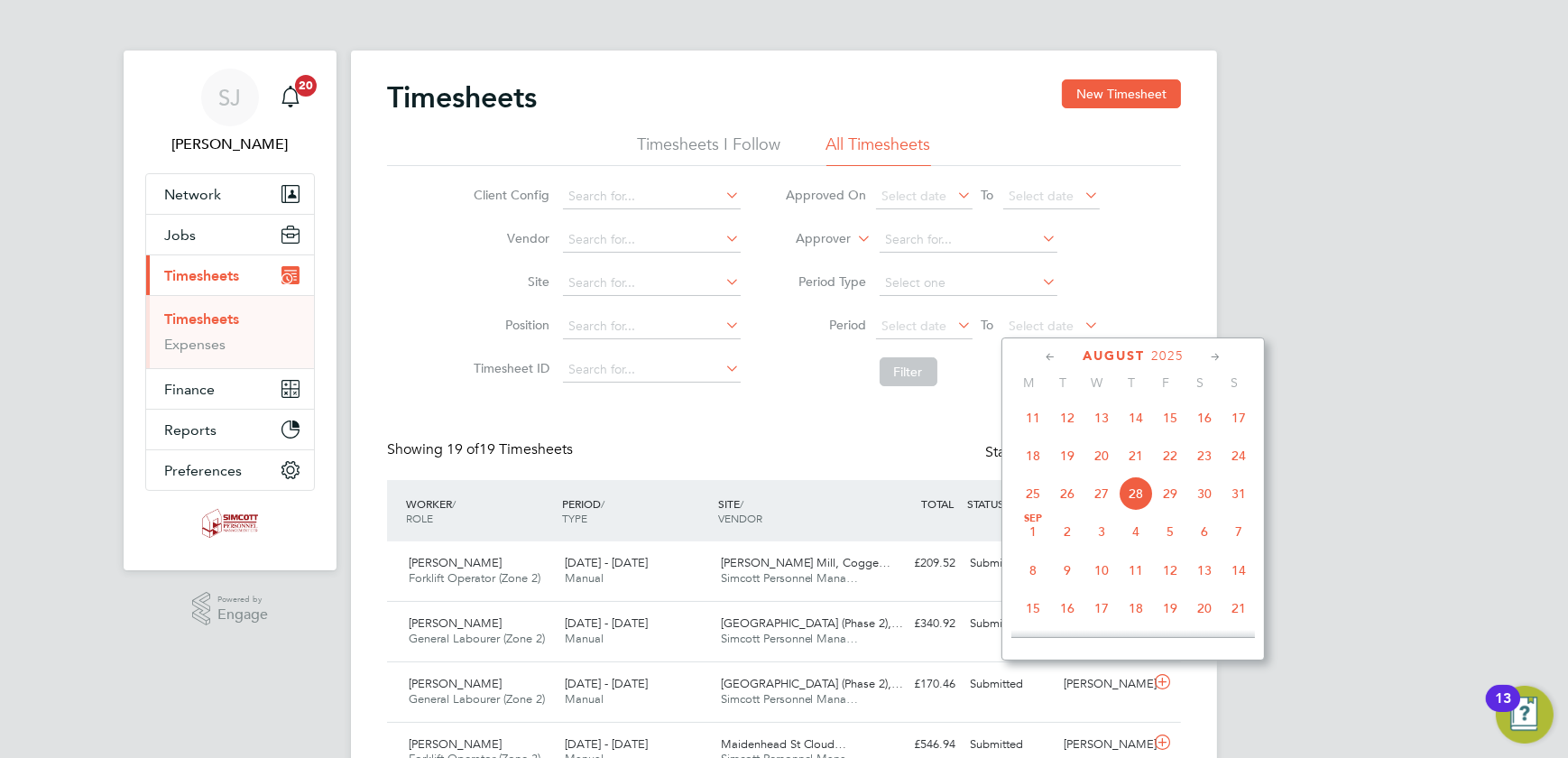
drag, startPoint x: 1244, startPoint y: 458, endPoint x: 1090, endPoint y: 413, distance: 160.4
click at [1243, 458] on span "24" at bounding box center [1237, 455] width 34 height 34
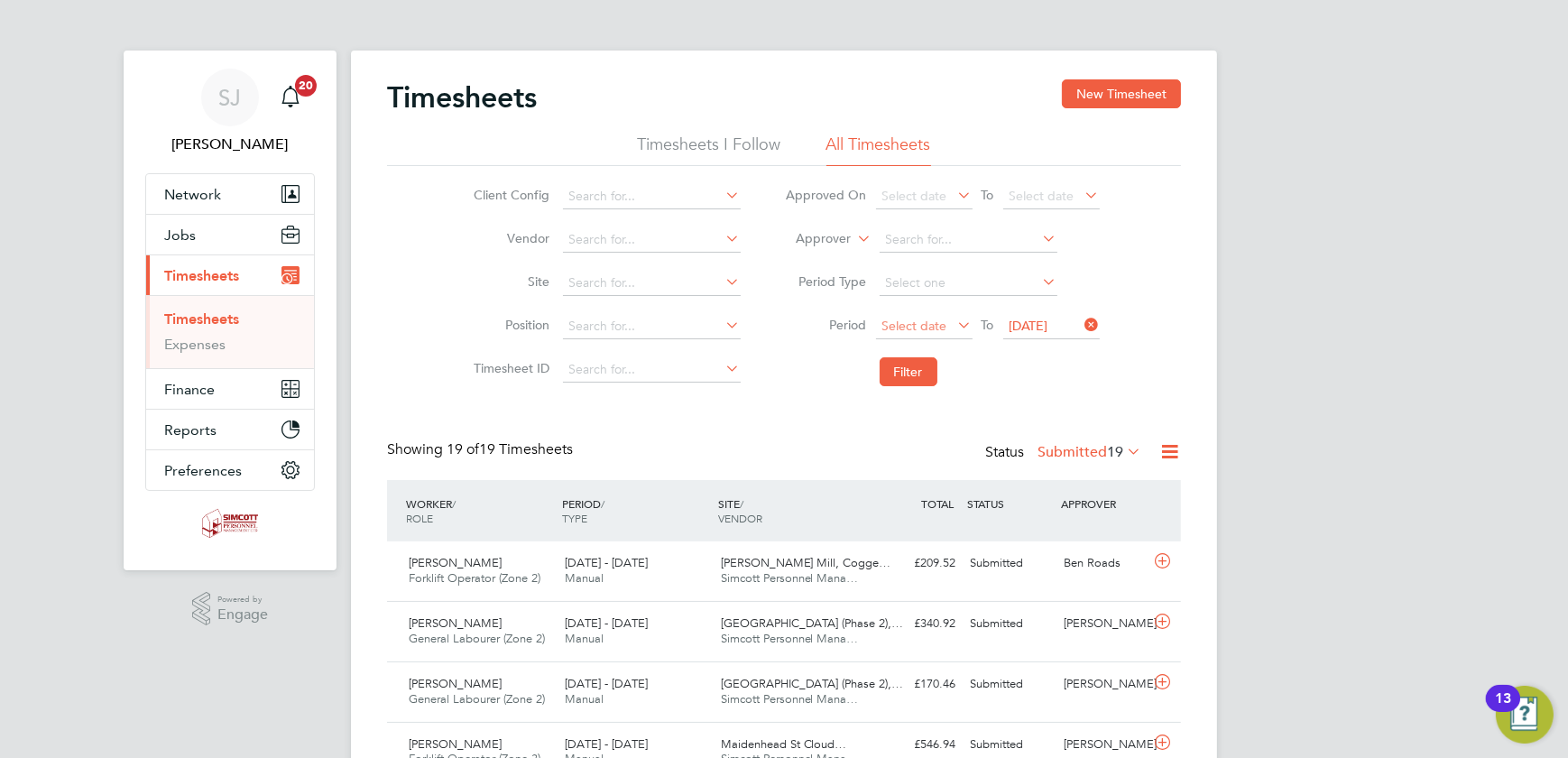
click at [906, 316] on span "Select date" at bounding box center [924, 327] width 97 height 24
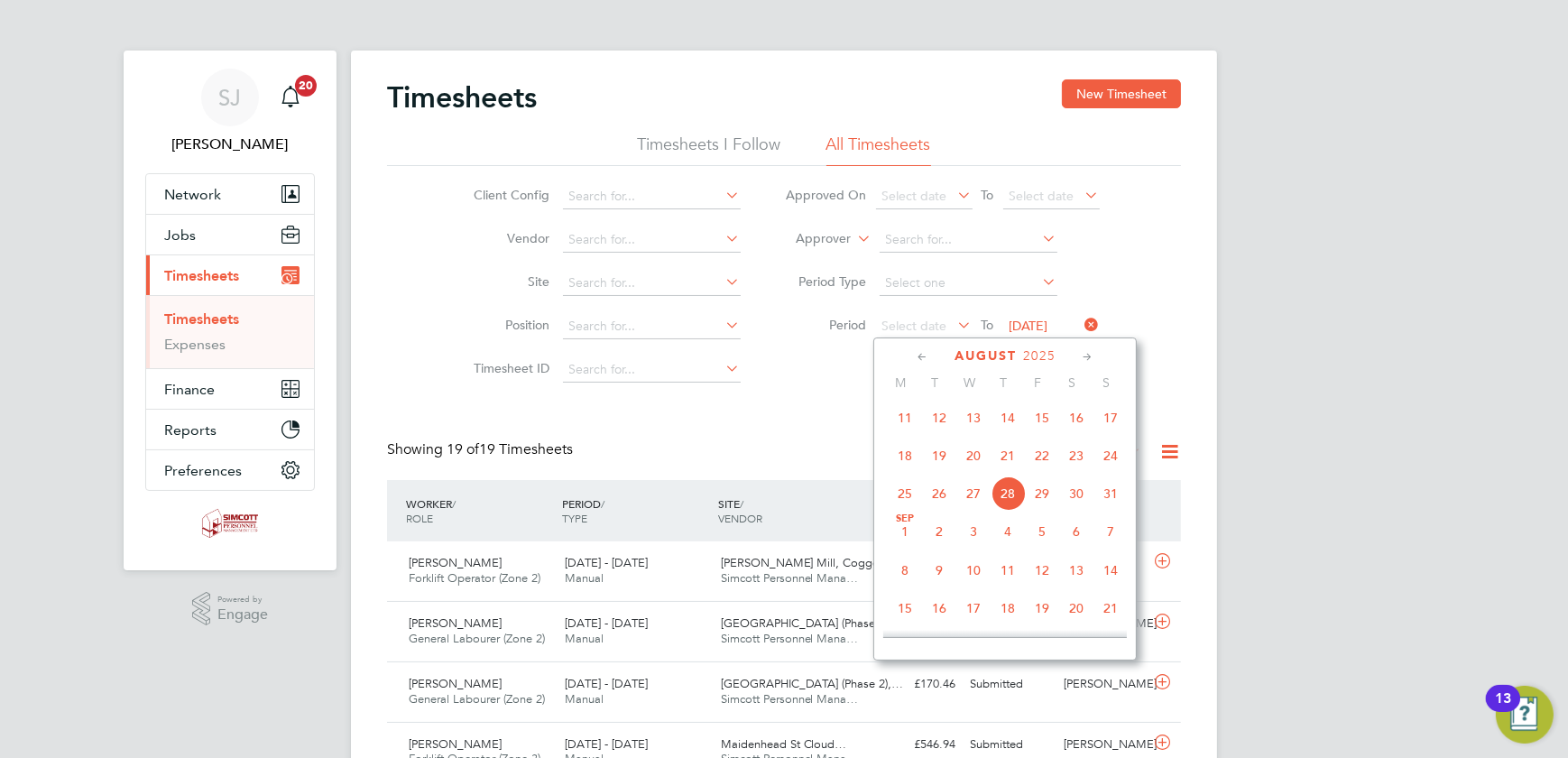
click at [897, 459] on span "18" at bounding box center [904, 455] width 34 height 34
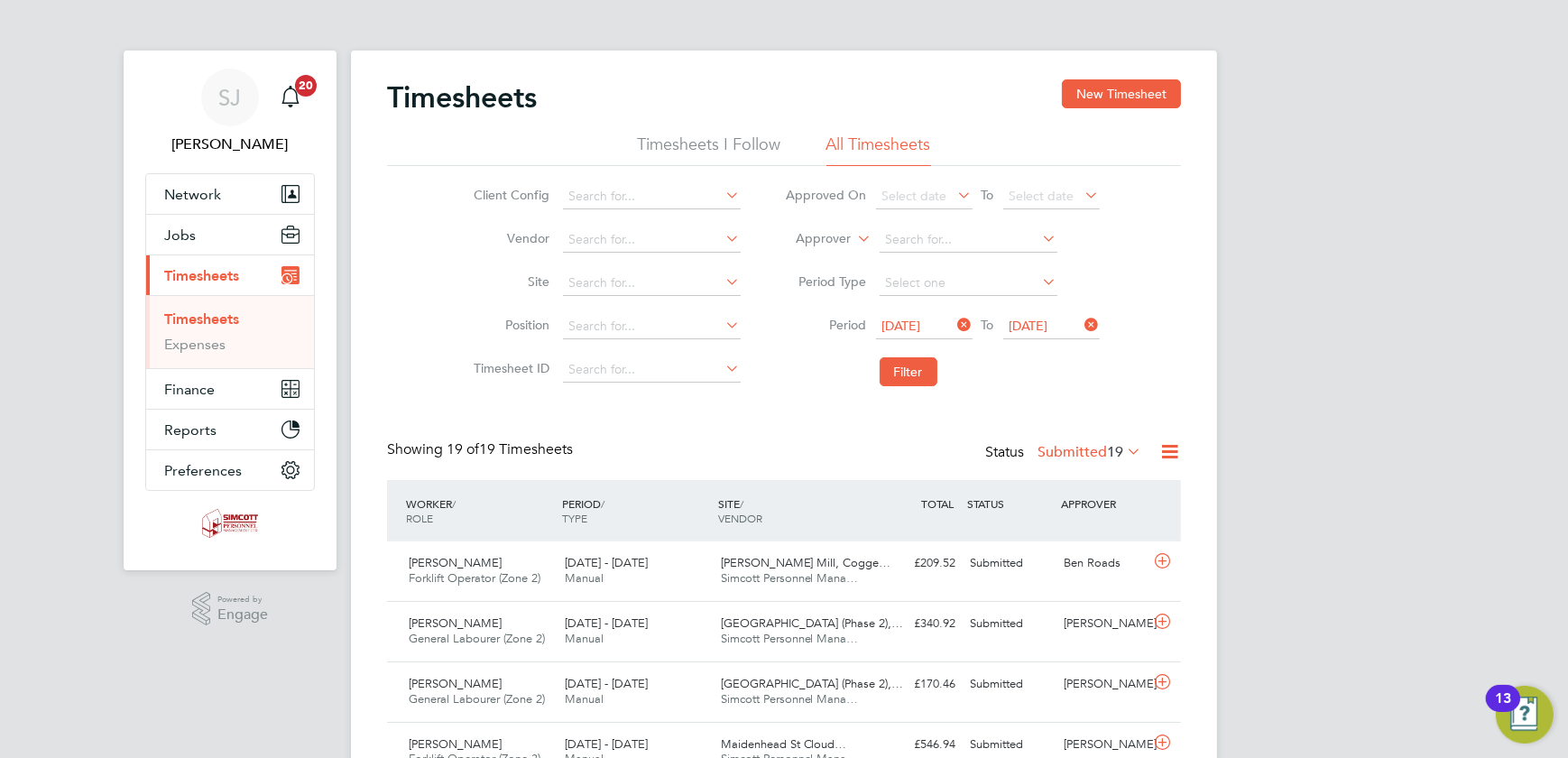
click at [911, 356] on li "Filter" at bounding box center [942, 371] width 359 height 47
click at [904, 372] on button "Filter" at bounding box center [909, 372] width 58 height 29
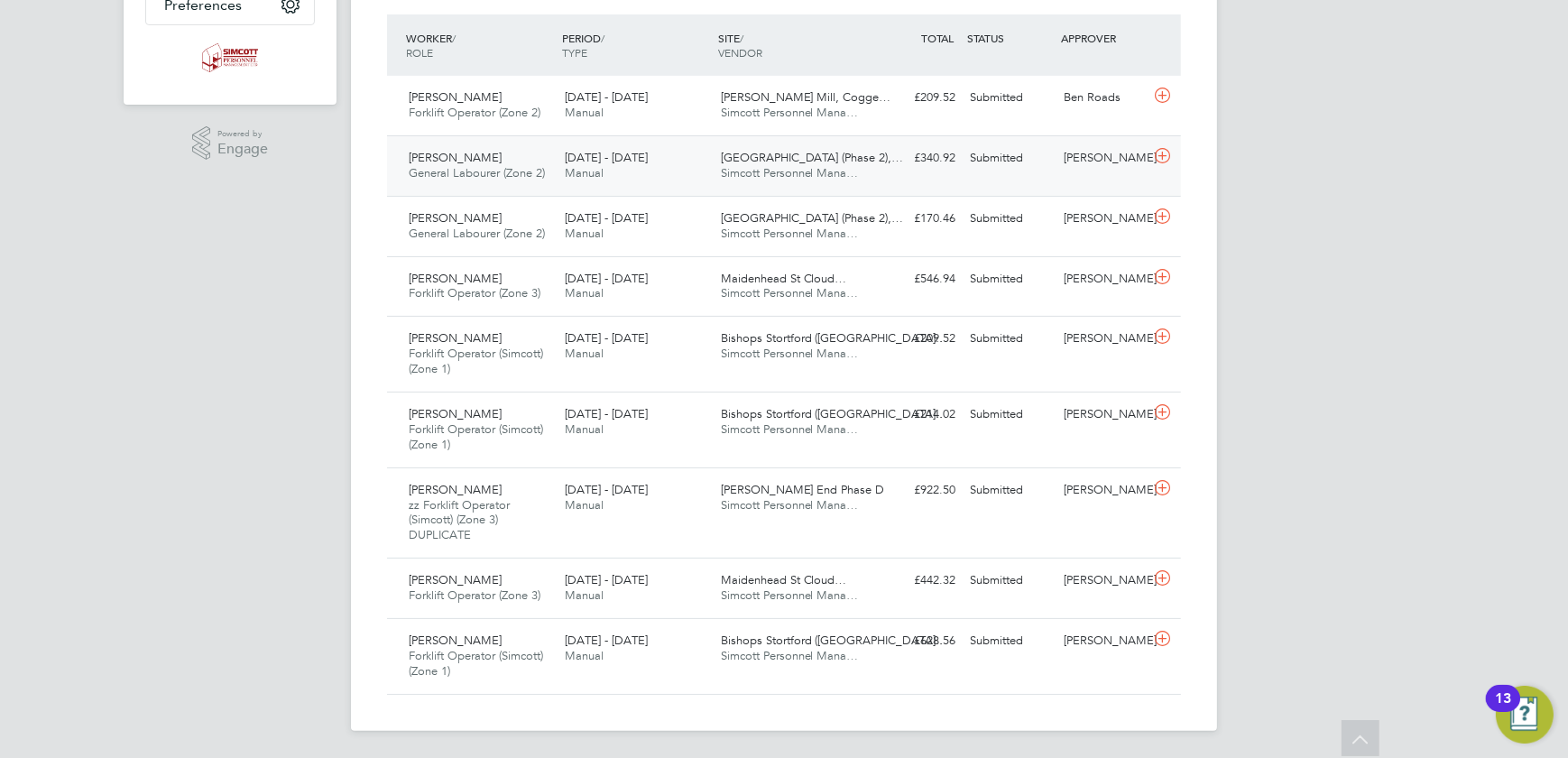
click at [879, 160] on div "£340.92 Submitted" at bounding box center [915, 158] width 94 height 30
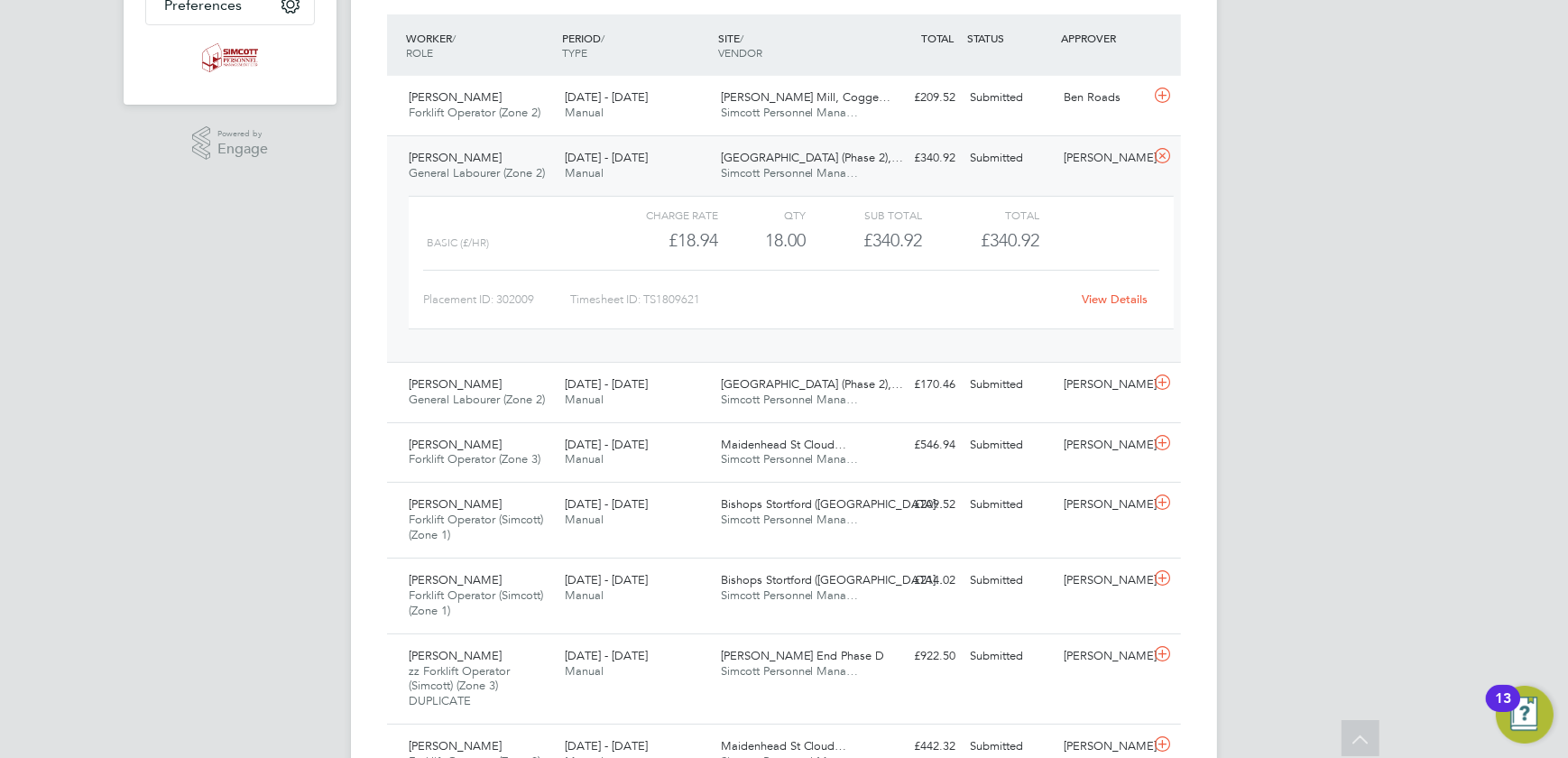
click at [1113, 296] on link "View Details" at bounding box center [1116, 299] width 66 height 15
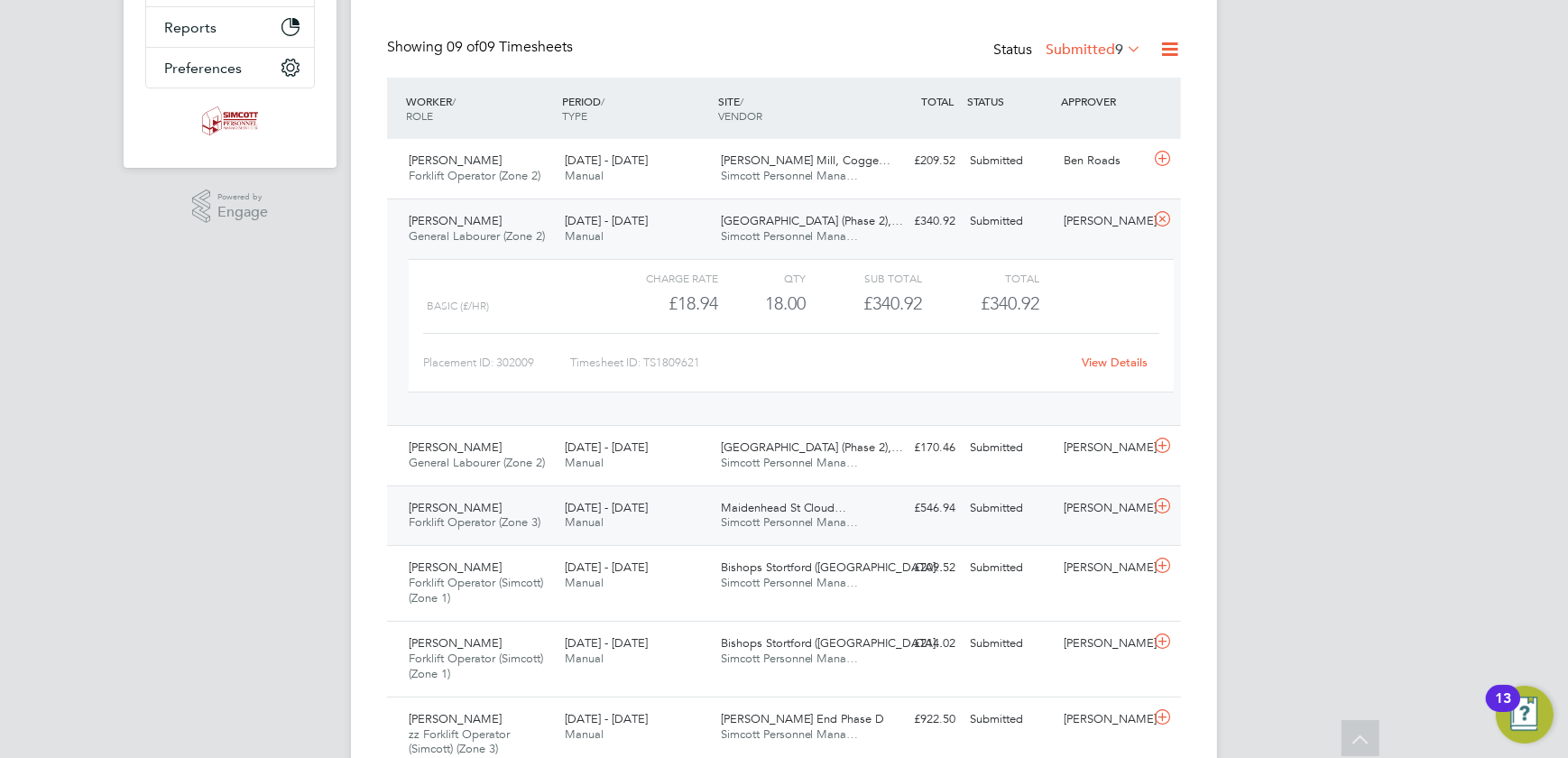
scroll to position [629, 0]
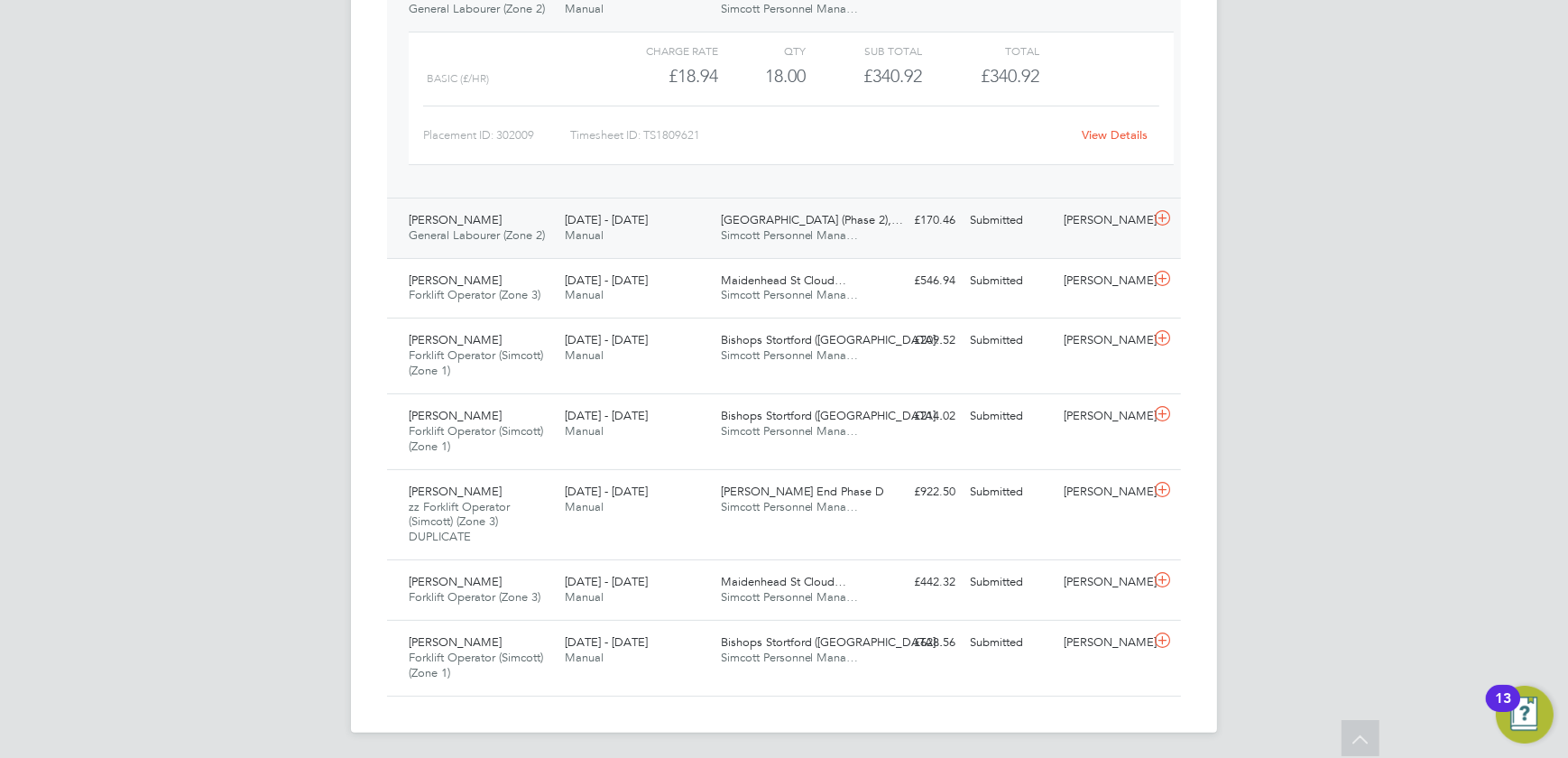
click at [1003, 228] on div "Submitted" at bounding box center [1009, 220] width 94 height 30
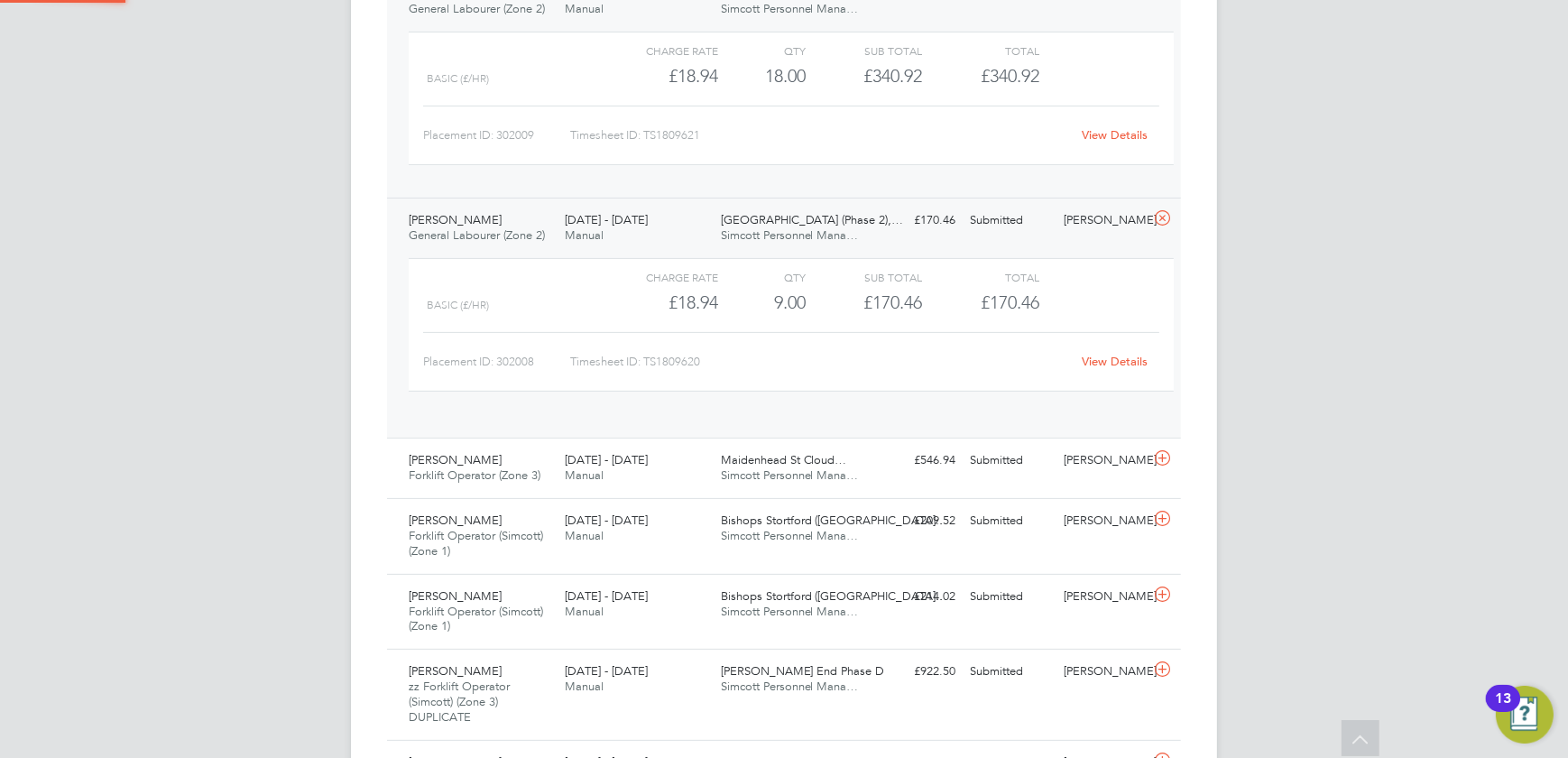
scroll to position [31, 176]
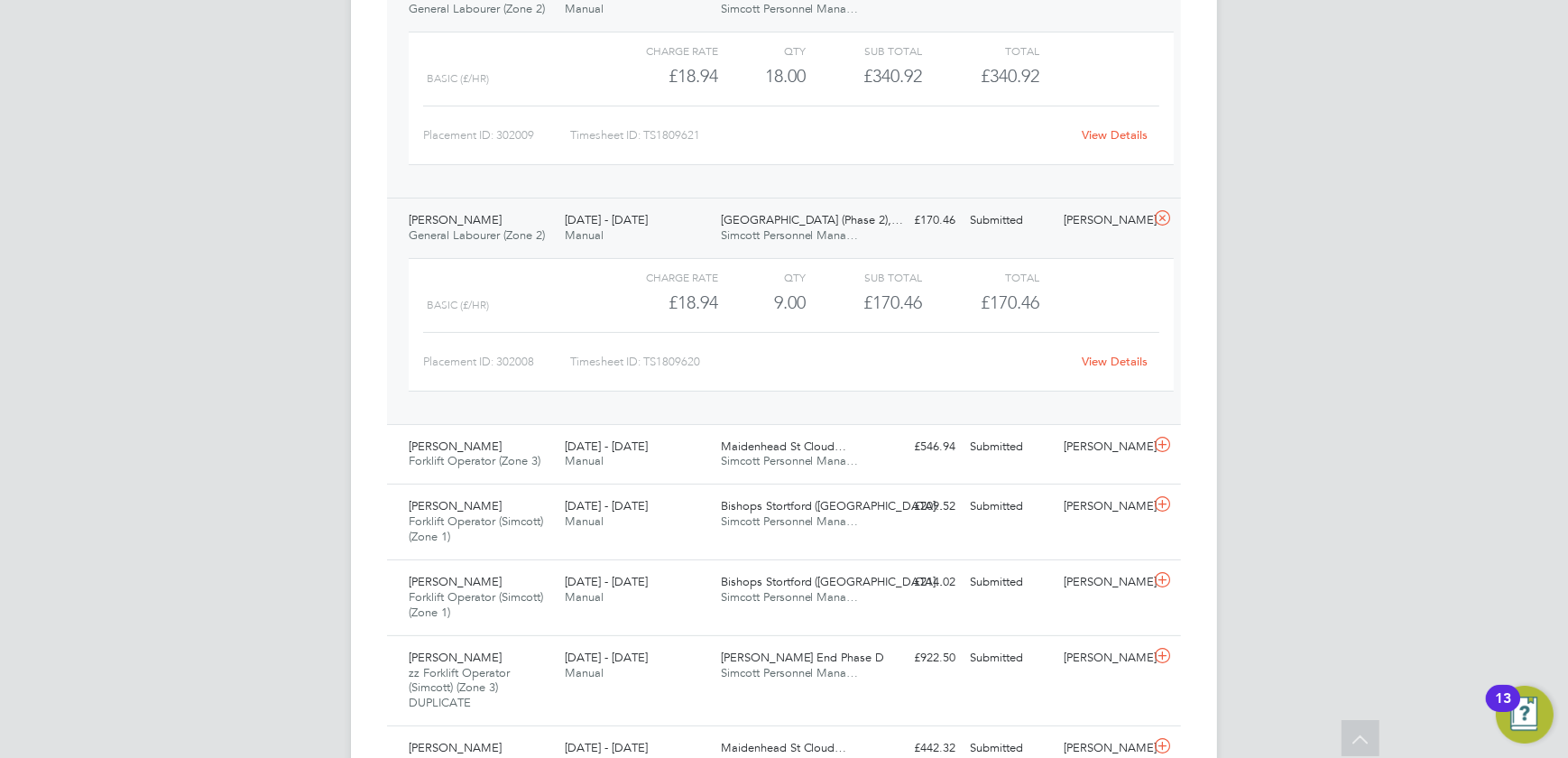
click at [1093, 357] on link "View Details" at bounding box center [1116, 362] width 66 height 15
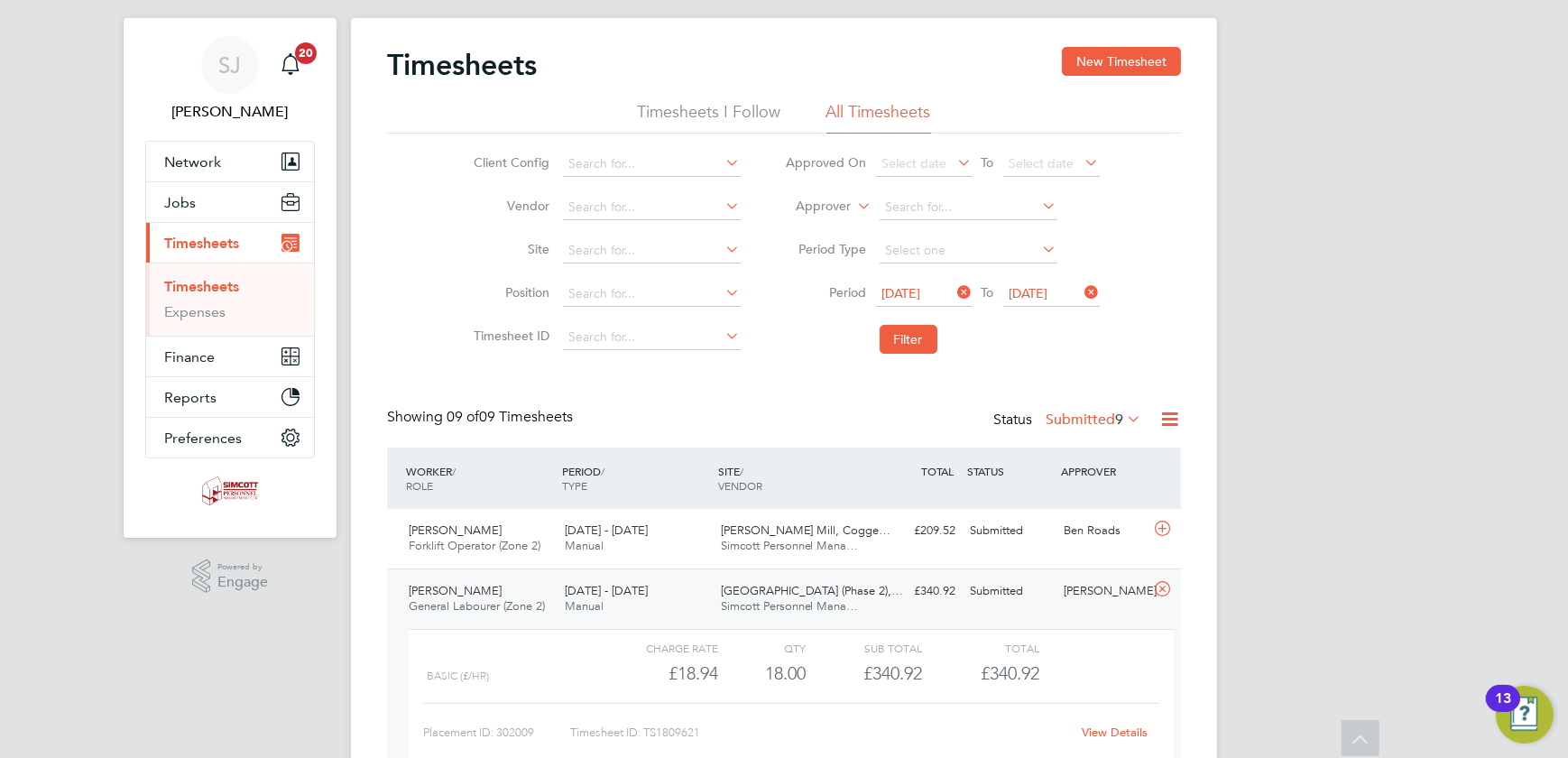
scroll to position [0, 0]
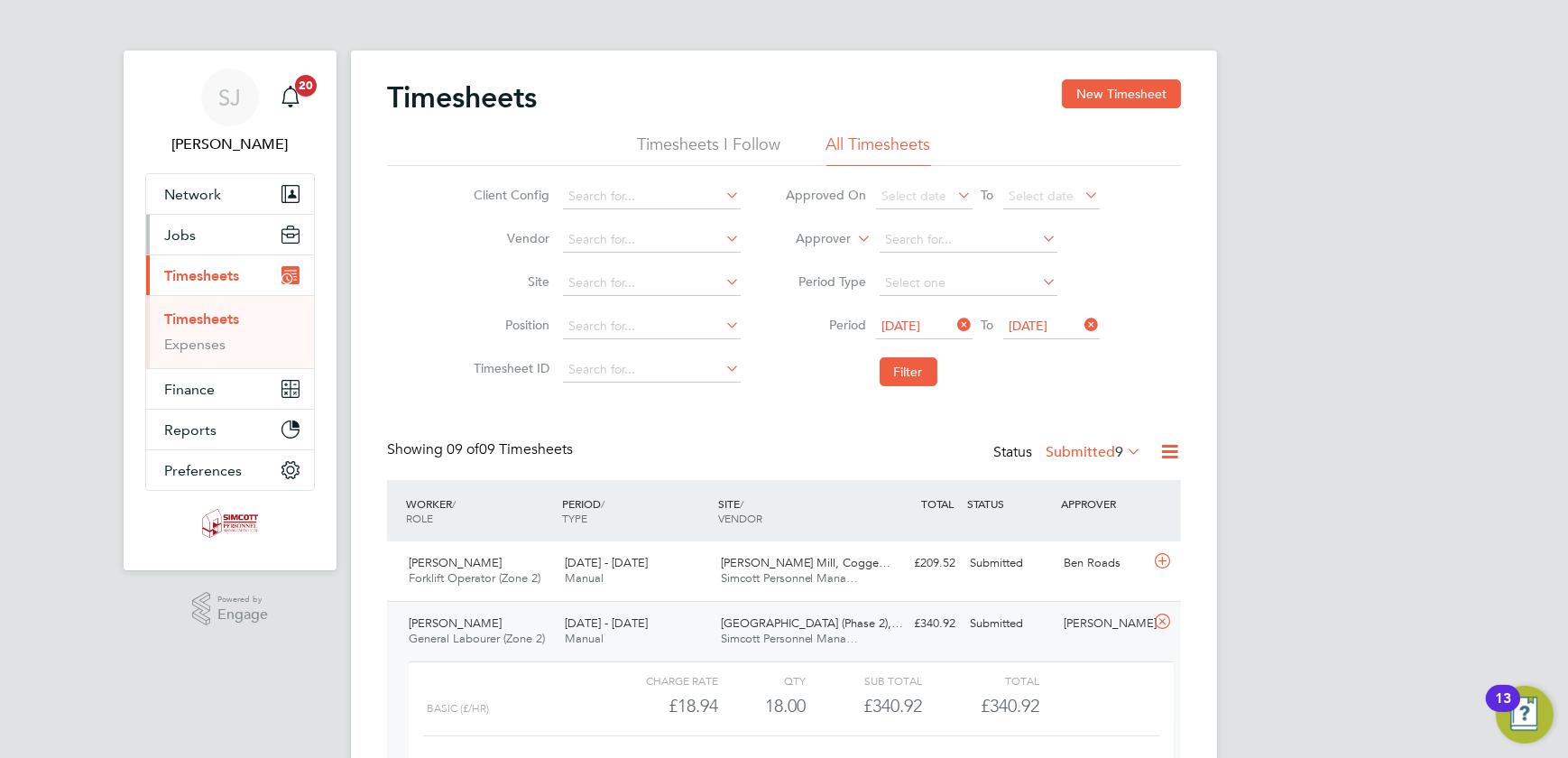
click at [235, 238] on button "Jobs" at bounding box center [230, 234] width 168 height 40
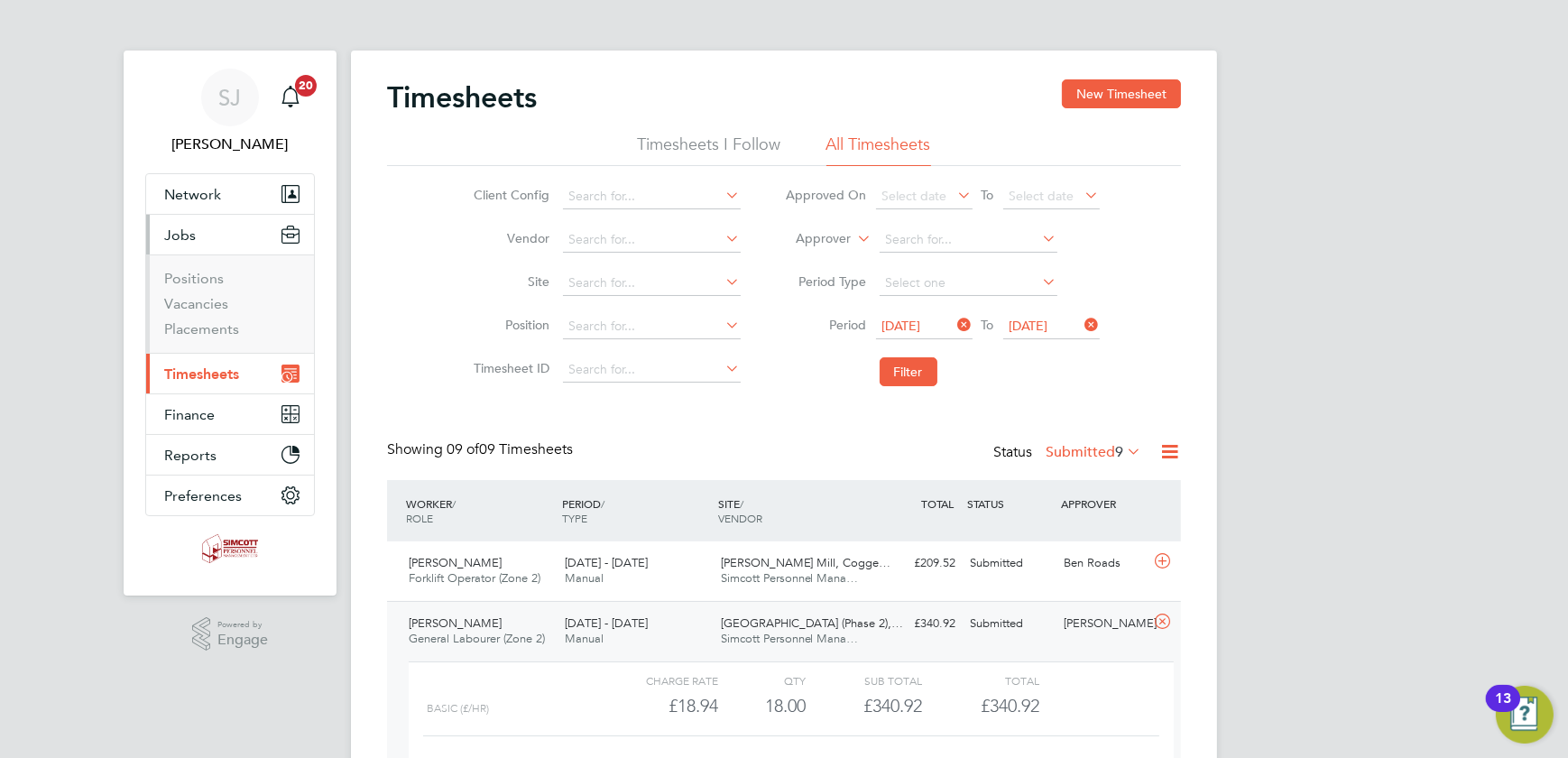
click at [195, 313] on li "Vacancies" at bounding box center [232, 307] width 135 height 25
click at [195, 306] on link "Vacancies" at bounding box center [196, 304] width 64 height 17
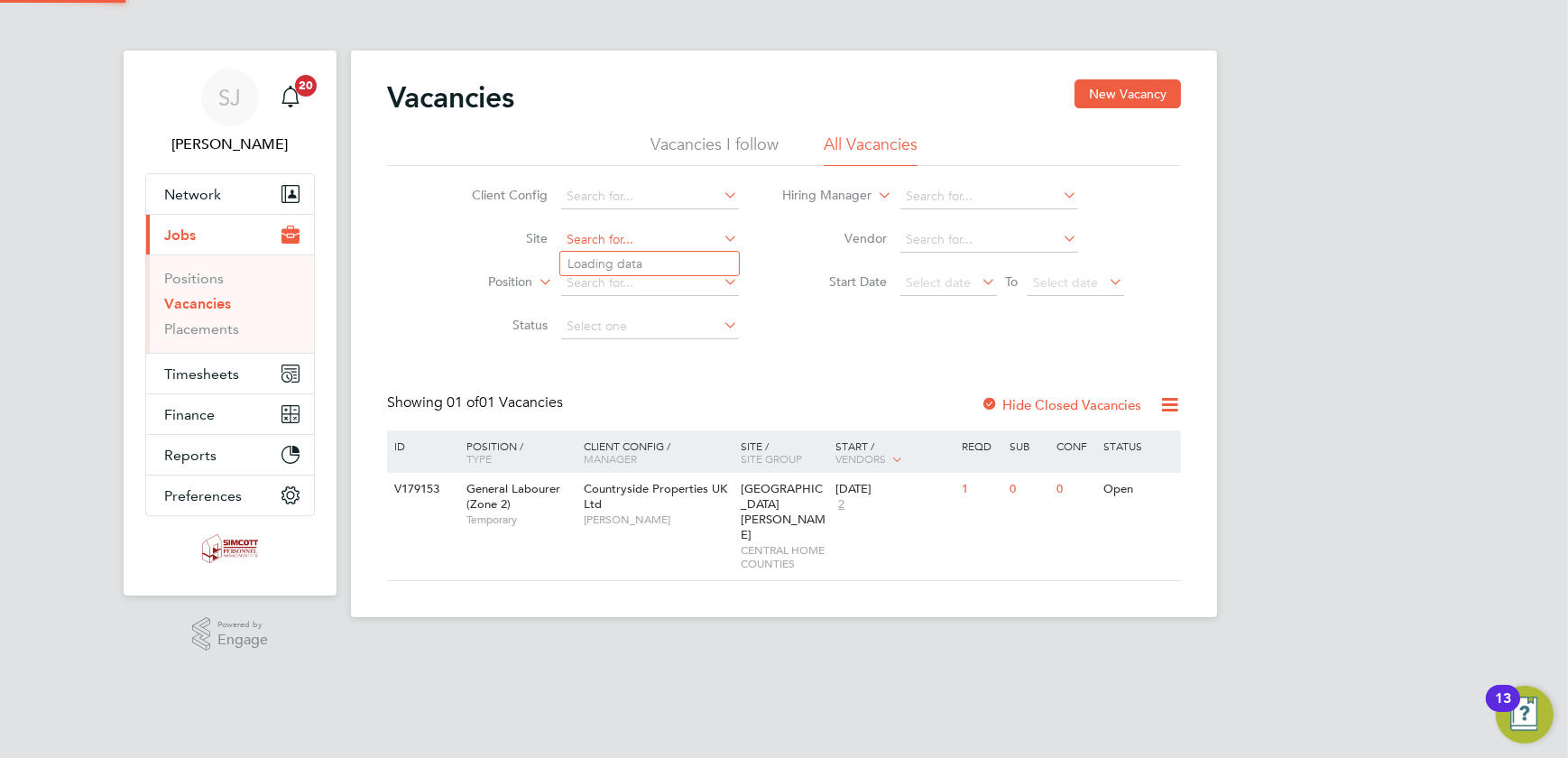
click at [623, 238] on input at bounding box center [650, 240] width 178 height 25
type input "fresh"
click at [170, 371] on span "Timesheets" at bounding box center [201, 374] width 74 height 17
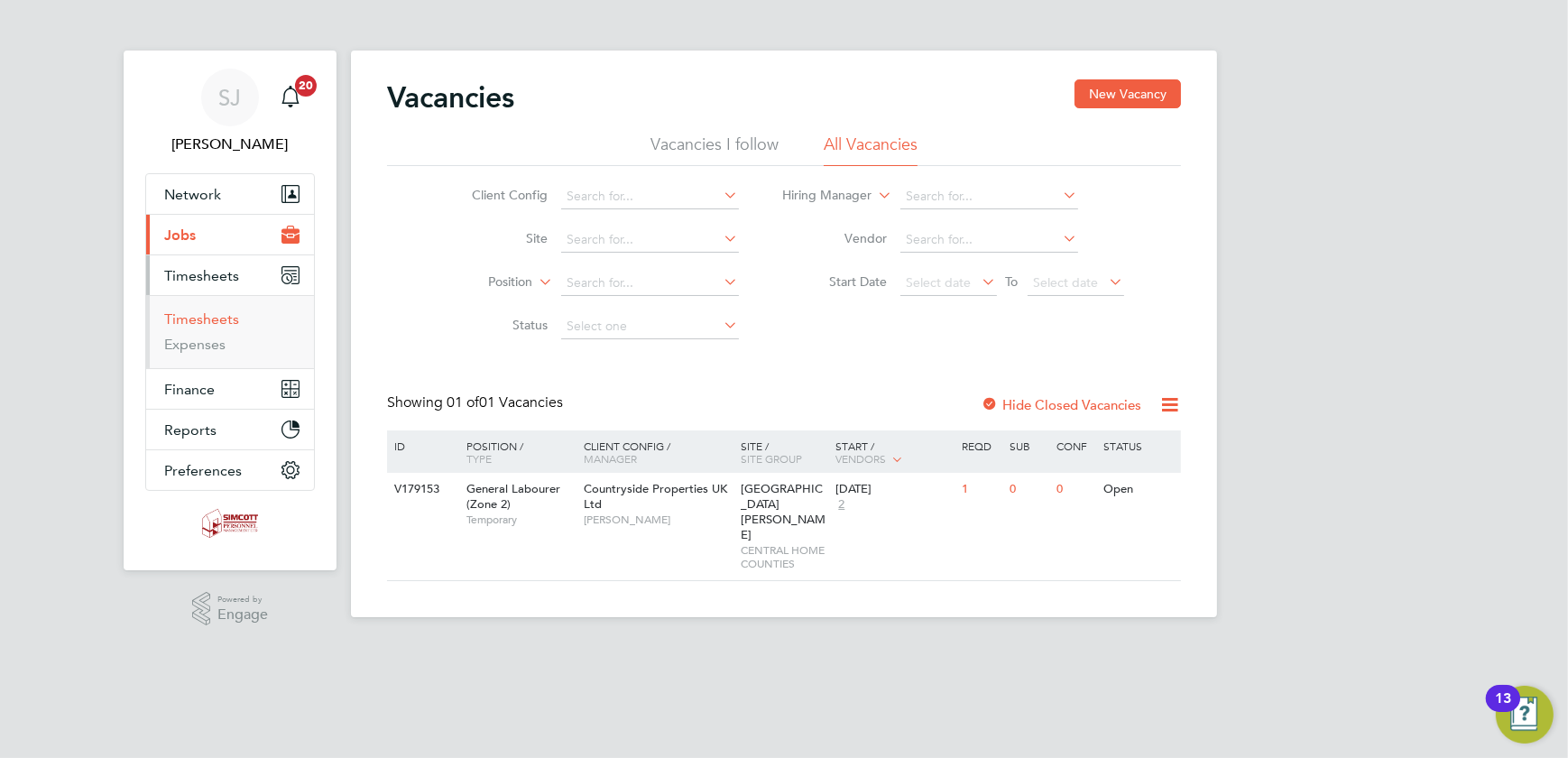
click at [214, 316] on link "Timesheets" at bounding box center [201, 319] width 74 height 17
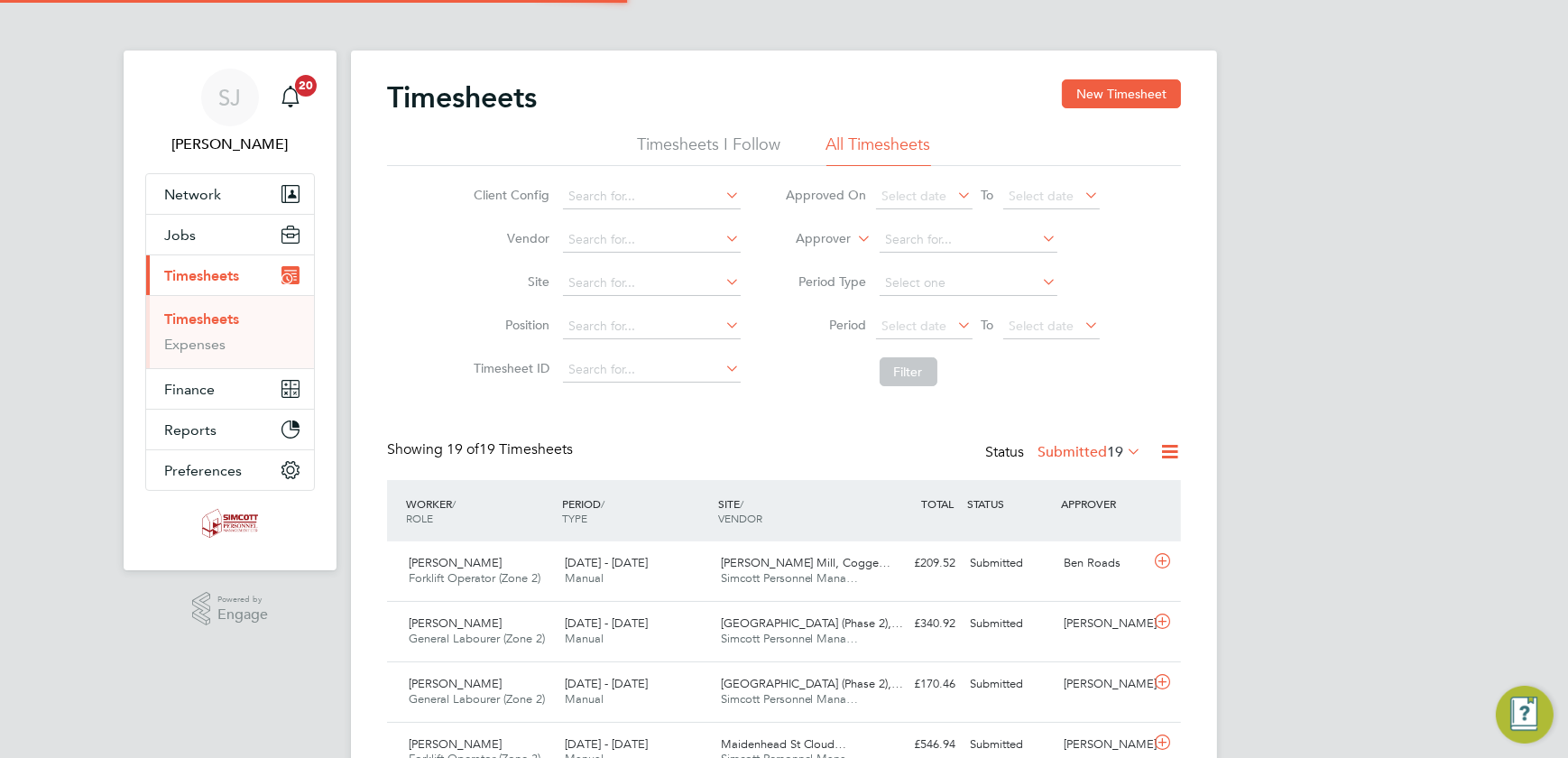
scroll to position [45, 156]
click at [1038, 322] on span "Select date" at bounding box center [1041, 325] width 65 height 16
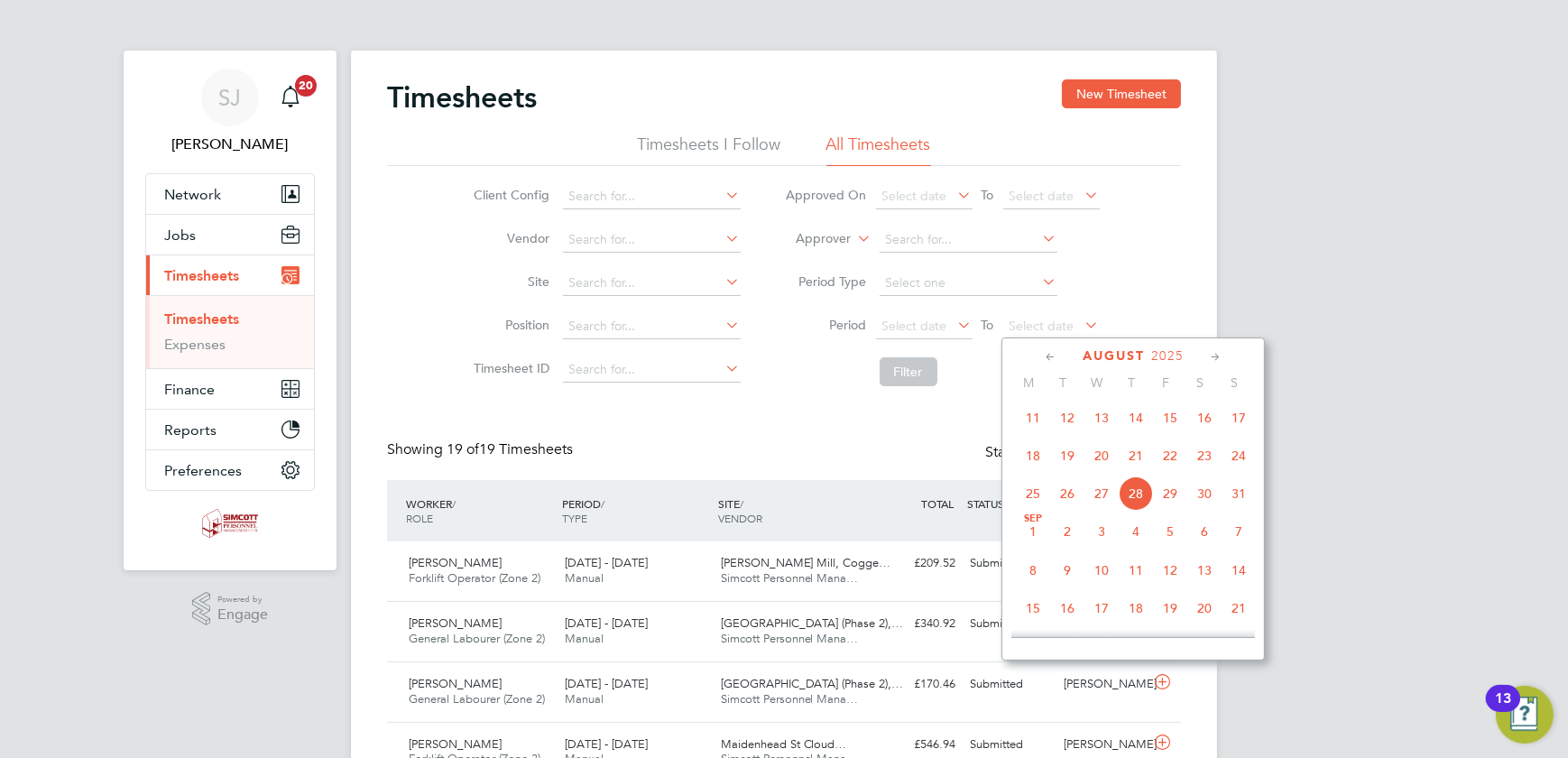
click at [1235, 462] on span "24" at bounding box center [1237, 455] width 34 height 34
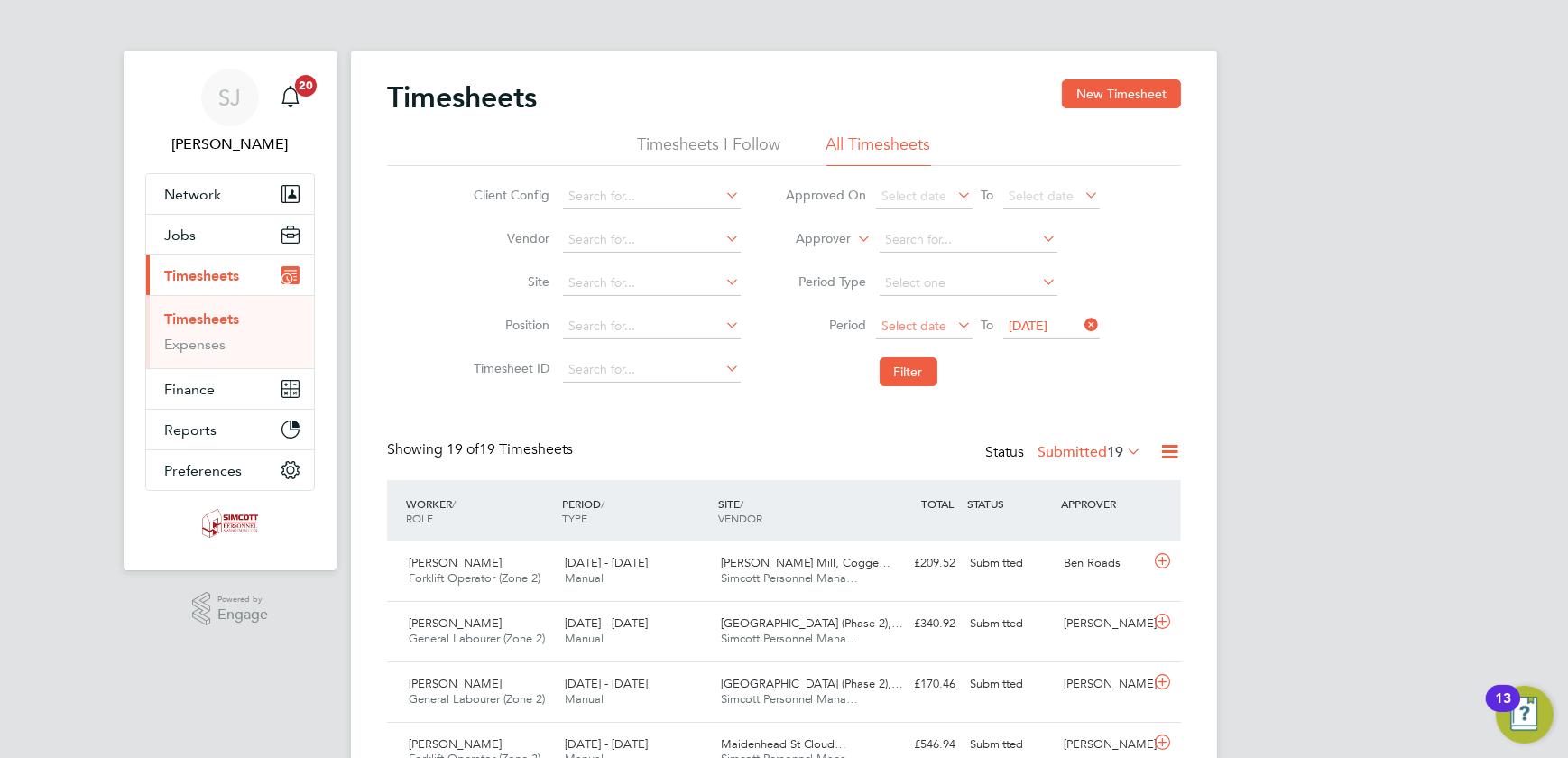
click at [925, 324] on span "Select date" at bounding box center [915, 325] width 65 height 16
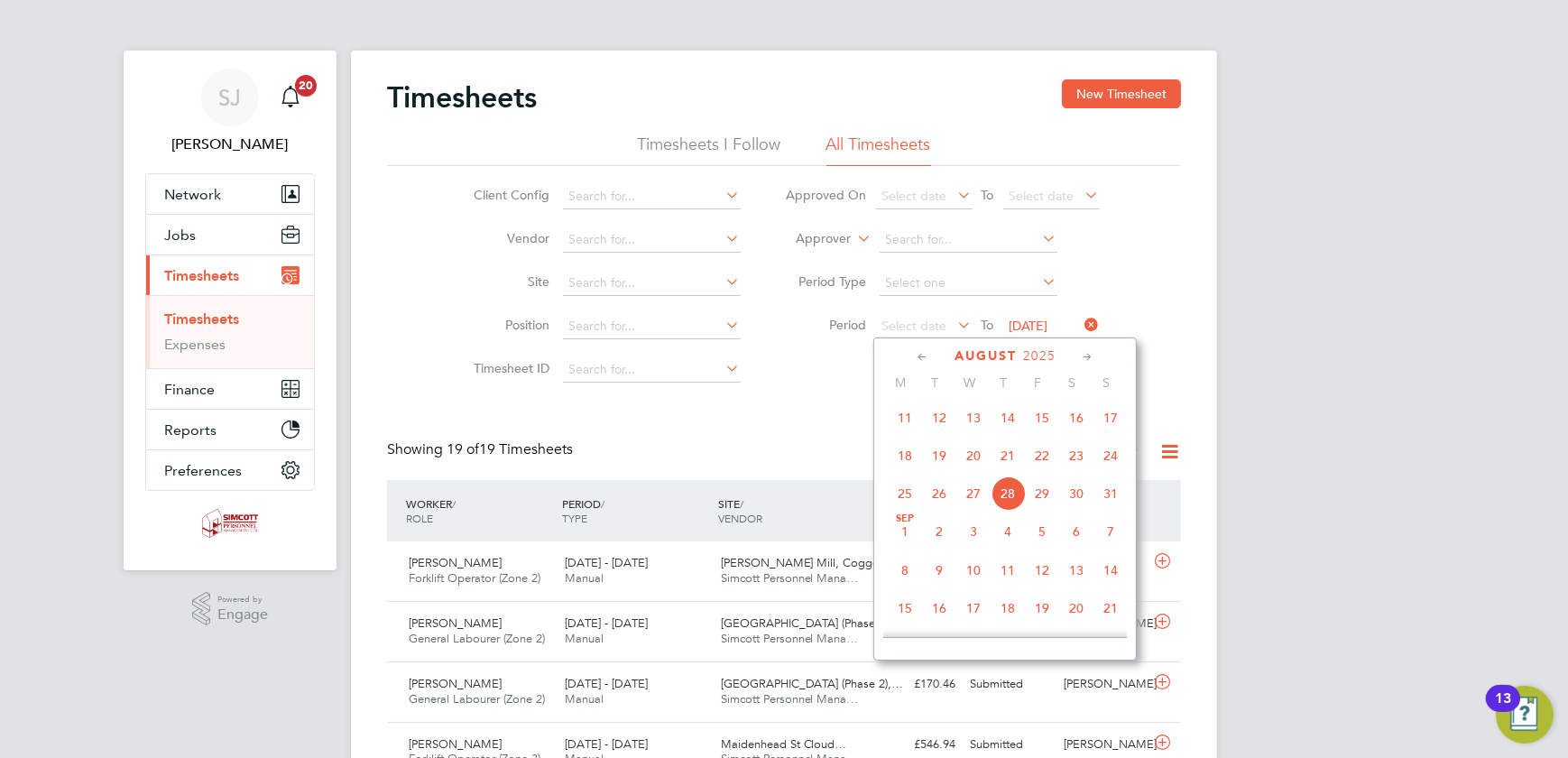
click at [914, 459] on span "18" at bounding box center [904, 455] width 34 height 34
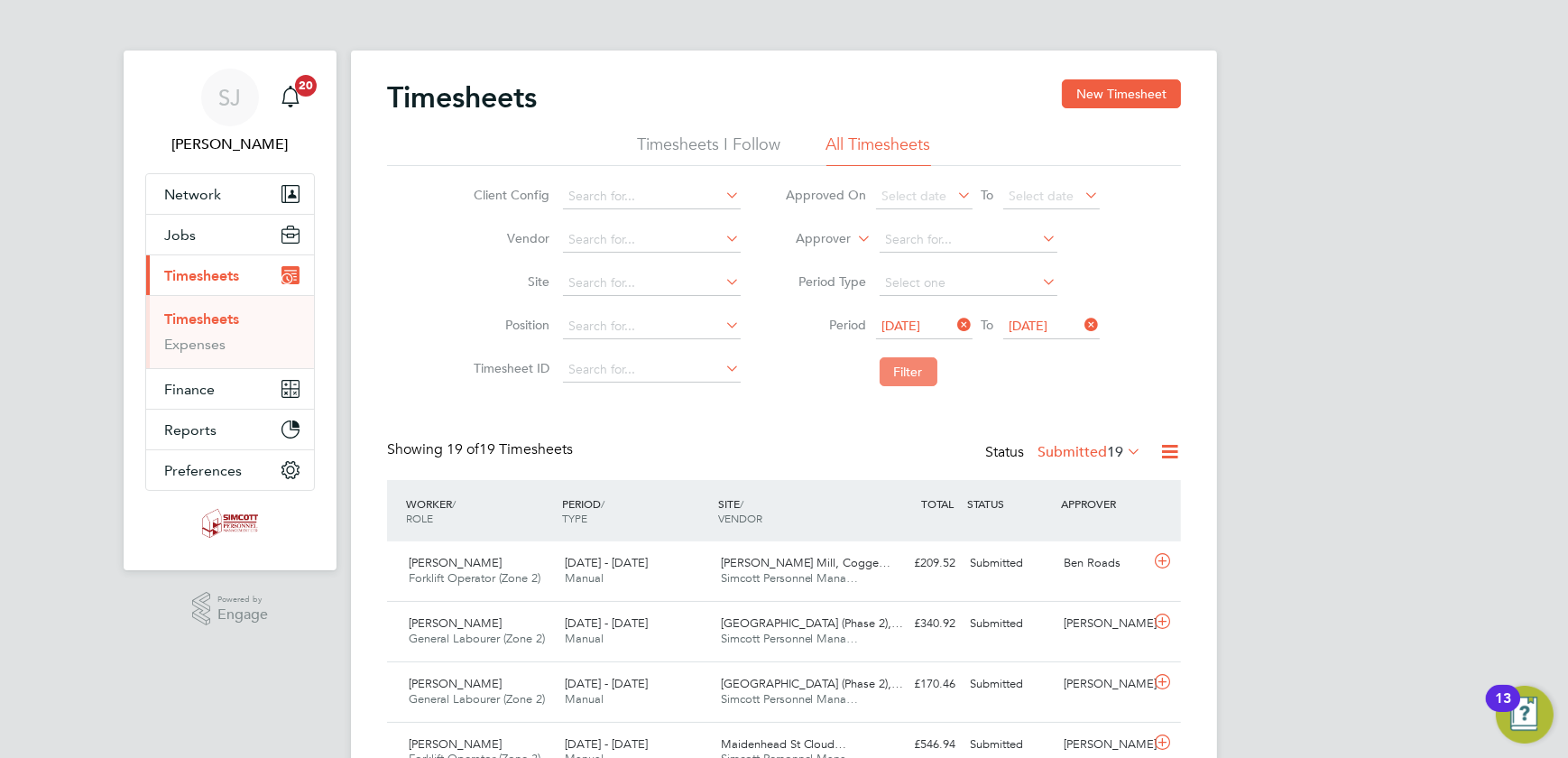
click at [896, 371] on button "Filter" at bounding box center [909, 372] width 58 height 29
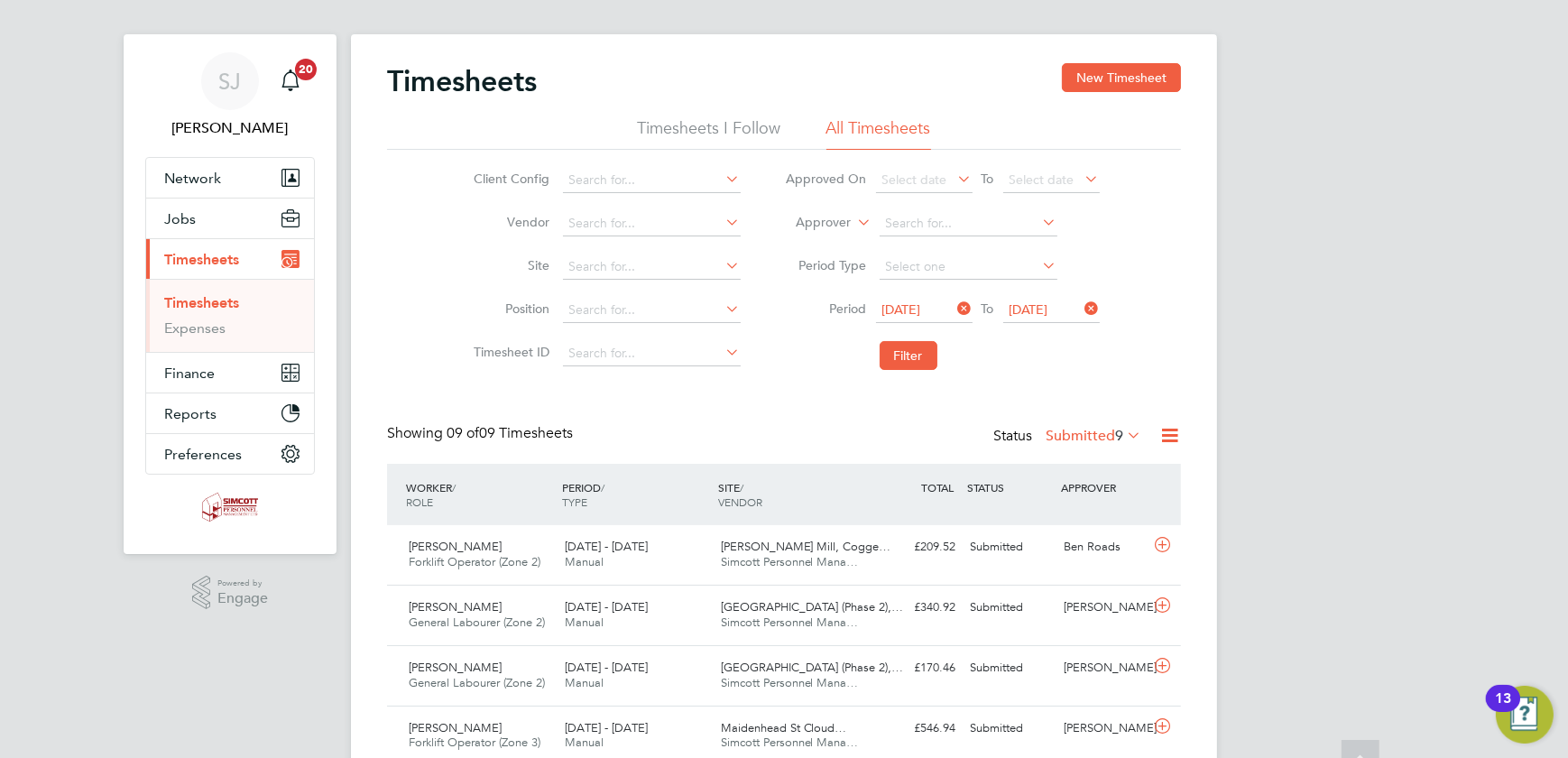
scroll to position [0, 0]
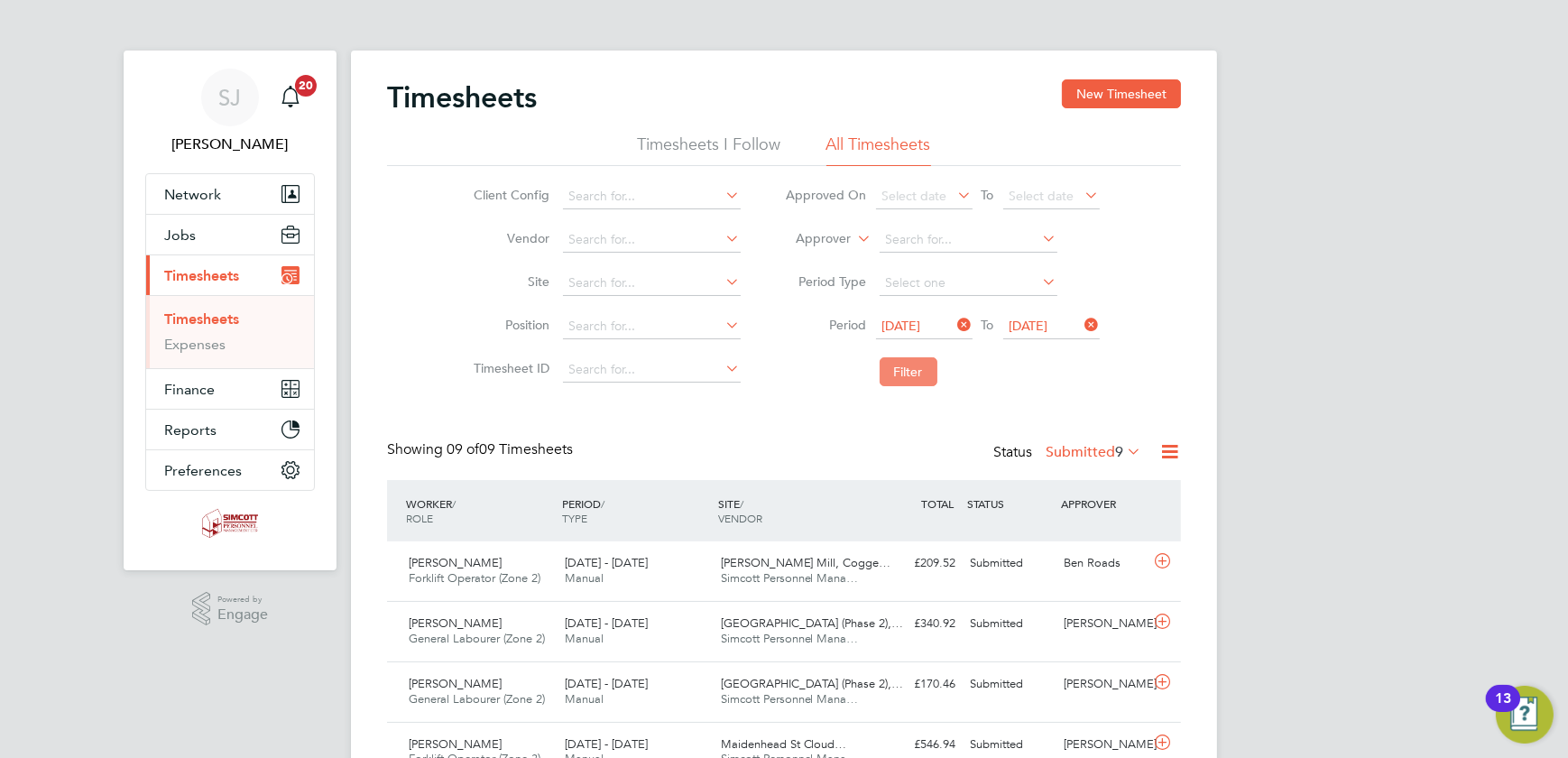
click at [898, 371] on button "Filter" at bounding box center [909, 372] width 58 height 29
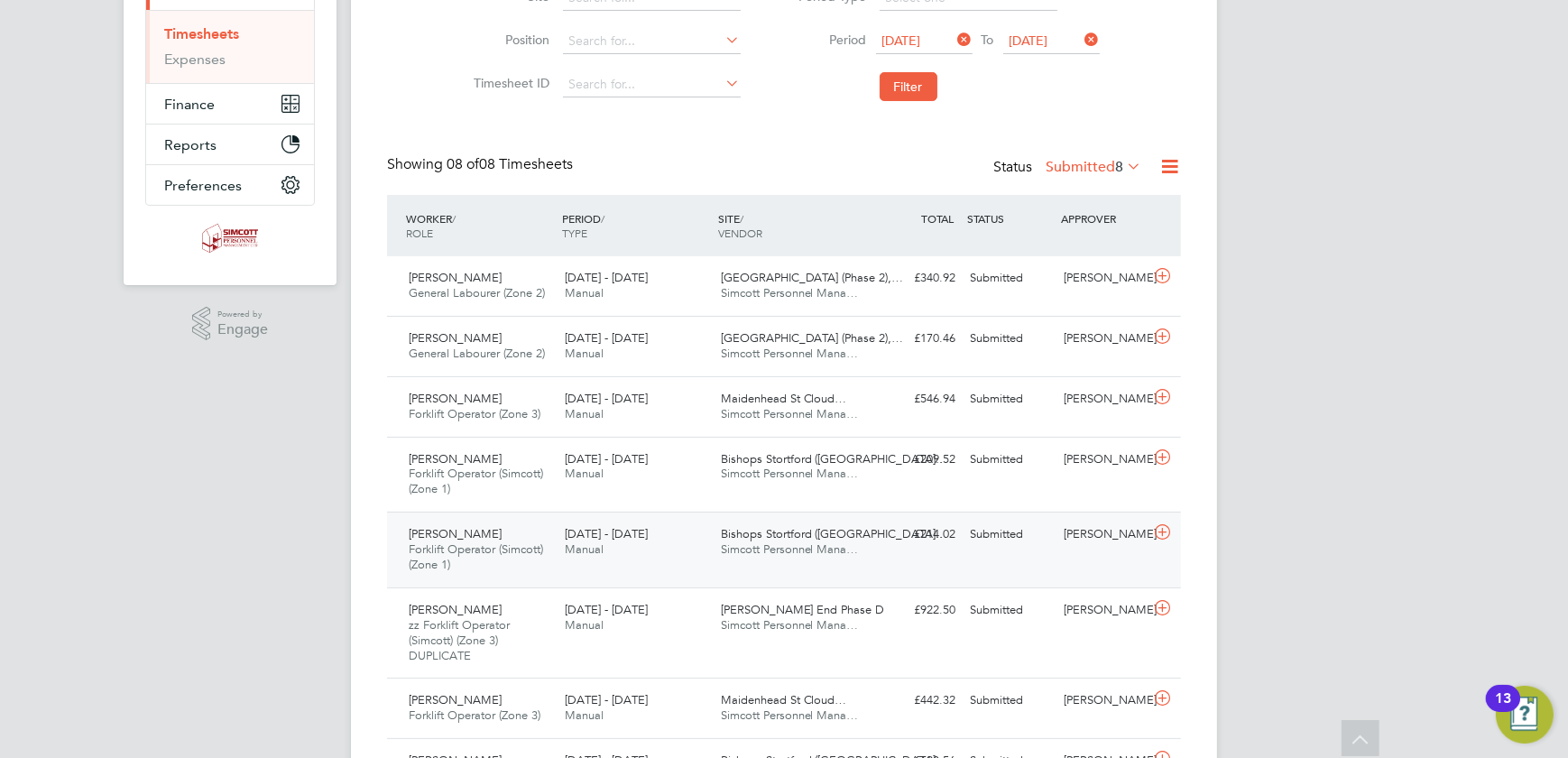
scroll to position [77, 0]
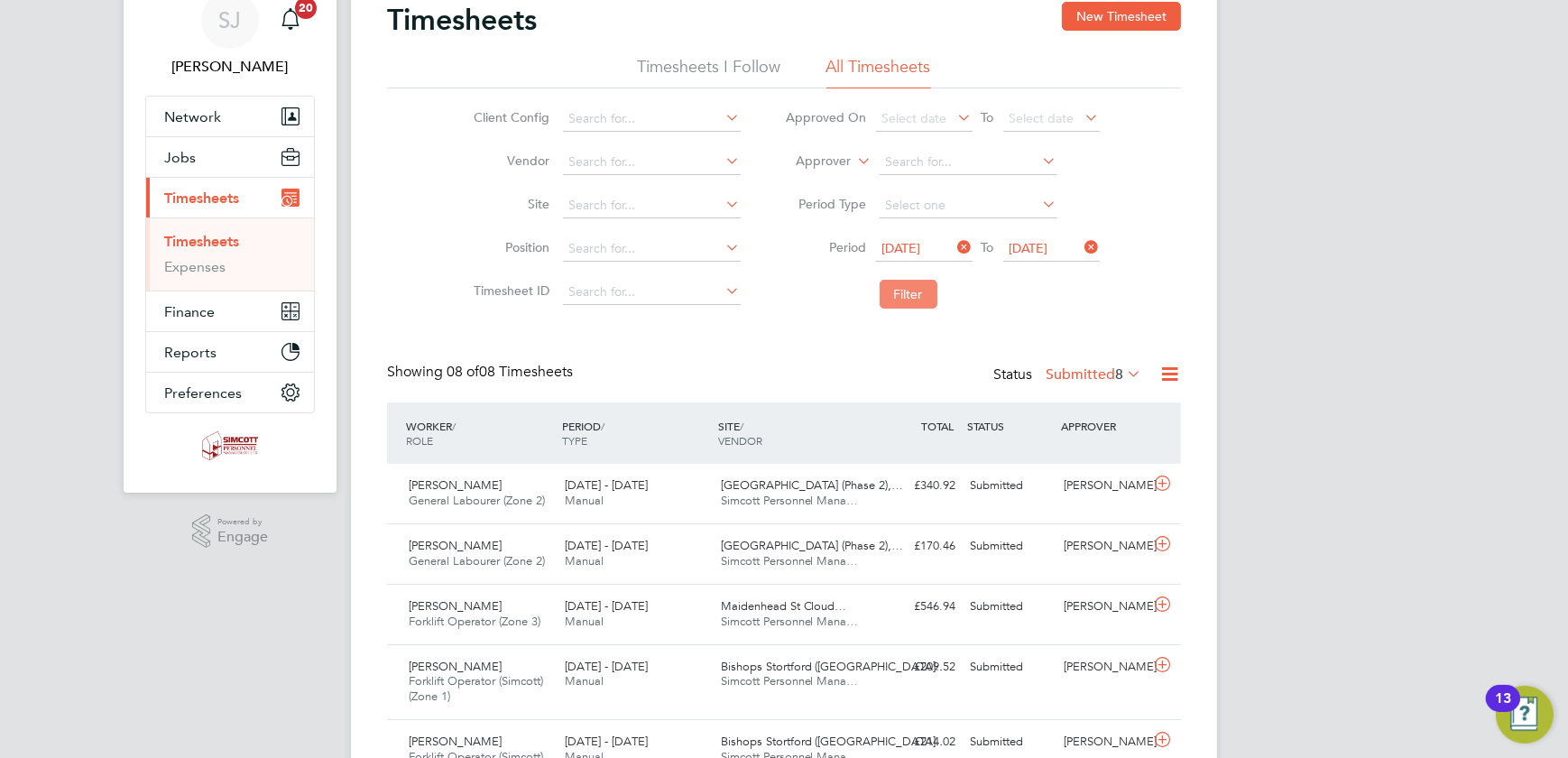
click at [892, 279] on button "Filter" at bounding box center [909, 294] width 58 height 29
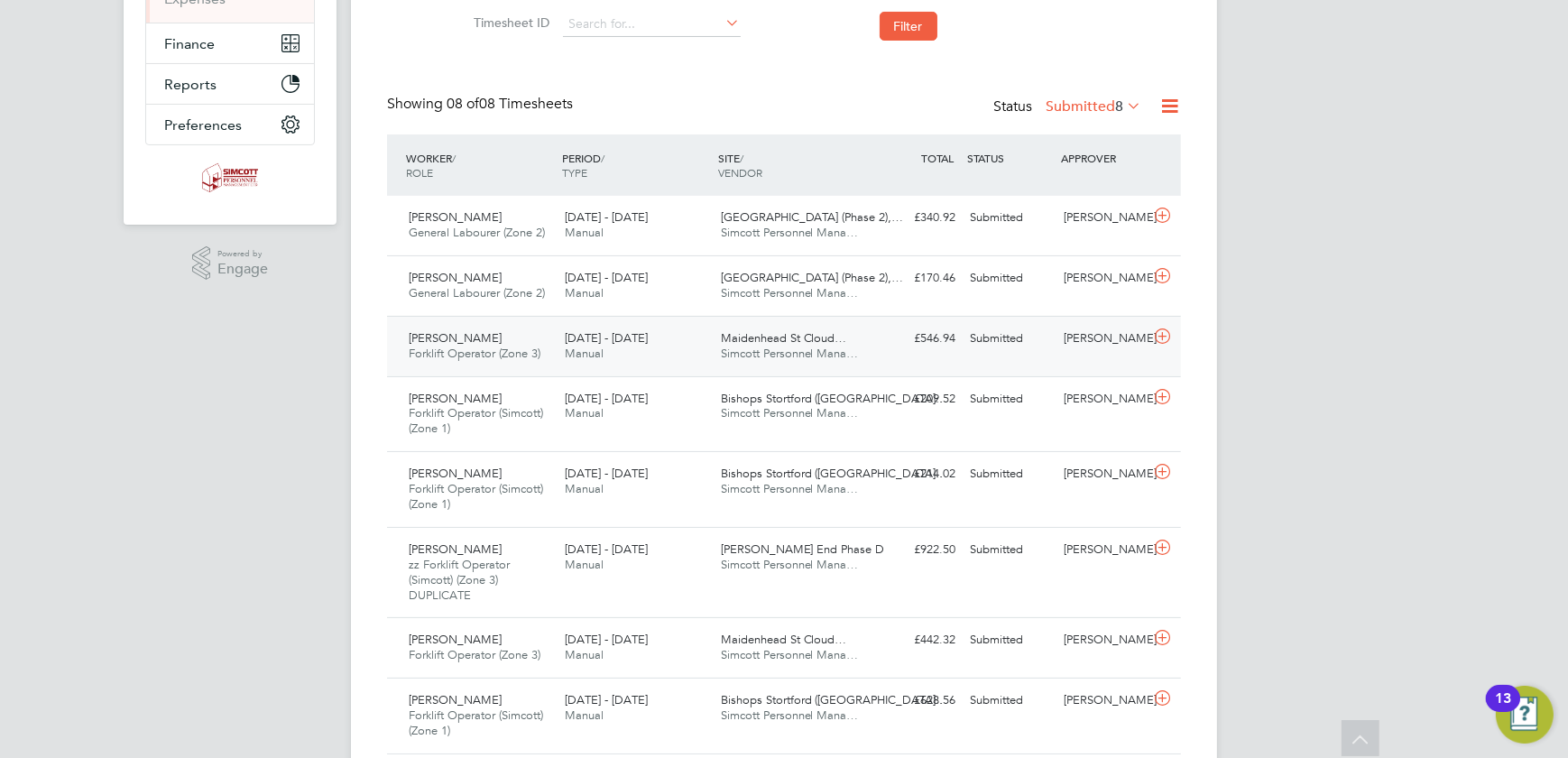
scroll to position [406, 0]
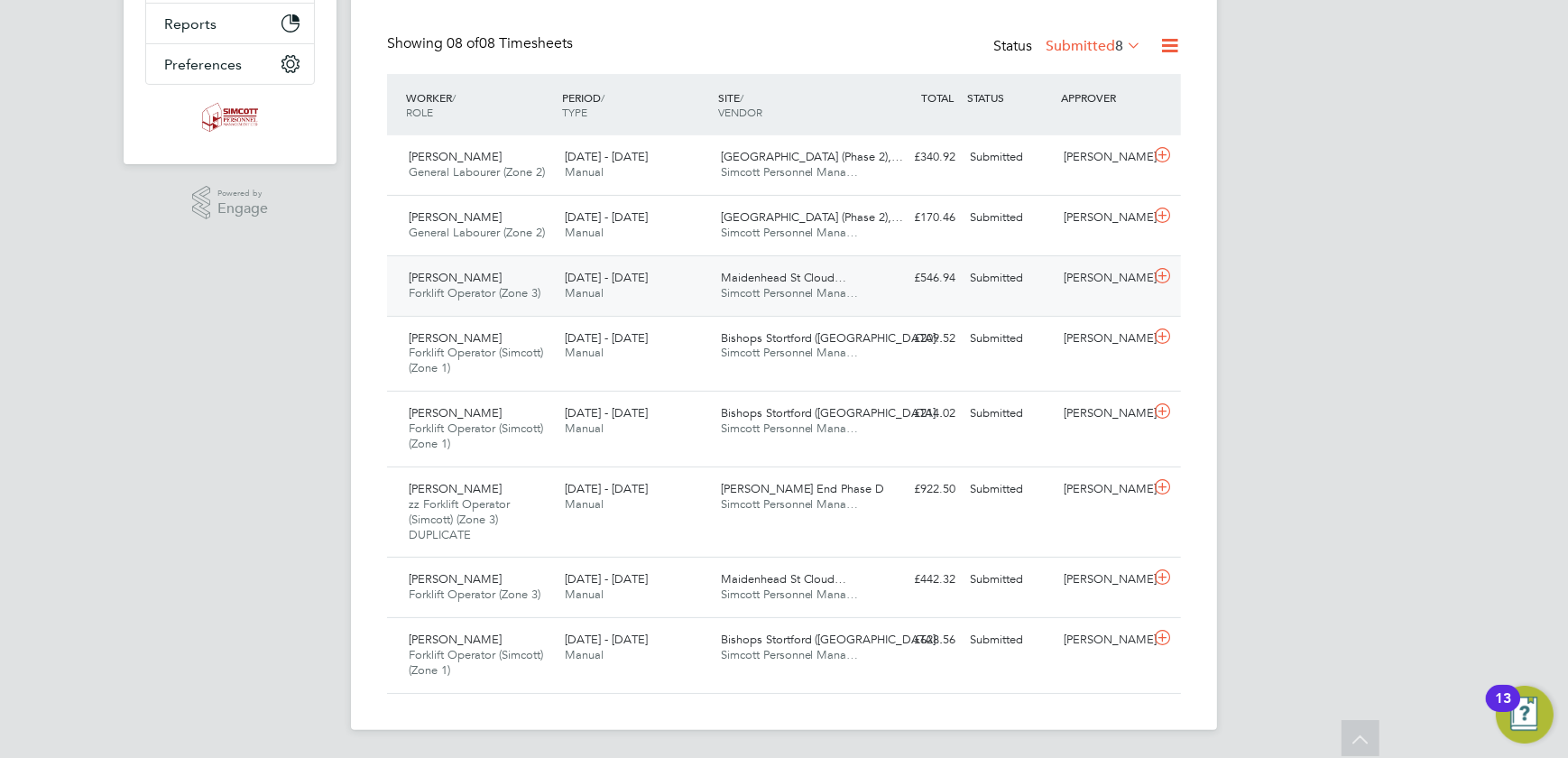
click at [893, 277] on div "£546.94 Submitted" at bounding box center [915, 277] width 94 height 30
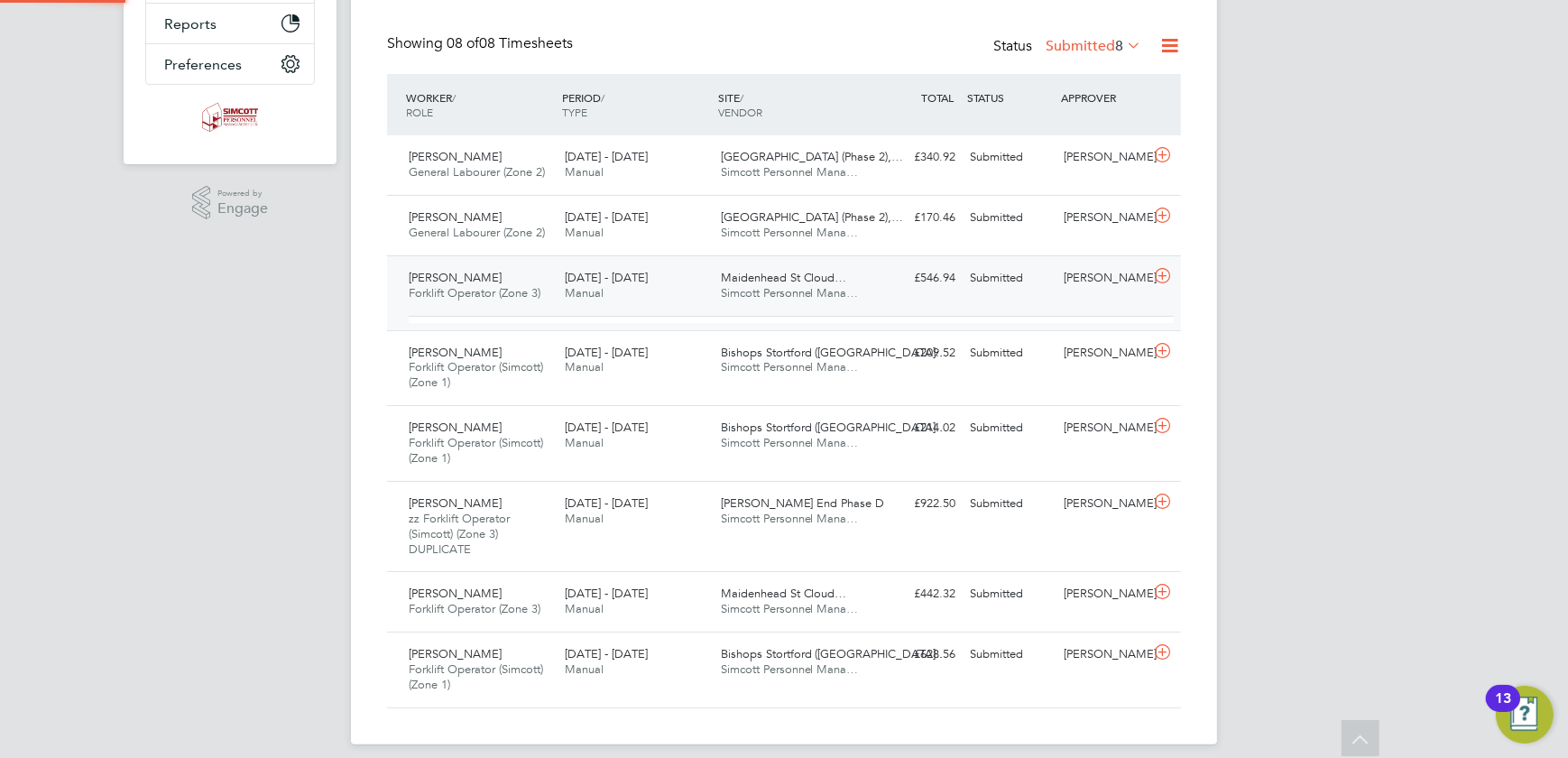
scroll to position [31, 176]
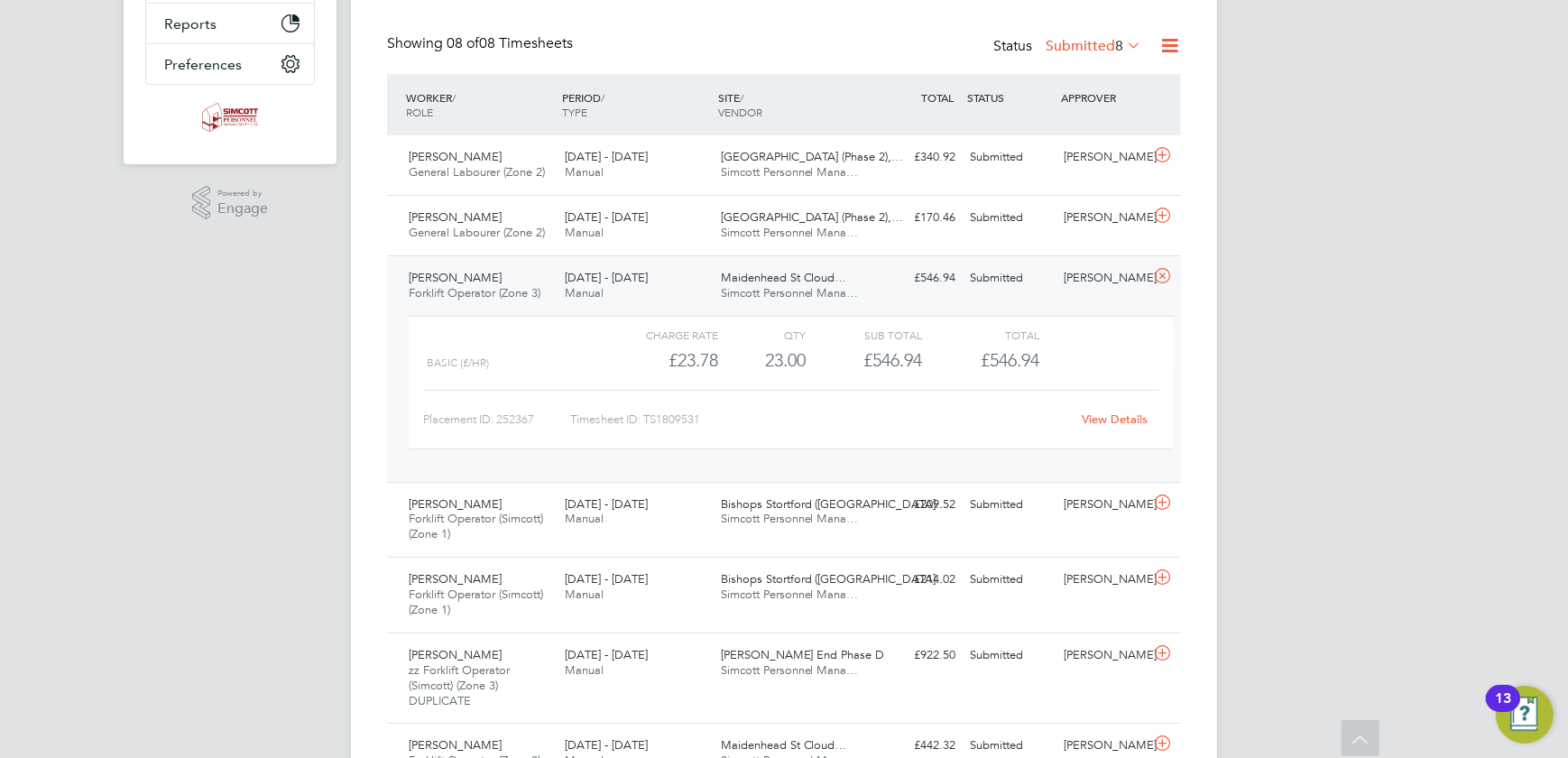
click at [1100, 423] on link "View Details" at bounding box center [1116, 420] width 66 height 15
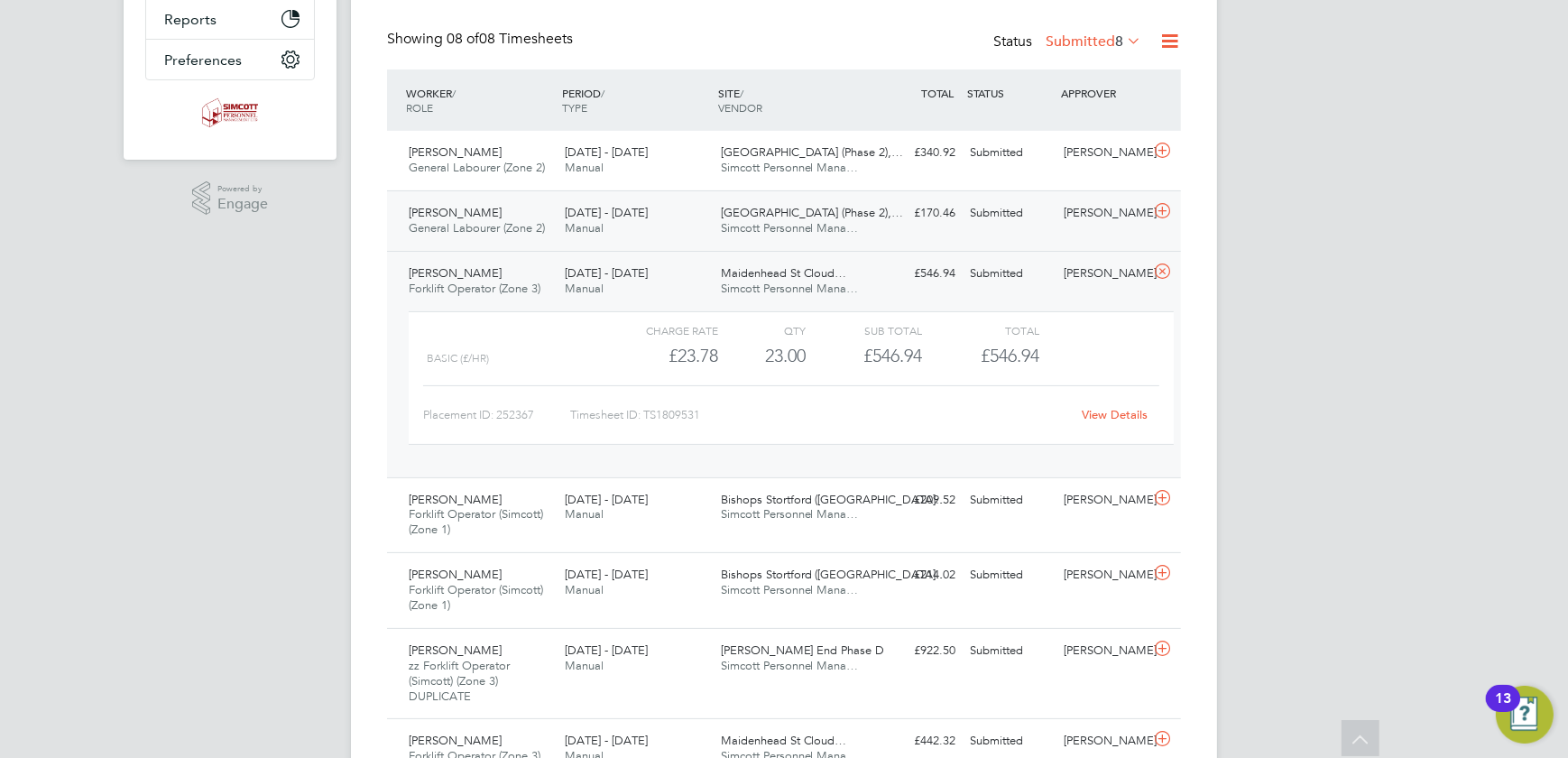
scroll to position [571, 0]
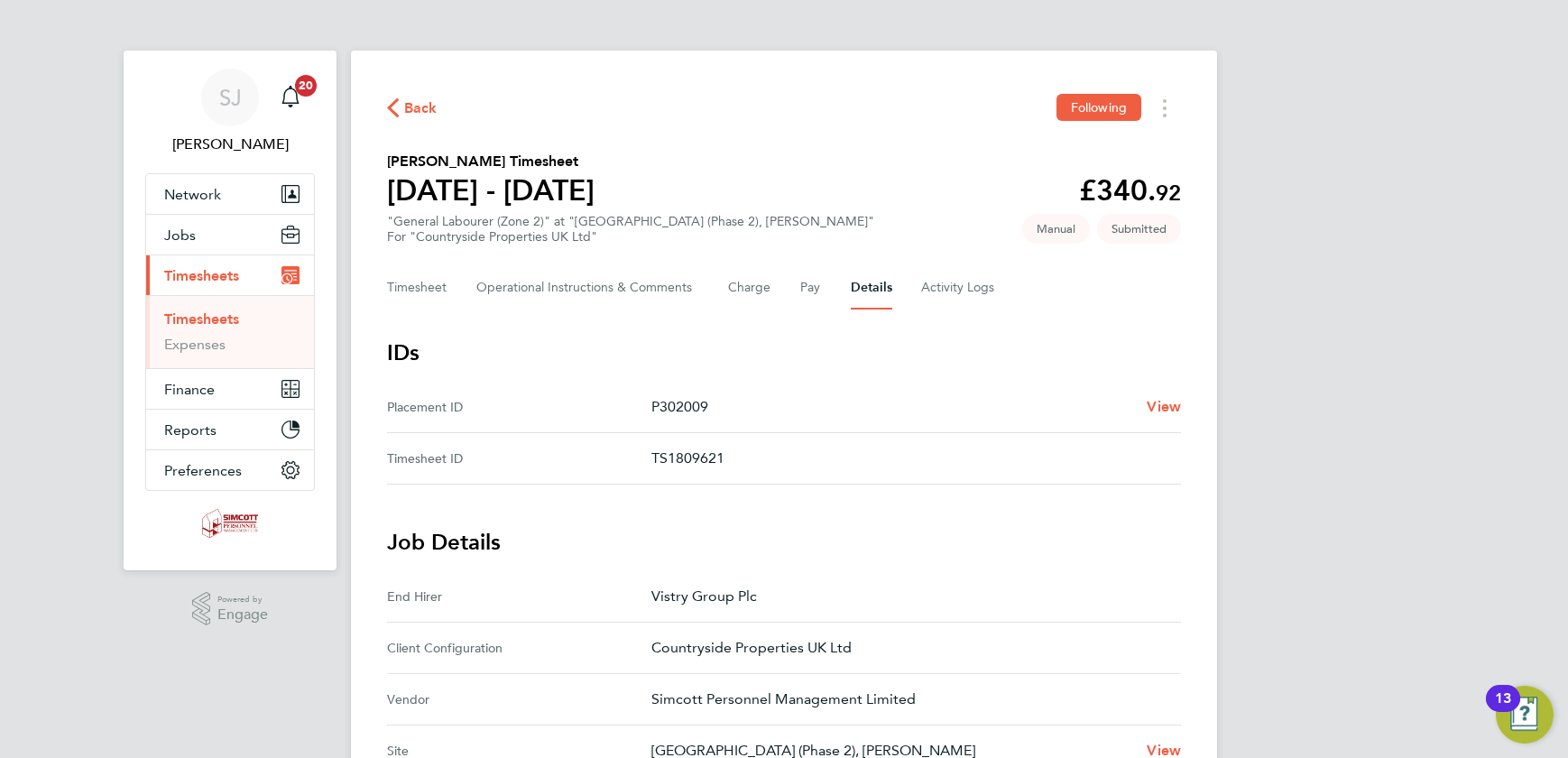
scroll to position [622, 0]
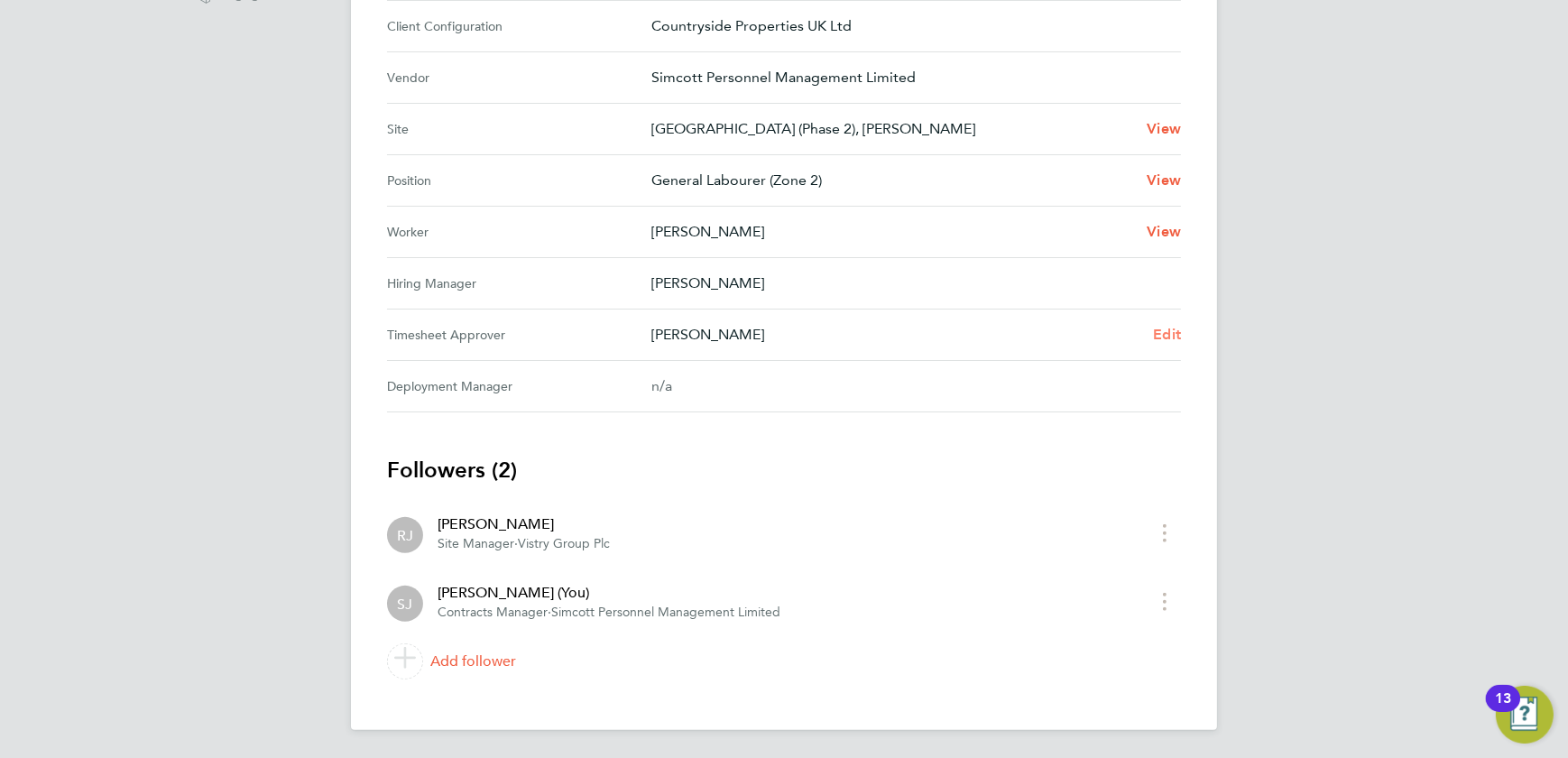
click at [1171, 338] on span "Edit" at bounding box center [1167, 335] width 28 height 17
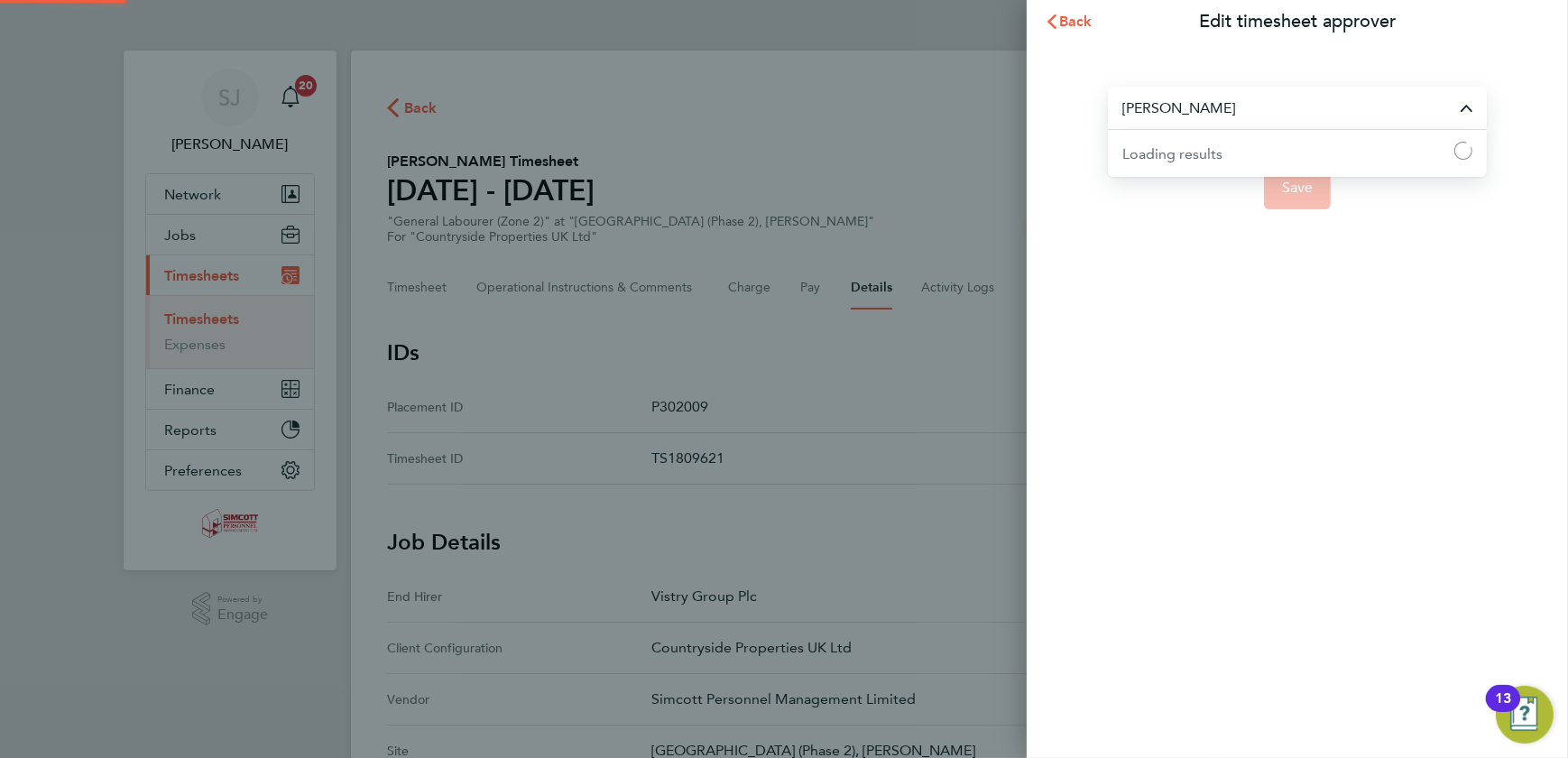
click at [1228, 111] on input "[PERSON_NAME]" at bounding box center [1297, 108] width 379 height 43
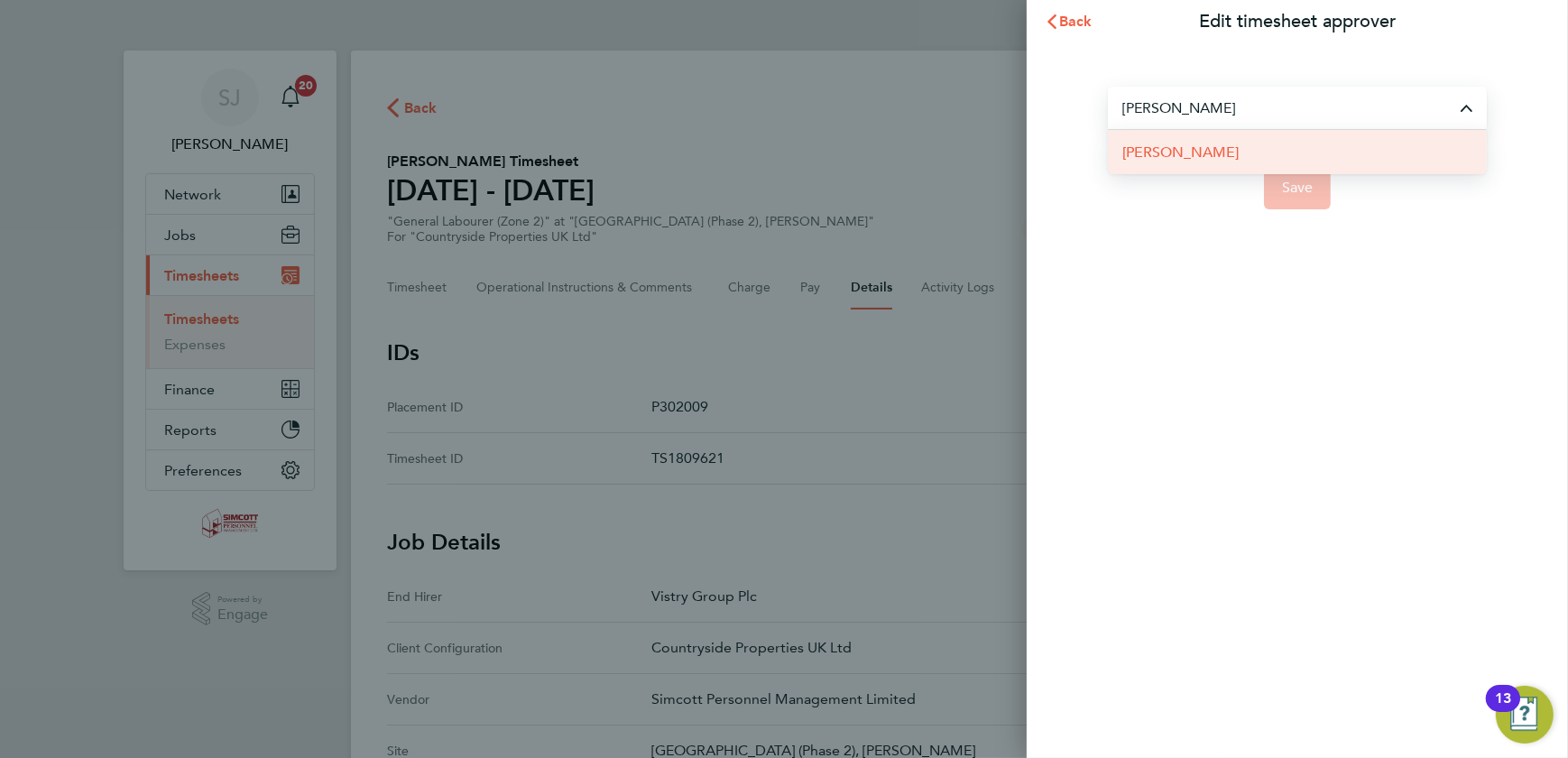
click at [1184, 157] on span "[PERSON_NAME]" at bounding box center [1180, 153] width 116 height 21
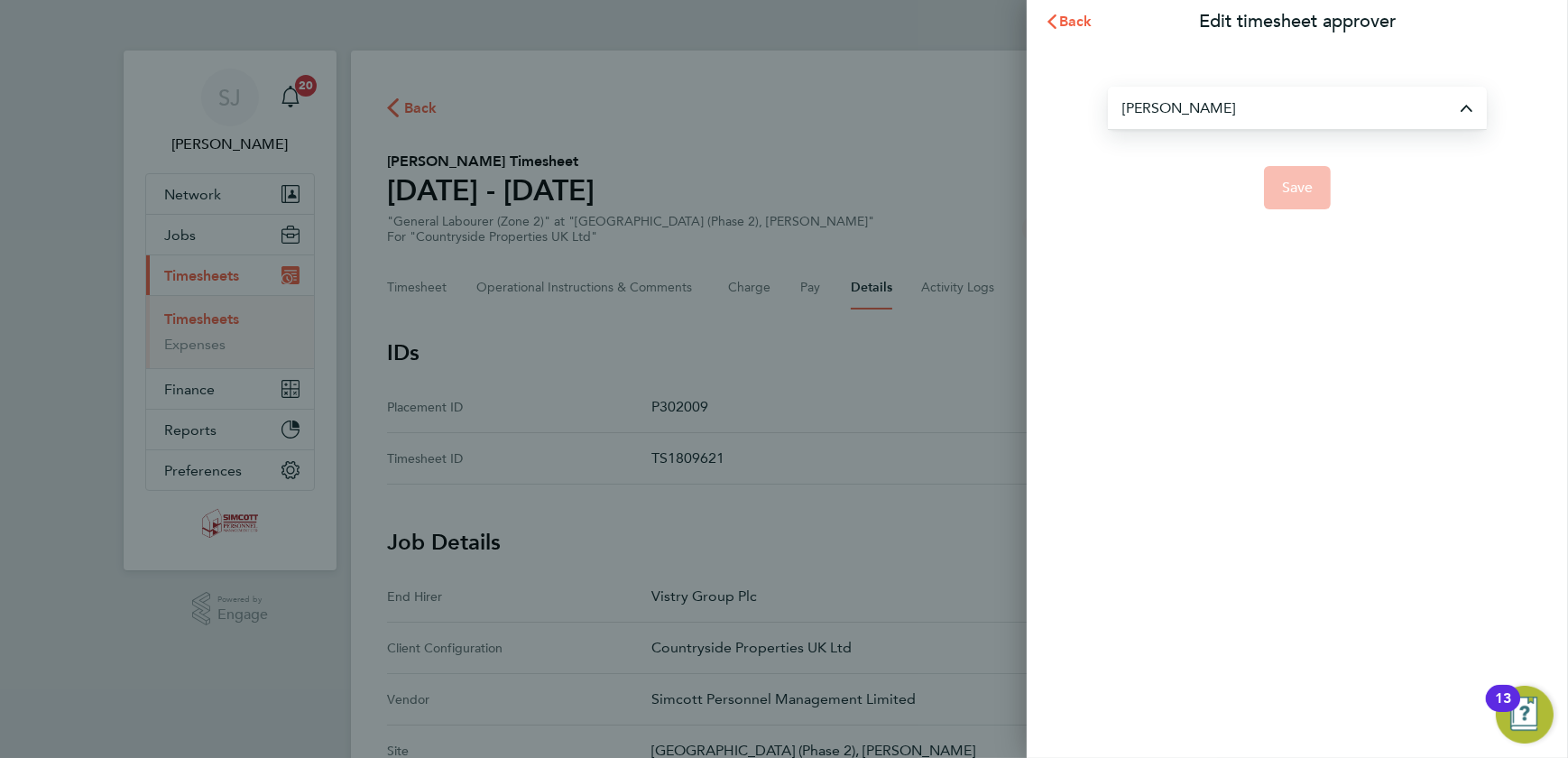
type input "[PERSON_NAME]"
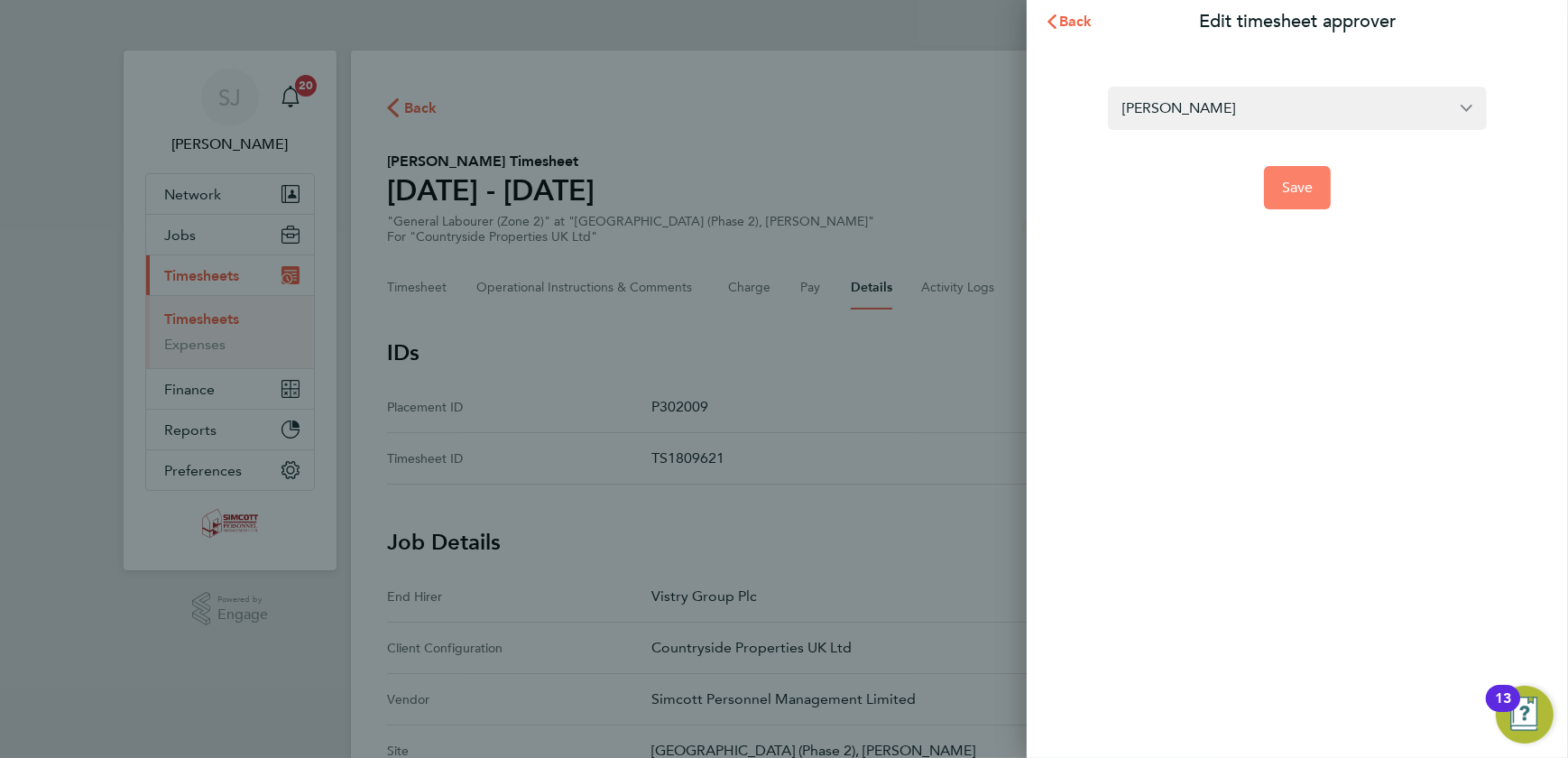
click at [1278, 187] on button "Save" at bounding box center [1297, 188] width 68 height 44
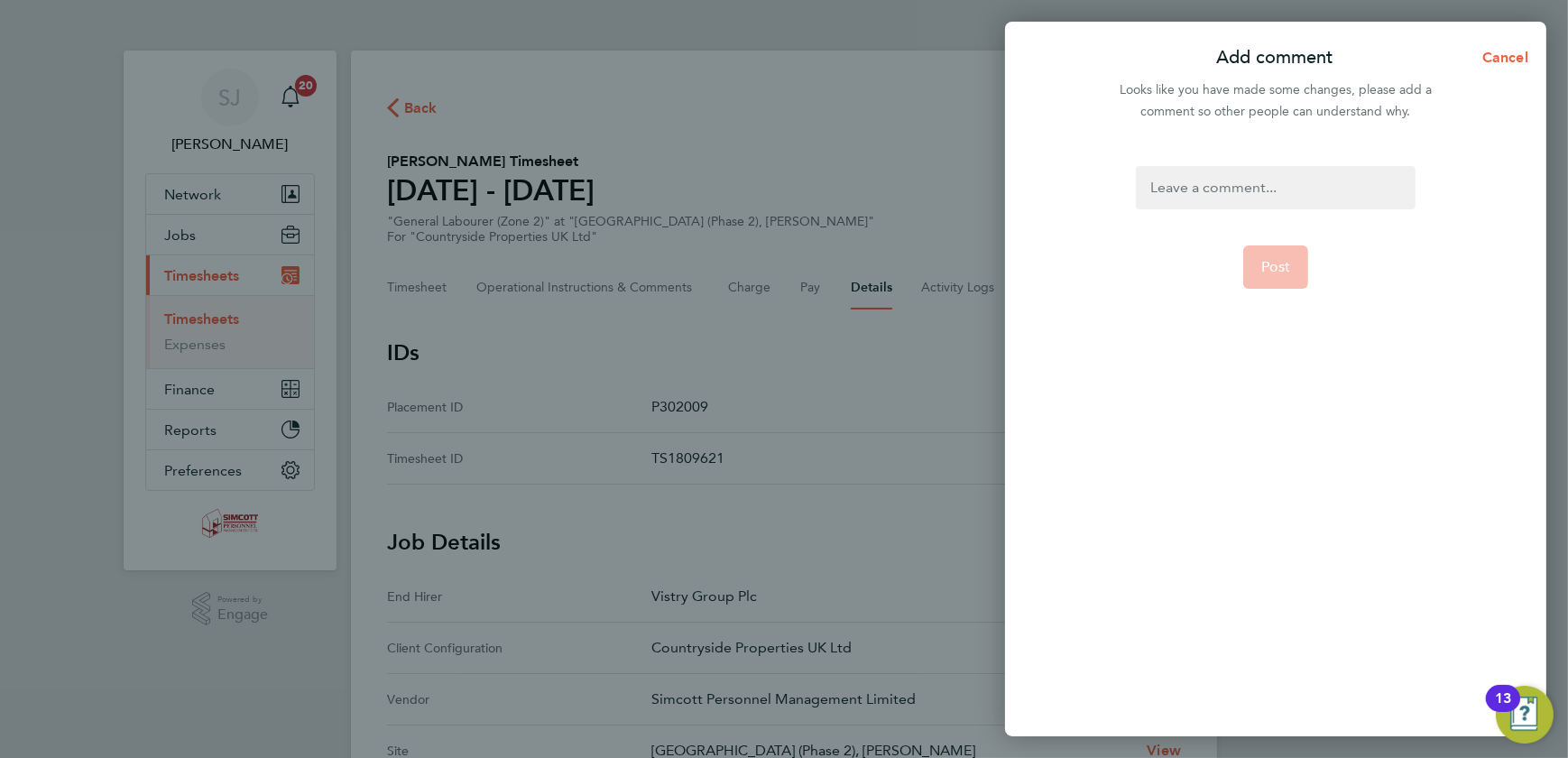
click at [1264, 186] on div at bounding box center [1275, 188] width 278 height 44
click at [1267, 185] on div at bounding box center [1275, 188] width 278 height 44
click at [1260, 286] on button "Post" at bounding box center [1276, 267] width 66 height 44
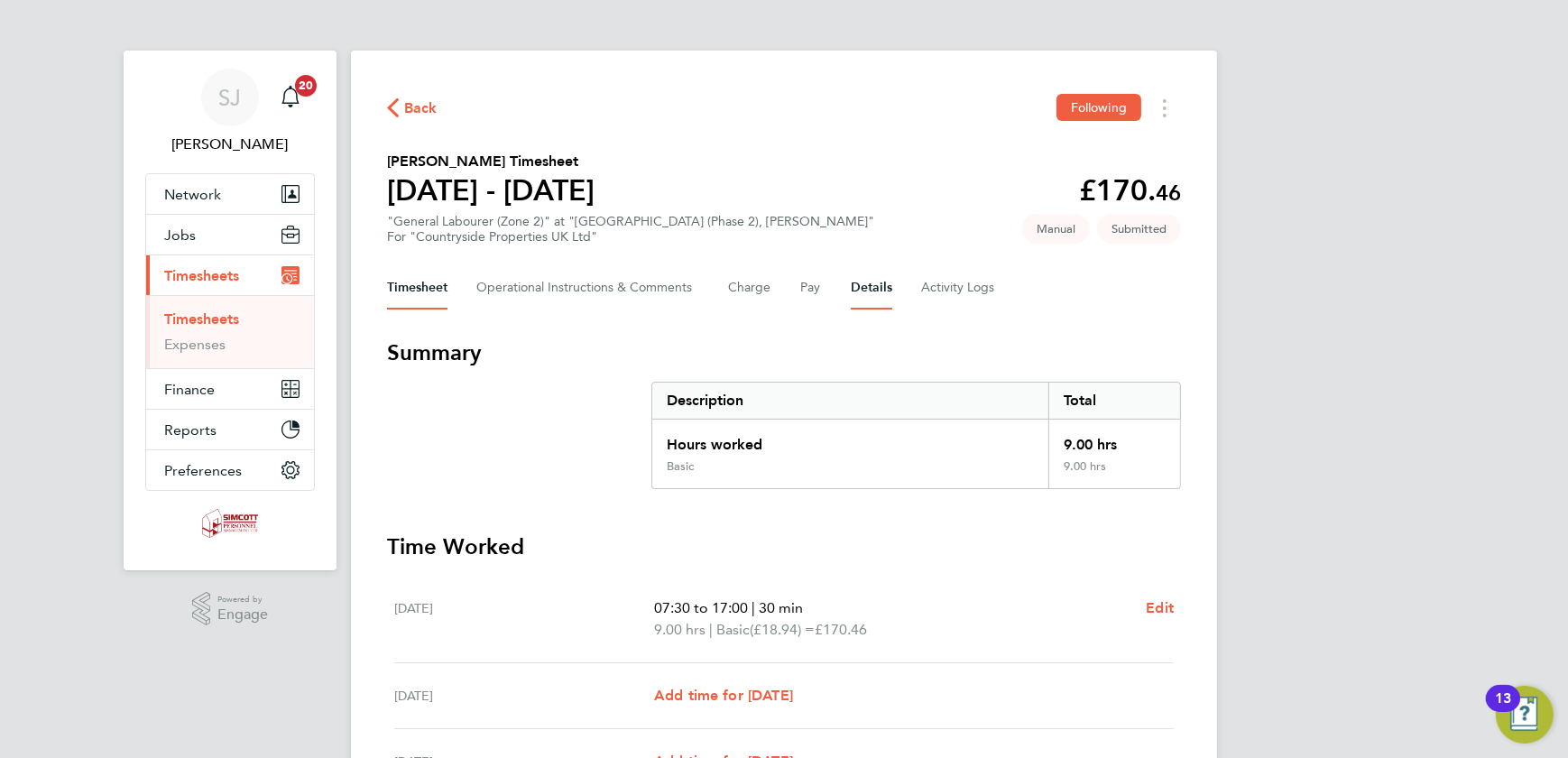
click at [890, 290] on button "Details" at bounding box center [871, 287] width 42 height 44
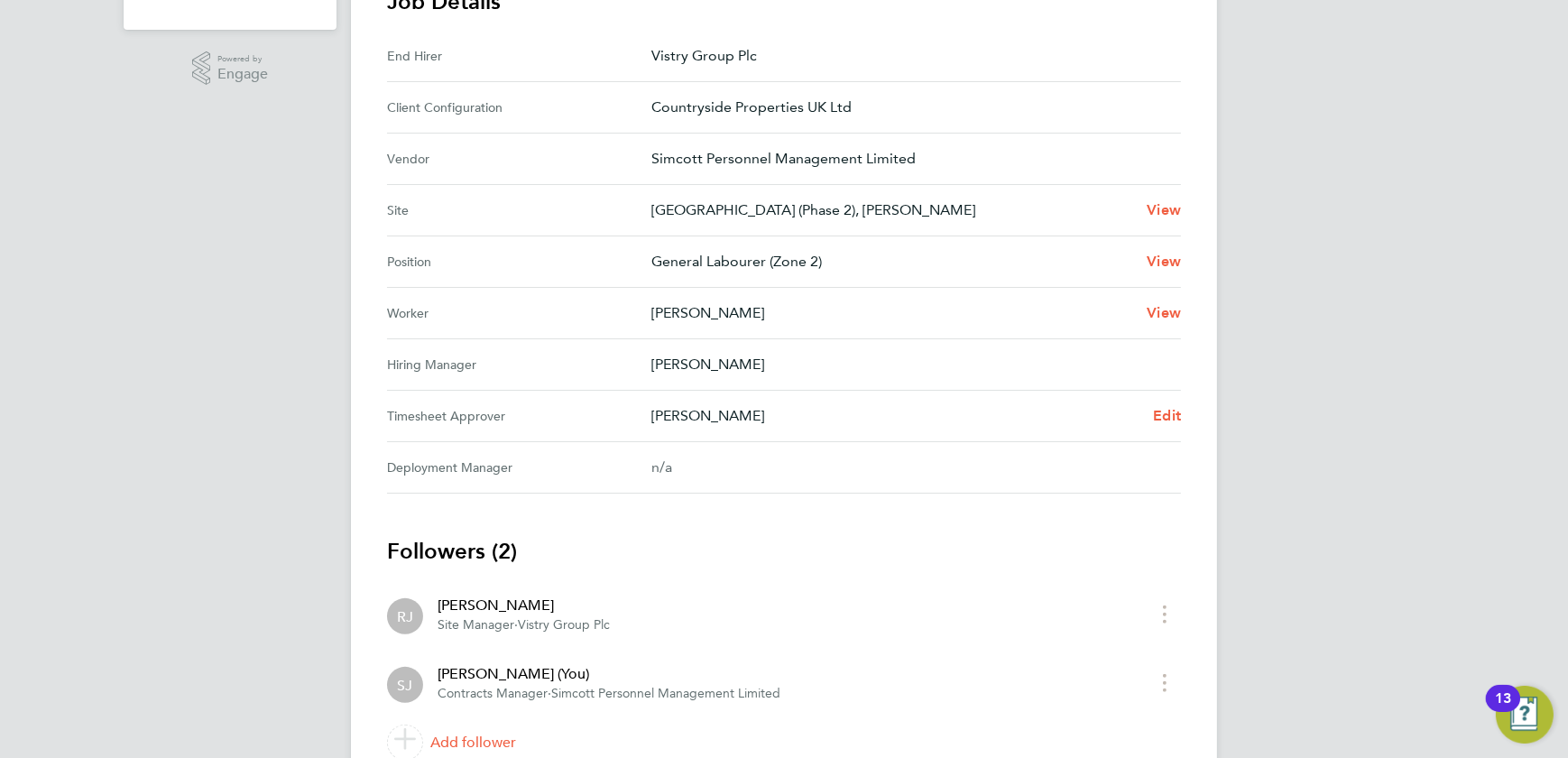
scroll to position [622, 0]
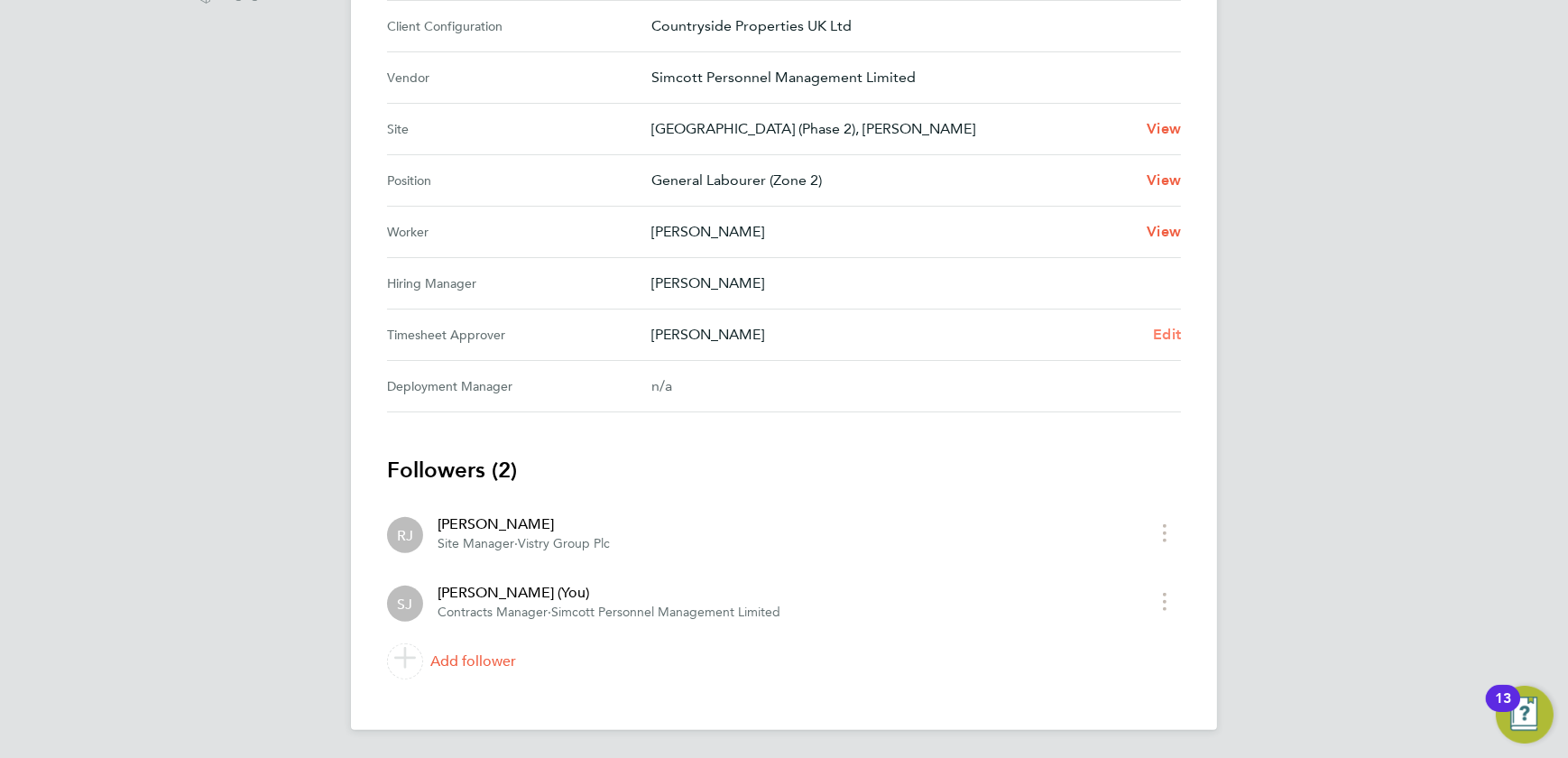
click at [1168, 335] on span "Edit" at bounding box center [1167, 335] width 28 height 17
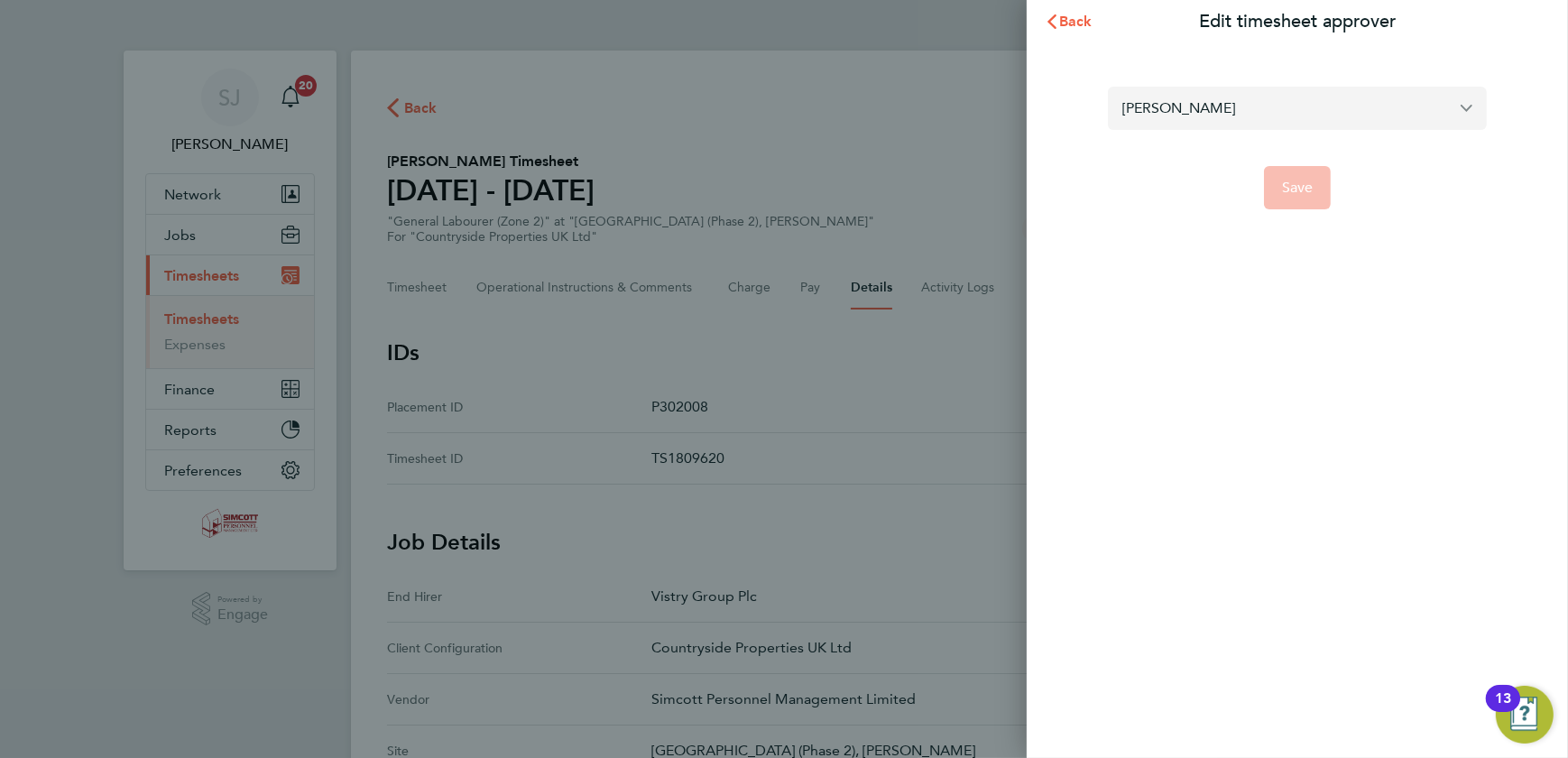
click at [1227, 102] on input "[PERSON_NAME]" at bounding box center [1297, 108] width 379 height 43
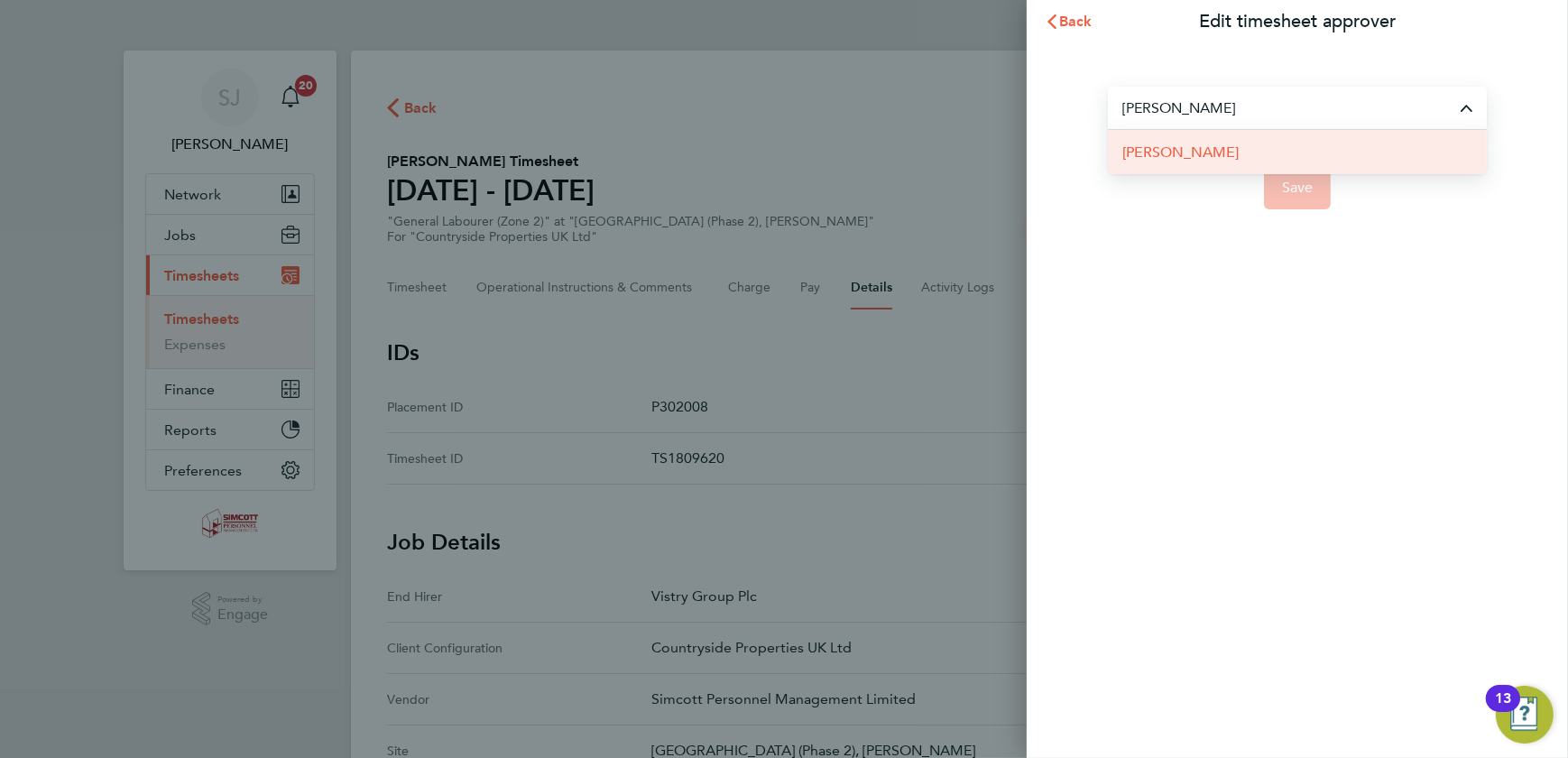
click at [1207, 153] on span "Chris Roberts" at bounding box center [1180, 153] width 116 height 21
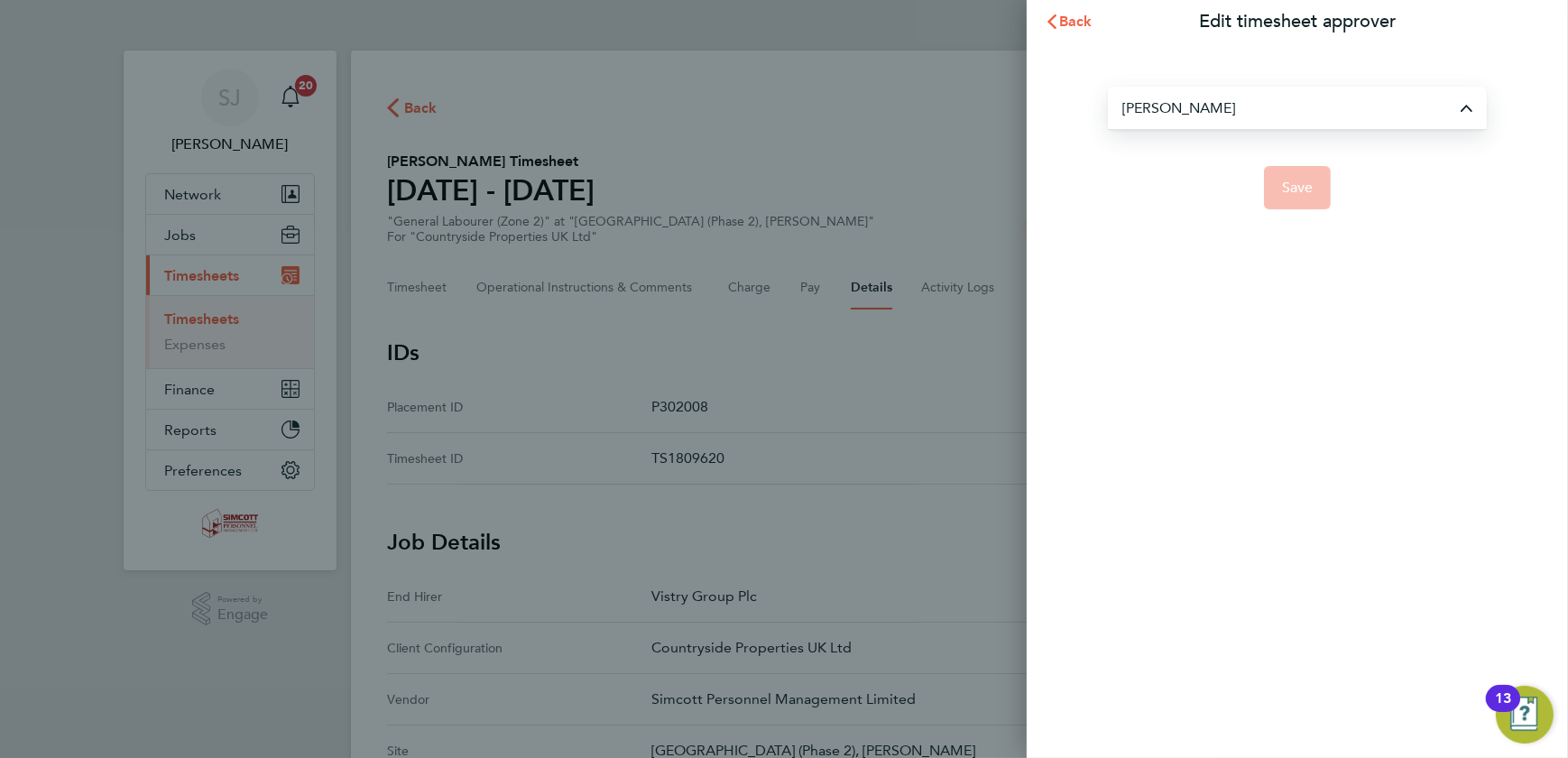
type input "Chris Roberts"
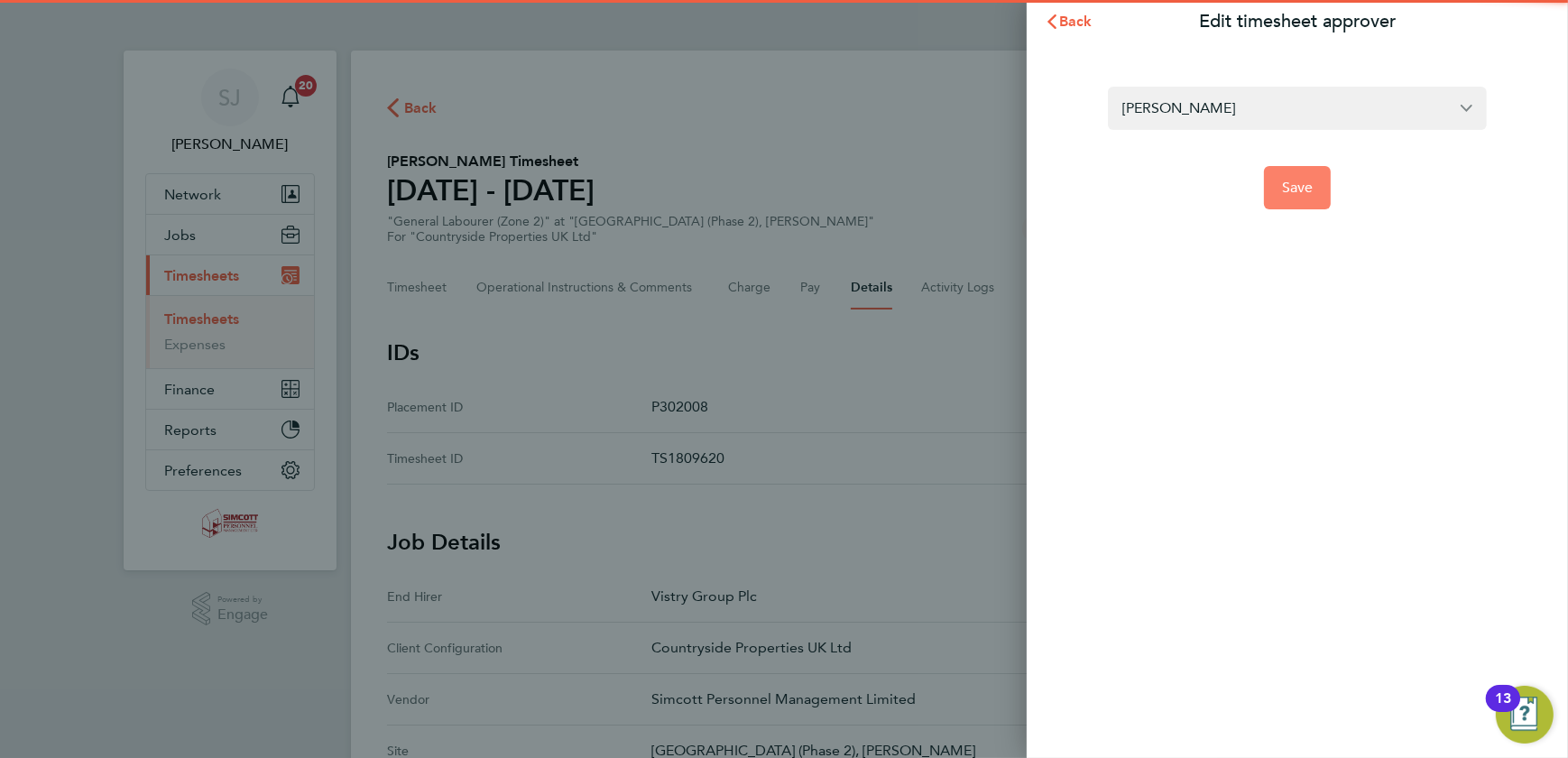
click at [1293, 198] on button "Save" at bounding box center [1297, 188] width 68 height 44
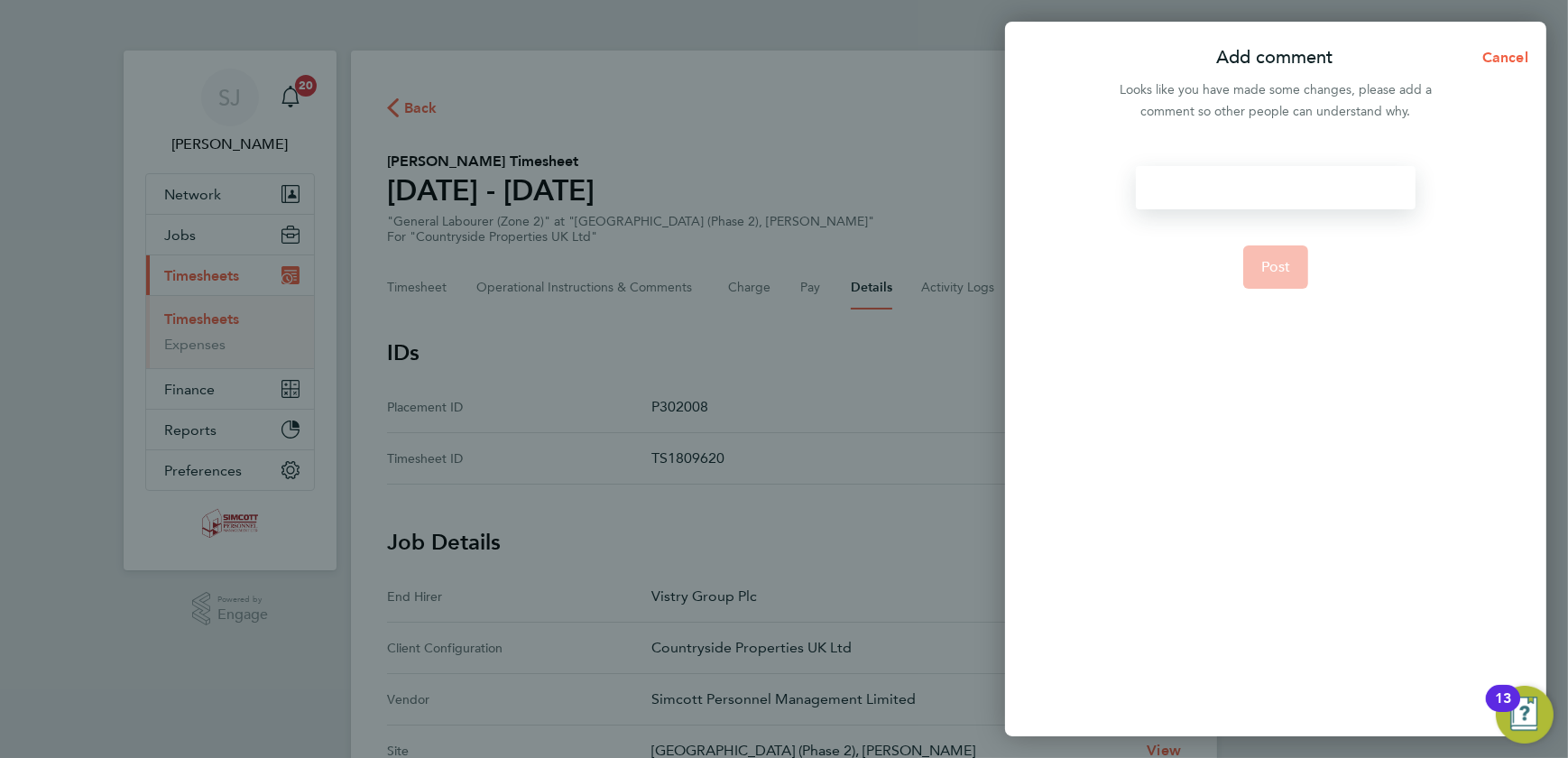
click at [1264, 195] on div at bounding box center [1275, 188] width 278 height 44
click at [1263, 195] on div at bounding box center [1275, 188] width 278 height 44
click at [1272, 277] on button "Post" at bounding box center [1276, 267] width 66 height 44
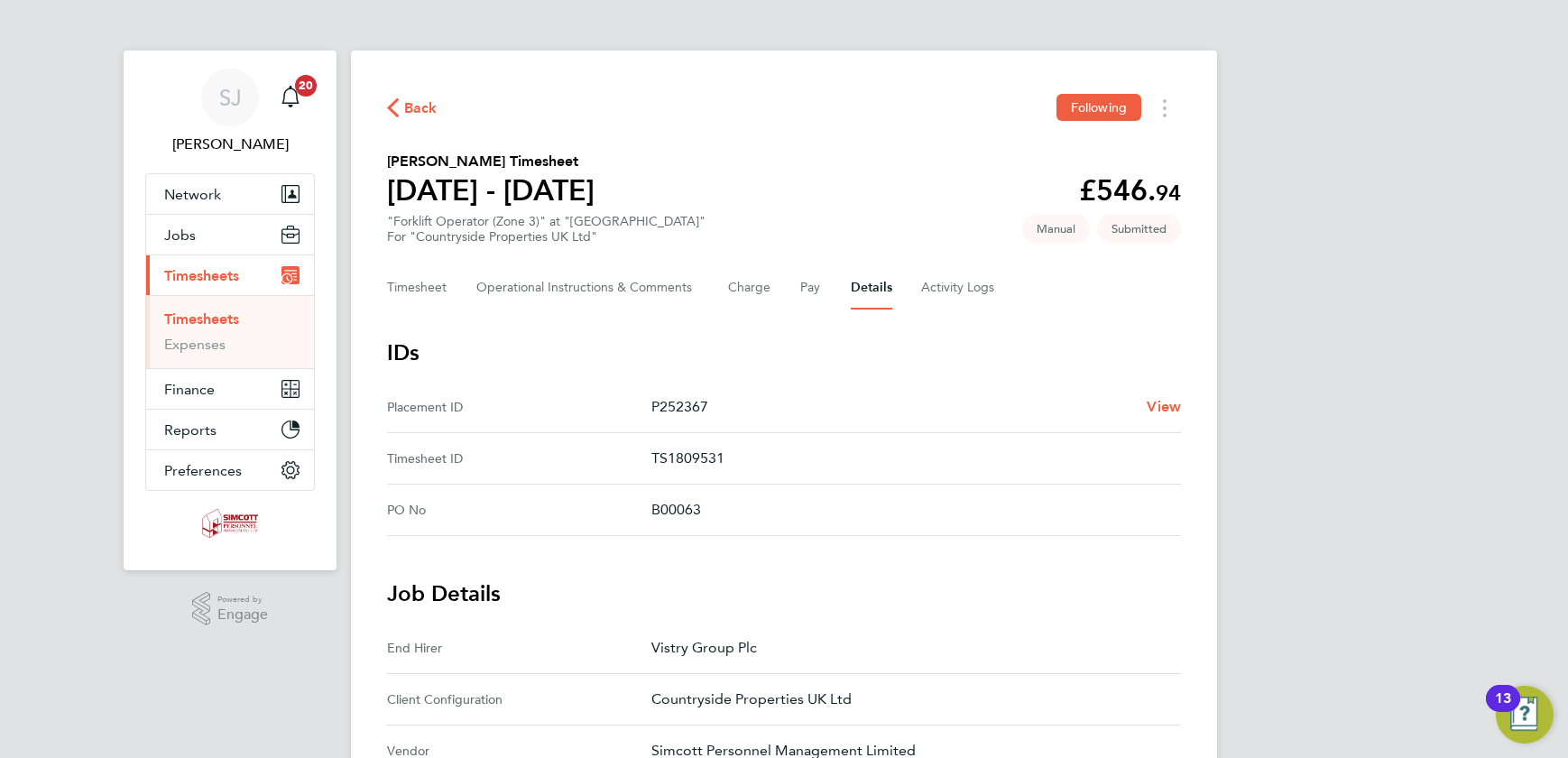
scroll to position [656, 0]
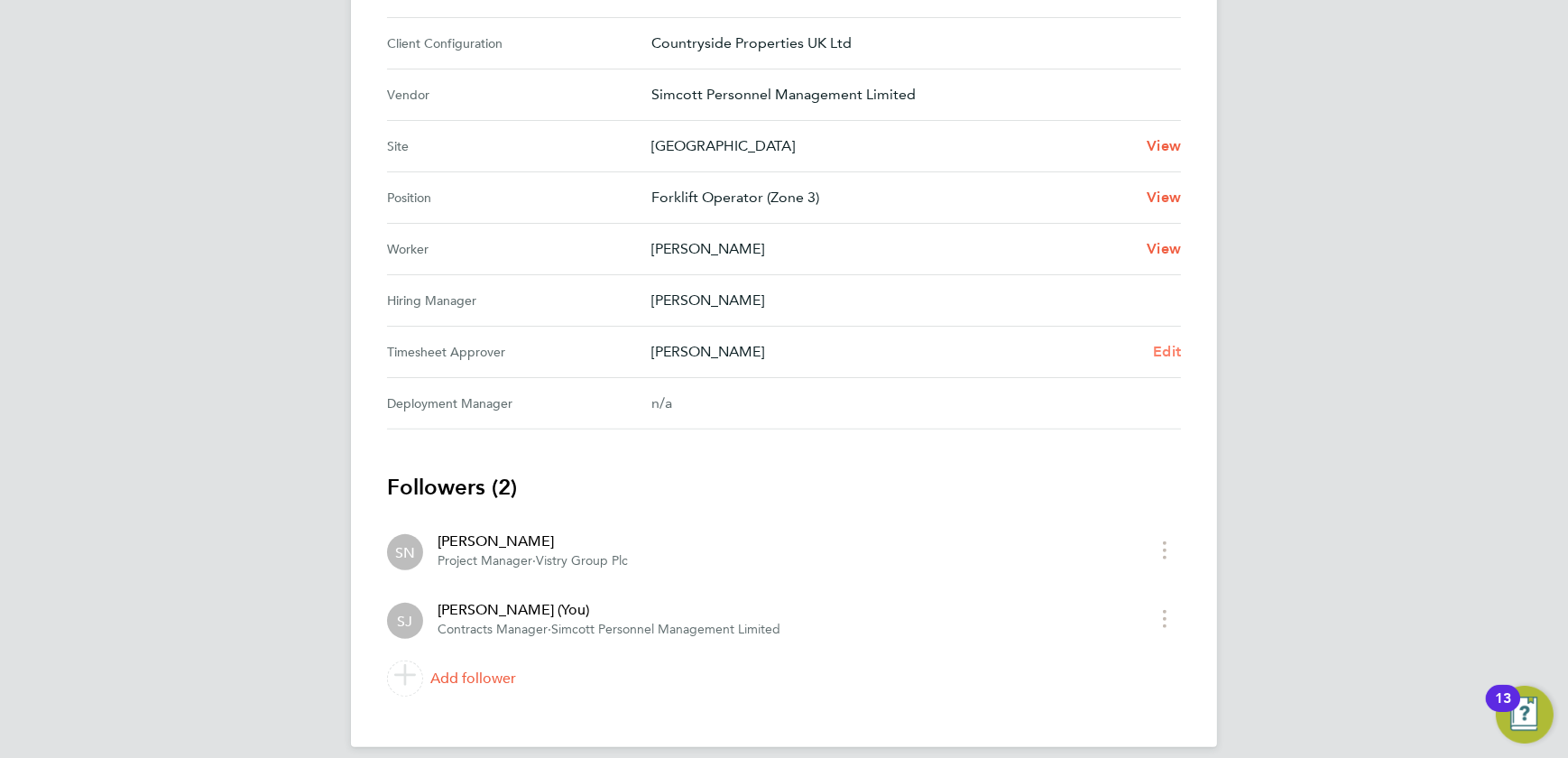
click at [1169, 344] on span "Edit" at bounding box center [1167, 352] width 28 height 17
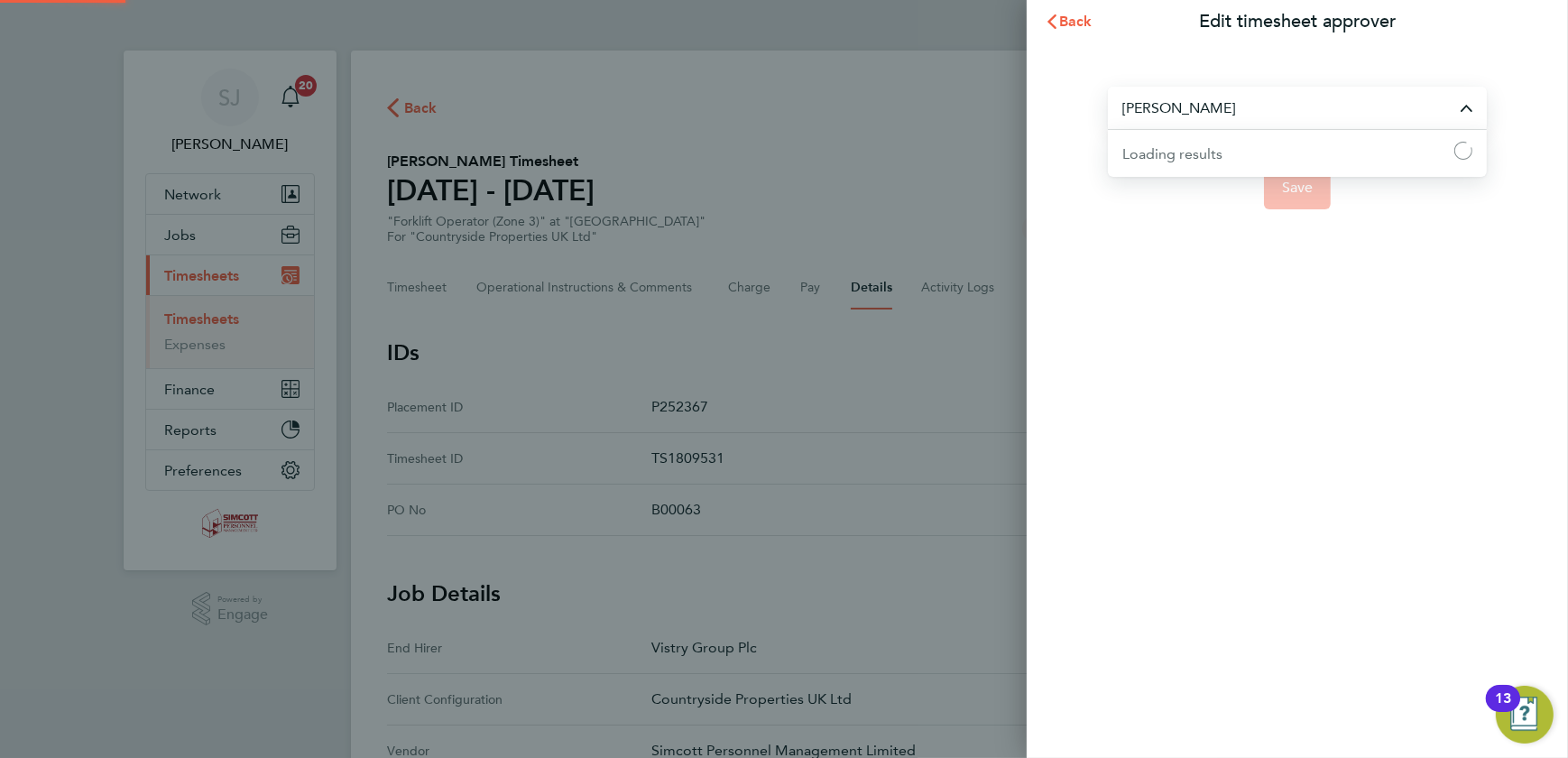
click at [1250, 110] on input "[PERSON_NAME]" at bounding box center [1297, 108] width 379 height 43
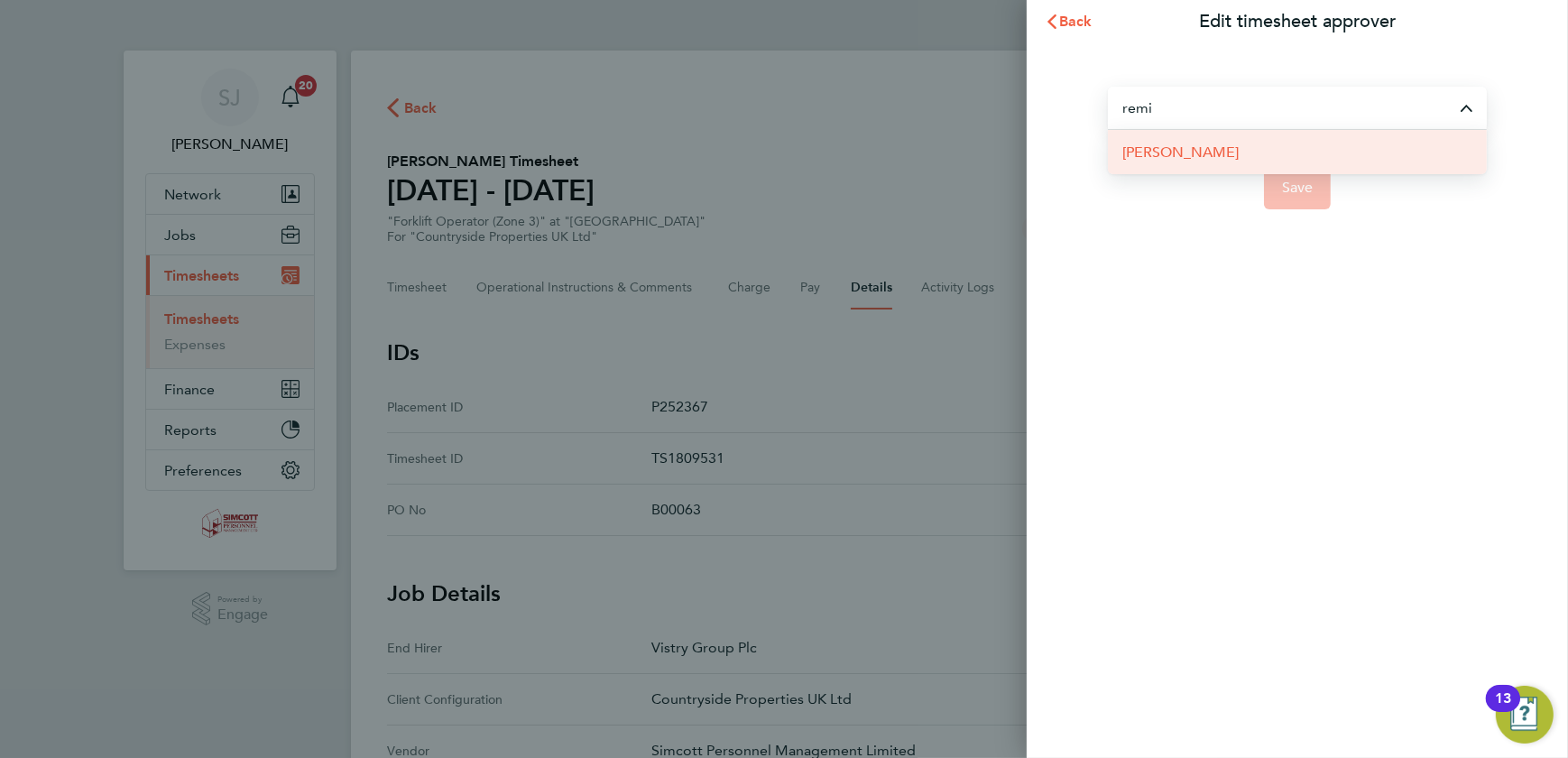
click at [1189, 151] on span "[PERSON_NAME]" at bounding box center [1180, 153] width 116 height 21
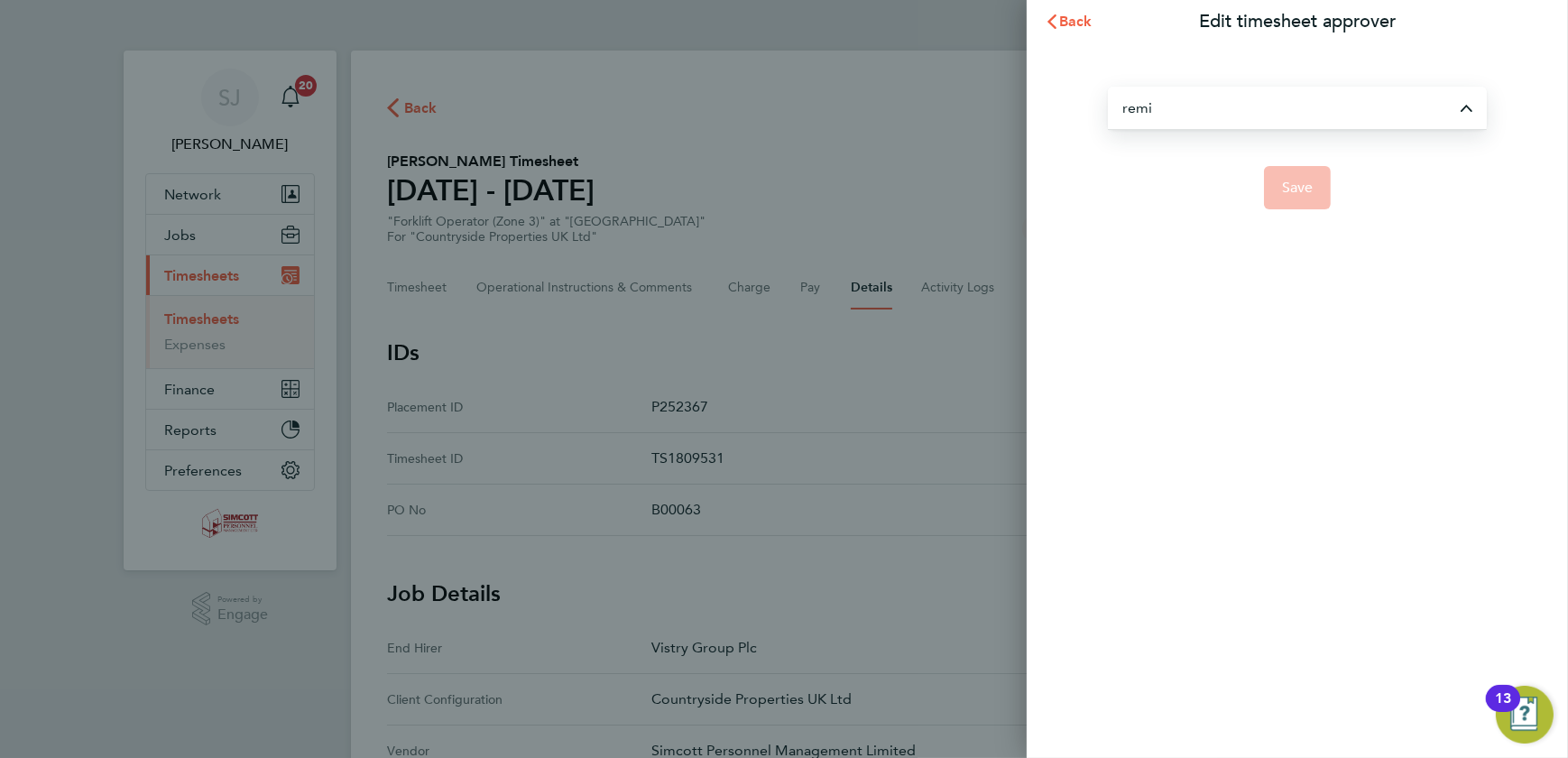
type input "[PERSON_NAME]"
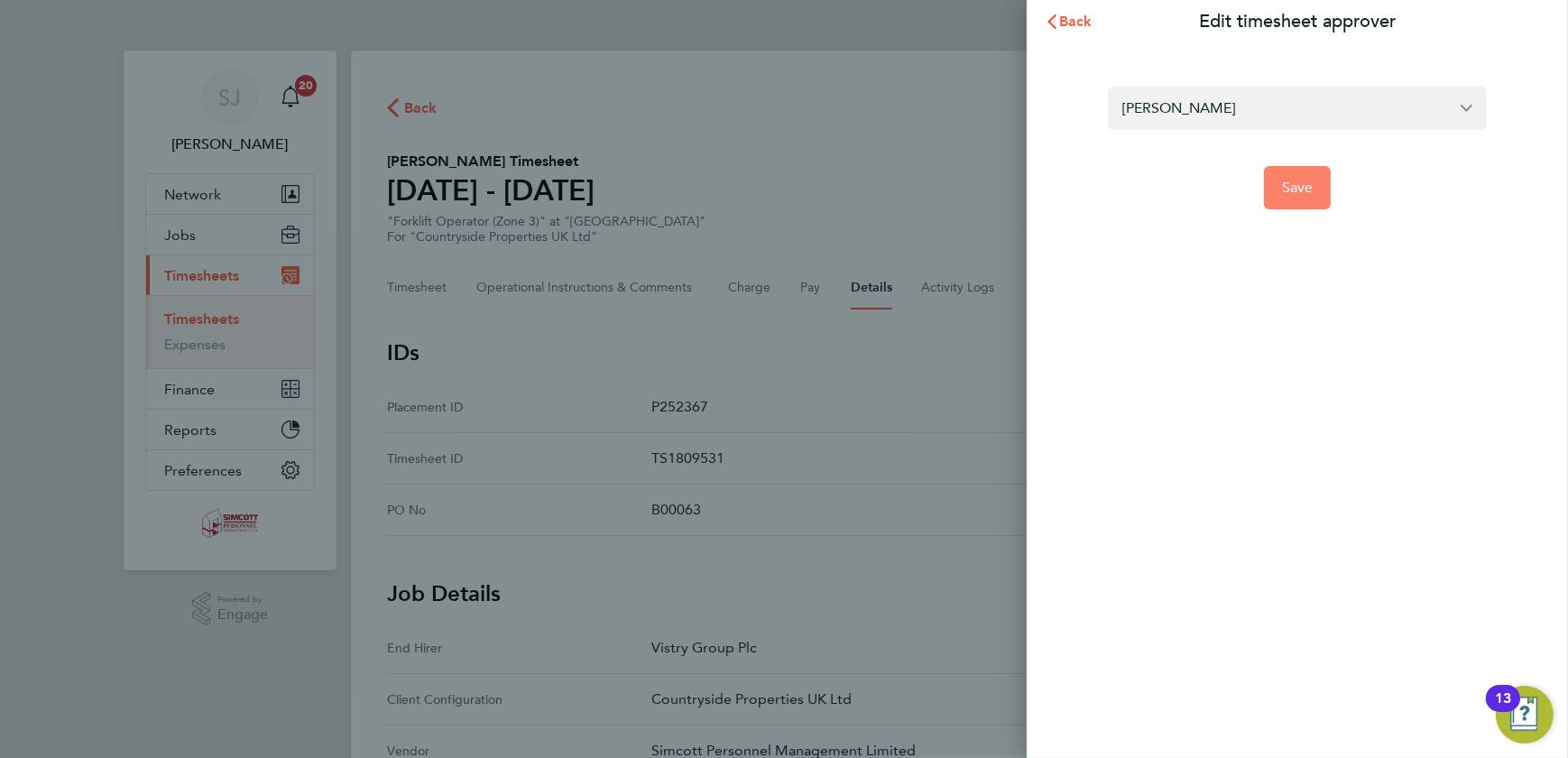
click at [1294, 194] on span "Save" at bounding box center [1297, 188] width 32 height 18
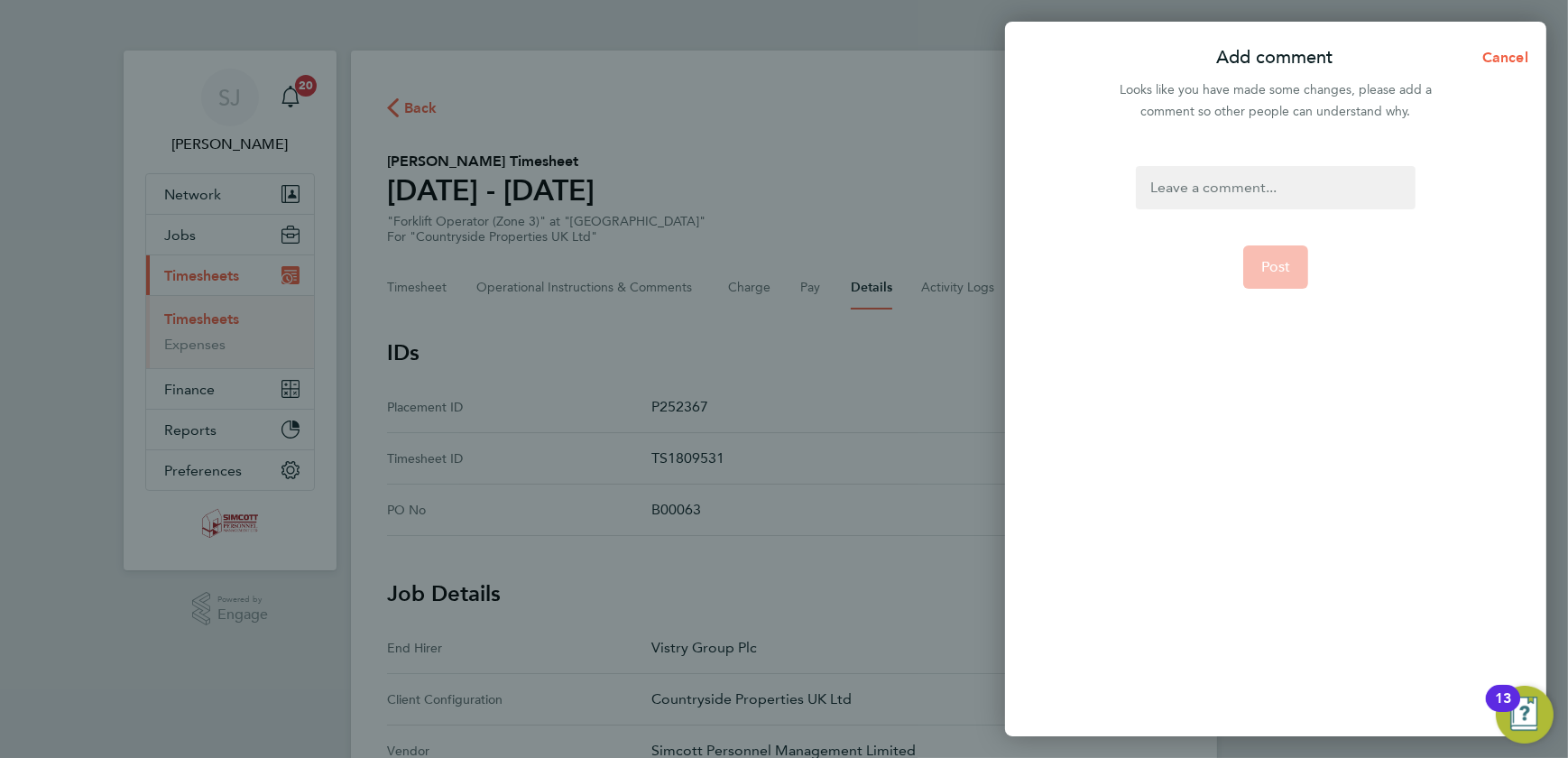
click at [1281, 192] on div at bounding box center [1275, 188] width 278 height 44
click at [1277, 295] on span "Post" at bounding box center [1276, 288] width 30 height 18
